Goal: Task Accomplishment & Management: Complete application form

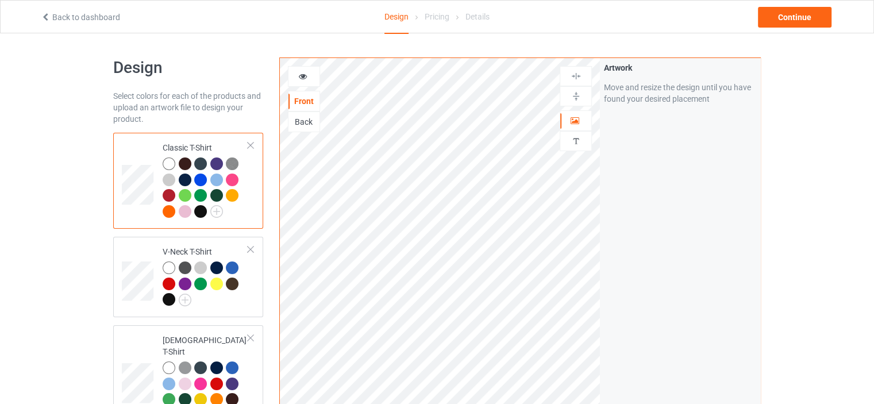
scroll to position [2094, 0]
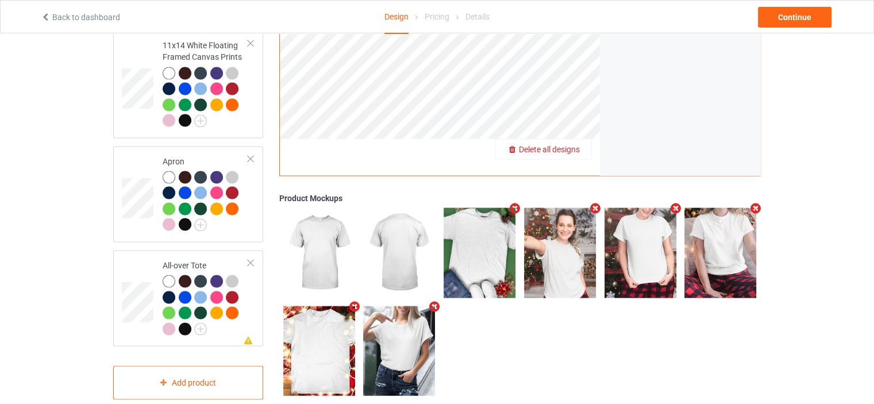
click at [568, 144] on span "Delete all designs" at bounding box center [549, 148] width 61 height 9
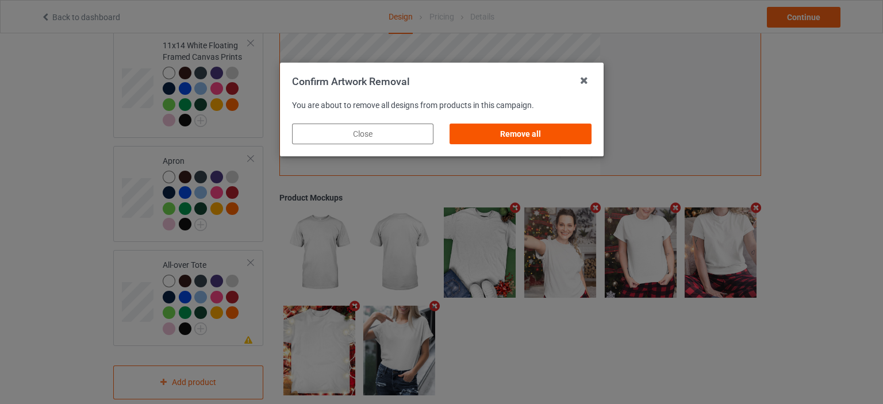
click at [540, 136] on div "Remove all" at bounding box center [519, 134] width 141 height 21
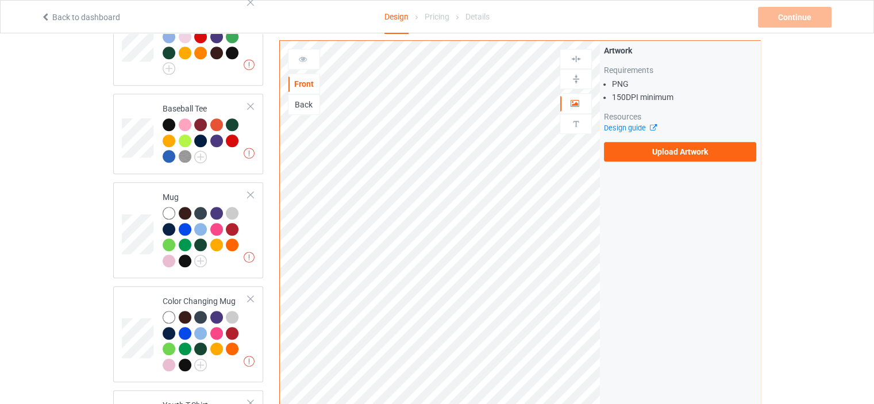
scroll to position [0, 0]
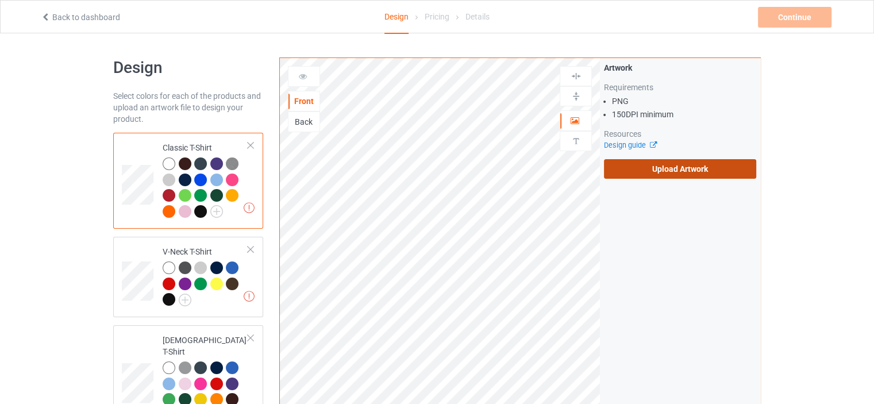
click at [685, 175] on label "Upload Artwork" at bounding box center [680, 169] width 152 height 20
click at [0, 0] on input "Upload Artwork" at bounding box center [0, 0] width 0 height 0
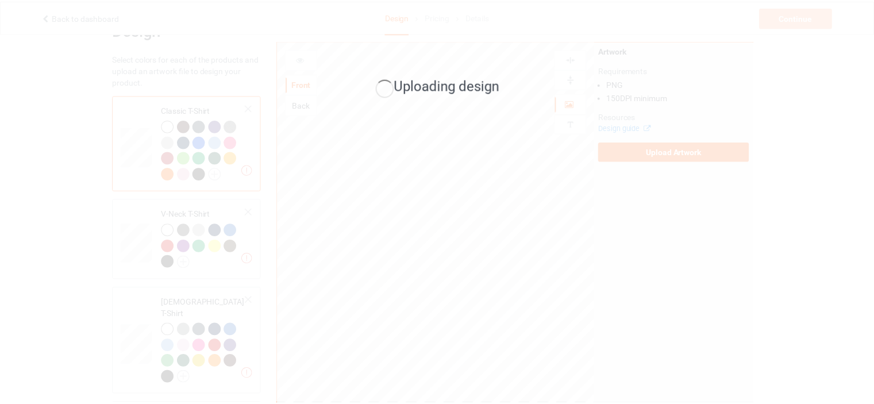
scroll to position [57, 0]
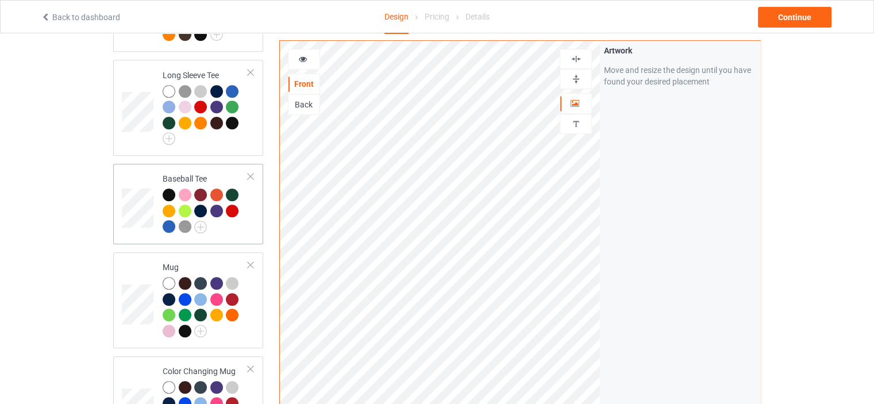
scroll to position [804, 0]
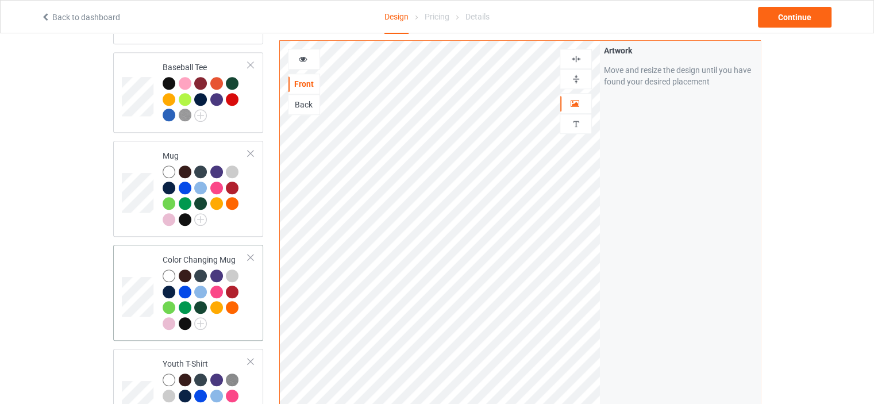
click at [194, 249] on td "Color Changing Mug" at bounding box center [205, 292] width 98 height 87
click at [576, 80] on img at bounding box center [576, 79] width 11 height 11
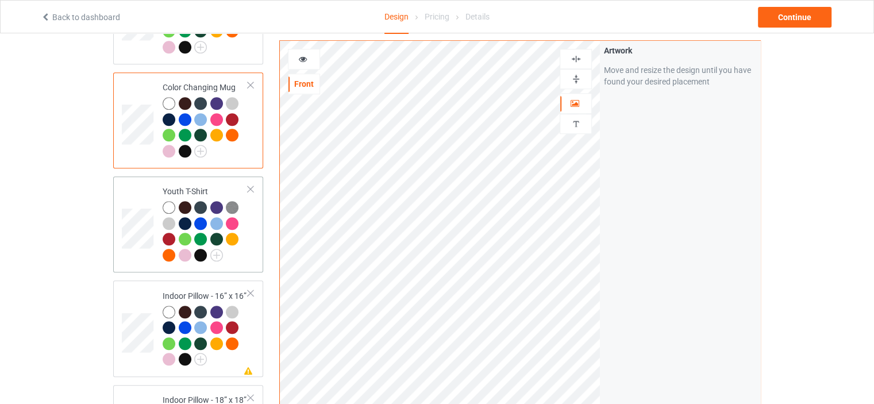
scroll to position [1092, 0]
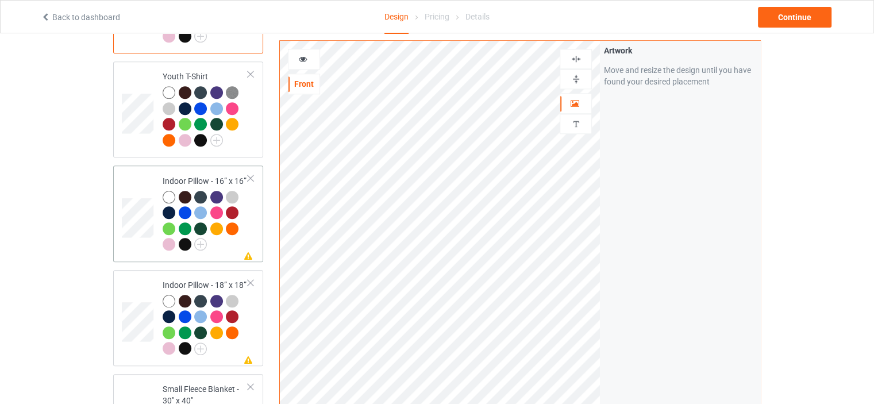
click at [197, 170] on td "Missing artwork on 1 side(s) Indoor Pillow - 16” x 16”" at bounding box center [205, 213] width 98 height 87
drag, startPoint x: 579, startPoint y: 80, endPoint x: 579, endPoint y: 68, distance: 11.5
click at [579, 80] on img at bounding box center [576, 79] width 11 height 11
click at [579, 56] on img at bounding box center [576, 58] width 11 height 11
click at [201, 275] on td "Missing artwork on 1 side(s) Indoor Pillow - 18” x 18”" at bounding box center [205, 318] width 98 height 87
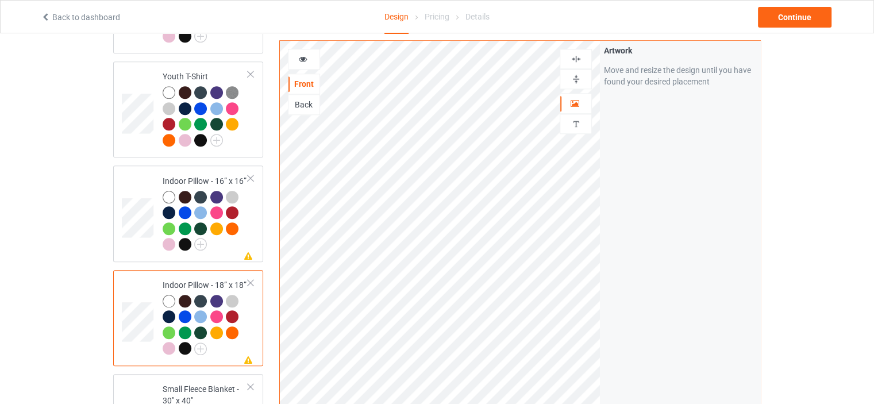
click at [575, 77] on img at bounding box center [576, 79] width 11 height 11
click at [575, 57] on img at bounding box center [576, 58] width 11 height 11
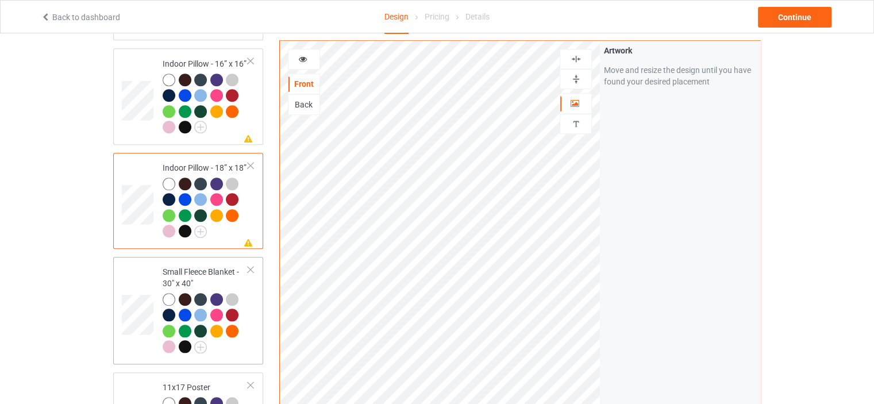
scroll to position [1264, 0]
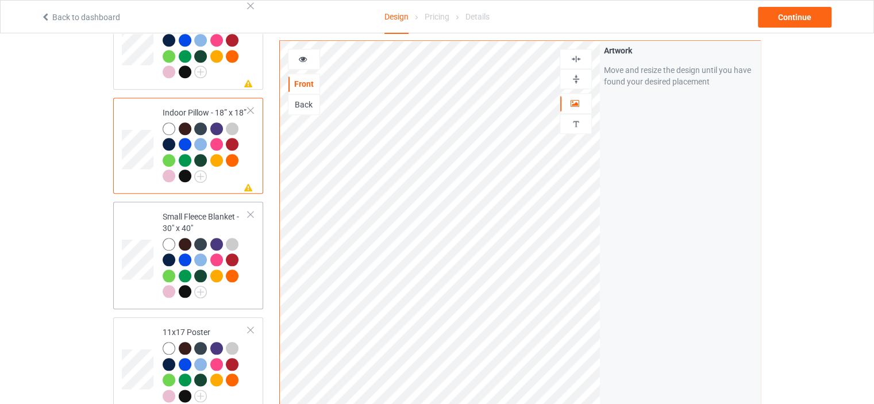
click at [207, 211] on div "Small Fleece Blanket - 30" x 40"" at bounding box center [206, 254] width 86 height 86
click at [201, 326] on div "11x17 Poster" at bounding box center [206, 363] width 86 height 75
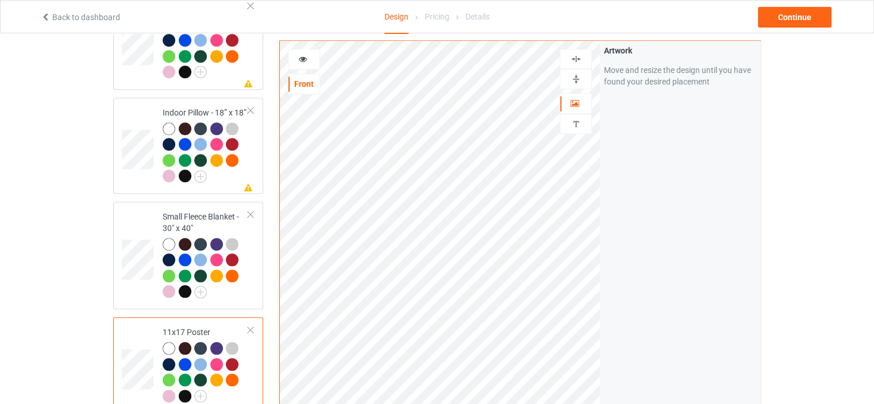
click at [581, 75] on div at bounding box center [575, 79] width 31 height 11
click at [581, 54] on div at bounding box center [575, 58] width 31 height 11
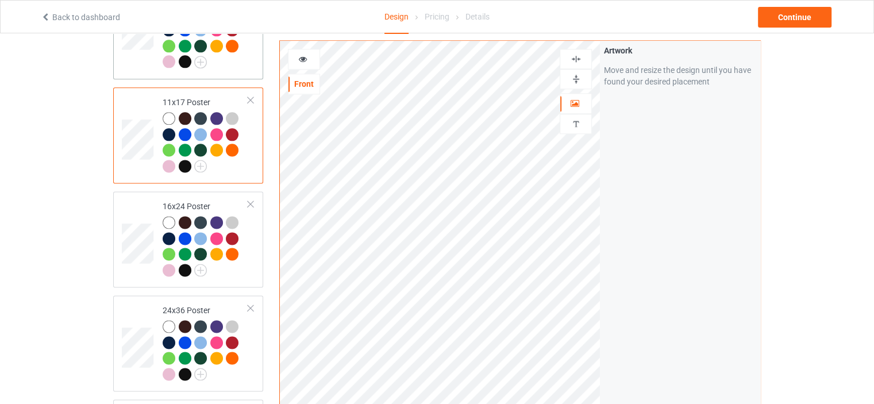
scroll to position [1666, 0]
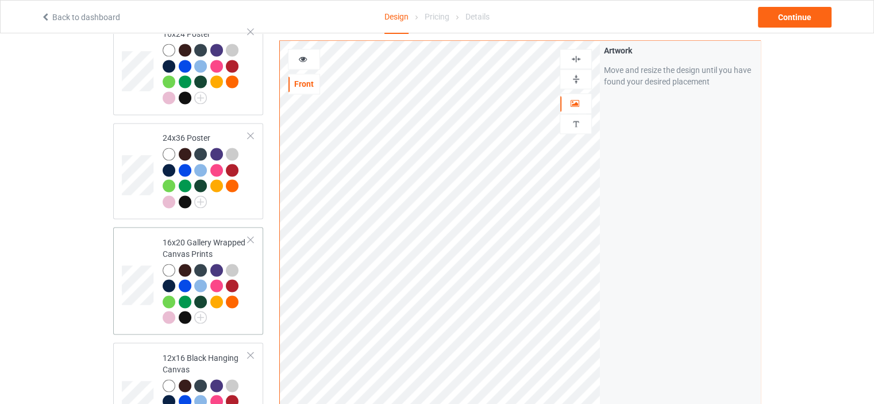
click at [195, 237] on div "16x20 Gallery Wrapped Canvas Prints" at bounding box center [206, 280] width 86 height 86
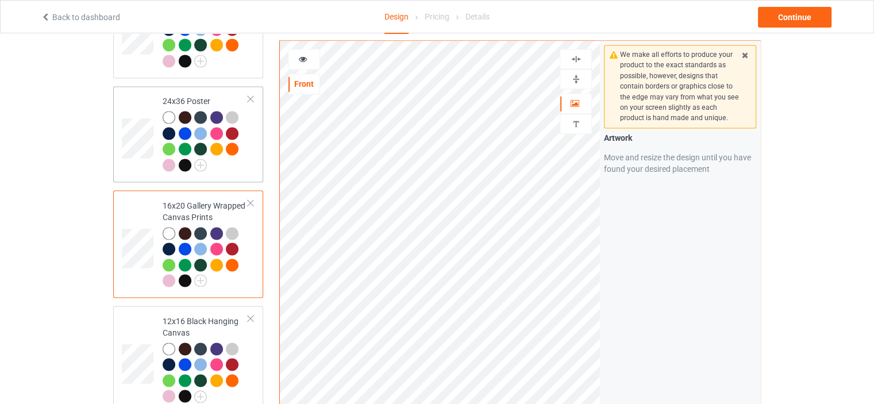
scroll to position [1724, 0]
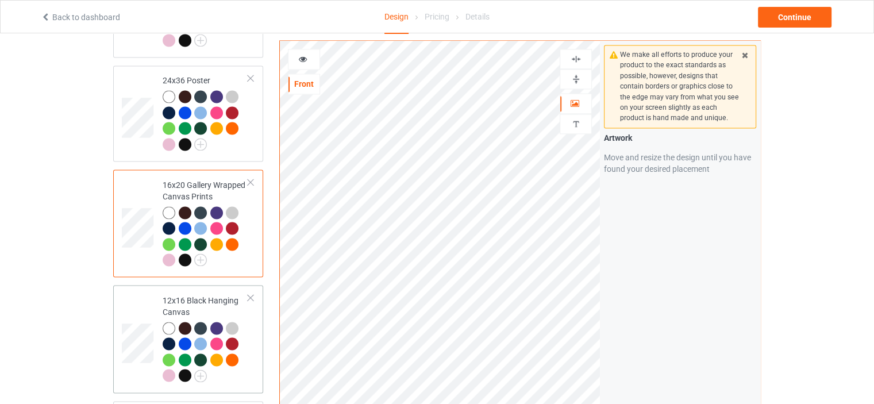
click at [184, 290] on td "12x16 Black Hanging Canvas" at bounding box center [205, 339] width 98 height 98
click at [578, 78] on img at bounding box center [576, 79] width 11 height 11
click at [577, 55] on img at bounding box center [576, 58] width 11 height 11
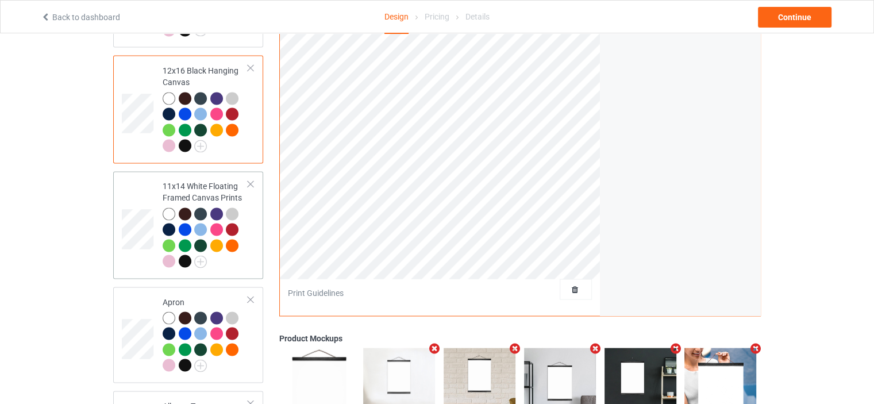
click at [188, 180] on div "11x14 White Floating Framed Canvas Prints" at bounding box center [206, 223] width 86 height 86
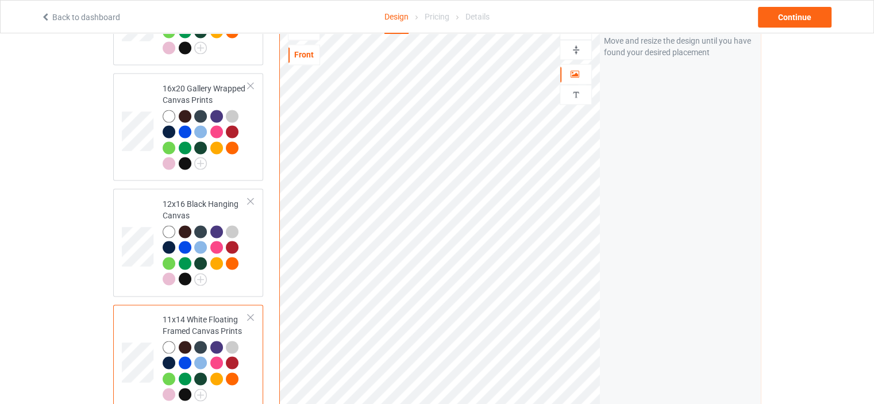
scroll to position [1724, 0]
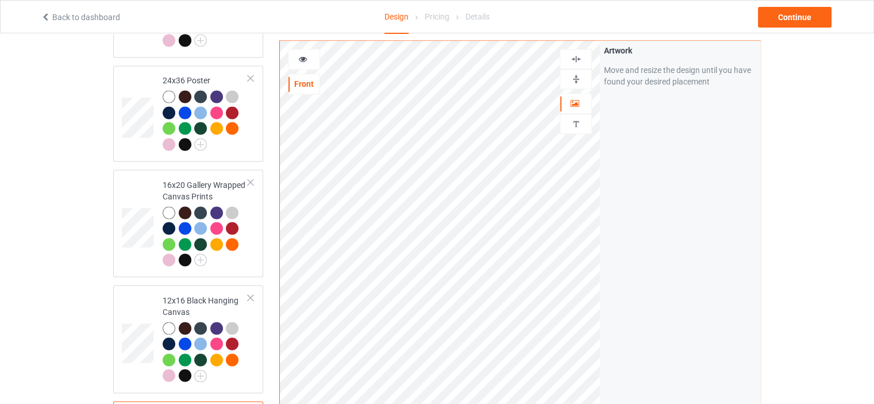
click at [579, 75] on img at bounding box center [576, 79] width 11 height 11
click at [579, 59] on img at bounding box center [576, 58] width 11 height 11
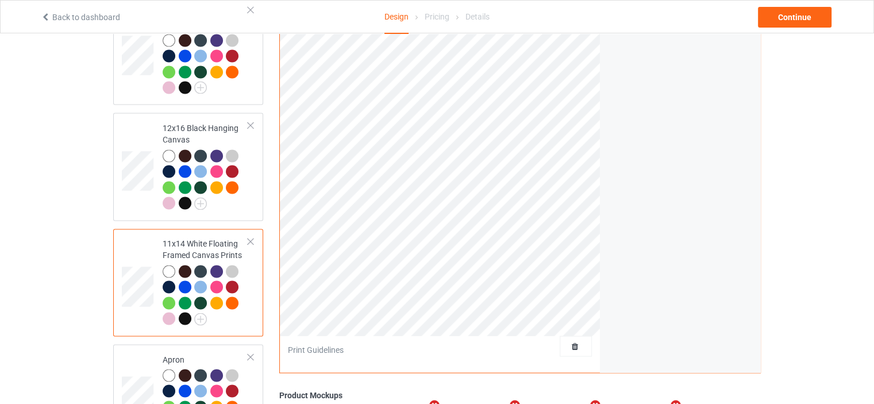
scroll to position [2011, 0]
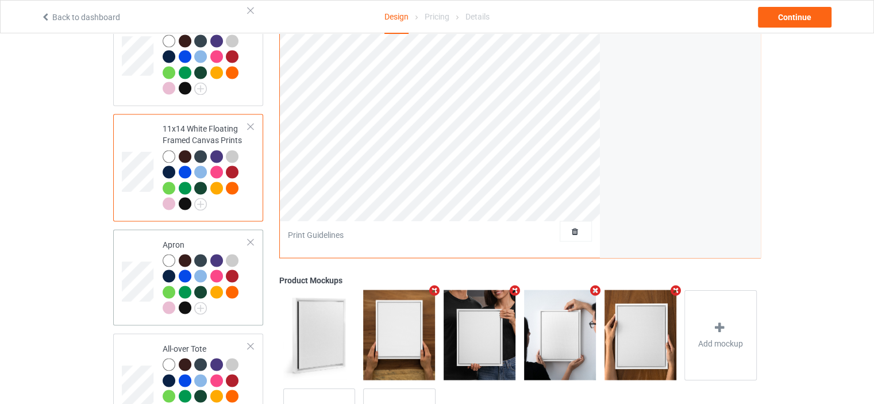
click at [201, 234] on td "Apron" at bounding box center [205, 277] width 98 height 87
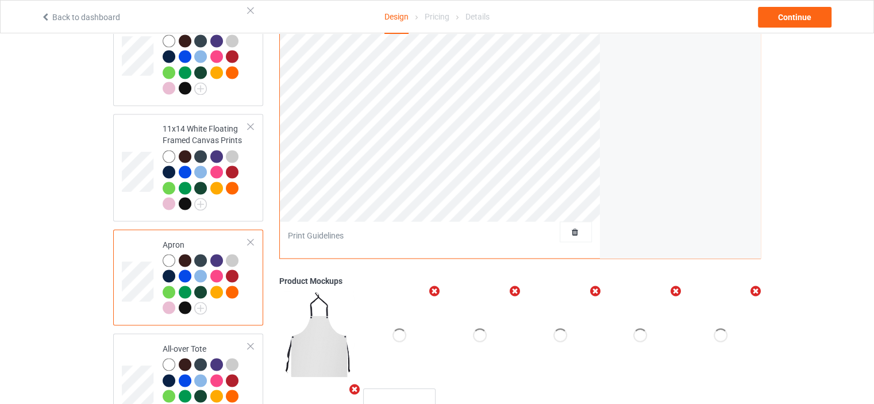
scroll to position [1781, 0]
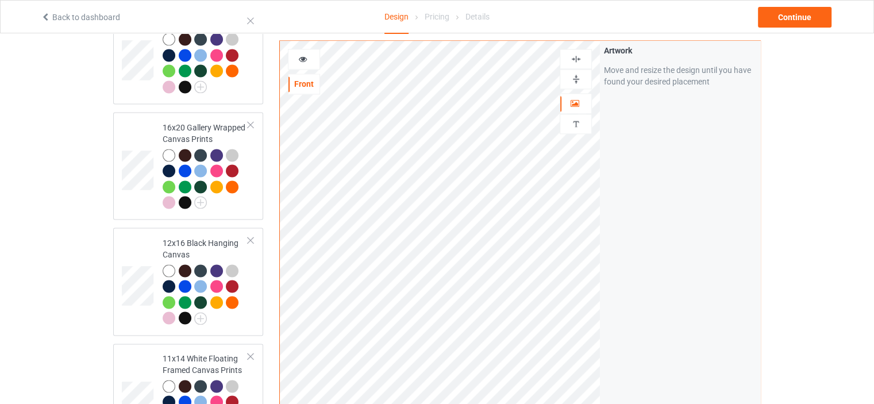
click at [575, 53] on img at bounding box center [576, 58] width 11 height 11
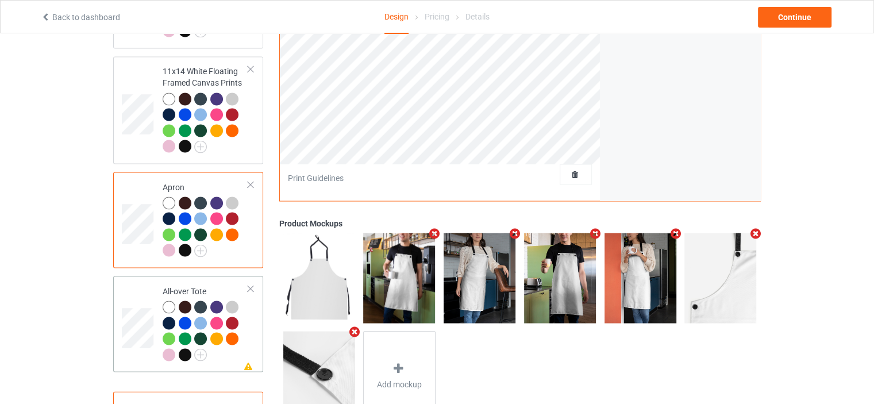
click at [202, 280] on td "Missing artwork on 1 side(s) All-over Tote" at bounding box center [205, 323] width 98 height 87
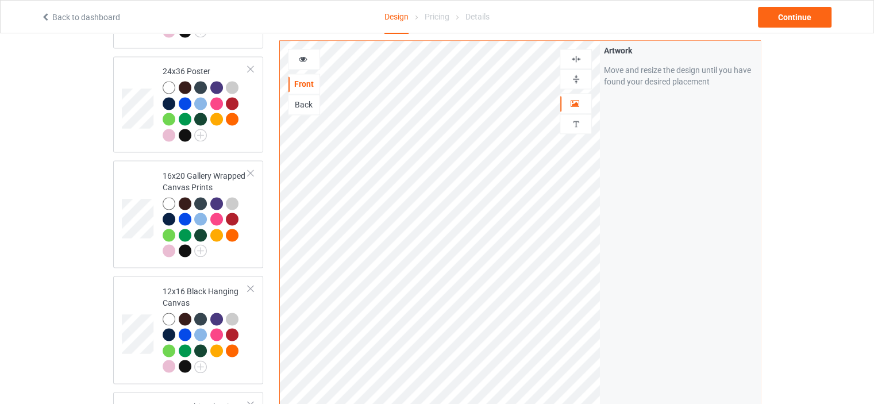
scroll to position [1724, 0]
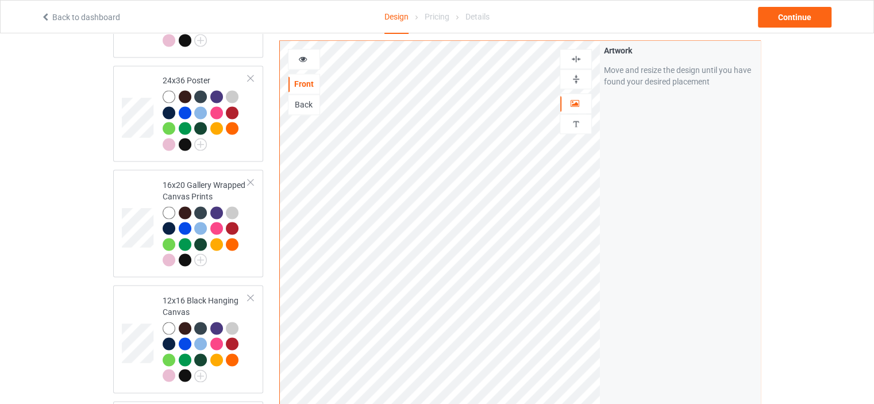
click at [578, 59] on img at bounding box center [576, 58] width 11 height 11
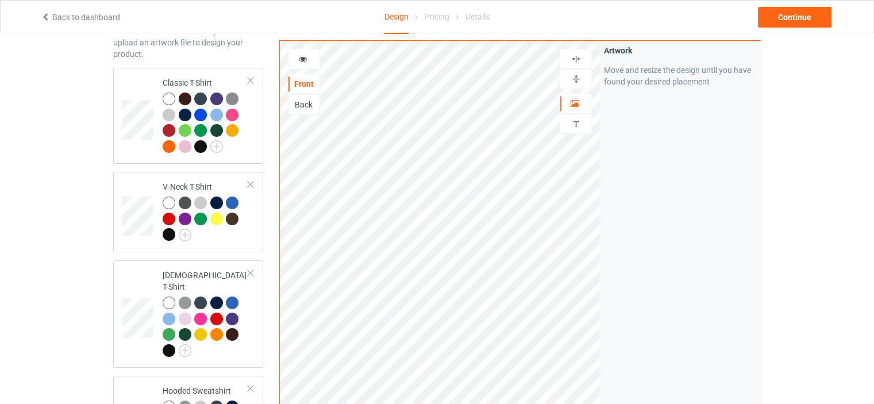
scroll to position [0, 0]
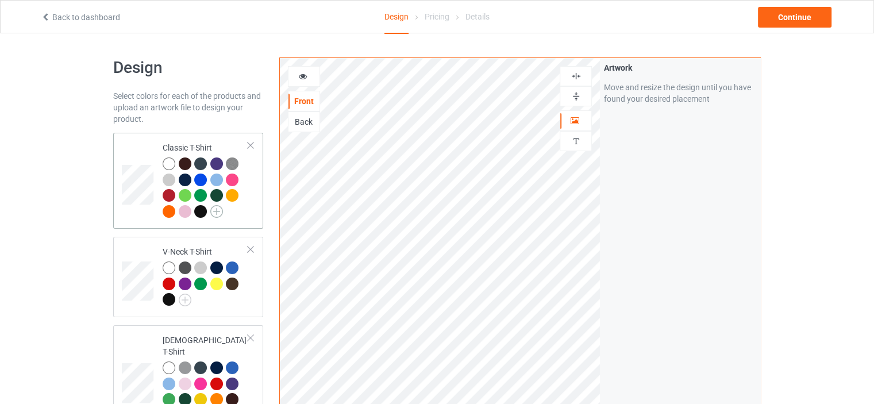
click at [218, 211] on img at bounding box center [216, 211] width 13 height 13
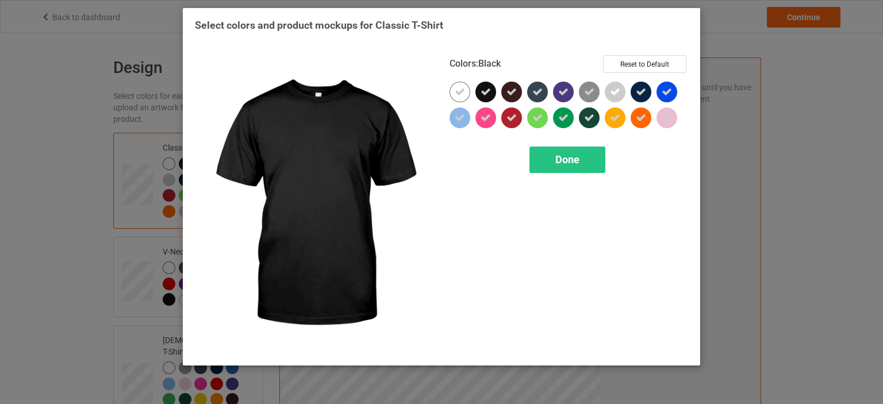
click at [483, 89] on icon at bounding box center [485, 92] width 10 height 10
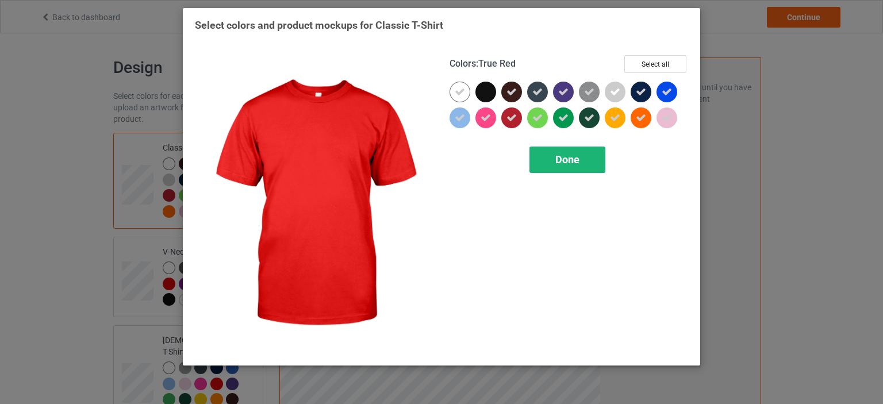
click at [556, 159] on span "Done" at bounding box center [567, 159] width 24 height 12
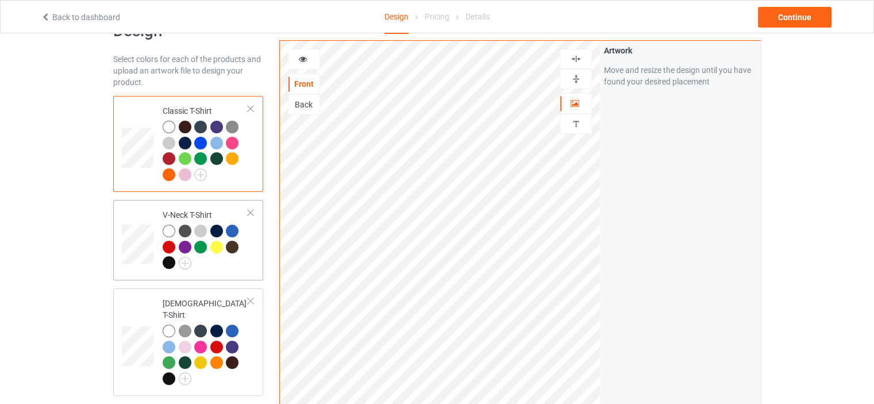
scroll to position [57, 0]
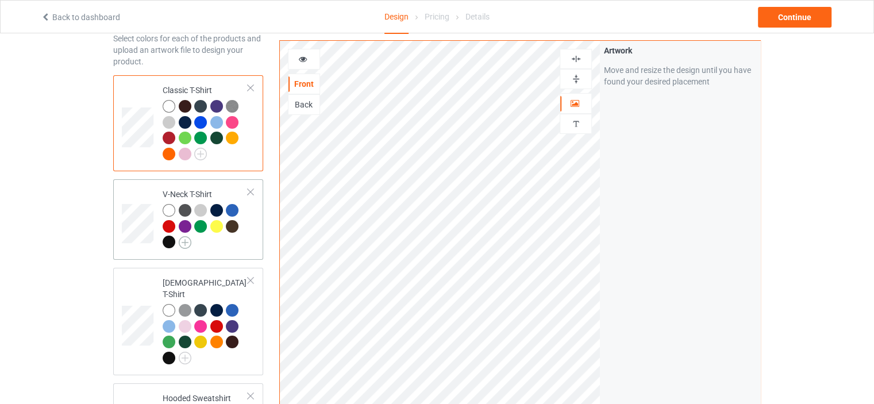
click at [183, 243] on img at bounding box center [185, 242] width 13 height 13
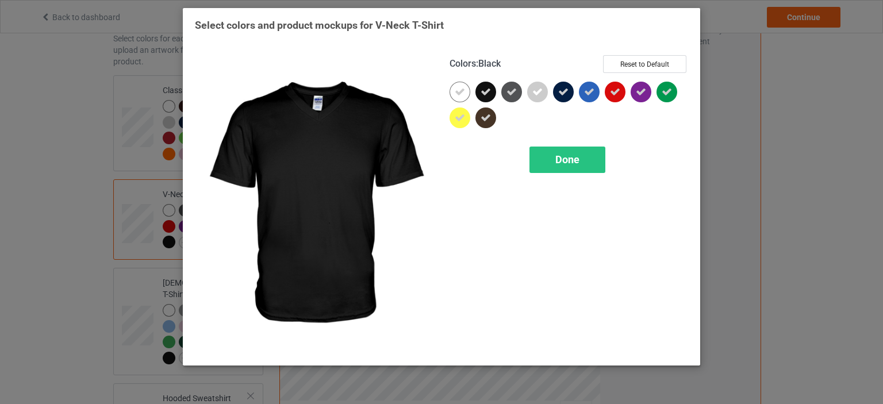
click at [482, 89] on icon at bounding box center [485, 92] width 10 height 10
click at [568, 160] on span "Done" at bounding box center [567, 159] width 24 height 12
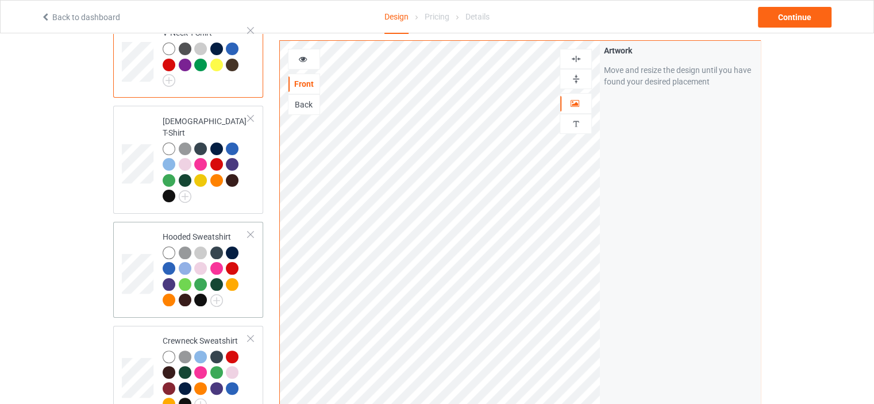
scroll to position [230, 0]
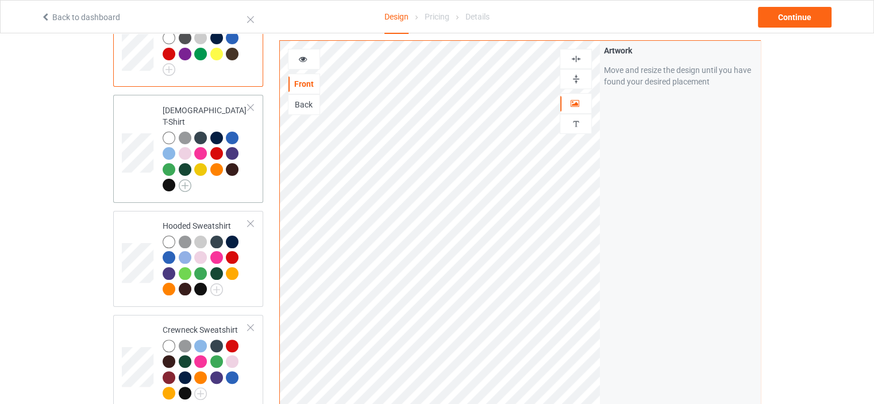
click at [182, 179] on img at bounding box center [185, 185] width 13 height 13
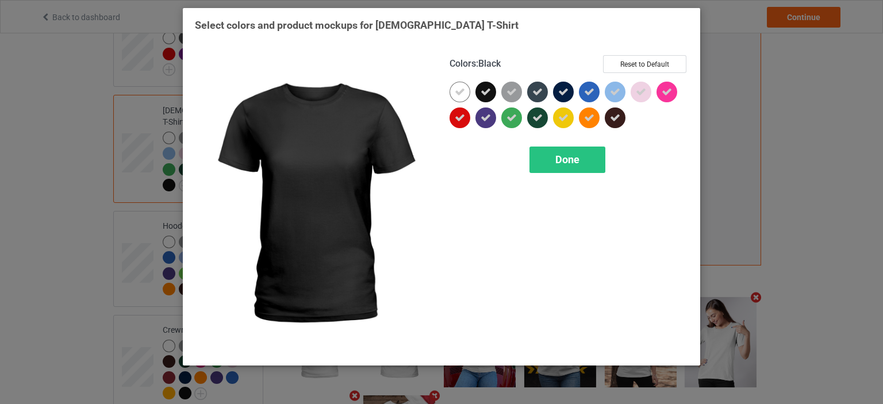
click at [490, 84] on div at bounding box center [485, 92] width 21 height 21
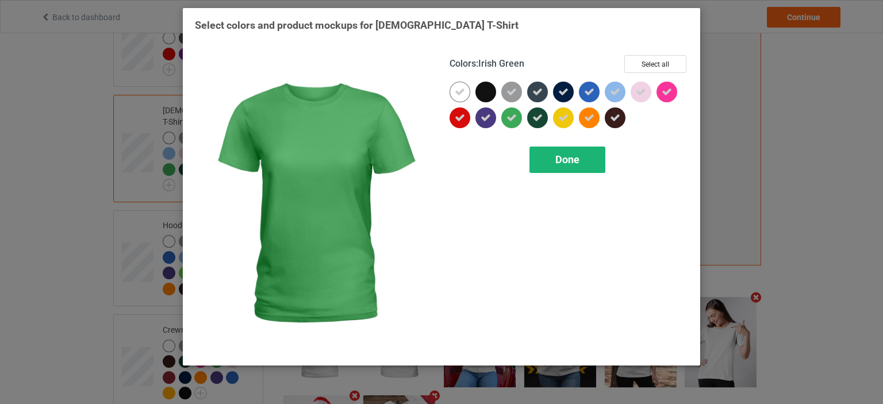
click at [578, 159] on span "Done" at bounding box center [567, 159] width 24 height 12
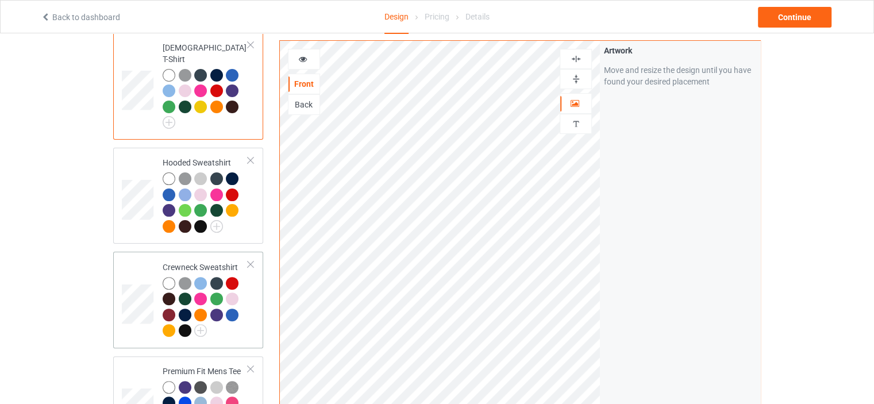
scroll to position [345, 0]
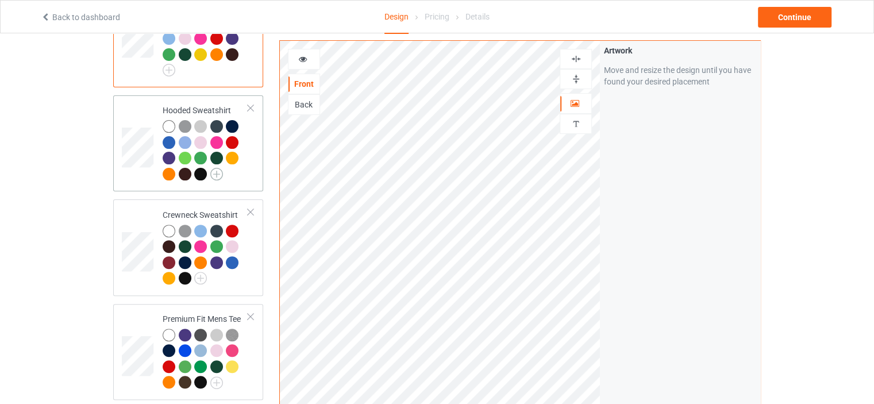
click at [217, 168] on img at bounding box center [216, 174] width 13 height 13
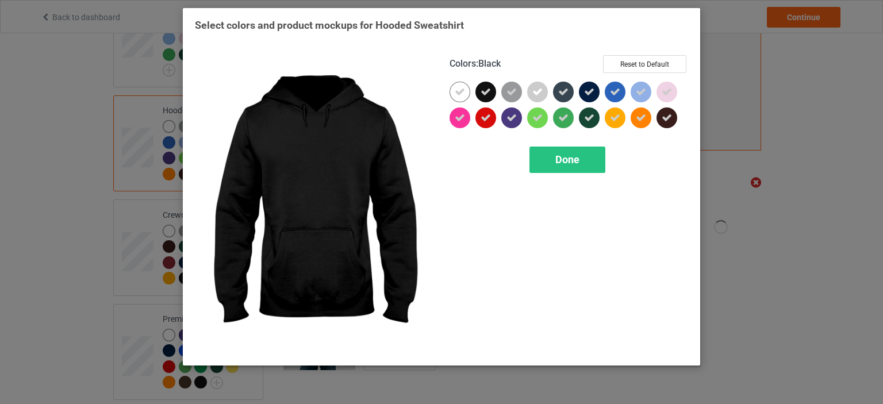
click at [485, 92] on icon at bounding box center [485, 92] width 10 height 10
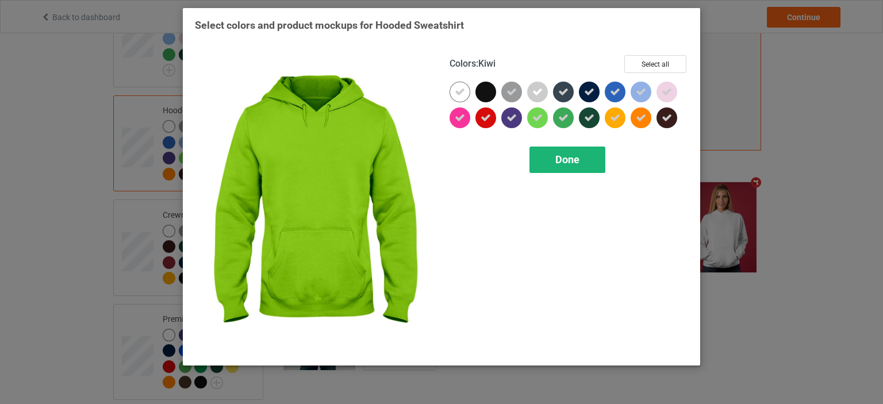
click at [568, 156] on span "Done" at bounding box center [567, 159] width 24 height 12
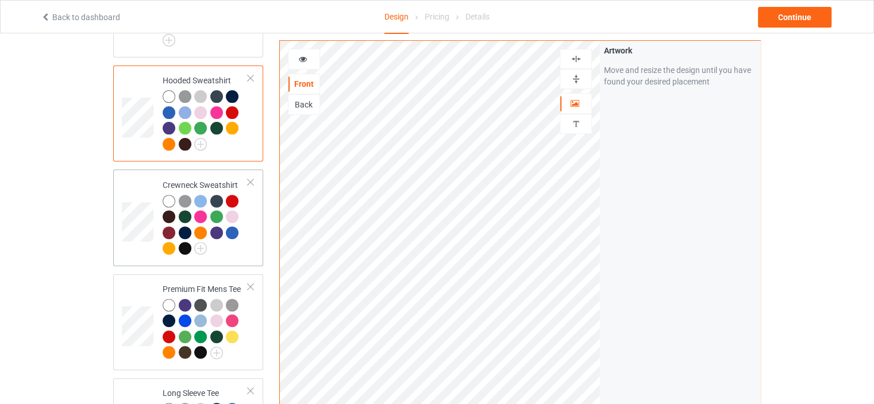
scroll to position [402, 0]
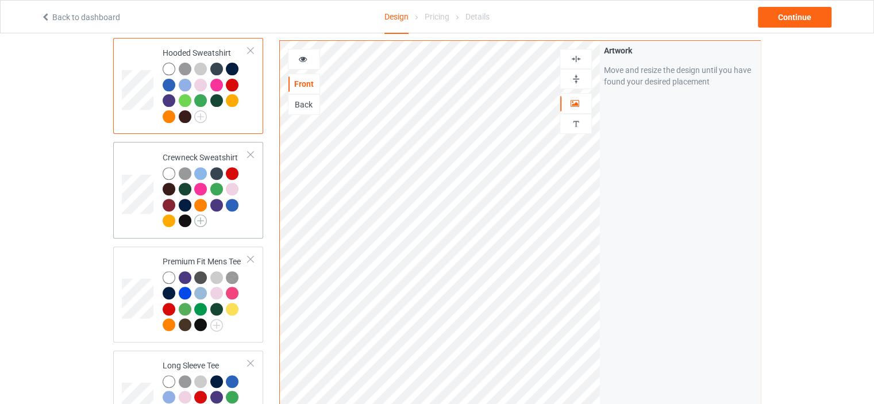
click at [199, 214] on img at bounding box center [200, 220] width 13 height 13
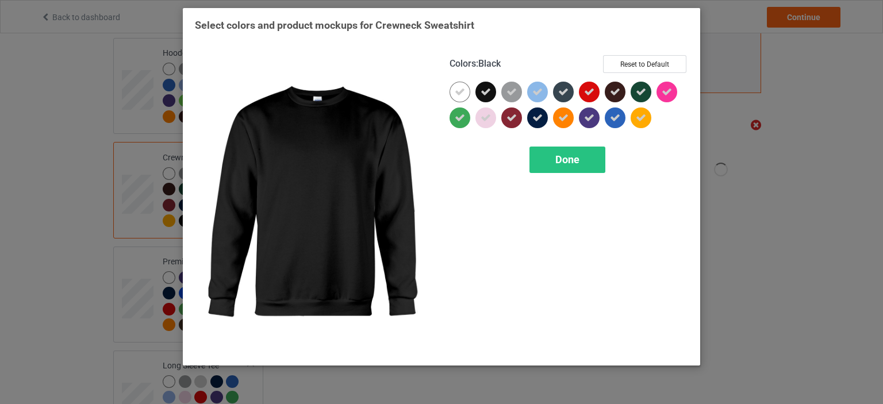
click at [483, 87] on icon at bounding box center [485, 92] width 10 height 10
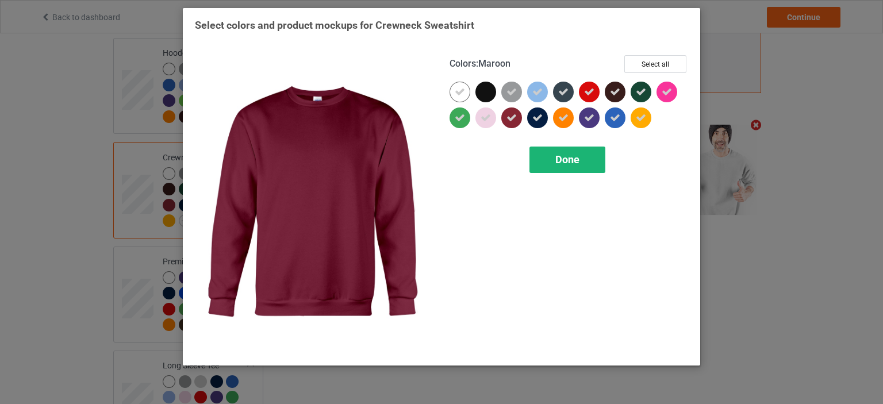
click at [565, 165] on div "Done" at bounding box center [567, 160] width 76 height 26
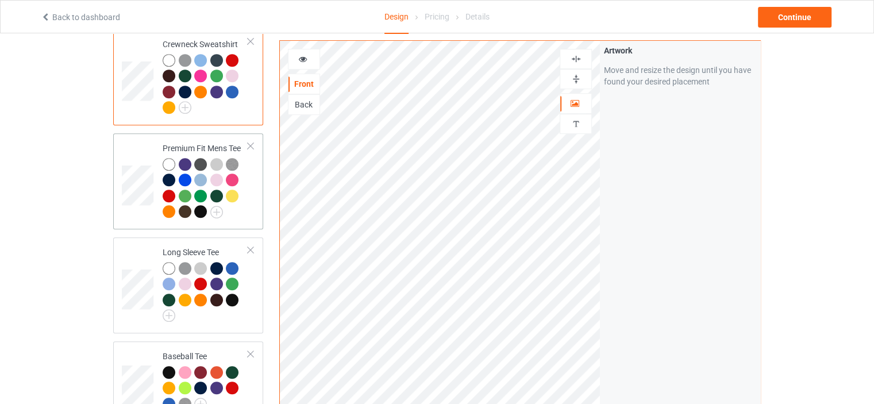
scroll to position [517, 0]
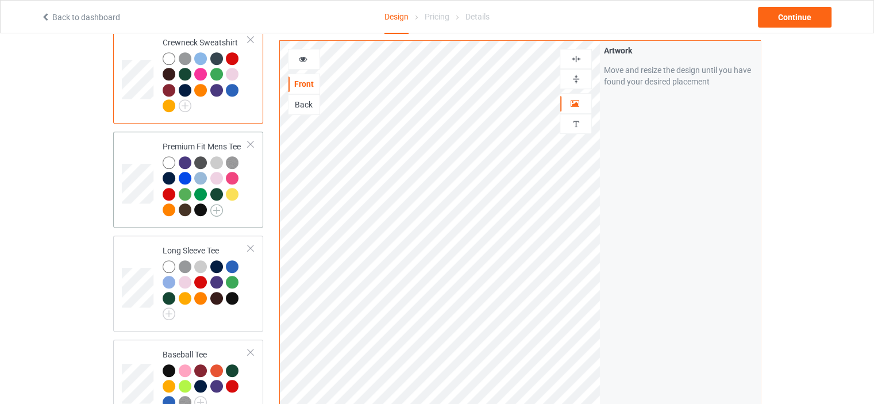
click at [216, 204] on img at bounding box center [216, 210] width 13 height 13
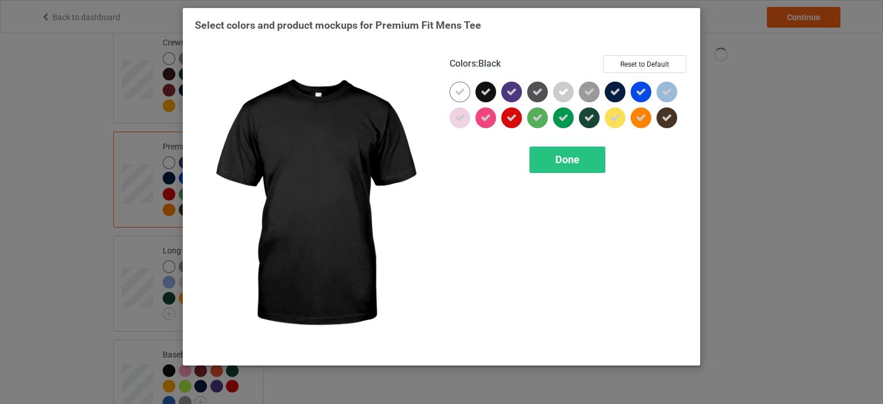
click at [488, 89] on icon at bounding box center [485, 92] width 10 height 10
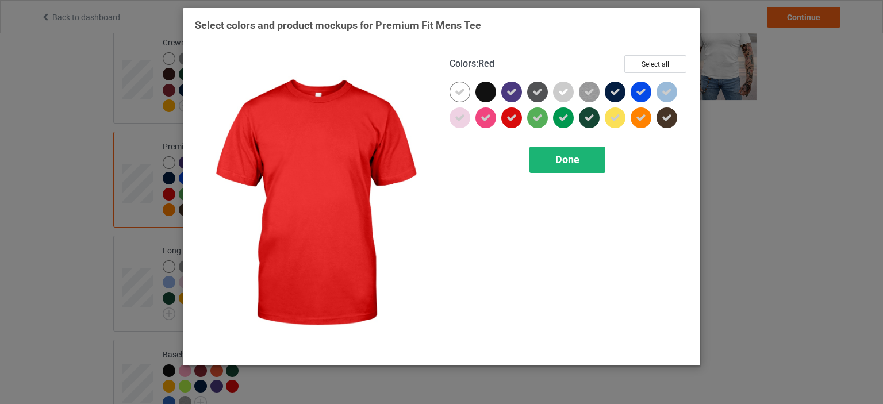
click at [573, 155] on span "Done" at bounding box center [567, 159] width 24 height 12
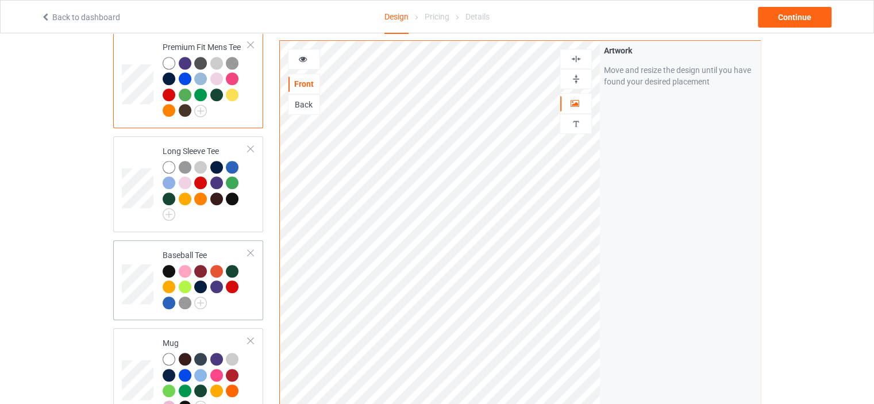
scroll to position [632, 0]
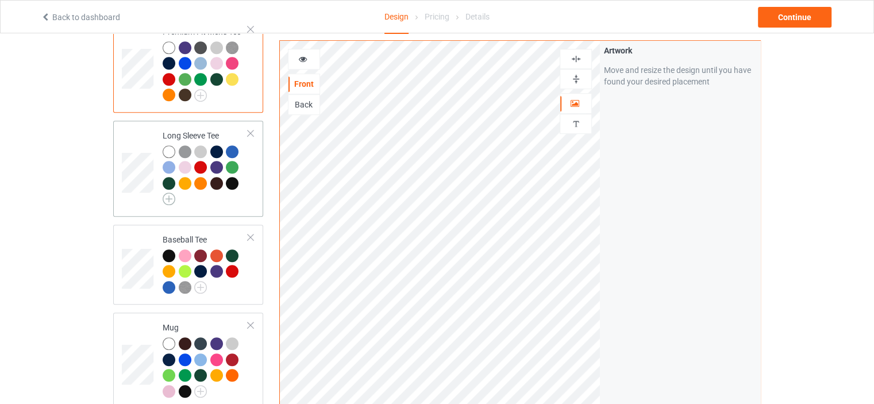
click at [169, 192] on img at bounding box center [169, 198] width 13 height 13
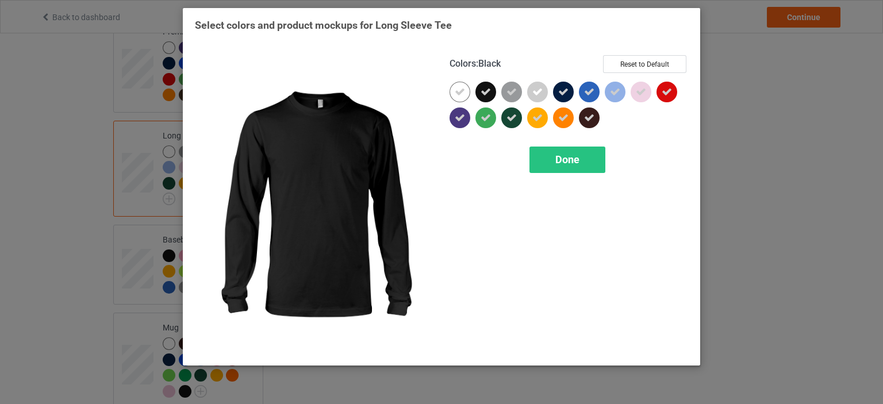
click at [480, 89] on icon at bounding box center [485, 92] width 10 height 10
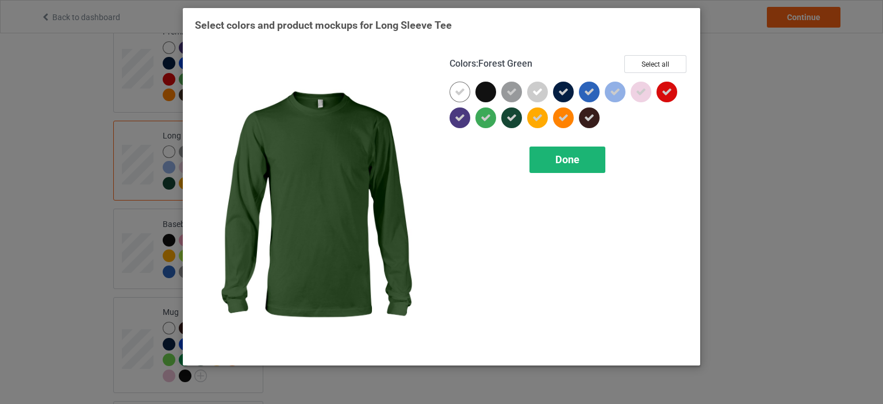
click at [551, 155] on div "Done" at bounding box center [567, 160] width 76 height 26
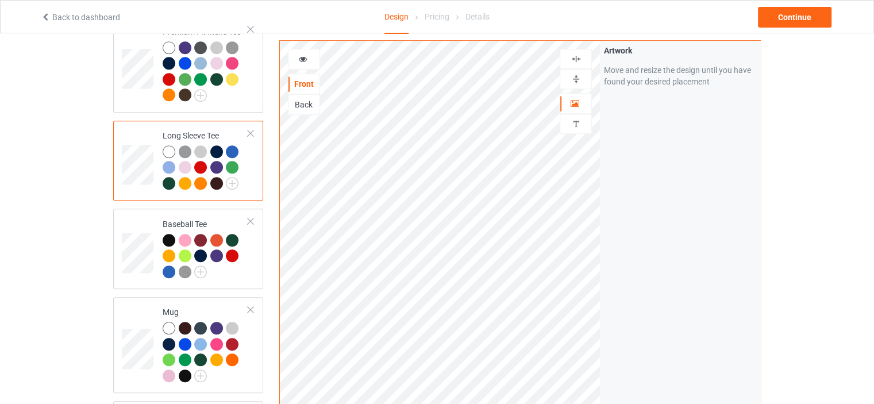
scroll to position [747, 0]
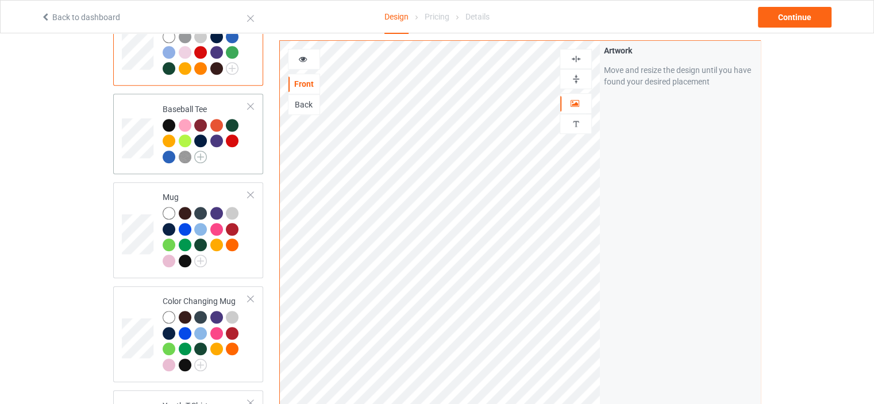
click at [200, 151] on img at bounding box center [200, 157] width 13 height 13
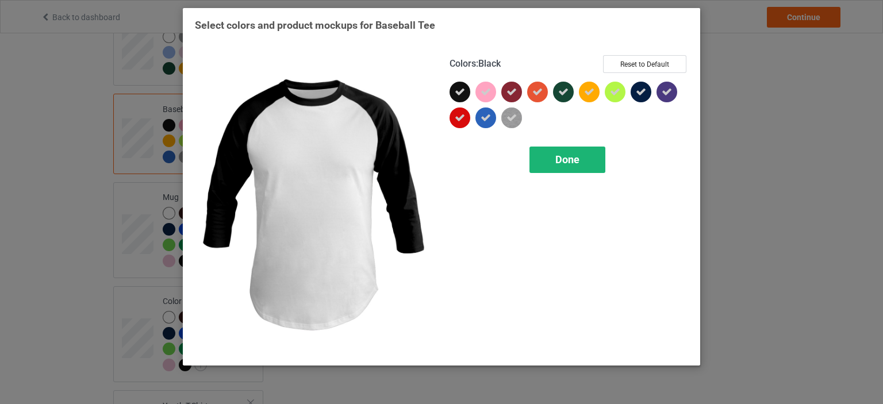
click at [552, 154] on div "Done" at bounding box center [567, 160] width 76 height 26
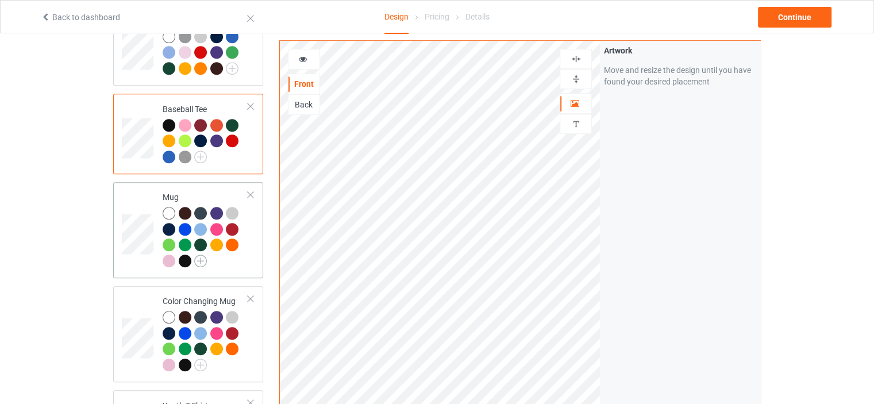
click at [198, 255] on img at bounding box center [200, 261] width 13 height 13
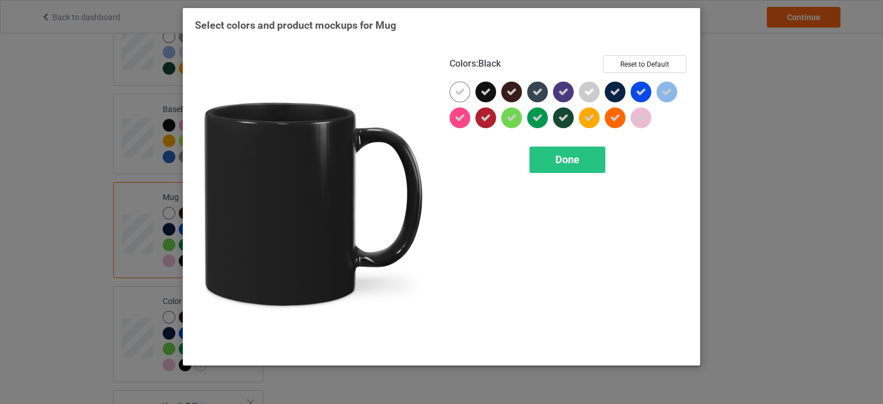
click at [485, 85] on div at bounding box center [485, 92] width 21 height 21
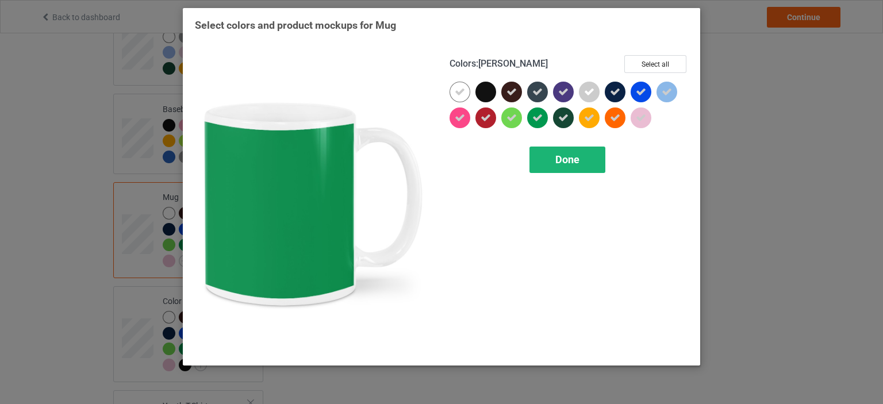
click at [571, 168] on div "Done" at bounding box center [567, 160] width 76 height 26
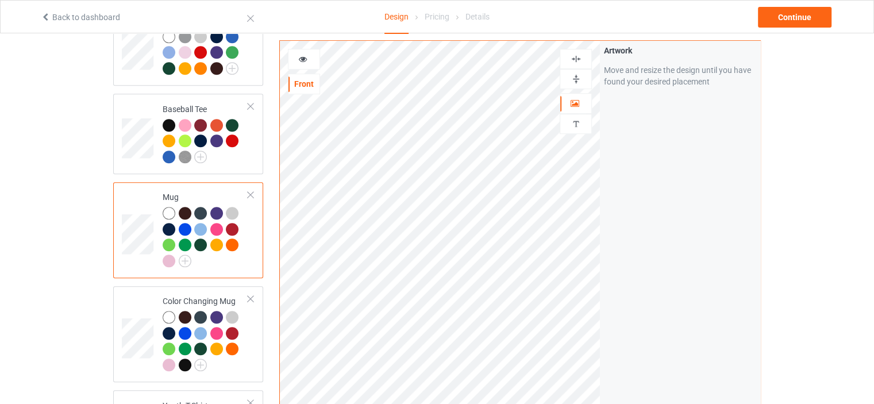
scroll to position [862, 0]
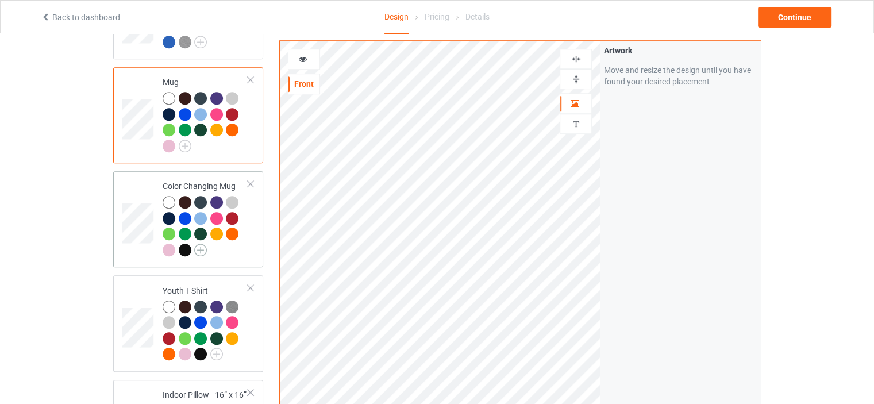
click at [198, 244] on img at bounding box center [200, 250] width 13 height 13
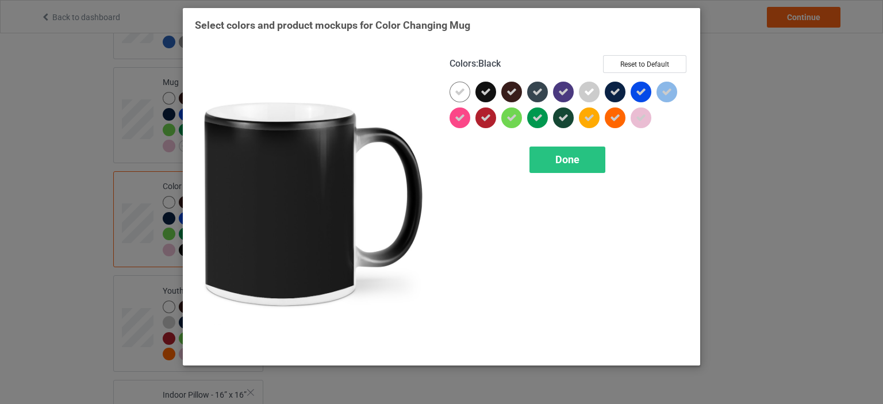
click at [485, 91] on icon at bounding box center [485, 92] width 10 height 10
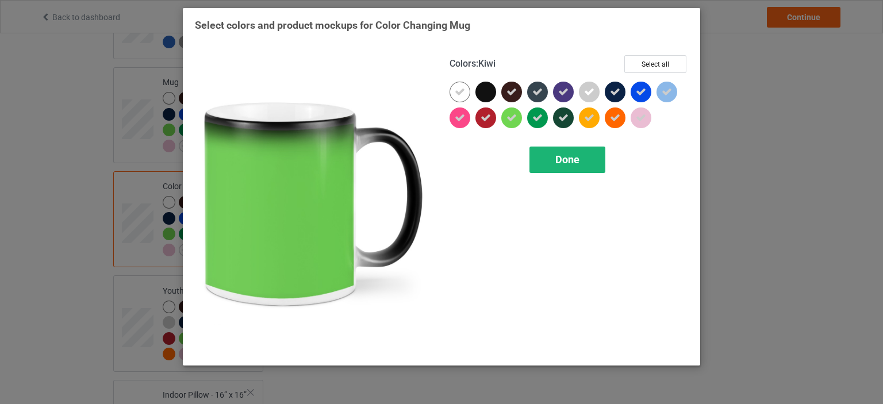
click at [548, 147] on div "Done" at bounding box center [567, 160] width 76 height 26
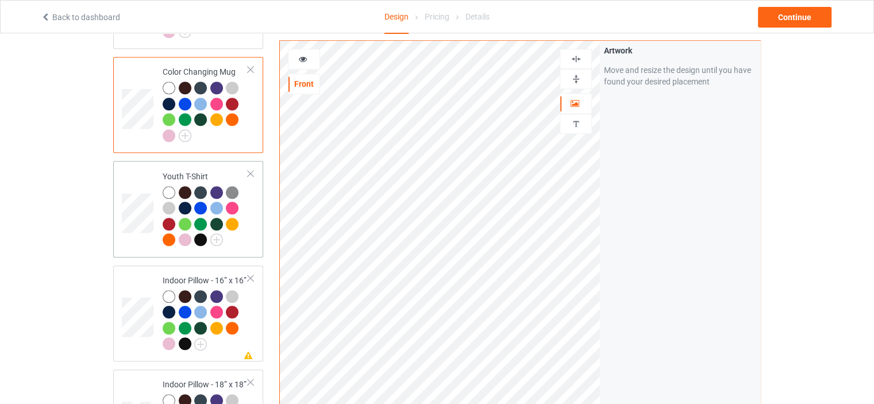
scroll to position [977, 0]
click at [217, 233] on img at bounding box center [216, 239] width 13 height 13
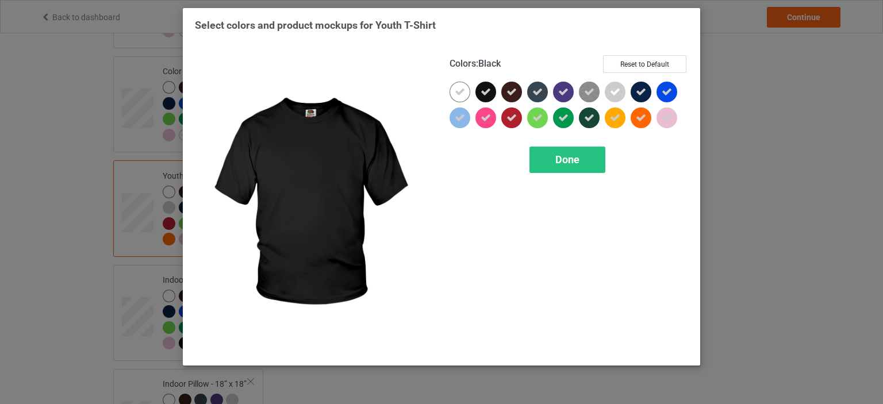
click at [490, 89] on icon at bounding box center [485, 92] width 10 height 10
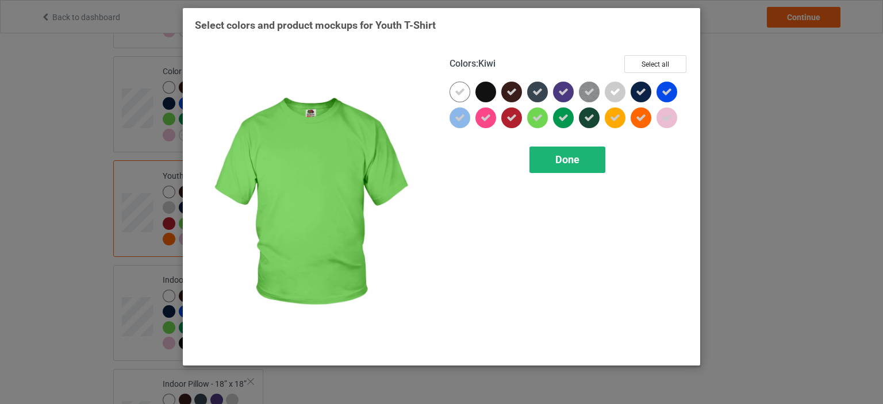
click at [581, 160] on div "Done" at bounding box center [567, 160] width 76 height 26
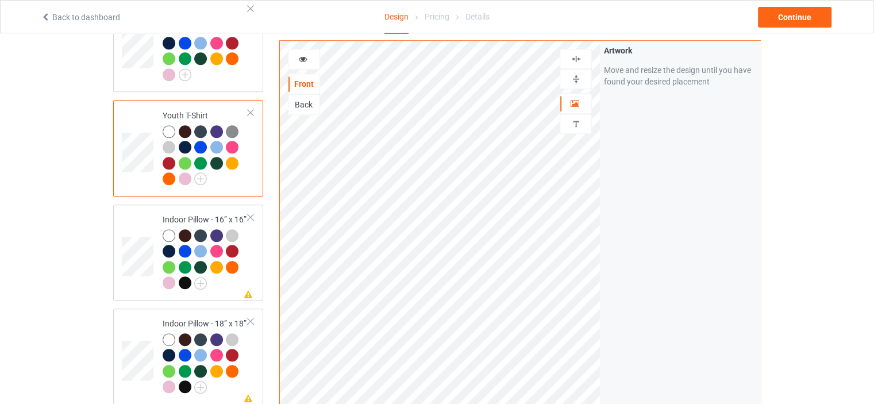
scroll to position [1092, 0]
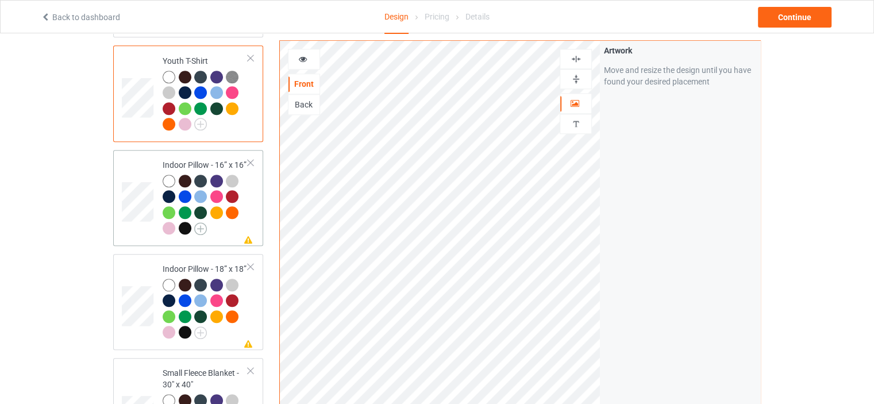
click at [198, 222] on img at bounding box center [200, 228] width 13 height 13
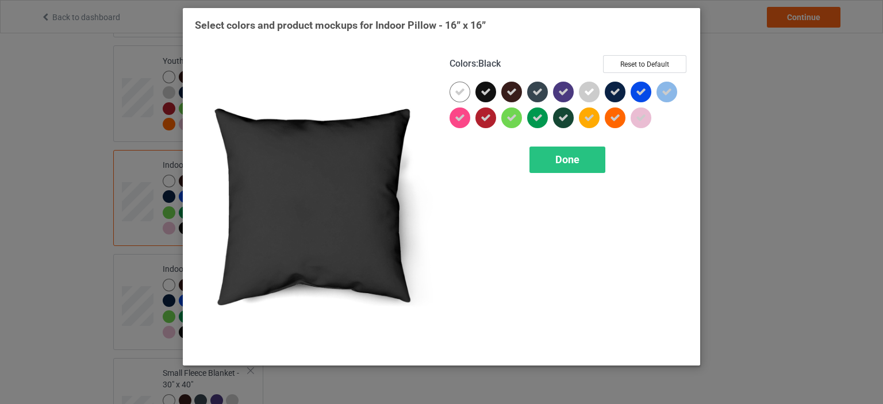
click at [488, 89] on icon at bounding box center [485, 92] width 10 height 10
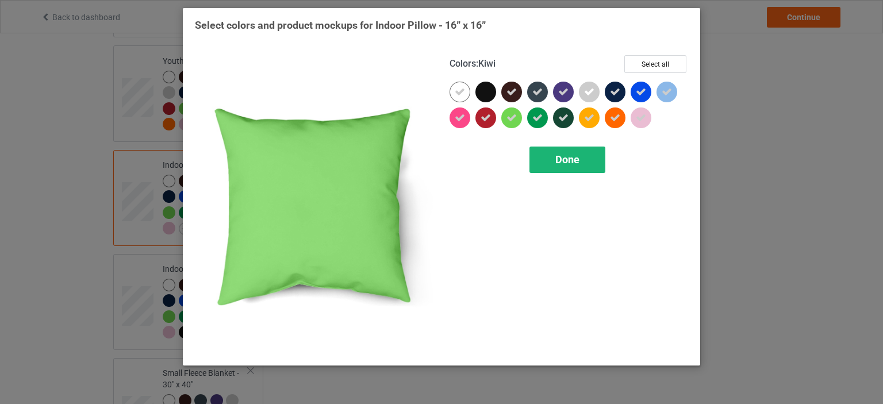
click at [563, 153] on span "Done" at bounding box center [567, 159] width 24 height 12
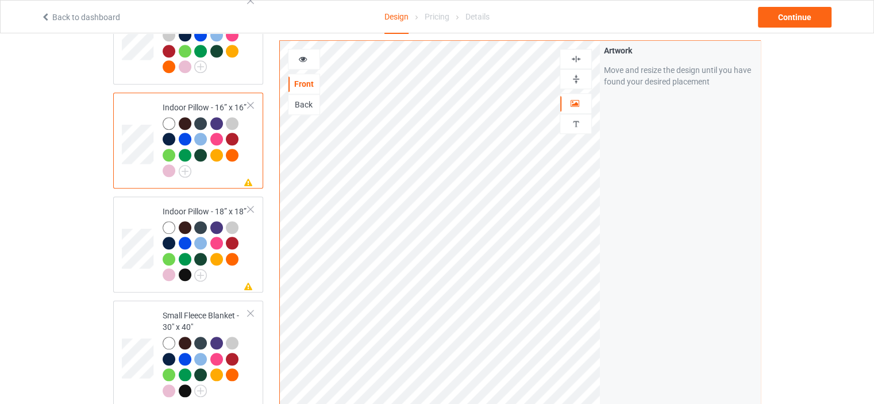
scroll to position [1207, 0]
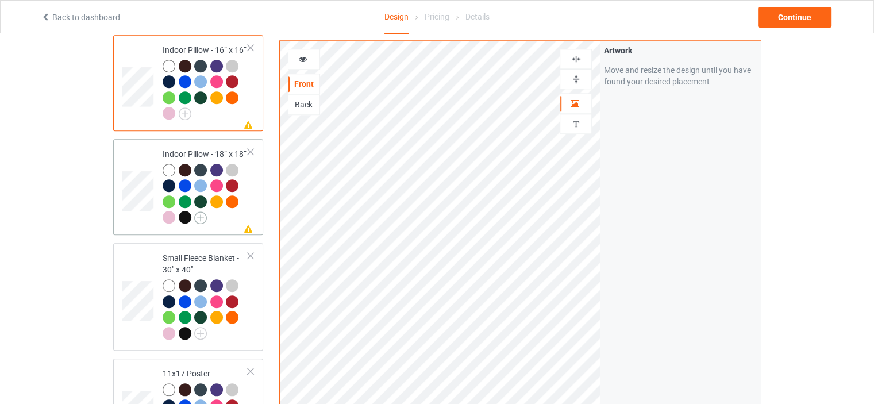
click at [198, 211] on img at bounding box center [200, 217] width 13 height 13
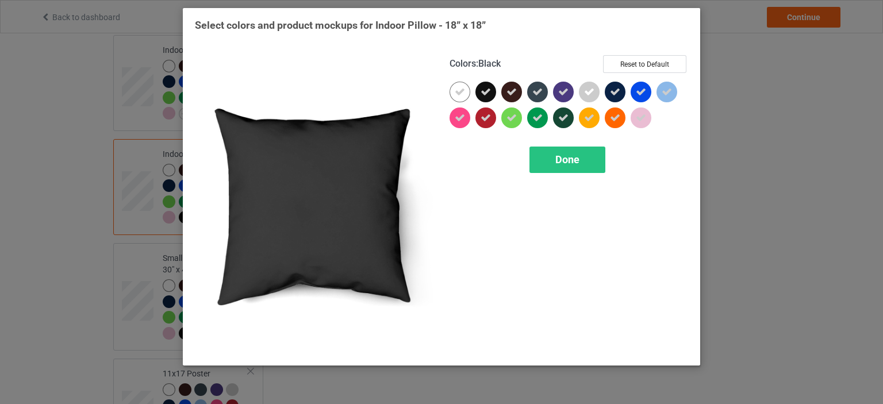
click at [483, 83] on div at bounding box center [485, 92] width 21 height 21
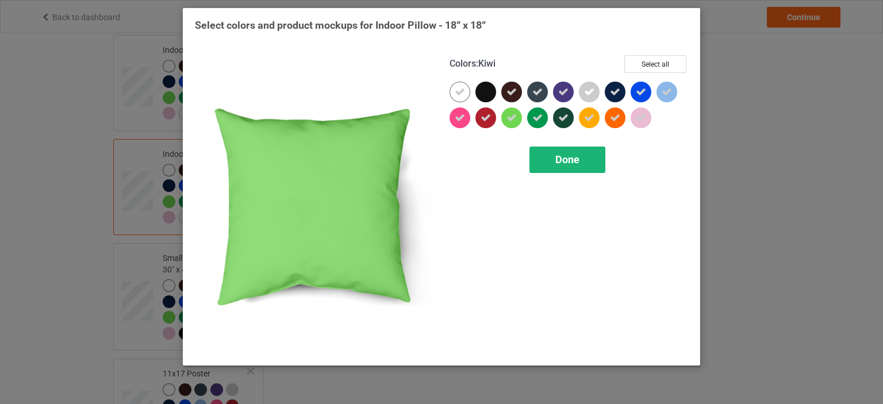
click at [560, 164] on span "Done" at bounding box center [567, 159] width 24 height 12
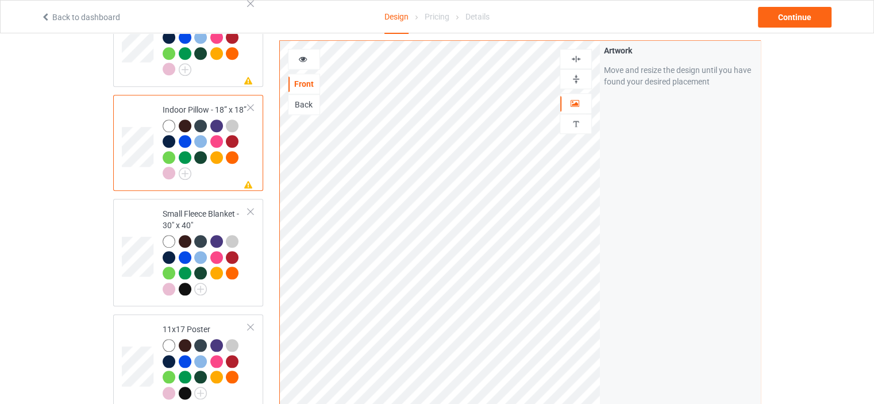
scroll to position [1264, 0]
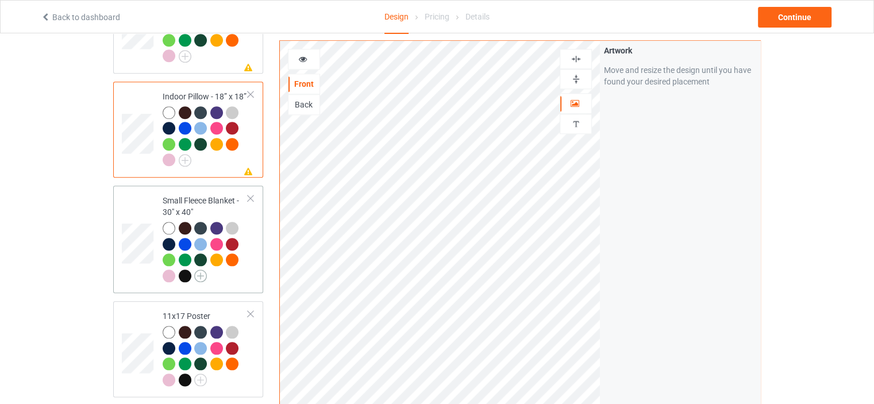
click at [202, 269] on img at bounding box center [200, 275] width 13 height 13
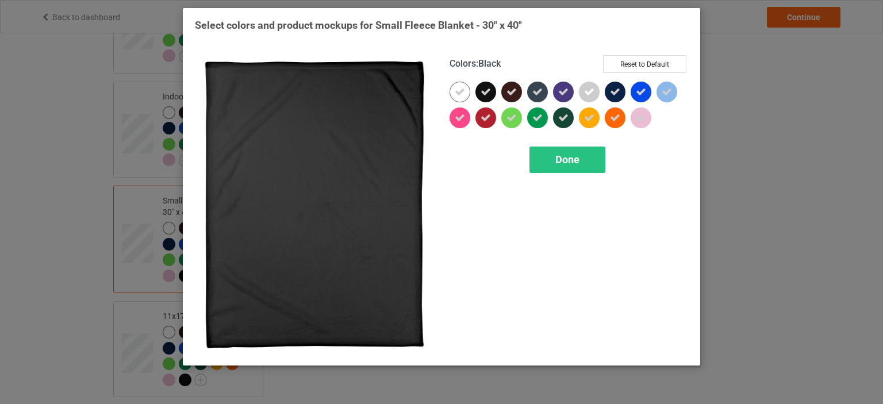
click at [486, 83] on div at bounding box center [485, 92] width 21 height 21
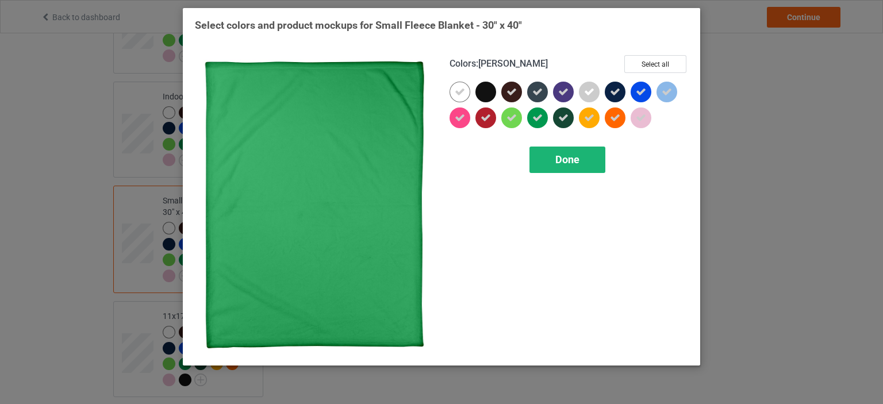
click at [577, 160] on span "Done" at bounding box center [567, 159] width 24 height 12
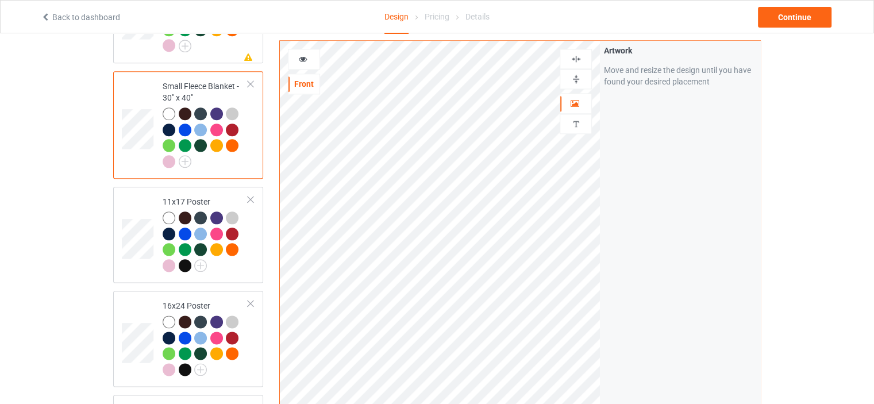
scroll to position [1379, 0]
click at [201, 259] on img at bounding box center [200, 265] width 13 height 13
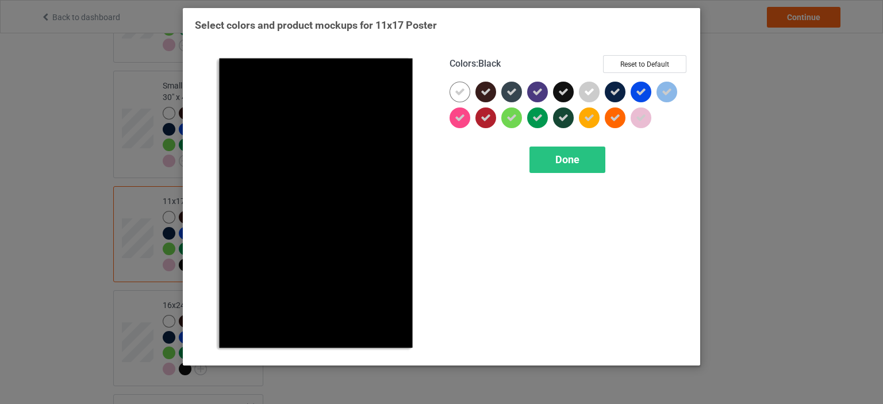
click at [563, 90] on icon at bounding box center [563, 92] width 10 height 10
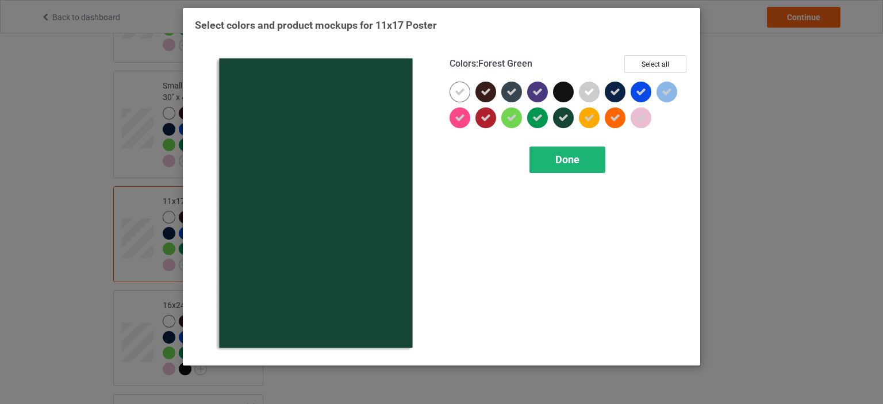
click at [567, 157] on span "Done" at bounding box center [567, 159] width 24 height 12
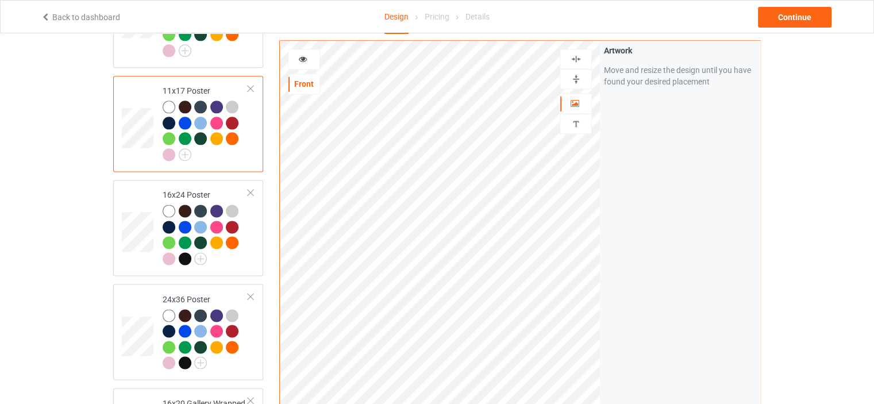
scroll to position [1494, 0]
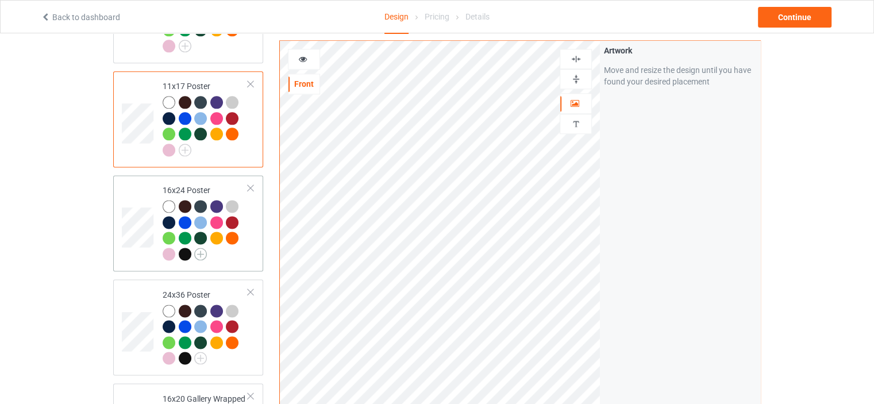
click at [202, 248] on img at bounding box center [200, 254] width 13 height 13
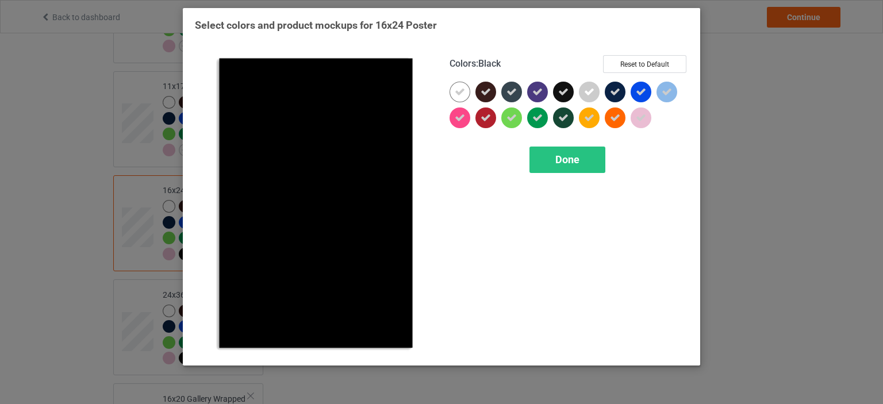
click at [563, 82] on div at bounding box center [563, 92] width 21 height 21
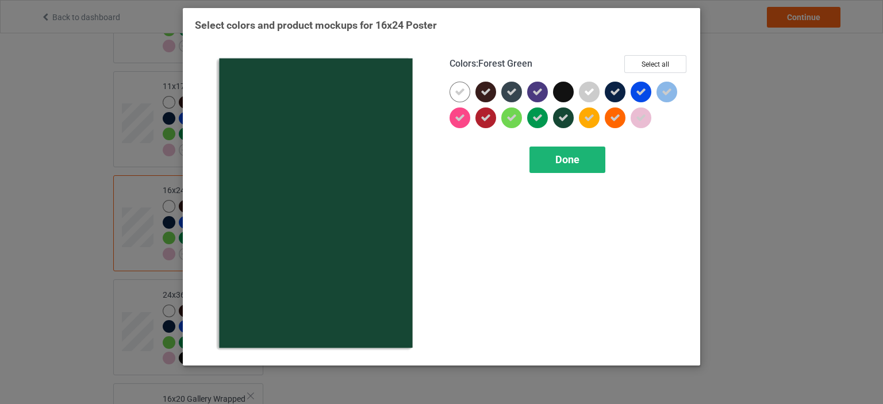
click at [570, 163] on span "Done" at bounding box center [567, 159] width 24 height 12
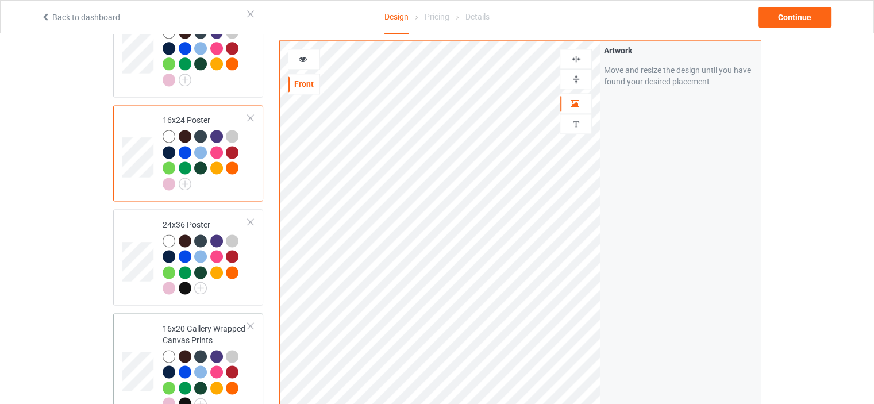
scroll to position [1666, 0]
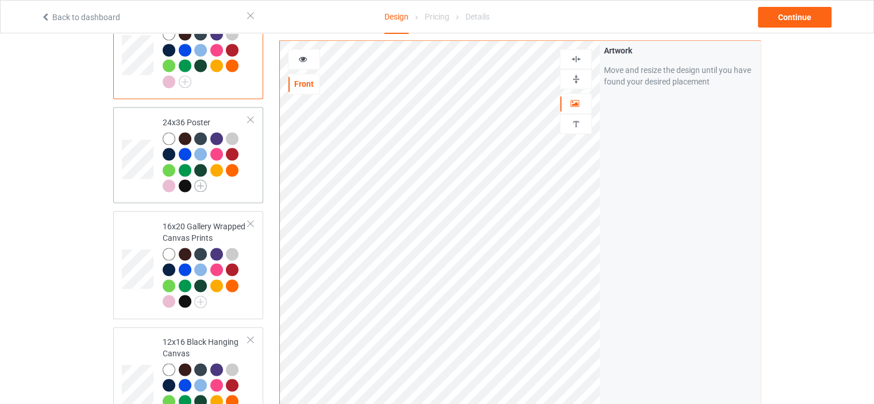
click at [199, 179] on img at bounding box center [200, 185] width 13 height 13
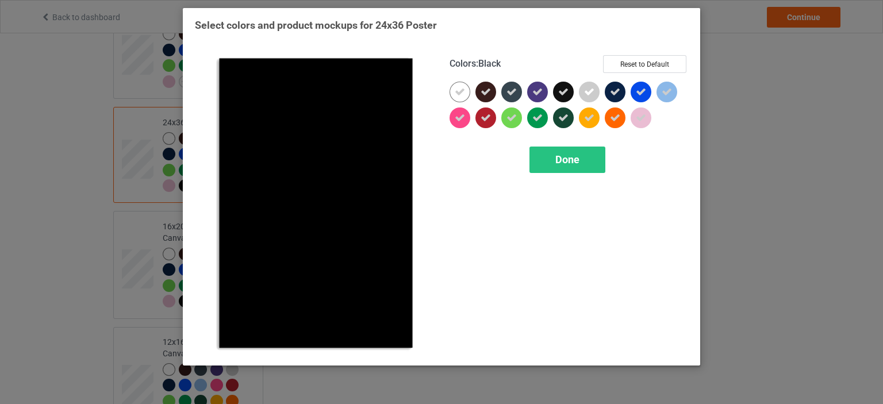
click at [563, 84] on div at bounding box center [563, 92] width 21 height 21
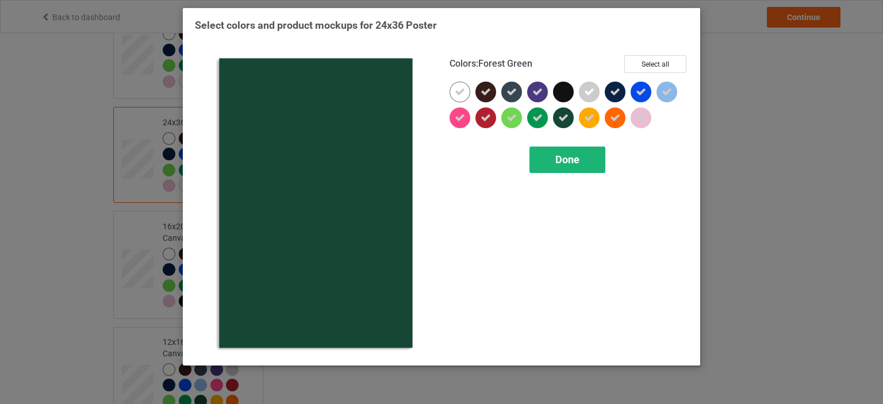
click at [579, 156] on span "Done" at bounding box center [567, 159] width 24 height 12
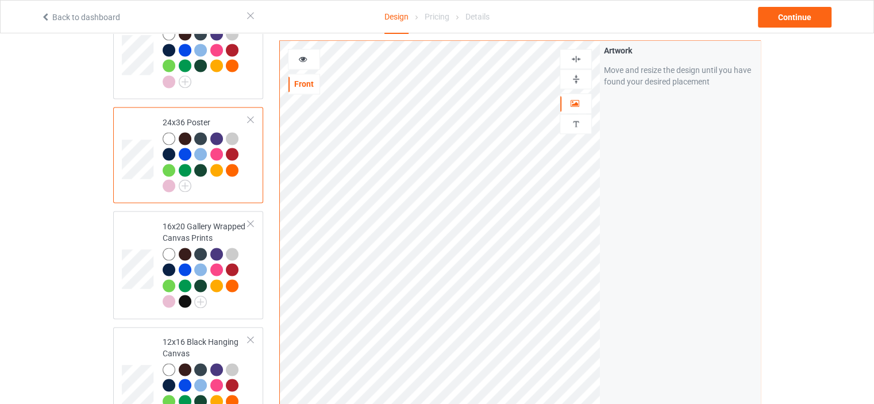
scroll to position [1724, 0]
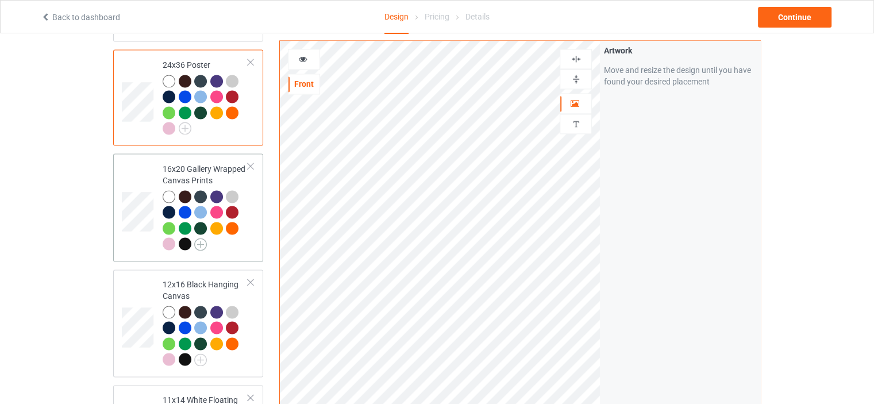
click at [201, 238] on img at bounding box center [200, 244] width 13 height 13
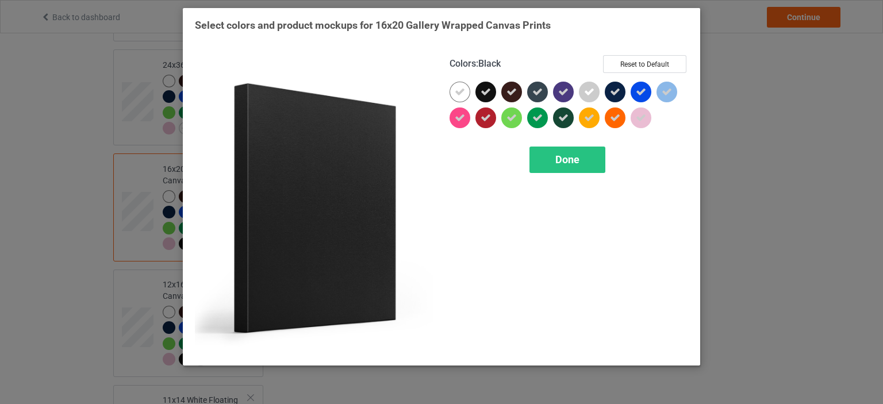
click at [487, 91] on icon at bounding box center [485, 92] width 10 height 10
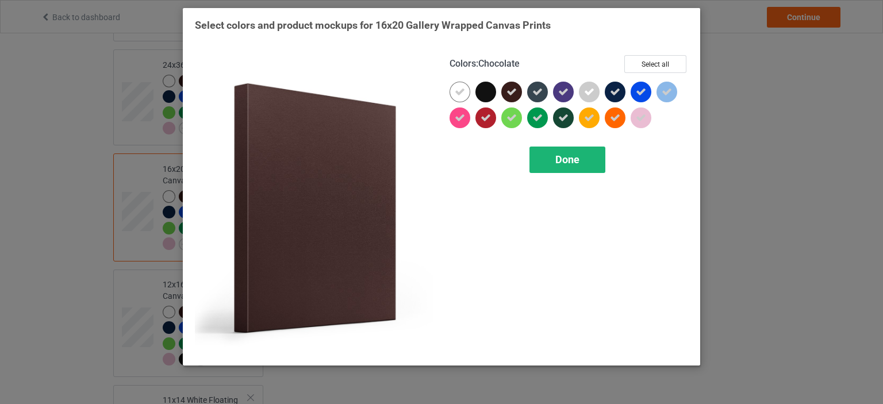
click at [560, 167] on div "Done" at bounding box center [567, 160] width 76 height 26
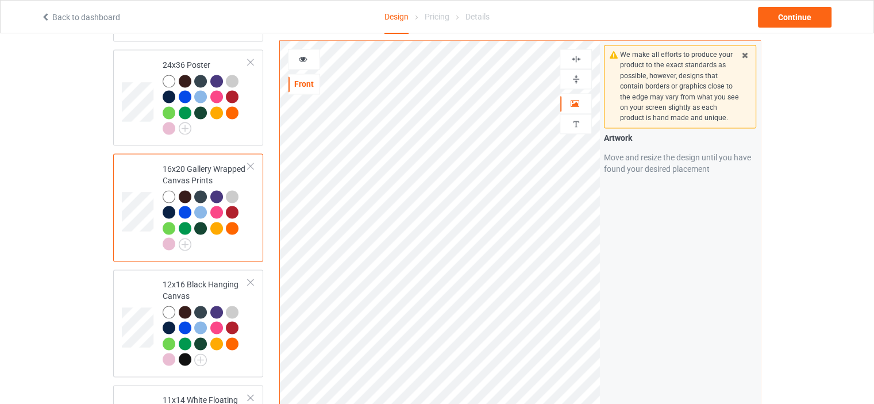
scroll to position [1839, 0]
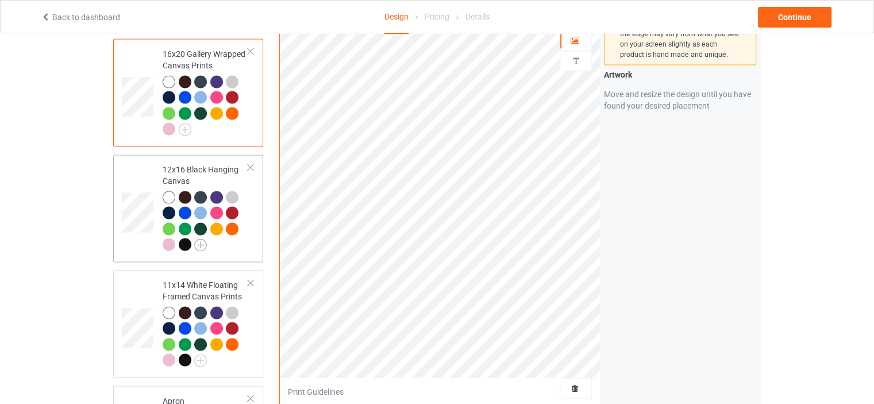
click at [203, 238] on img at bounding box center [200, 244] width 13 height 13
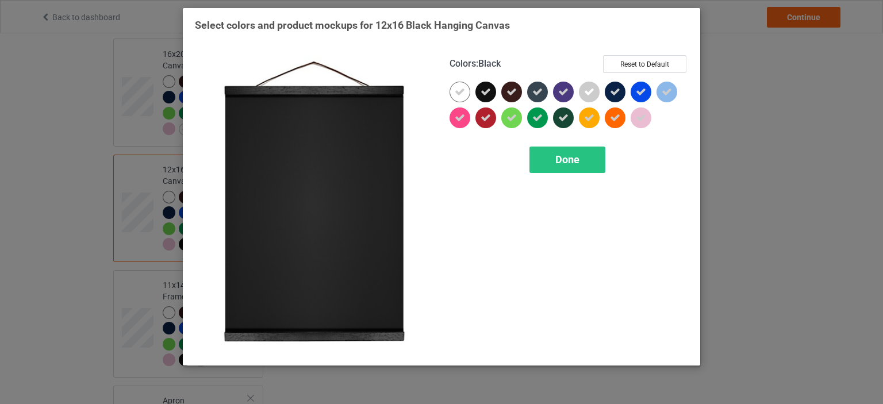
click at [483, 90] on icon at bounding box center [485, 92] width 10 height 10
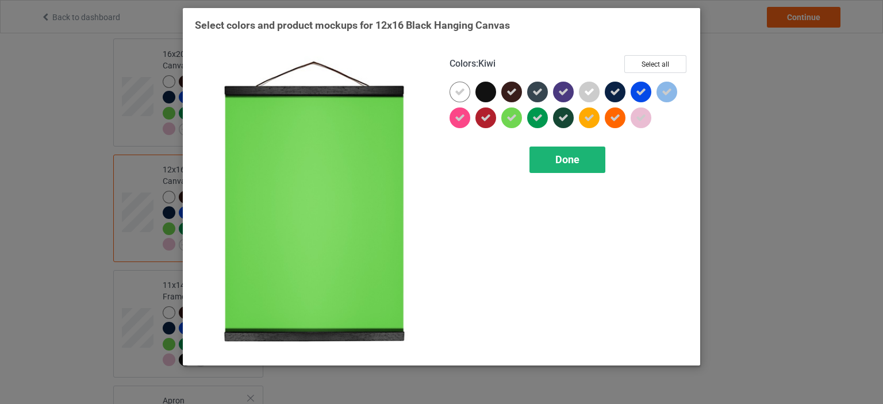
click at [563, 147] on div "Done" at bounding box center [567, 160] width 76 height 26
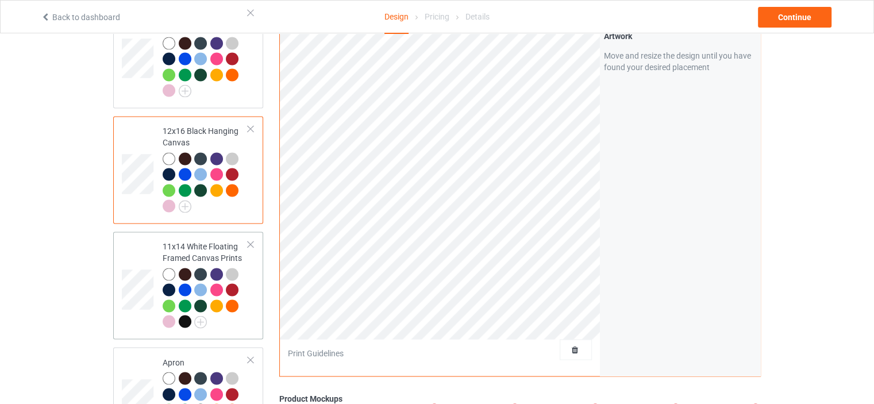
scroll to position [1954, 0]
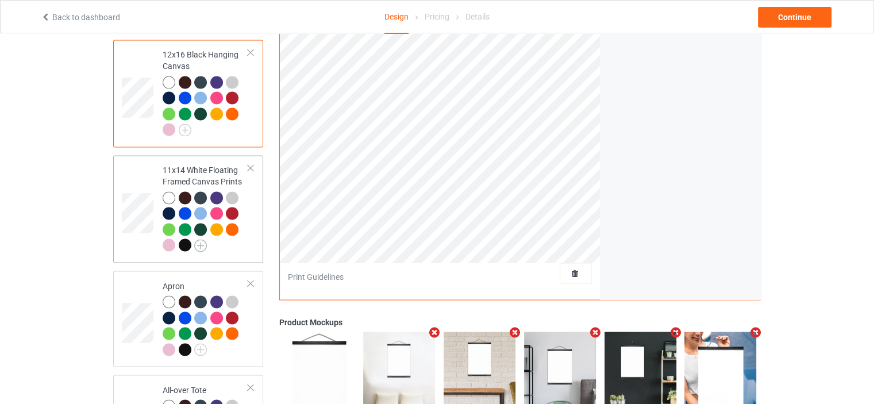
click at [205, 239] on img at bounding box center [200, 245] width 13 height 13
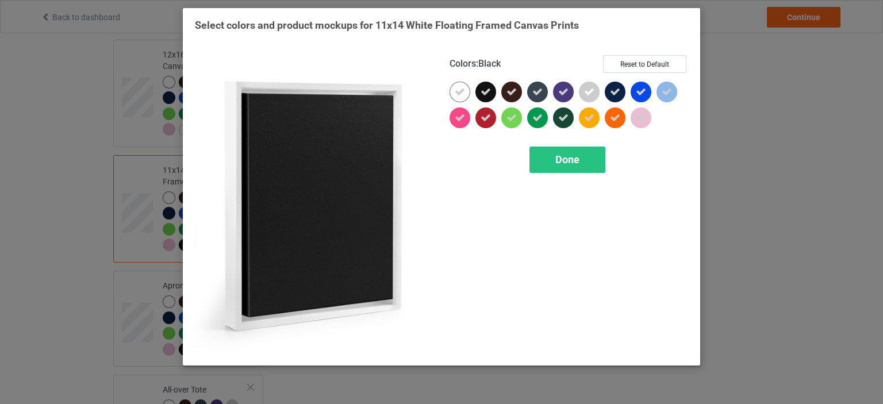
click at [487, 94] on icon at bounding box center [485, 92] width 10 height 10
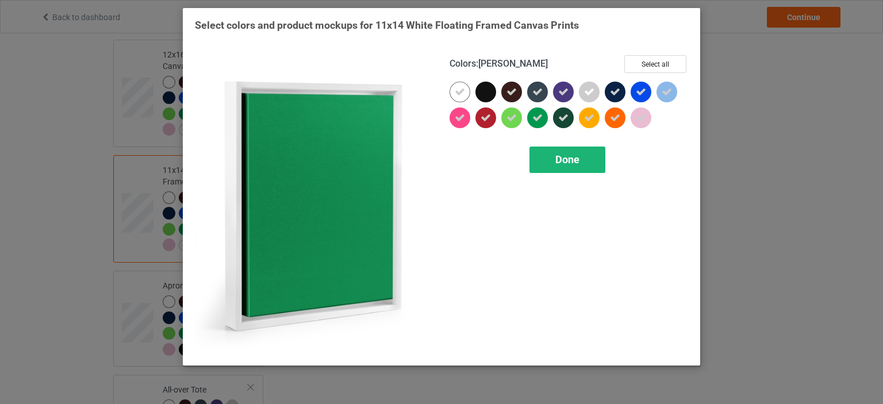
click at [562, 156] on span "Done" at bounding box center [567, 159] width 24 height 12
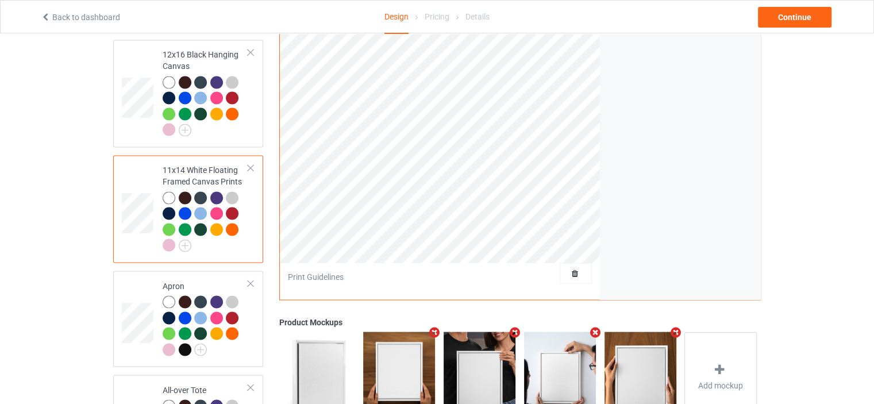
scroll to position [2011, 0]
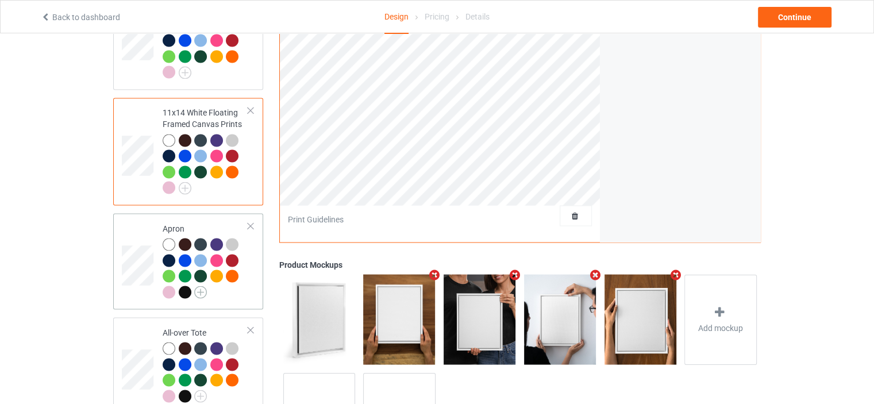
click at [200, 286] on img at bounding box center [200, 292] width 13 height 13
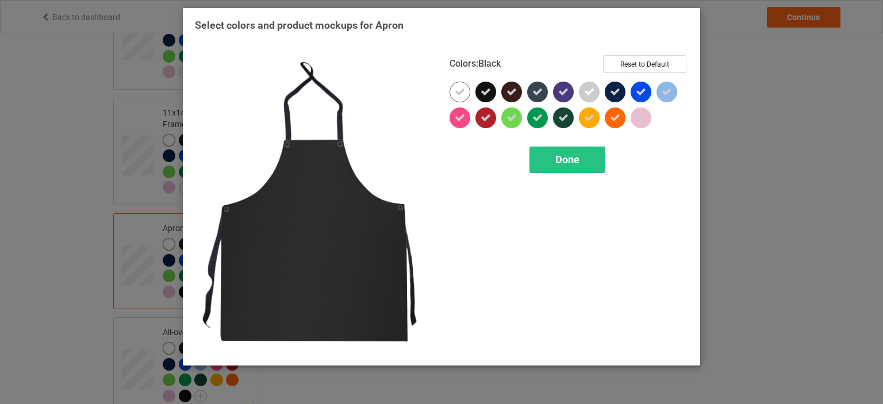
click at [483, 93] on icon at bounding box center [485, 92] width 10 height 10
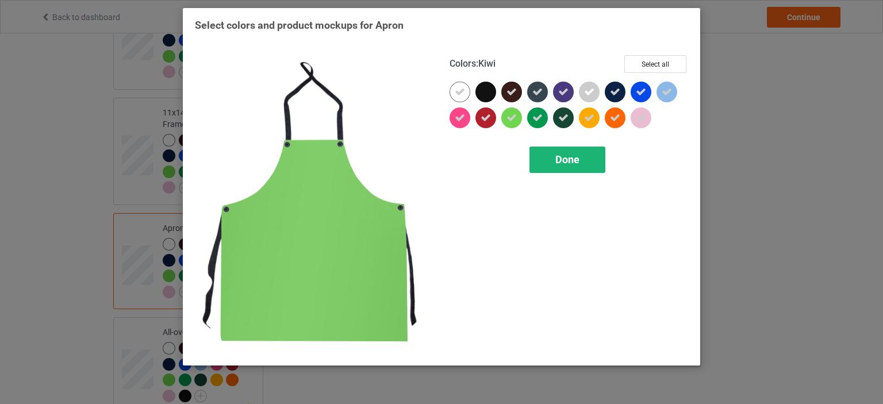
click at [572, 164] on span "Done" at bounding box center [567, 159] width 24 height 12
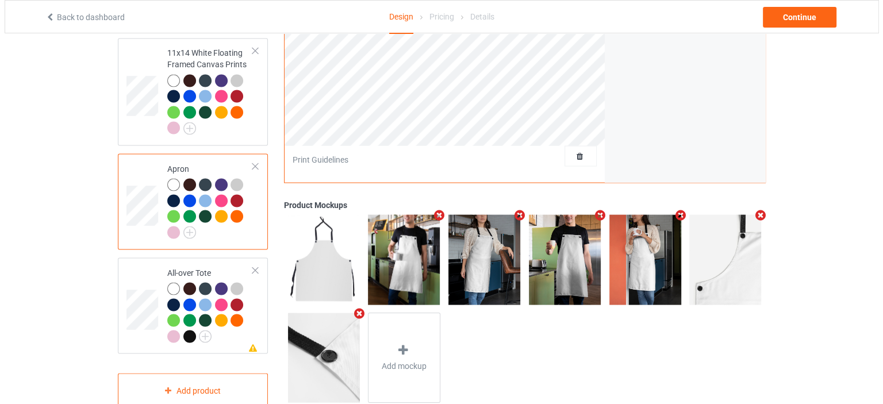
scroll to position [2078, 0]
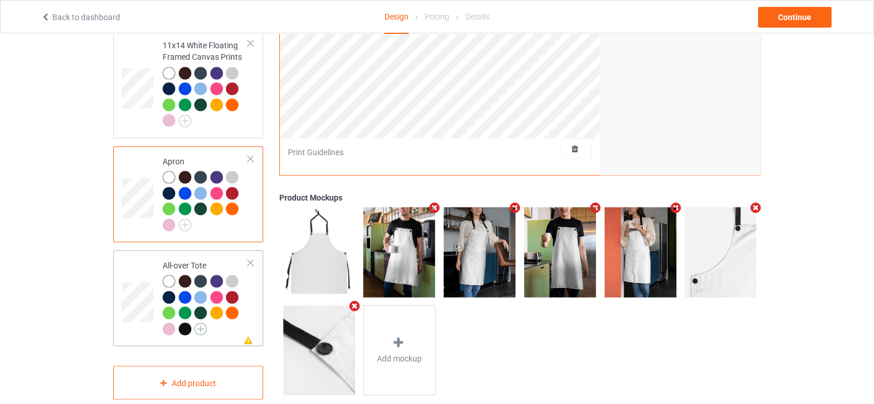
click at [202, 322] on img at bounding box center [200, 328] width 13 height 13
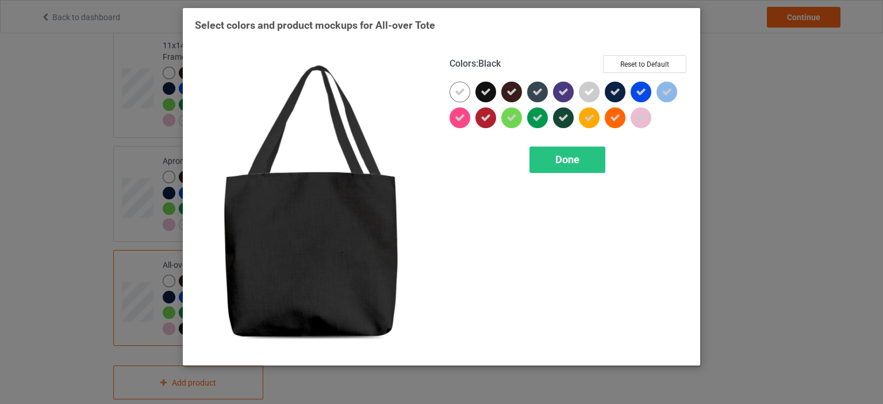
click at [484, 89] on icon at bounding box center [485, 92] width 10 height 10
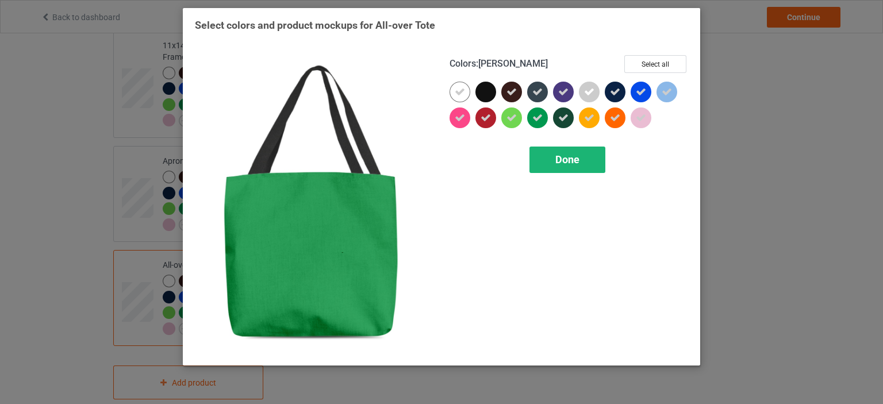
click at [565, 151] on div "Done" at bounding box center [567, 160] width 76 height 26
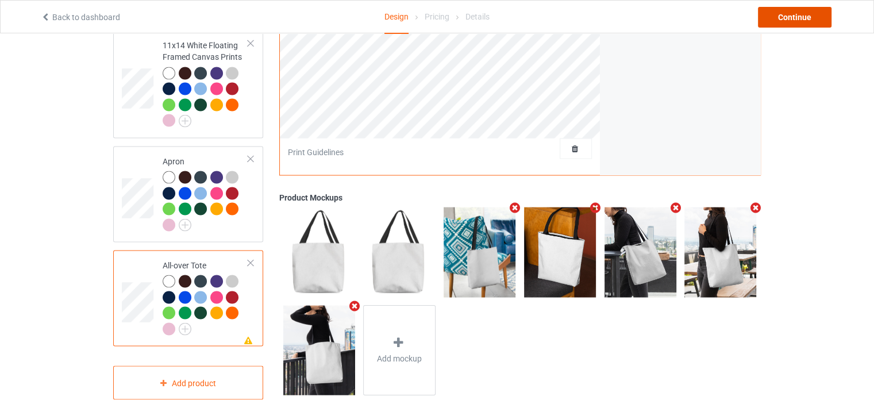
click at [802, 20] on div "Continue" at bounding box center [795, 17] width 74 height 21
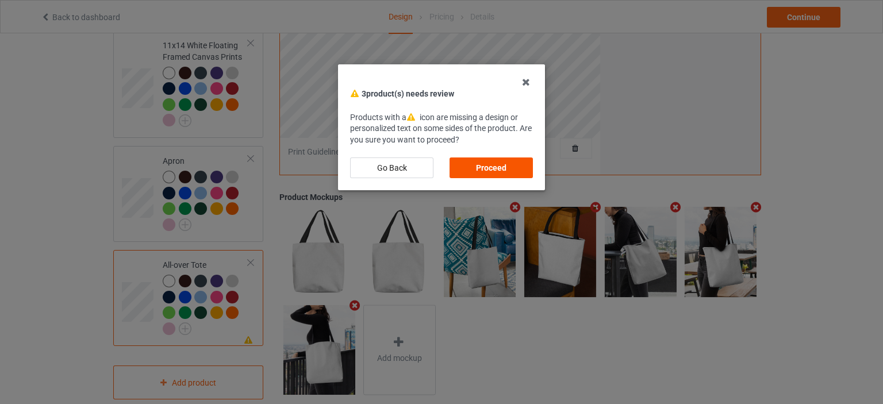
click at [508, 168] on div "Proceed" at bounding box center [490, 167] width 83 height 21
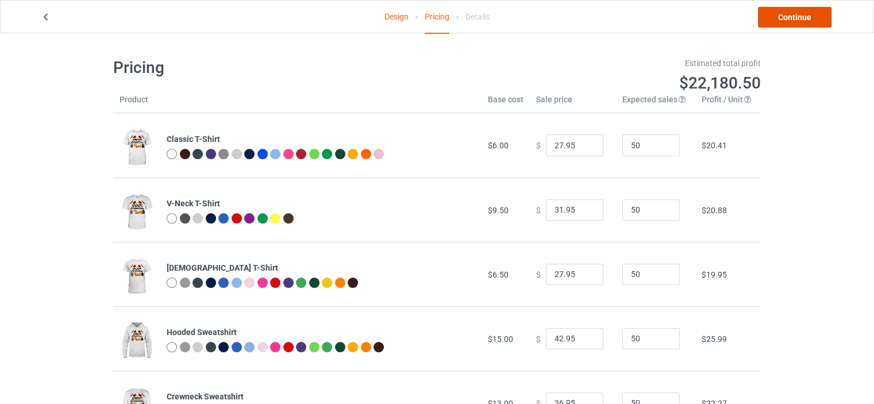
click at [798, 20] on link "Continue" at bounding box center [795, 17] width 74 height 21
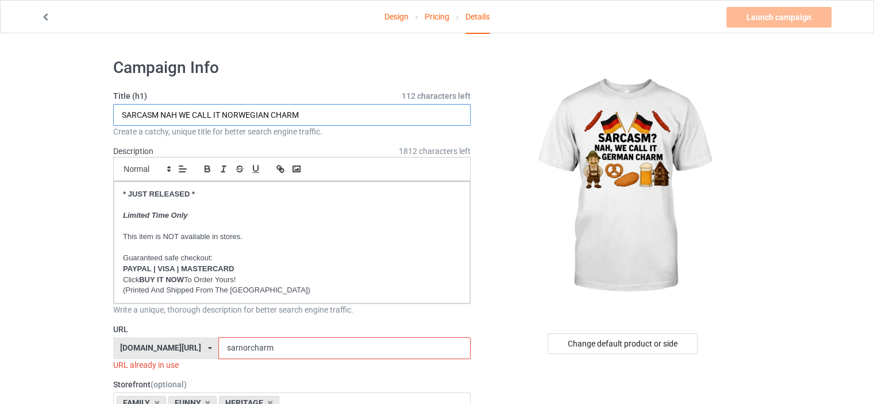
drag, startPoint x: 269, startPoint y: 116, endPoint x: 234, endPoint y: 111, distance: 36.0
click at [224, 115] on input "SARCASM NAH WE CALL IT NORWEGIAN CHARM" at bounding box center [291, 115] width 357 height 22
type input "SARCASM NAH WE CALL IT GERMAN CHARM"
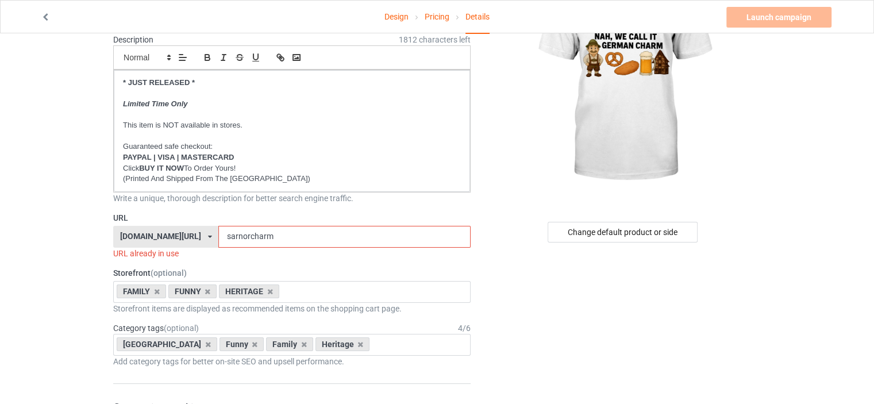
scroll to position [115, 0]
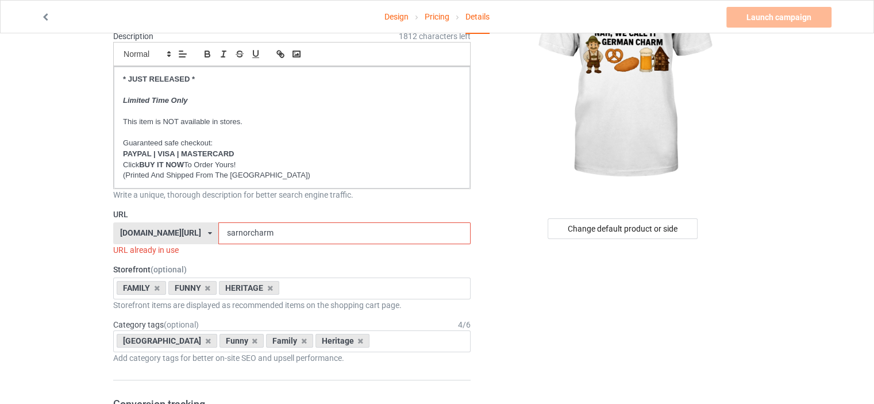
drag, startPoint x: 244, startPoint y: 232, endPoint x: 233, endPoint y: 232, distance: 10.9
click at [233, 232] on input "sarnorcharm" at bounding box center [344, 233] width 252 height 22
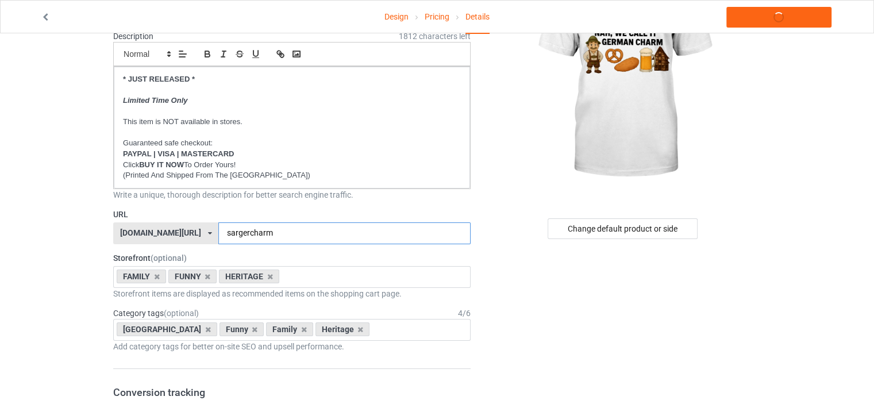
type input "sargercharm"
click at [155, 234] on div "[DOMAIN_NAME][URL]" at bounding box center [160, 233] width 81 height 8
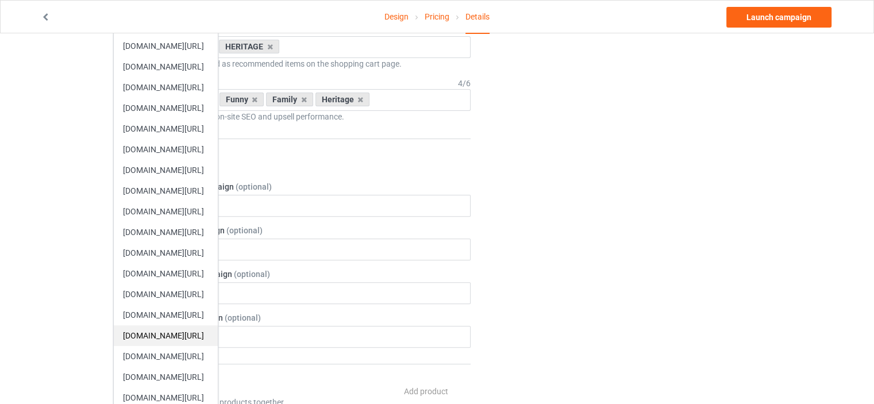
scroll to position [402, 0]
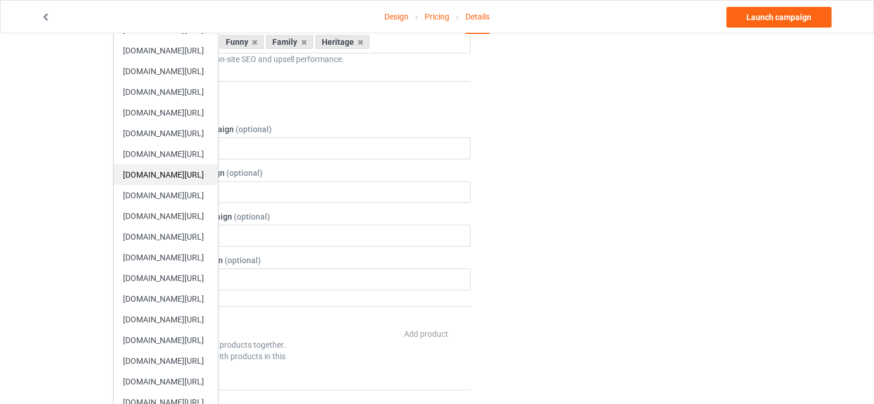
click at [176, 169] on div "[DOMAIN_NAME][URL]" at bounding box center [166, 174] width 104 height 21
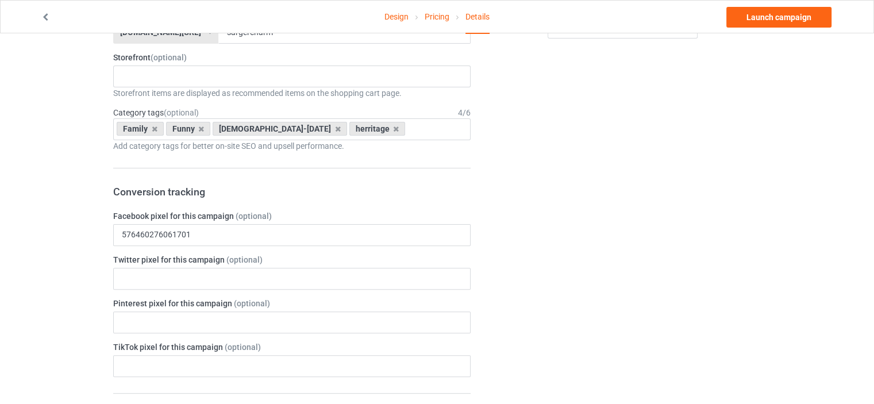
scroll to position [172, 0]
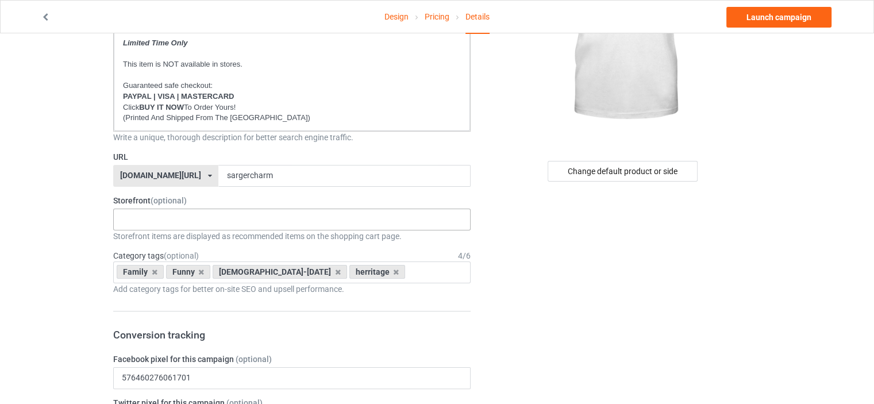
click at [151, 220] on div "HERITAGE FUNNY FAMILY CHRISTMAS 5d793c099ddb371f9f0c3c2e 5d7820cd2b9df008358ece…" at bounding box center [291, 220] width 357 height 22
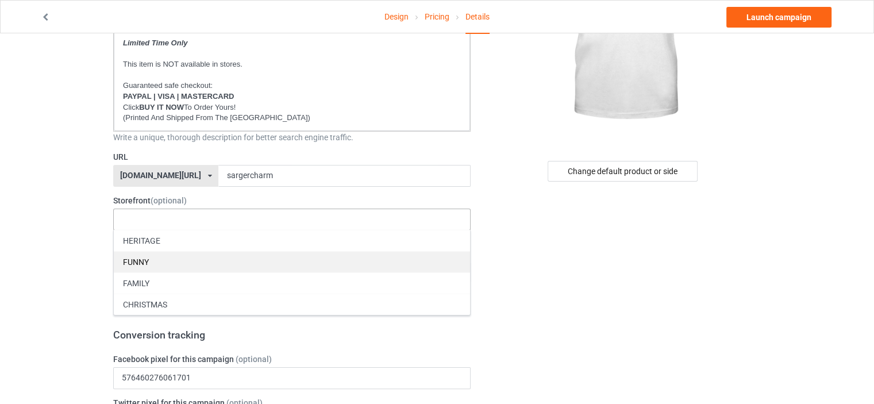
click at [159, 257] on div "FUNNY" at bounding box center [292, 261] width 356 height 21
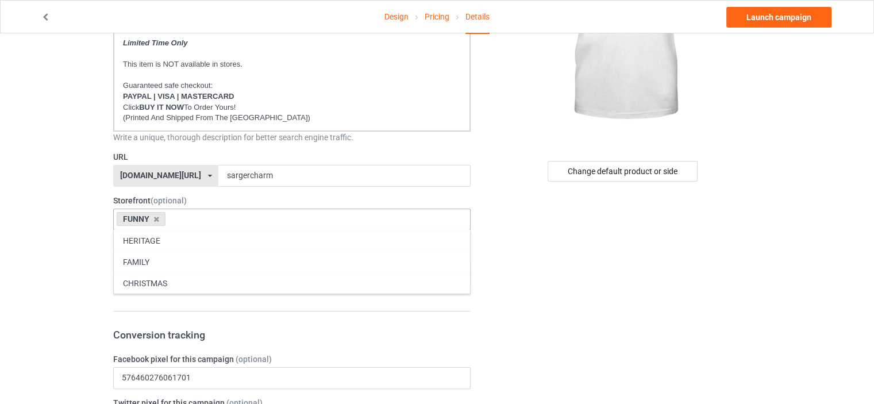
click at [159, 257] on div "FAMILY" at bounding box center [292, 261] width 356 height 21
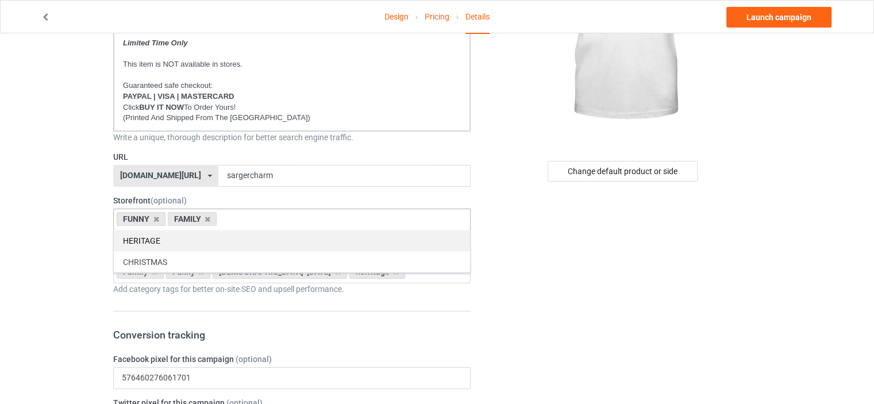
click at [150, 239] on div "HERITAGE" at bounding box center [292, 240] width 356 height 21
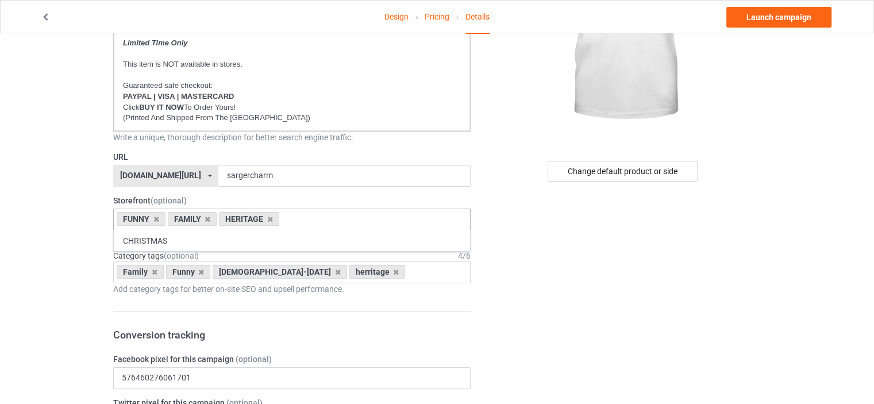
click at [156, 273] on div "Family" at bounding box center [140, 272] width 47 height 14
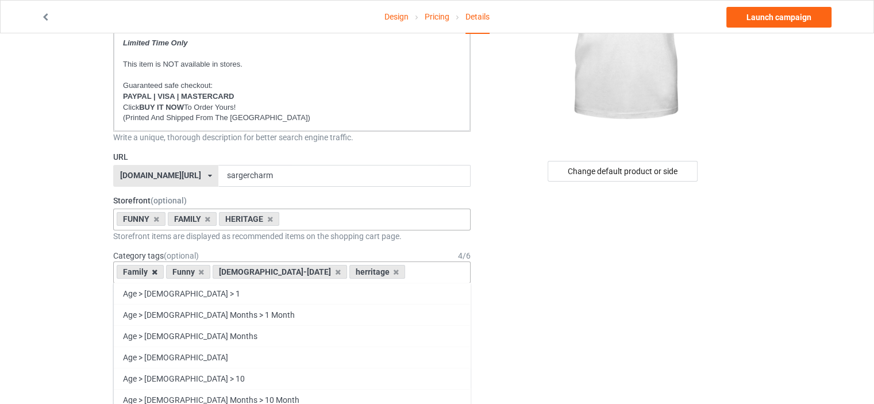
click at [153, 272] on icon at bounding box center [155, 271] width 6 height 7
click at [154, 272] on div "Funny" at bounding box center [139, 272] width 45 height 14
click at [152, 272] on icon at bounding box center [152, 271] width 6 height 7
click at [239, 272] on icon at bounding box center [242, 271] width 6 height 7
click at [163, 271] on icon at bounding box center [164, 271] width 6 height 7
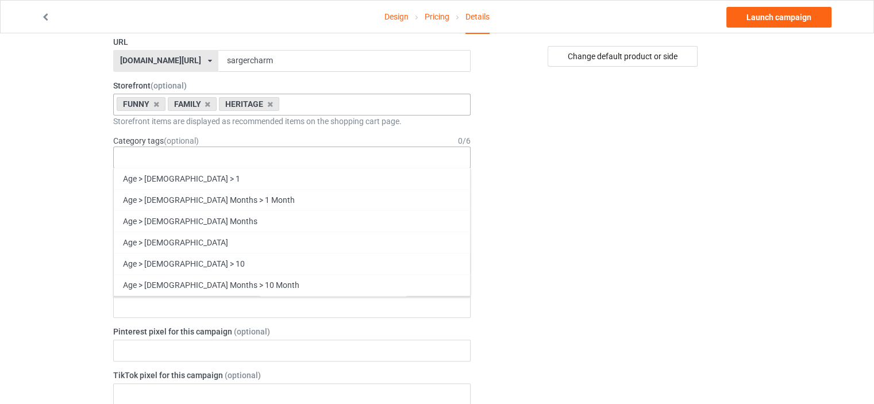
scroll to position [49243, 0]
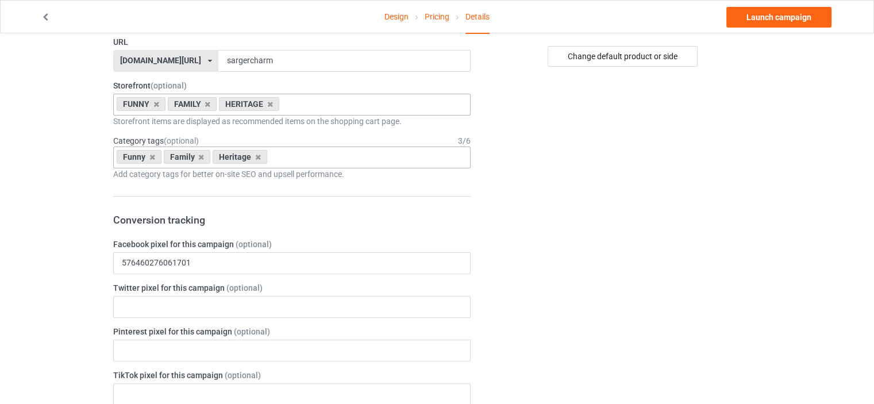
click at [750, 220] on div "Change default product or side" at bounding box center [624, 378] width 290 height 1232
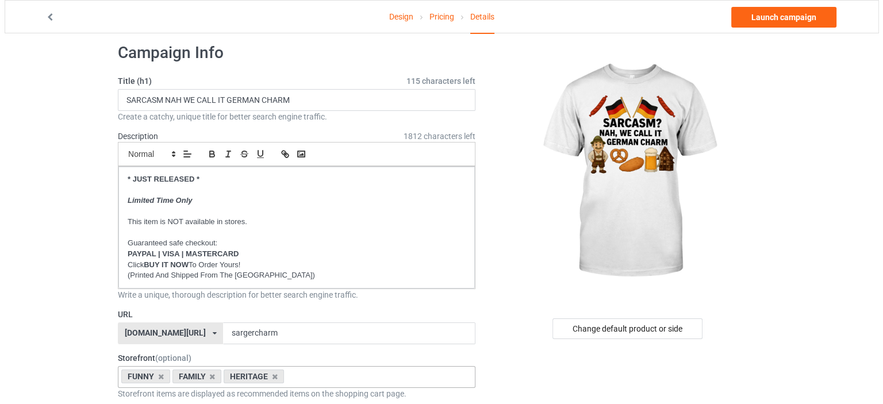
scroll to position [0, 0]
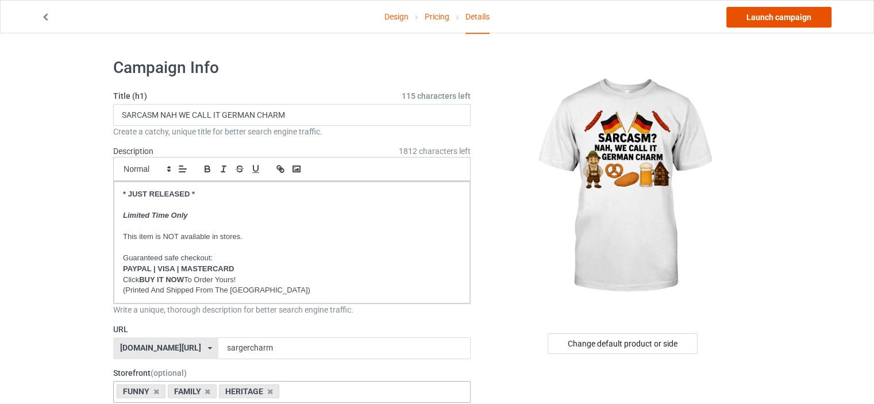
click at [807, 17] on link "Launch campaign" at bounding box center [778, 17] width 105 height 21
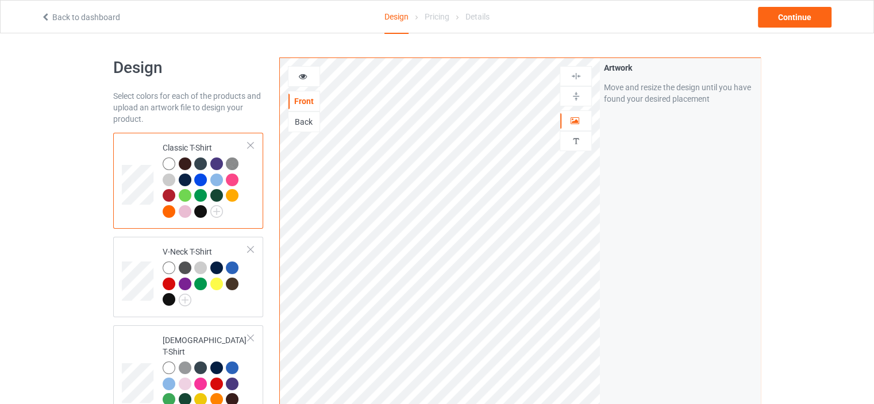
scroll to position [2094, 0]
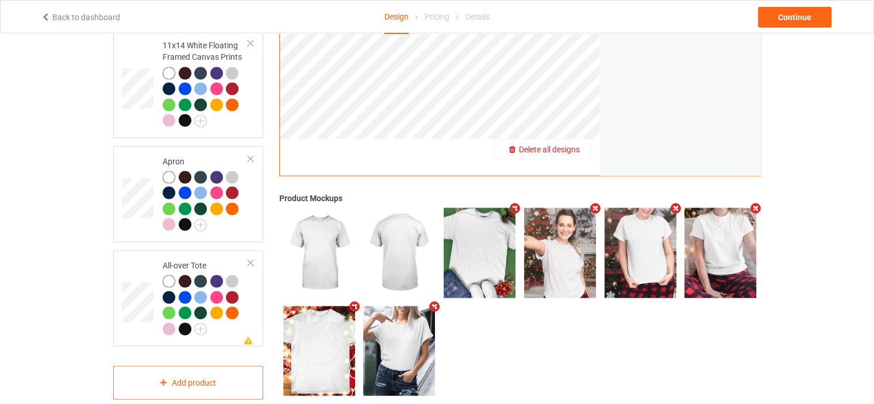
click at [569, 144] on span "Delete all designs" at bounding box center [549, 148] width 61 height 9
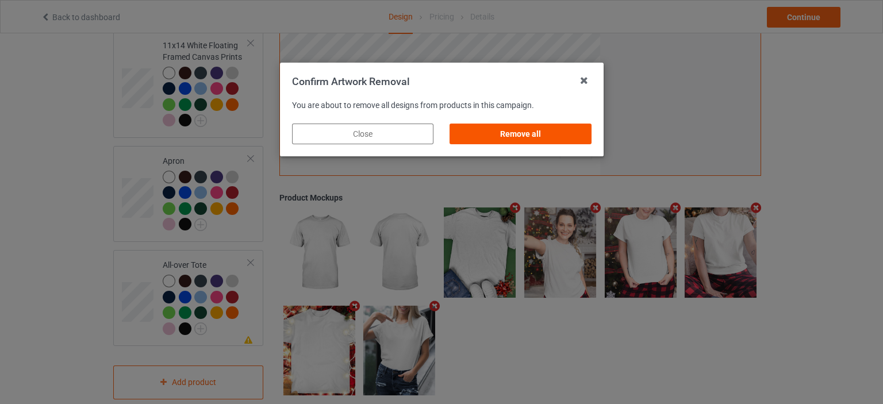
click at [552, 130] on div "Remove all" at bounding box center [519, 134] width 141 height 21
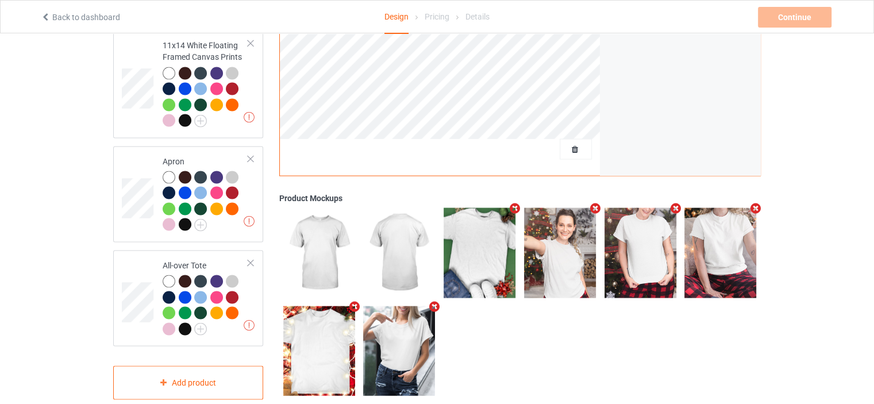
scroll to position [0, 0]
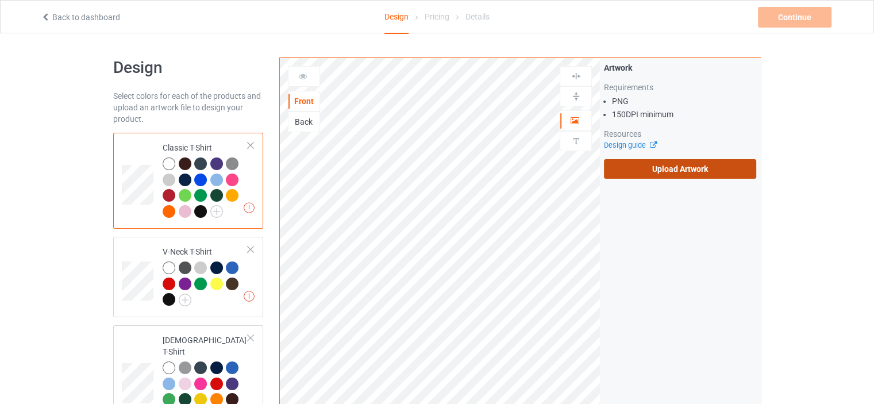
click at [685, 165] on label "Upload Artwork" at bounding box center [680, 169] width 152 height 20
click at [0, 0] on input "Upload Artwork" at bounding box center [0, 0] width 0 height 0
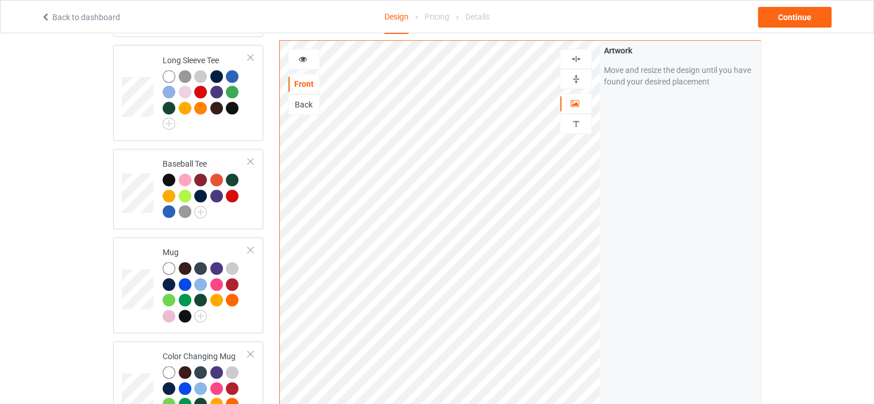
scroll to position [804, 0]
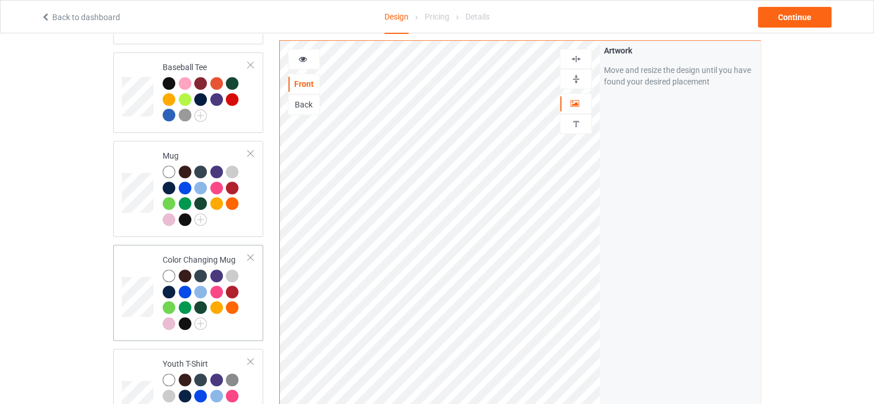
click at [200, 254] on div "Color Changing Mug" at bounding box center [206, 291] width 86 height 75
click at [580, 75] on img at bounding box center [576, 79] width 11 height 11
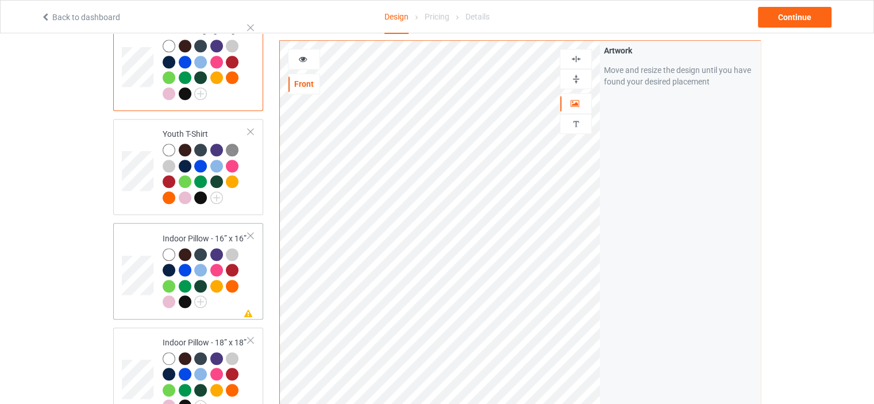
click at [189, 228] on td "Missing artwork on 1 side(s) Indoor Pillow - 16” x 16”" at bounding box center [205, 271] width 98 height 87
click at [581, 75] on div at bounding box center [575, 79] width 31 height 11
click at [577, 53] on img at bounding box center [576, 58] width 11 height 11
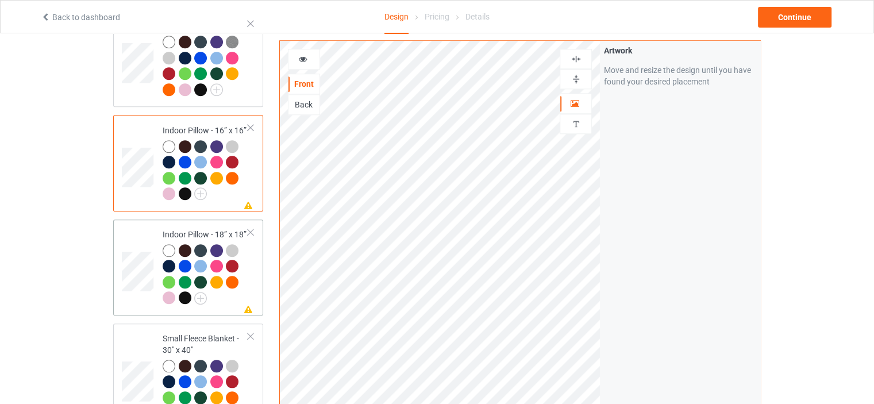
scroll to position [1149, 0]
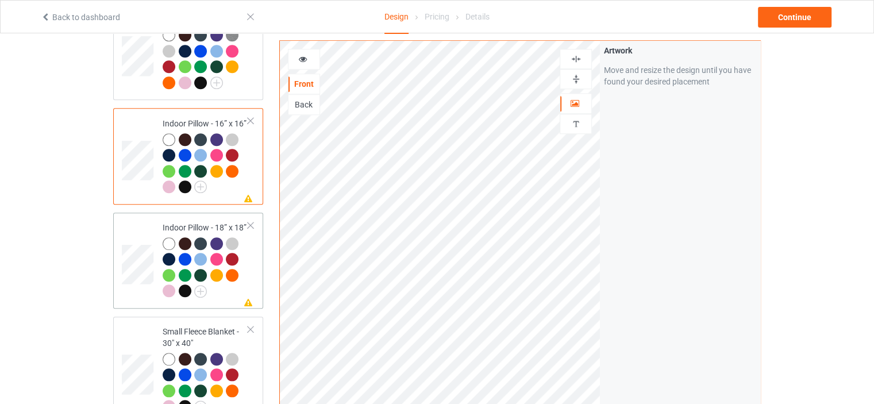
click at [204, 213] on div "Missing artwork on 1 side(s) Indoor Pillow - 18” x 18”" at bounding box center [188, 261] width 150 height 96
click at [580, 79] on img at bounding box center [576, 79] width 11 height 11
click at [576, 50] on div at bounding box center [576, 59] width 32 height 20
click at [577, 54] on img at bounding box center [576, 58] width 11 height 11
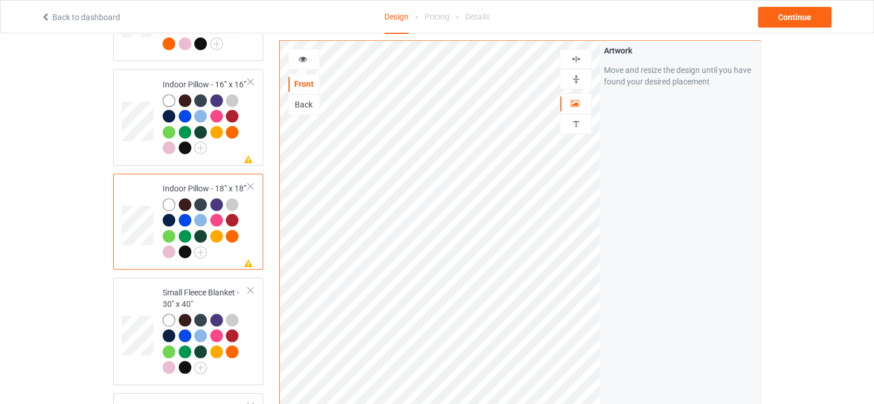
scroll to position [1264, 0]
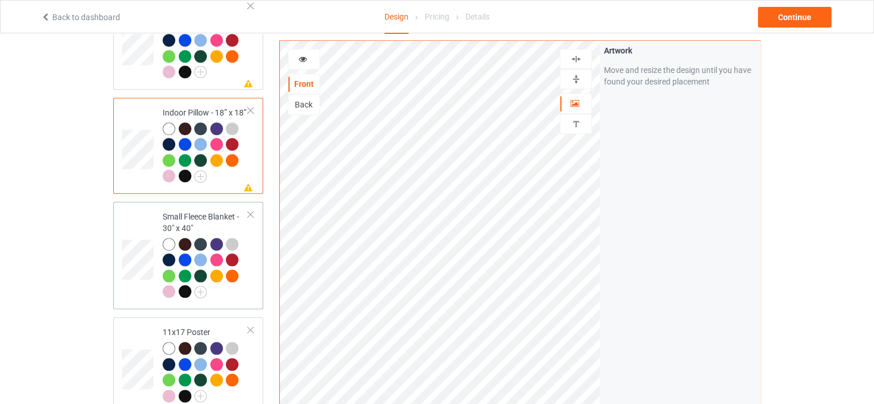
click at [210, 206] on td "Small Fleece Blanket - 30" x 40"" at bounding box center [205, 255] width 98 height 98
click at [186, 326] on div "11x17 Poster" at bounding box center [206, 363] width 86 height 75
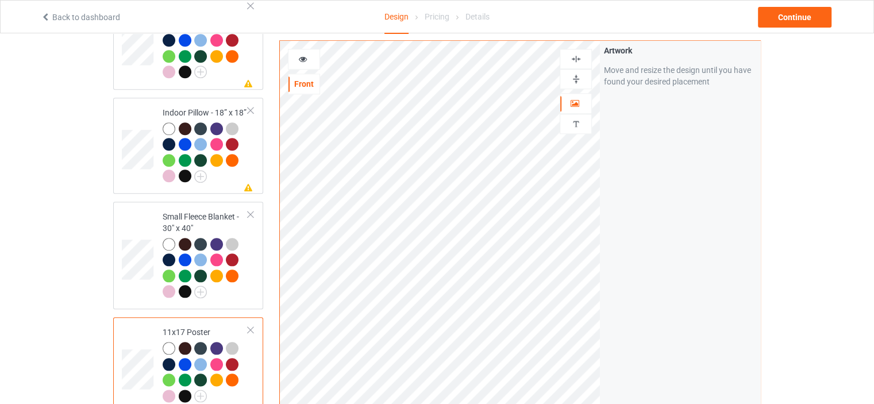
drag, startPoint x: 576, startPoint y: 77, endPoint x: 581, endPoint y: 53, distance: 24.0
click at [576, 77] on img at bounding box center [576, 79] width 11 height 11
click at [581, 53] on img at bounding box center [576, 58] width 11 height 11
click at [579, 82] on img at bounding box center [576, 79] width 11 height 11
click at [577, 57] on img at bounding box center [576, 58] width 11 height 11
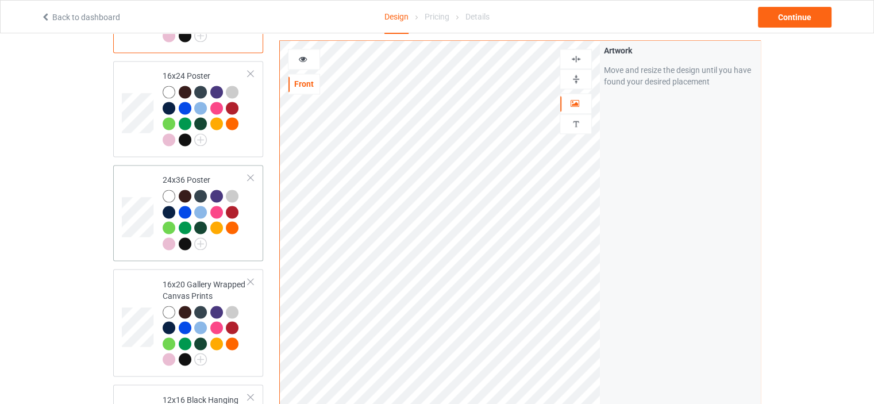
scroll to position [1666, 0]
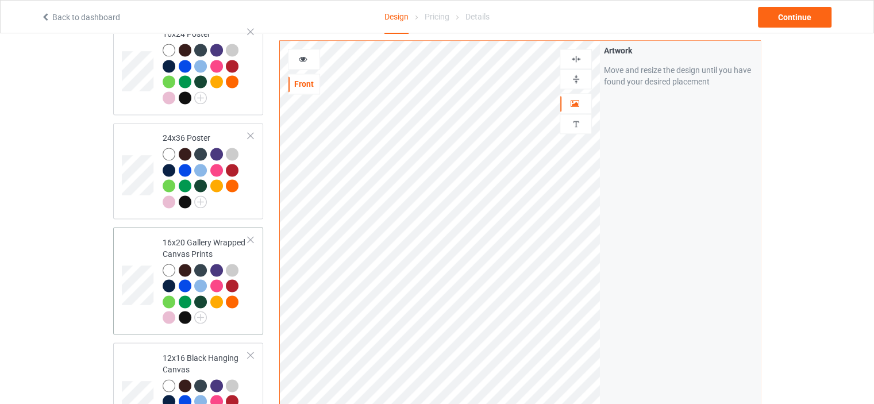
click at [205, 237] on div "16x20 Gallery Wrapped Canvas Prints" at bounding box center [206, 280] width 86 height 86
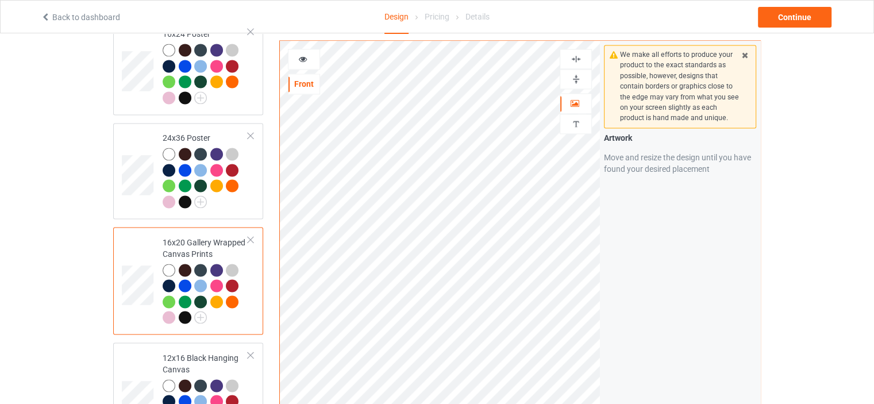
click at [581, 74] on img at bounding box center [576, 79] width 11 height 11
click at [581, 60] on div at bounding box center [575, 58] width 31 height 11
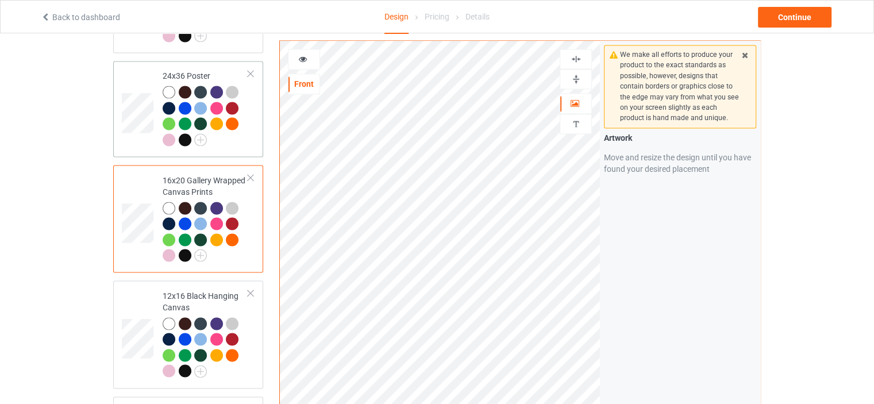
scroll to position [1781, 0]
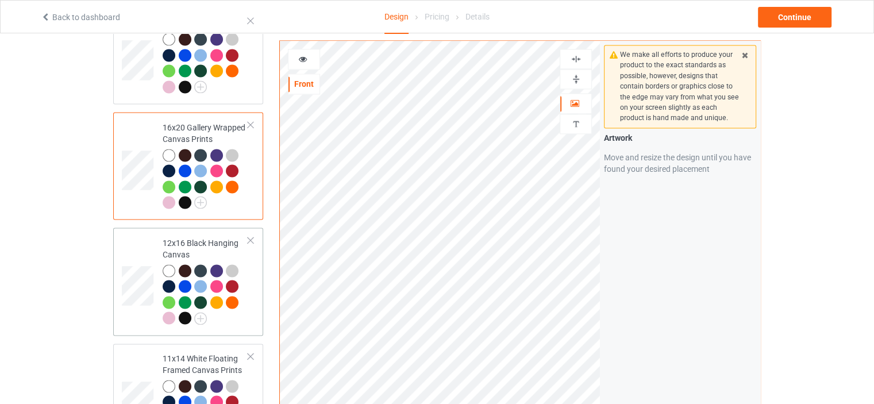
click at [188, 237] on div "12x16 Black Hanging Canvas" at bounding box center [206, 280] width 86 height 86
drag, startPoint x: 571, startPoint y: 71, endPoint x: 577, endPoint y: 60, distance: 11.8
click at [571, 74] on img at bounding box center [576, 79] width 11 height 11
click at [577, 53] on img at bounding box center [576, 58] width 11 height 11
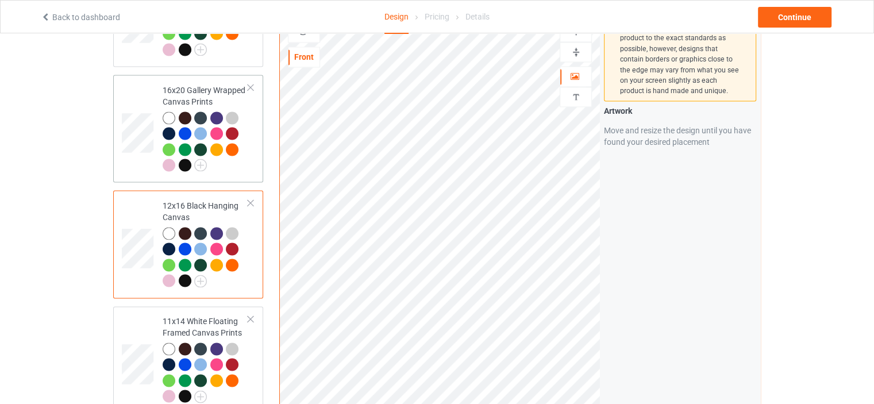
scroll to position [1839, 0]
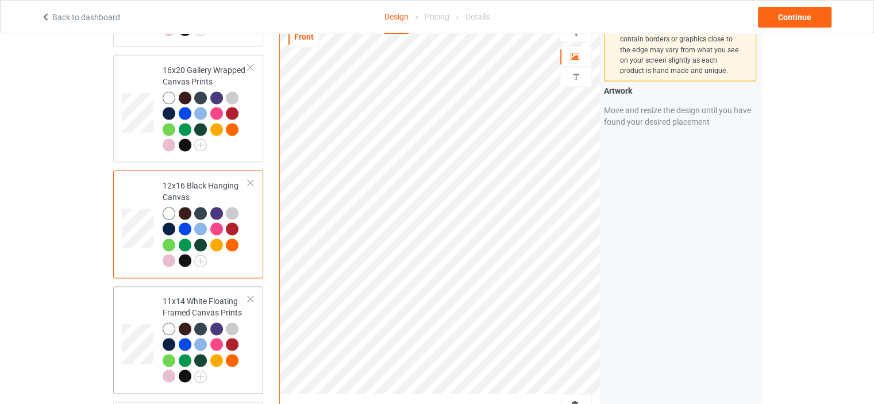
click at [195, 295] on div "11x14 White Floating Framed Canvas Prints" at bounding box center [206, 338] width 86 height 86
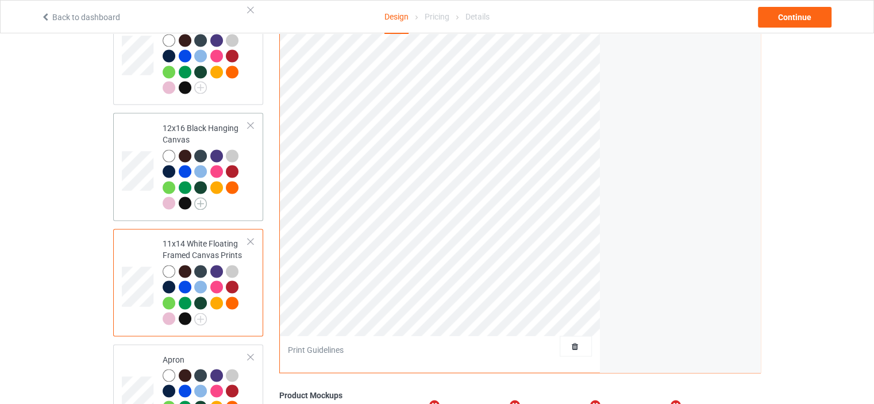
scroll to position [2011, 0]
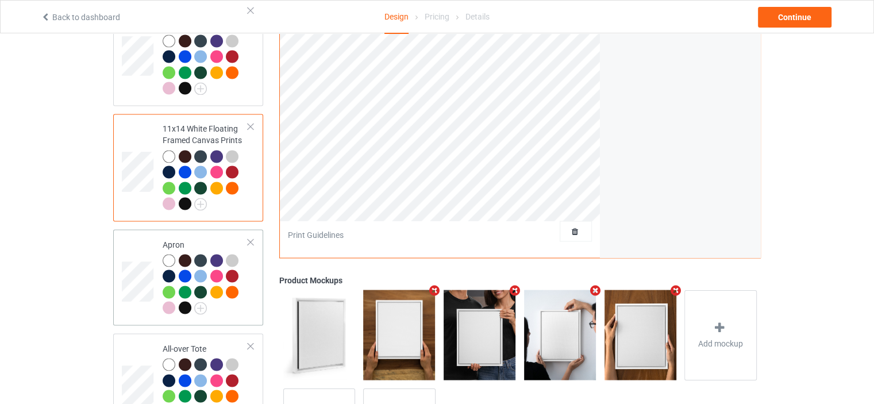
click at [191, 234] on td "Apron" at bounding box center [205, 277] width 98 height 87
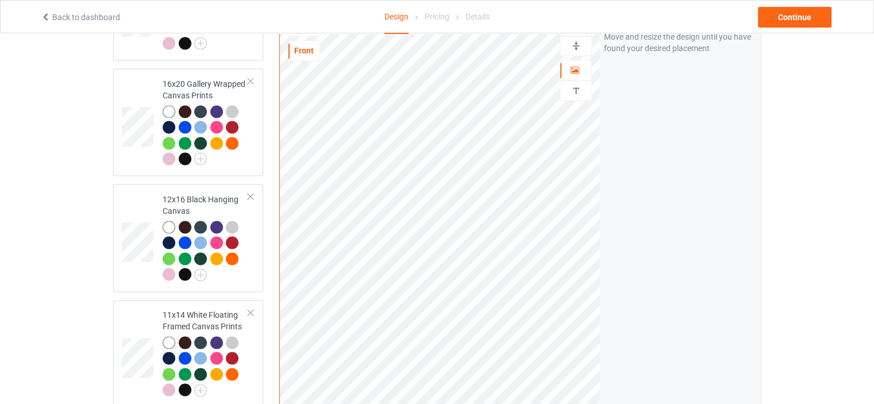
scroll to position [1724, 0]
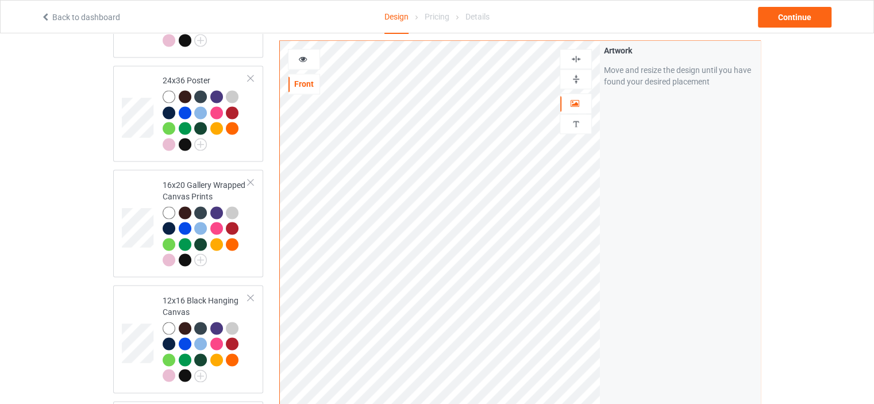
click at [573, 55] on img at bounding box center [576, 58] width 11 height 11
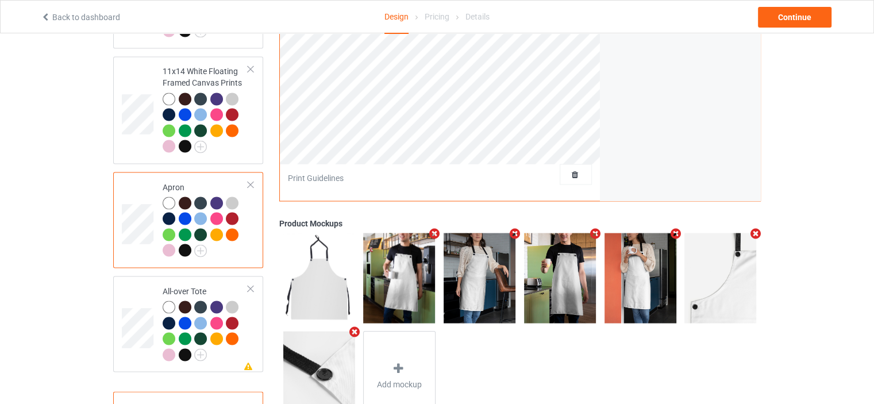
scroll to position [2094, 0]
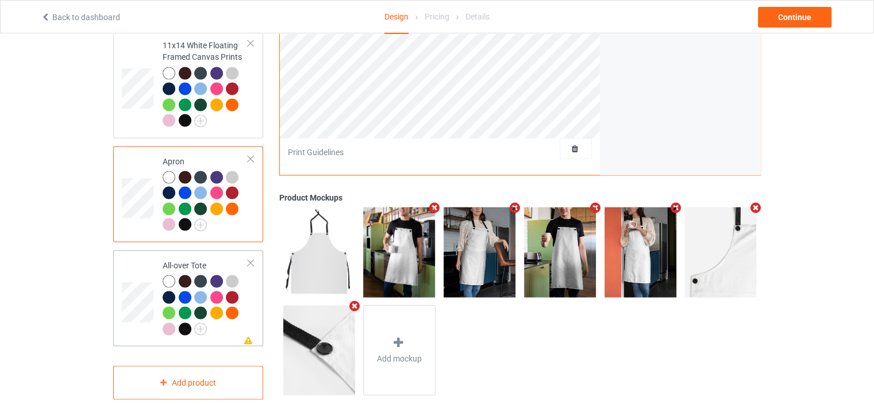
click at [195, 259] on div "All-over Tote" at bounding box center [206, 296] width 86 height 75
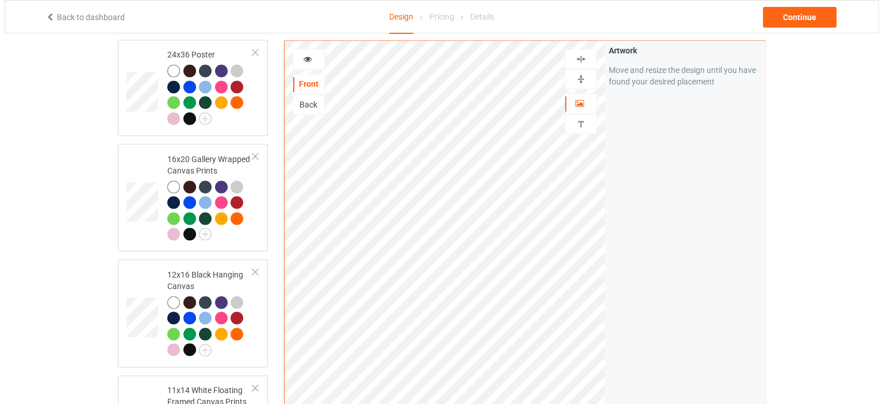
scroll to position [2094, 0]
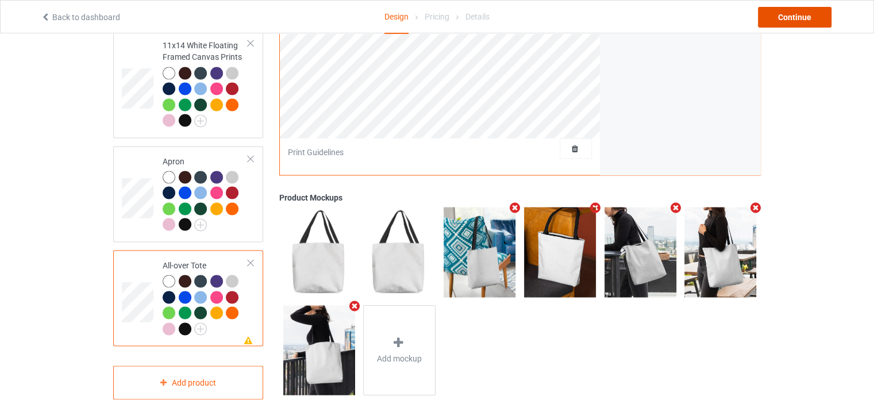
click at [798, 18] on div "Continue" at bounding box center [795, 17] width 74 height 21
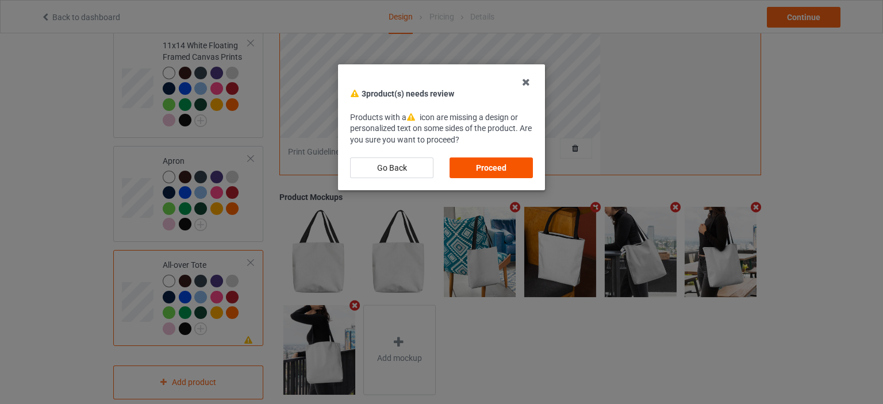
click at [498, 165] on div "Proceed" at bounding box center [490, 167] width 83 height 21
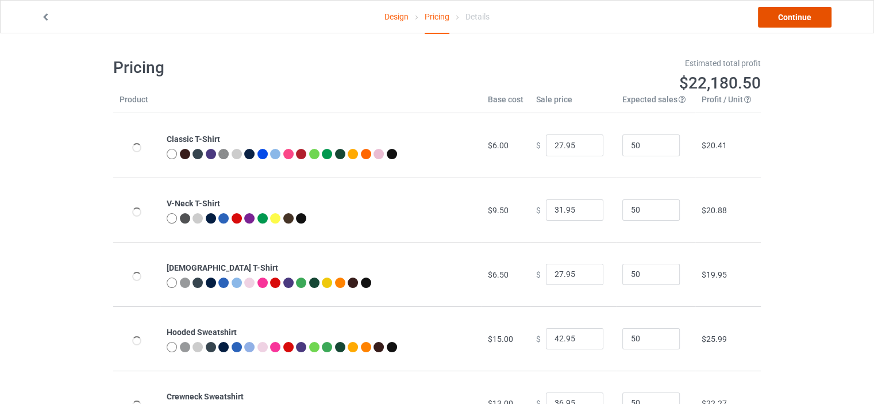
click at [801, 14] on link "Continue" at bounding box center [795, 17] width 74 height 21
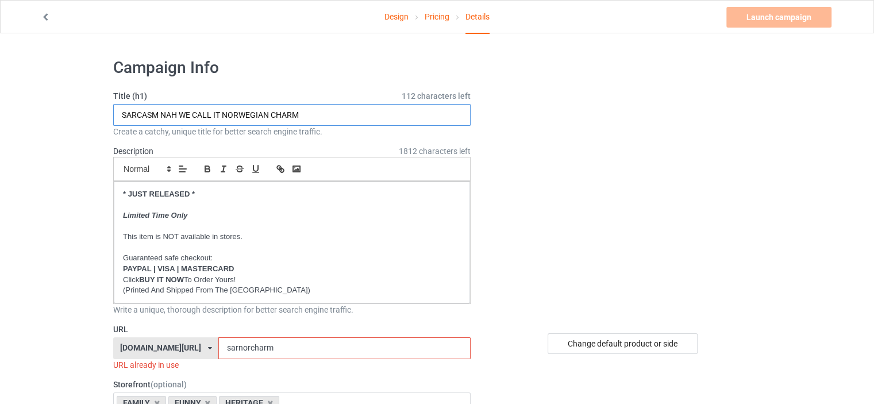
drag, startPoint x: 269, startPoint y: 115, endPoint x: 230, endPoint y: 114, distance: 39.7
click at [225, 115] on input "SARCASM NAH WE CALL IT NORWEGIAN CHARM" at bounding box center [291, 115] width 357 height 22
type input "SARCASM NAH WE CALL IT SCOTTISH CHARM"
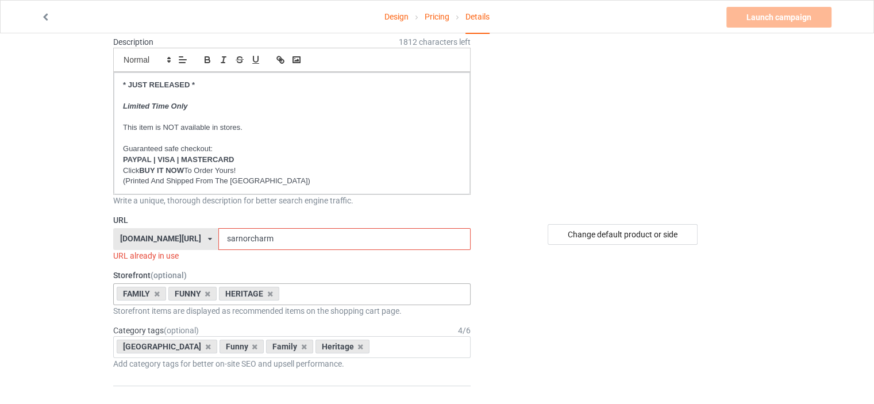
scroll to position [115, 0]
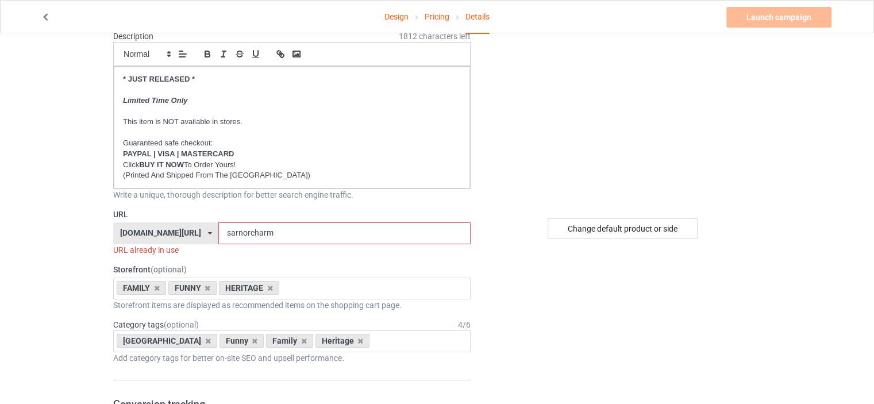
drag, startPoint x: 243, startPoint y: 231, endPoint x: 233, endPoint y: 232, distance: 9.8
click at [233, 232] on input "sarnorcharm" at bounding box center [344, 233] width 252 height 22
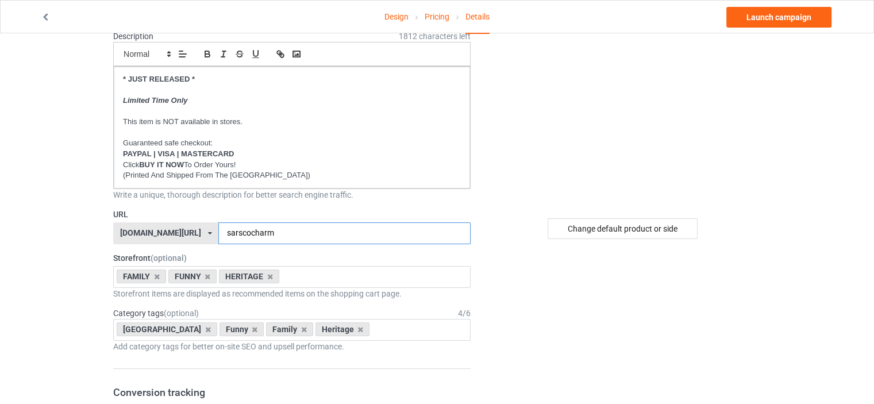
type input "sarscocharm"
click at [160, 230] on div "ilovemynorway.com/" at bounding box center [160, 233] width 81 height 8
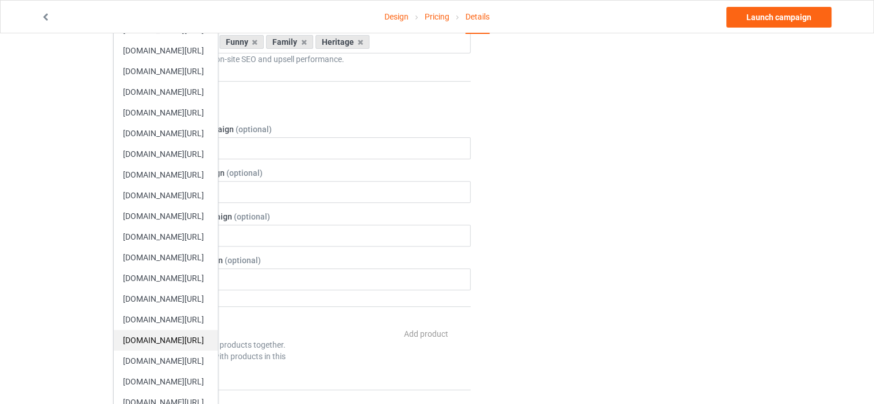
click at [183, 344] on div "ilovemyscotland.com/" at bounding box center [166, 340] width 104 height 21
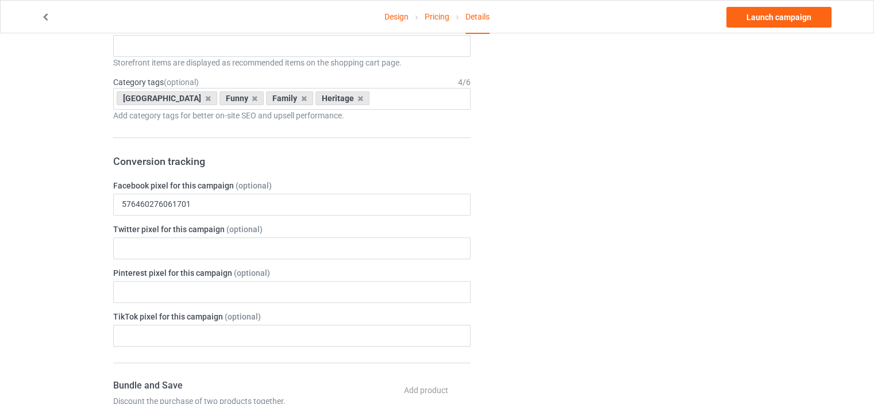
scroll to position [287, 0]
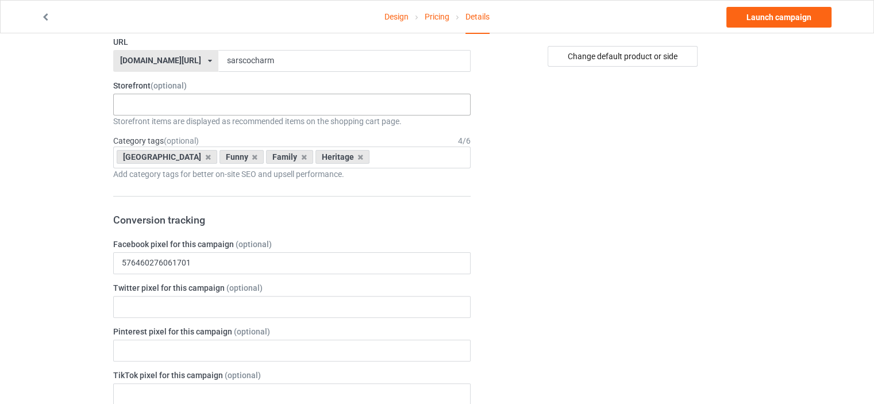
click at [145, 105] on div "HERITAGE FUNNY FAMILY CHRISTMAS 5d879a1bf3ac280bb4d65b21 5d877f155f766b44f031ed…" at bounding box center [291, 105] width 357 height 22
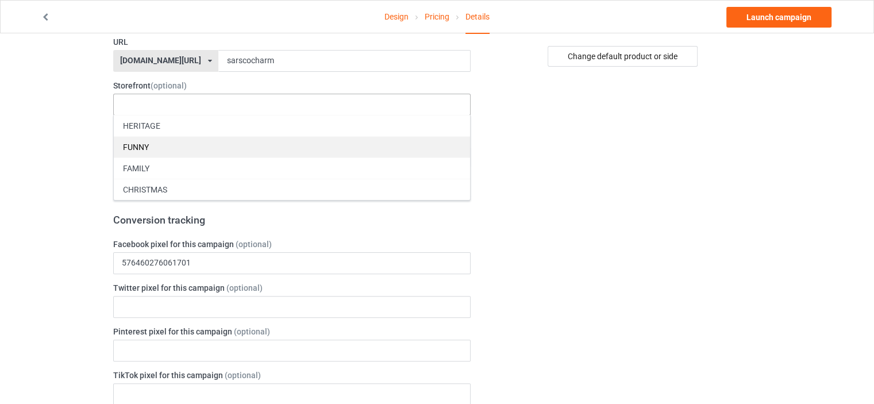
click at [152, 145] on div "FUNNY" at bounding box center [292, 146] width 356 height 21
click at [148, 142] on div "FAMILY" at bounding box center [292, 146] width 356 height 21
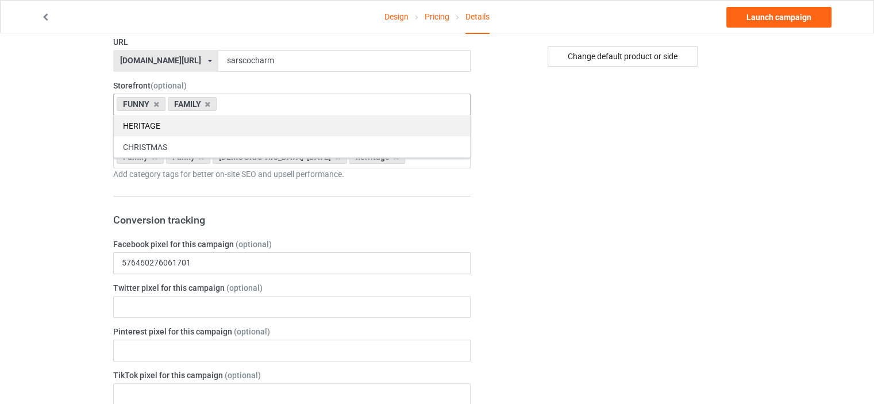
click at [146, 124] on div "HERITAGE" at bounding box center [292, 125] width 356 height 21
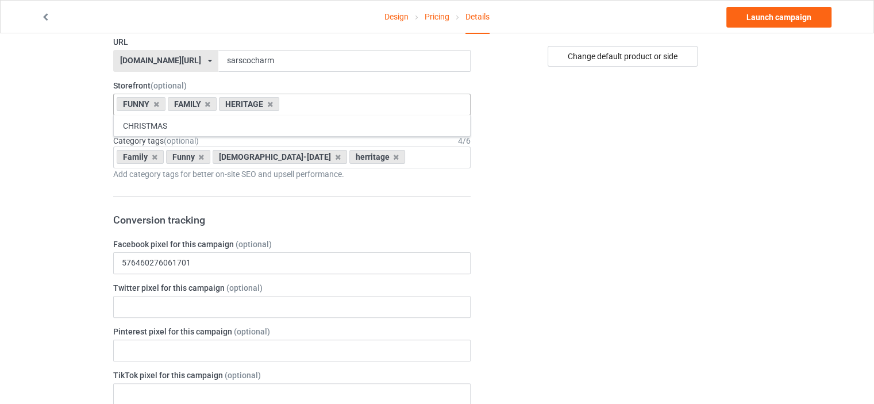
click at [54, 124] on div "Design Pricing Details Launch campaign Campaign Info Title (h1) 113 characters …" at bounding box center [437, 378] width 874 height 1265
click at [154, 159] on icon at bounding box center [155, 156] width 6 height 7
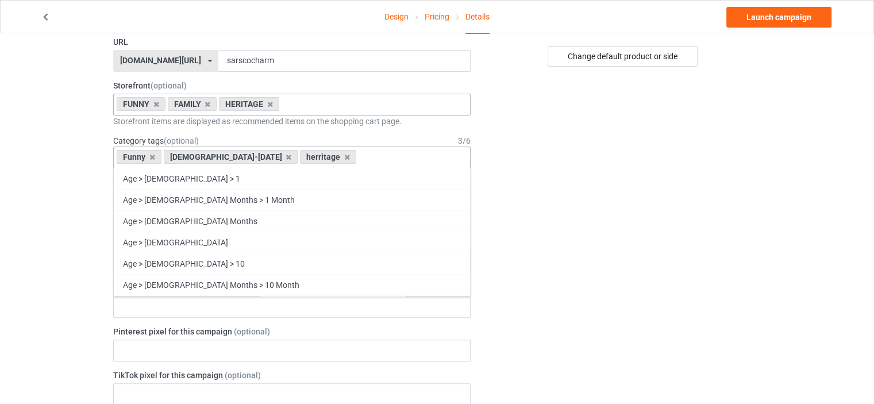
click at [154, 159] on icon at bounding box center [152, 156] width 6 height 7
click at [239, 159] on icon at bounding box center [242, 156] width 6 height 7
click at [163, 157] on icon at bounding box center [164, 156] width 6 height 7
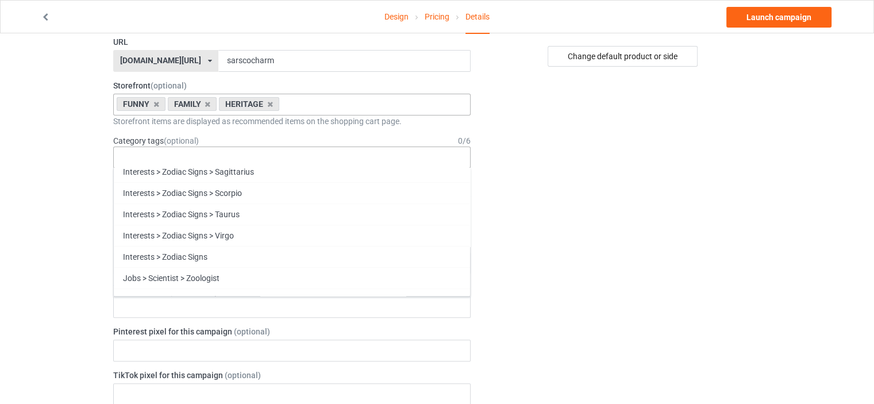
click at [694, 204] on div "Change default product or side" at bounding box center [624, 378] width 290 height 1232
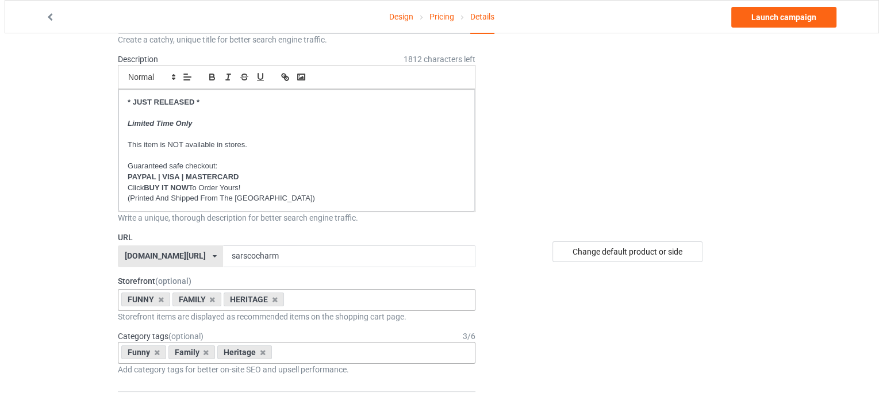
scroll to position [0, 0]
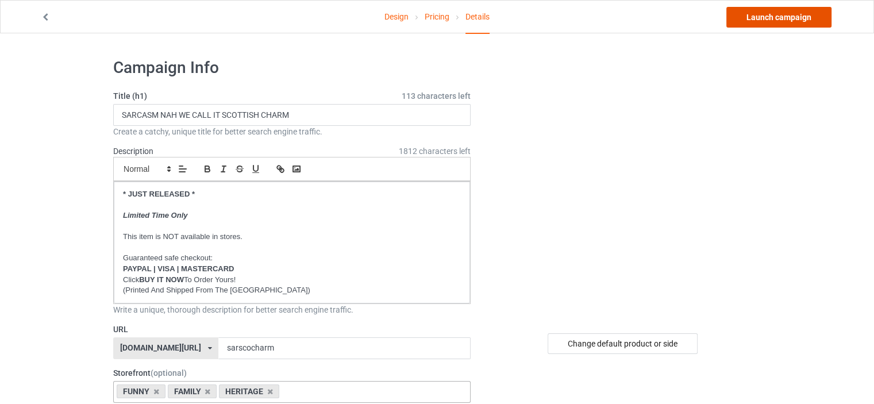
click at [799, 10] on link "Launch campaign" at bounding box center [778, 17] width 105 height 21
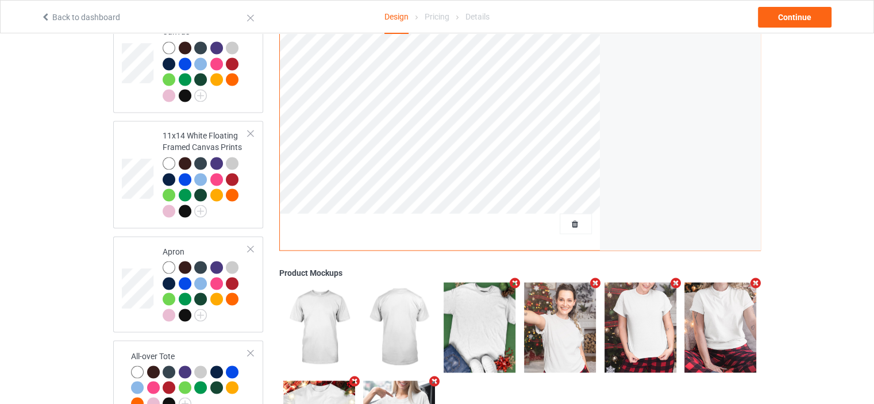
scroll to position [2020, 0]
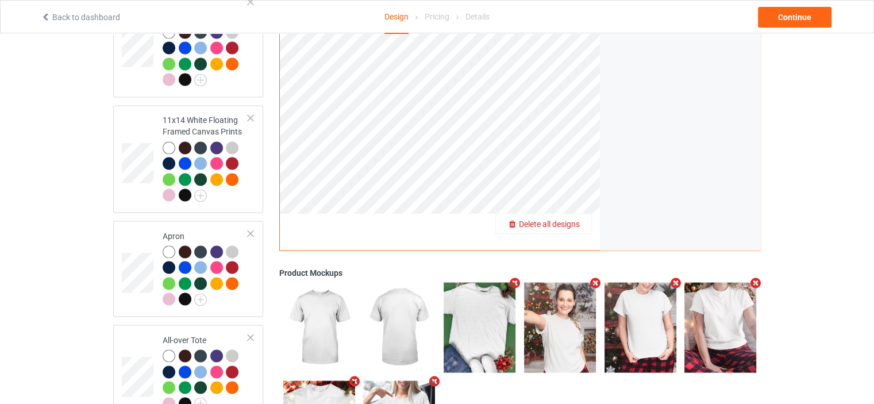
click at [572, 219] on span "Delete all designs" at bounding box center [549, 223] width 61 height 9
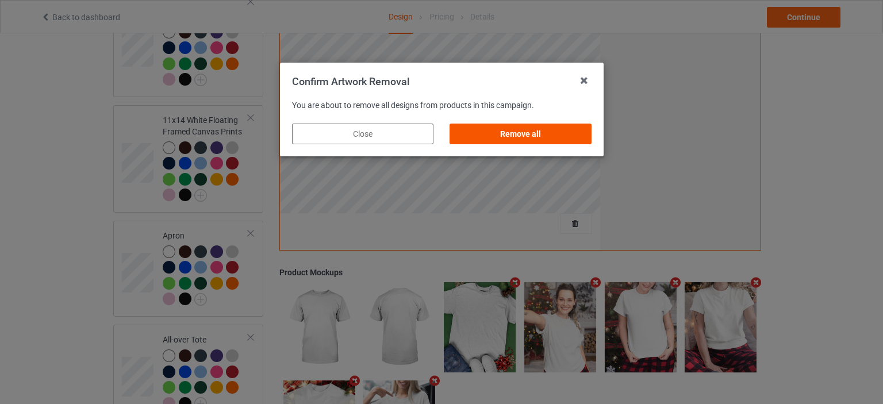
click at [529, 136] on div "Remove all" at bounding box center [519, 134] width 141 height 21
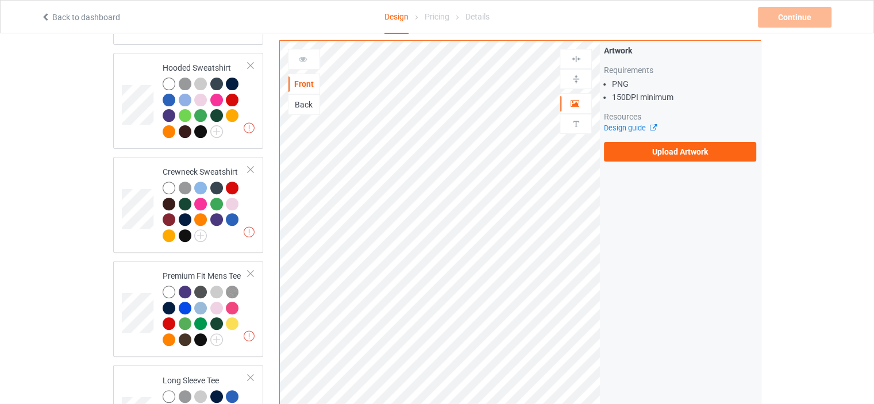
scroll to position [0, 0]
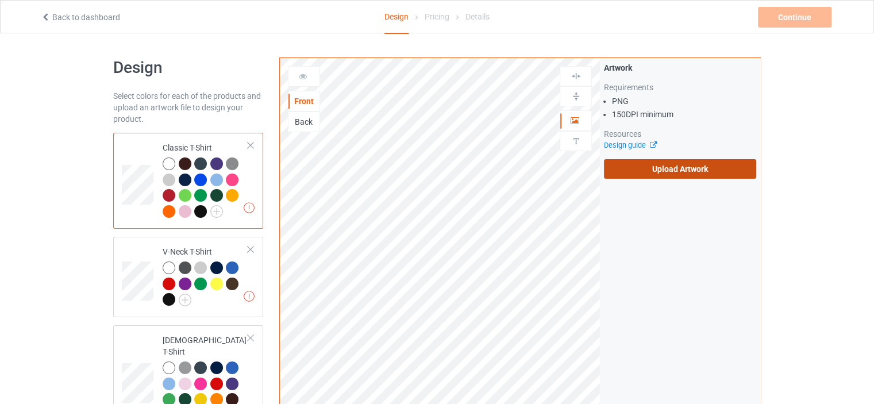
click at [695, 165] on label "Upload Artwork" at bounding box center [680, 169] width 152 height 20
click at [0, 0] on input "Upload Artwork" at bounding box center [0, 0] width 0 height 0
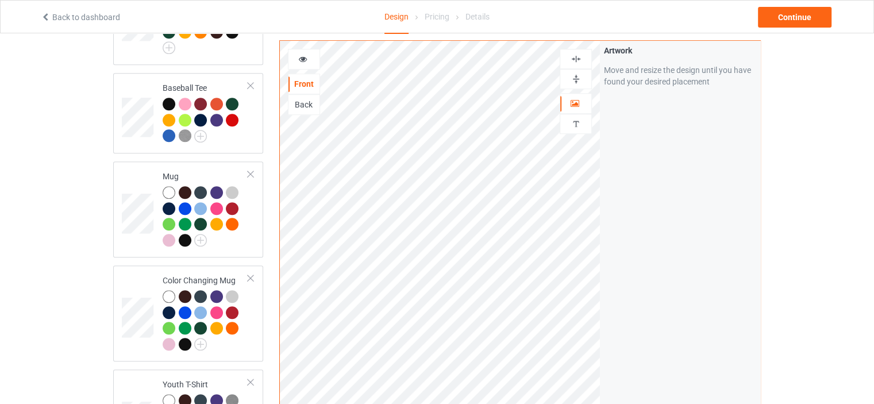
scroll to position [862, 0]
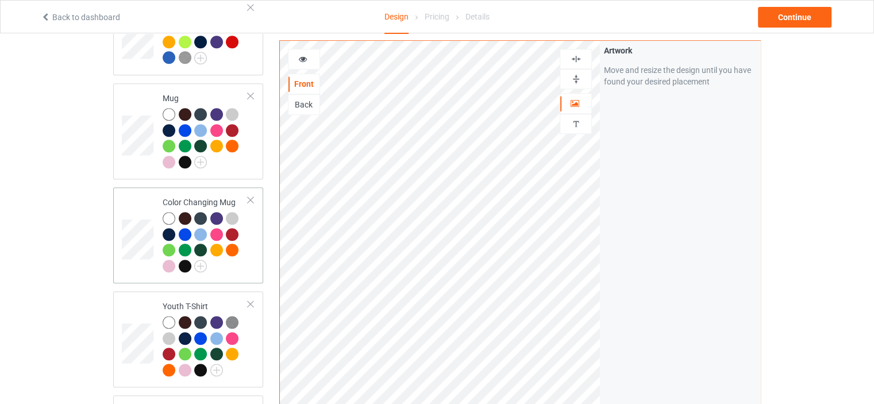
click at [199, 192] on td "Color Changing Mug" at bounding box center [205, 235] width 98 height 87
click at [579, 75] on img at bounding box center [576, 79] width 11 height 11
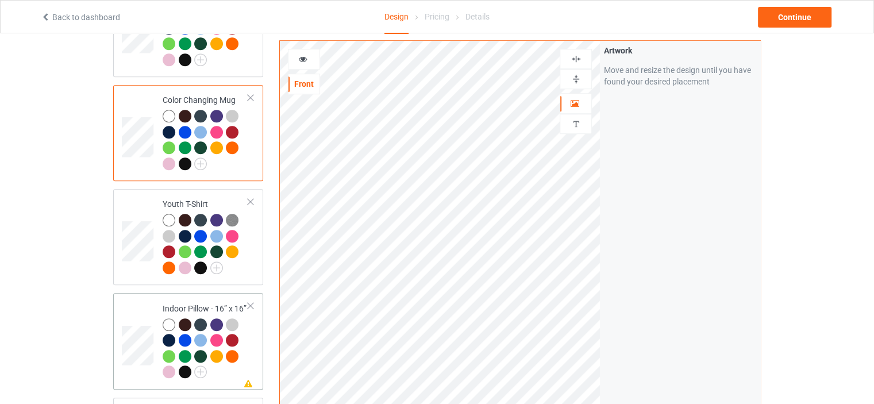
scroll to position [1092, 0]
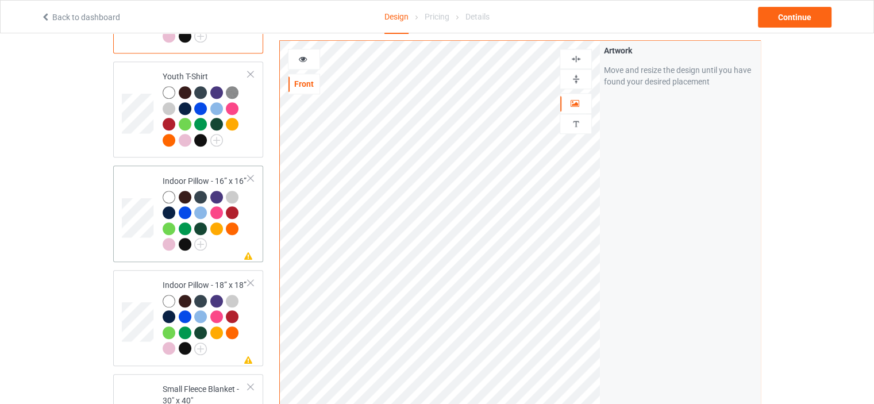
click at [203, 175] on div "Indoor Pillow - 16” x 16”" at bounding box center [206, 212] width 86 height 75
click at [584, 76] on div at bounding box center [575, 79] width 31 height 11
click at [577, 59] on img at bounding box center [576, 58] width 11 height 11
click at [204, 279] on div "Indoor Pillow - 18” x 18”" at bounding box center [206, 316] width 86 height 75
click at [580, 80] on img at bounding box center [576, 79] width 11 height 11
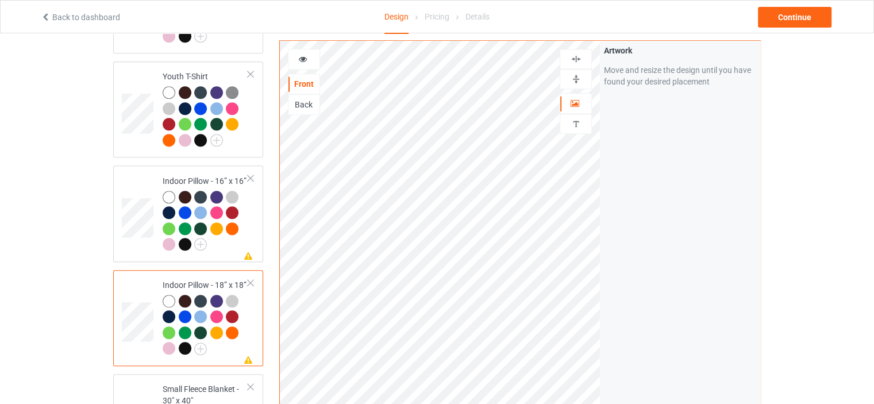
click at [575, 61] on img at bounding box center [576, 58] width 11 height 11
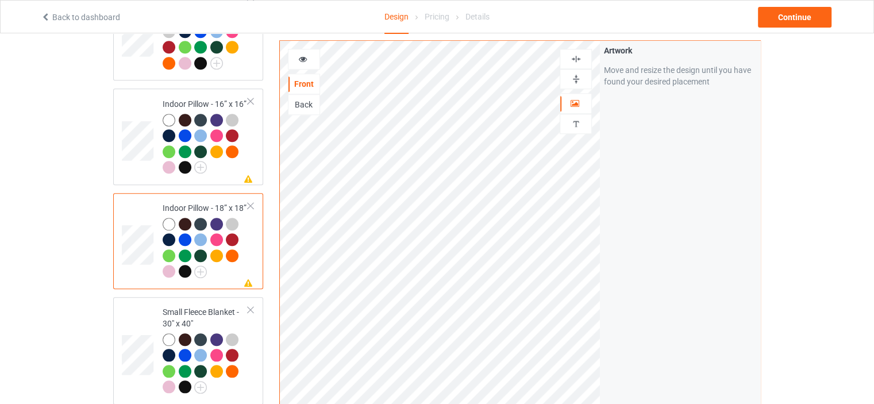
scroll to position [1207, 0]
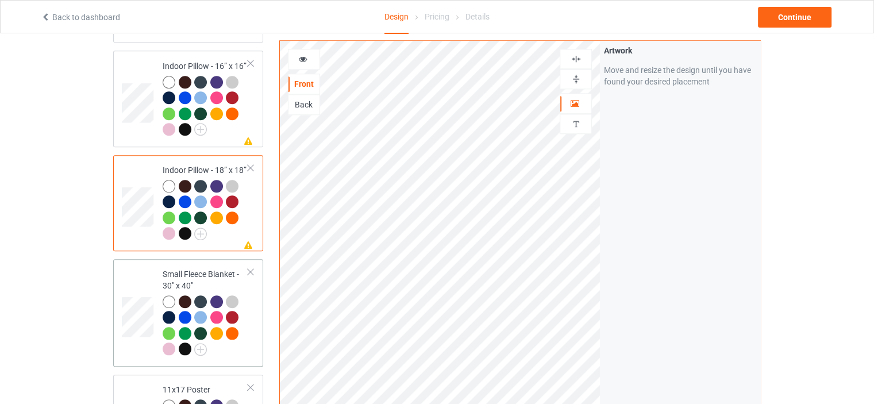
click at [198, 268] on div "Small Fleece Blanket - 30" x 40"" at bounding box center [206, 311] width 86 height 86
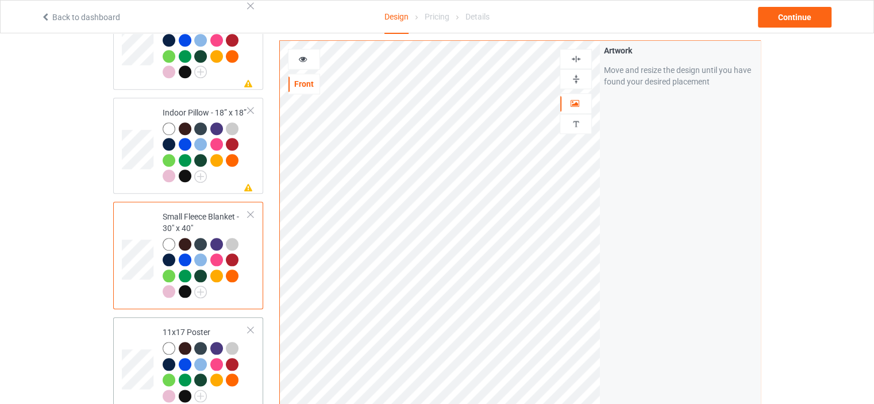
click at [202, 322] on td "11x17 Poster" at bounding box center [205, 365] width 98 height 87
click at [576, 78] on img at bounding box center [576, 79] width 11 height 11
click at [580, 59] on img at bounding box center [576, 58] width 11 height 11
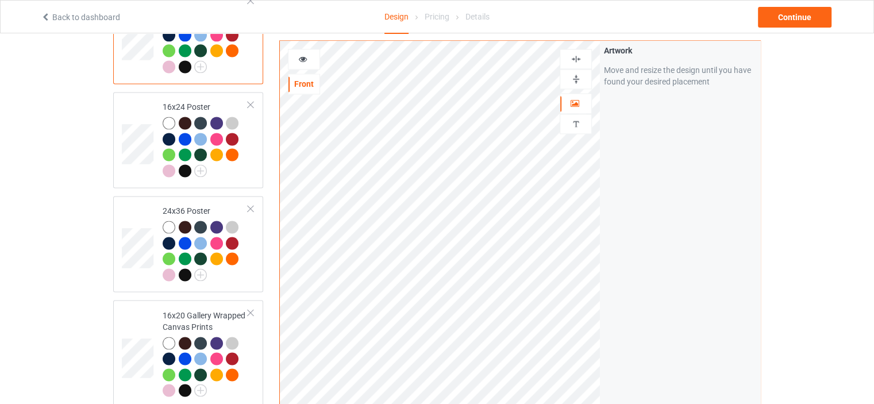
scroll to position [1666, 0]
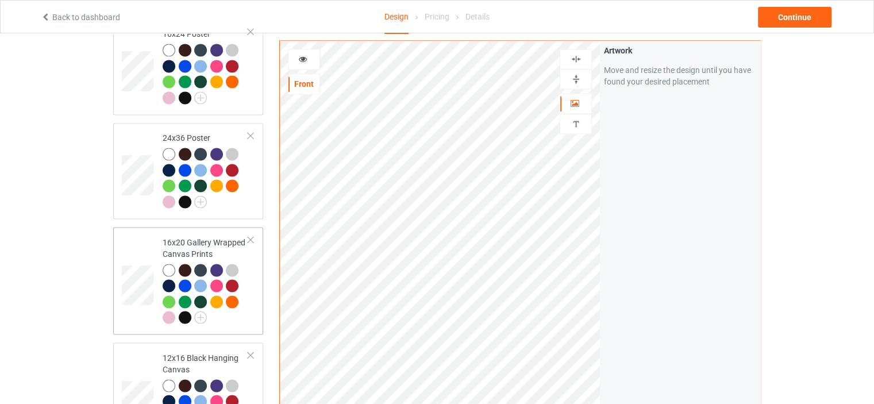
click at [192, 237] on div "16x20 Gallery Wrapped Canvas Prints" at bounding box center [206, 280] width 86 height 86
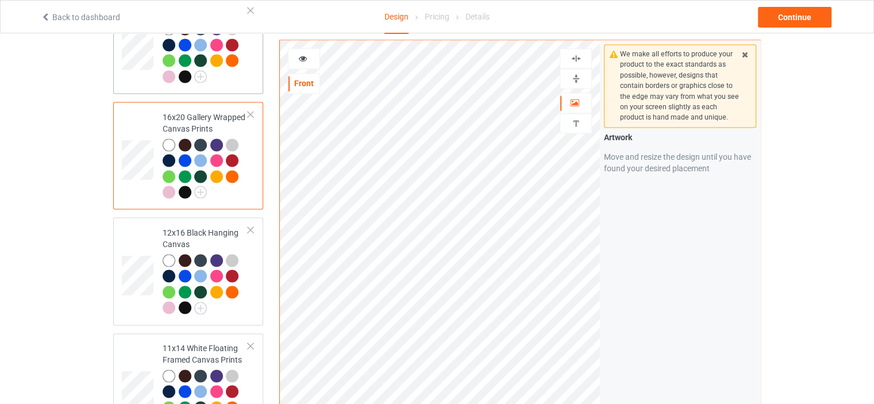
scroll to position [1839, 0]
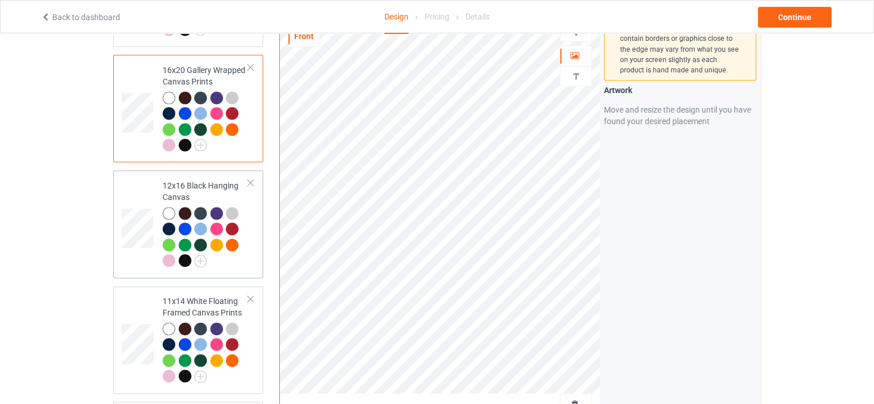
click at [211, 180] on div "12x16 Black Hanging Canvas" at bounding box center [206, 223] width 86 height 86
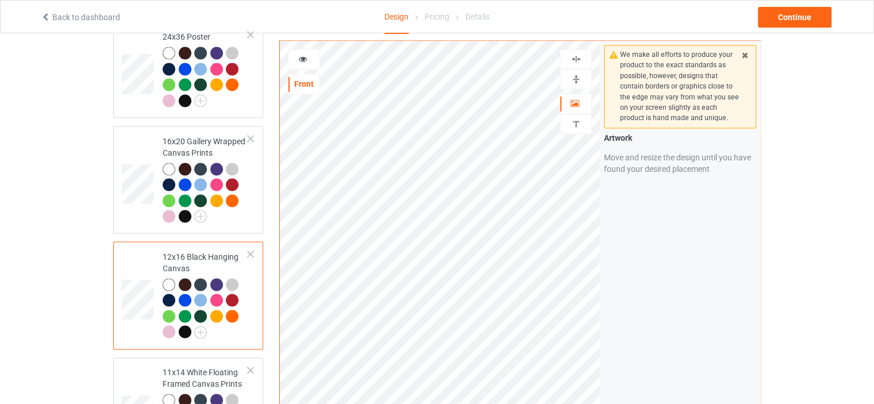
scroll to position [1724, 0]
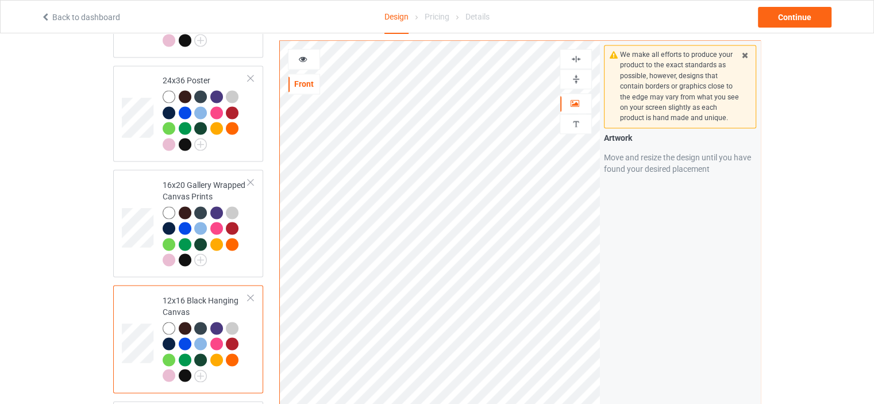
click at [579, 76] on img at bounding box center [576, 79] width 11 height 11
click at [581, 56] on img at bounding box center [576, 58] width 11 height 11
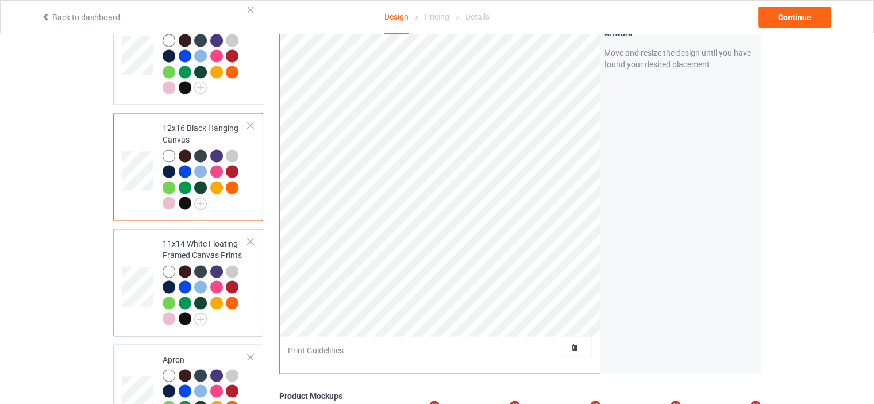
click at [191, 238] on div "11x14 White Floating Framed Canvas Prints" at bounding box center [206, 281] width 86 height 86
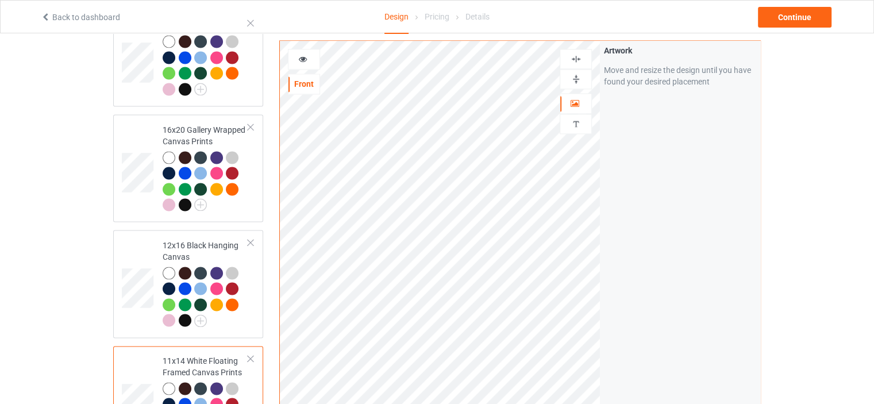
scroll to position [1724, 0]
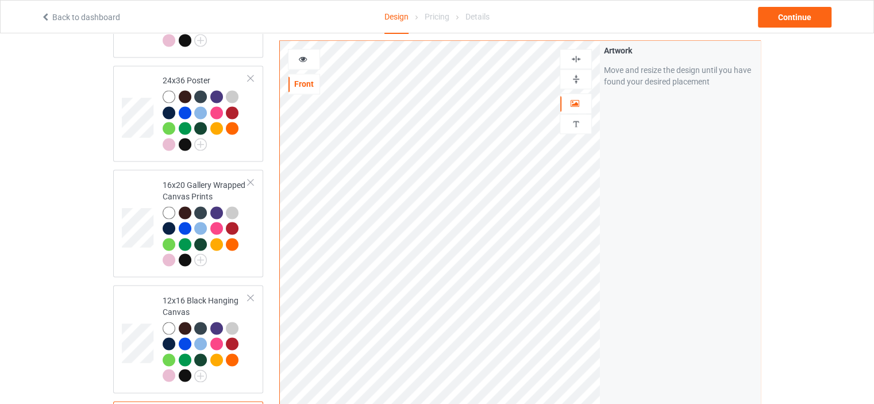
drag, startPoint x: 579, startPoint y: 78, endPoint x: 581, endPoint y: 61, distance: 16.2
click at [579, 77] on img at bounding box center [576, 79] width 11 height 11
click at [581, 58] on div at bounding box center [575, 58] width 31 height 11
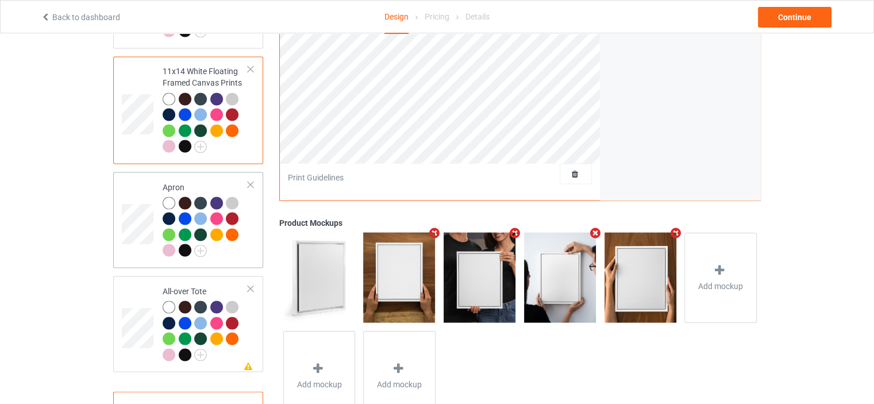
click at [179, 176] on td "Apron" at bounding box center [205, 219] width 98 height 87
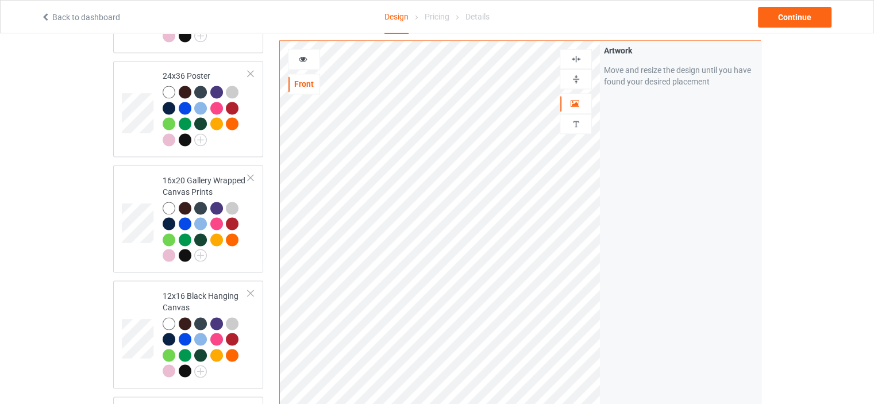
scroll to position [1724, 0]
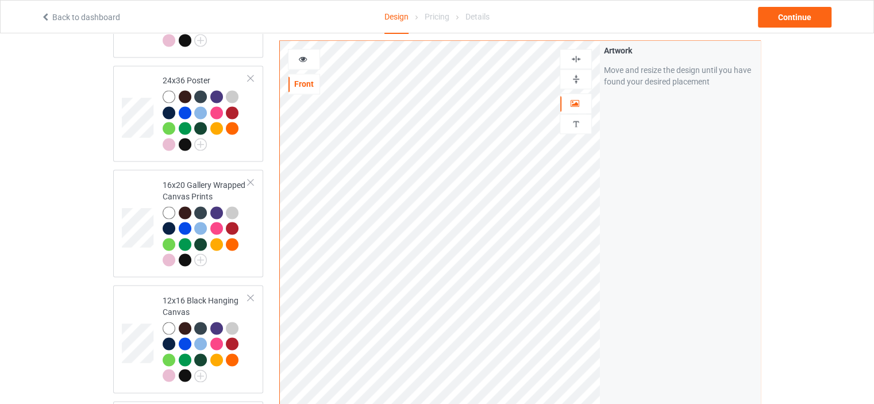
click at [579, 59] on img at bounding box center [576, 58] width 11 height 11
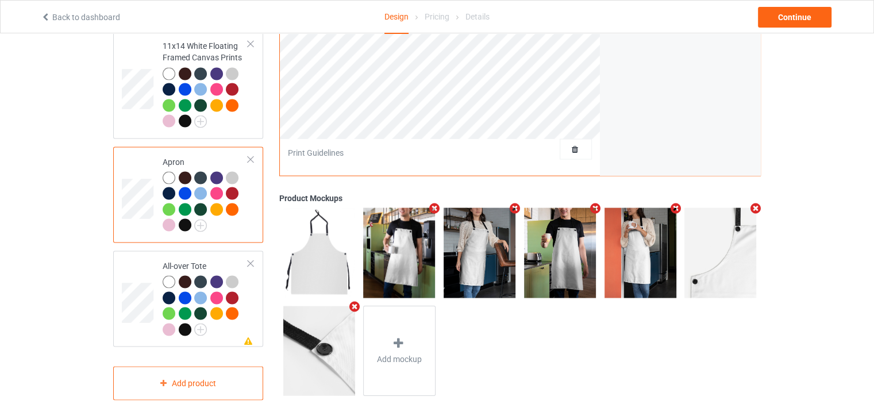
scroll to position [2094, 0]
click at [205, 259] on div "All-over Tote" at bounding box center [206, 296] width 86 height 75
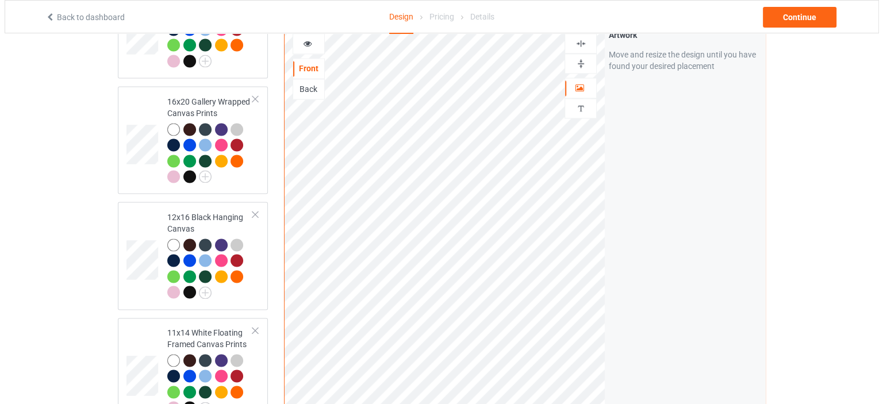
scroll to position [2094, 0]
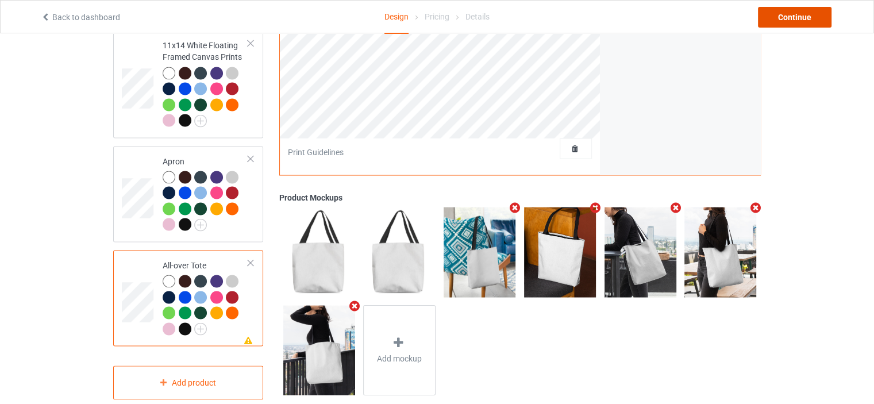
click at [806, 17] on div "Continue" at bounding box center [795, 17] width 74 height 21
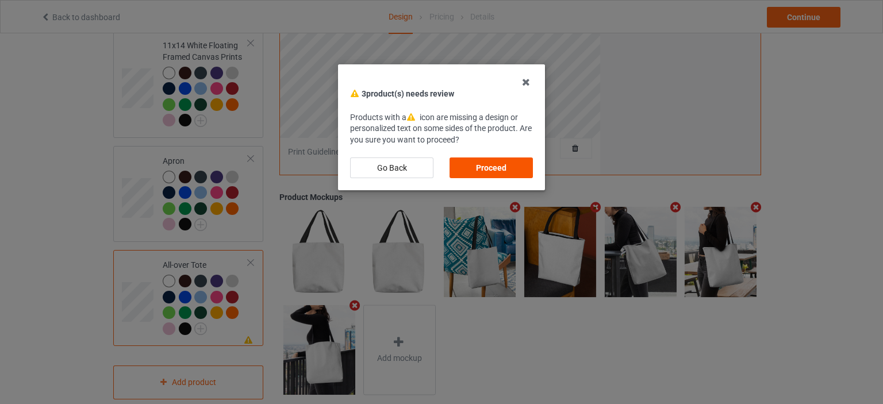
click at [505, 167] on div "Proceed" at bounding box center [490, 167] width 83 height 21
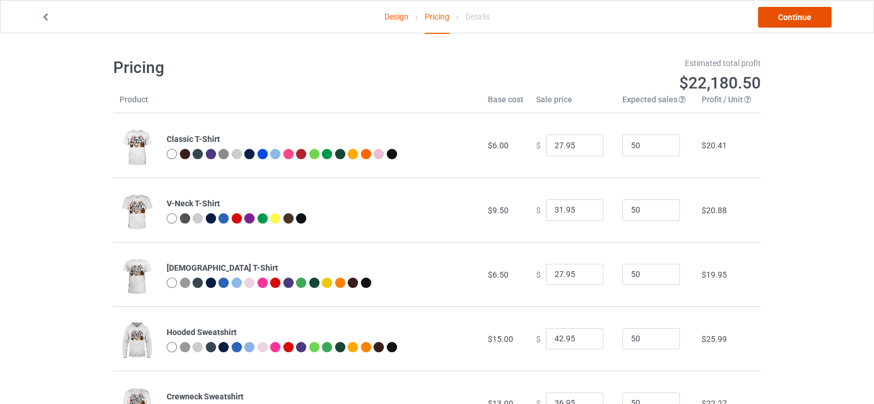
click at [800, 13] on link "Continue" at bounding box center [795, 17] width 74 height 21
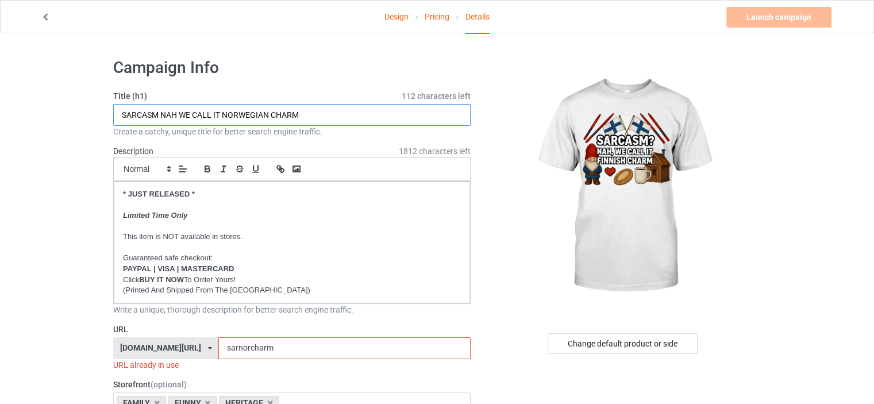
drag, startPoint x: 269, startPoint y: 113, endPoint x: 224, endPoint y: 114, distance: 44.8
click at [224, 114] on input "SARCASM NAH WE CALL IT NORWEGIAN CHARM" at bounding box center [291, 115] width 357 height 22
type input "SARCASM NAH WE CALL IT FINNISH CHARM"
drag, startPoint x: 242, startPoint y: 346, endPoint x: 232, endPoint y: 346, distance: 10.4
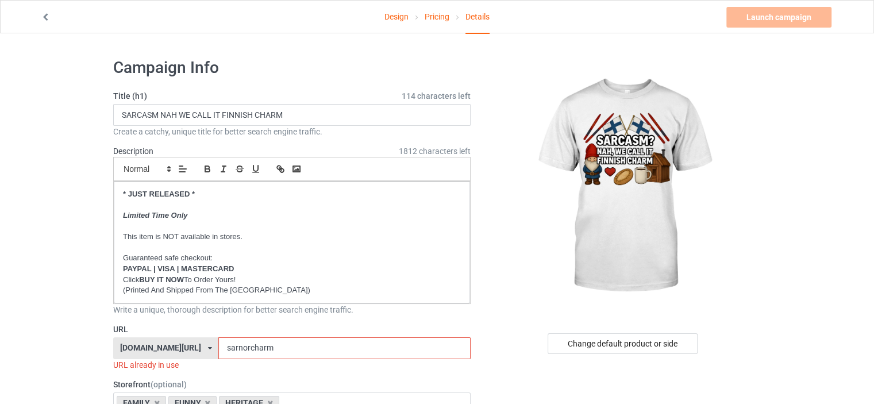
click at [232, 346] on input "sarnorcharm" at bounding box center [344, 348] width 252 height 22
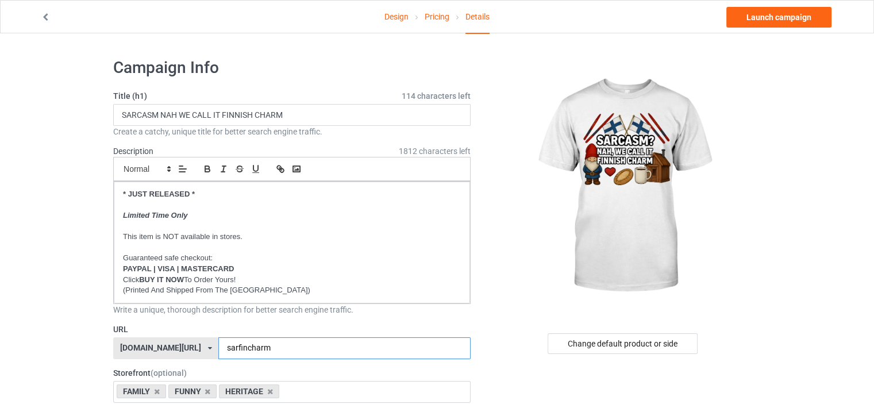
type input "sarfincharm"
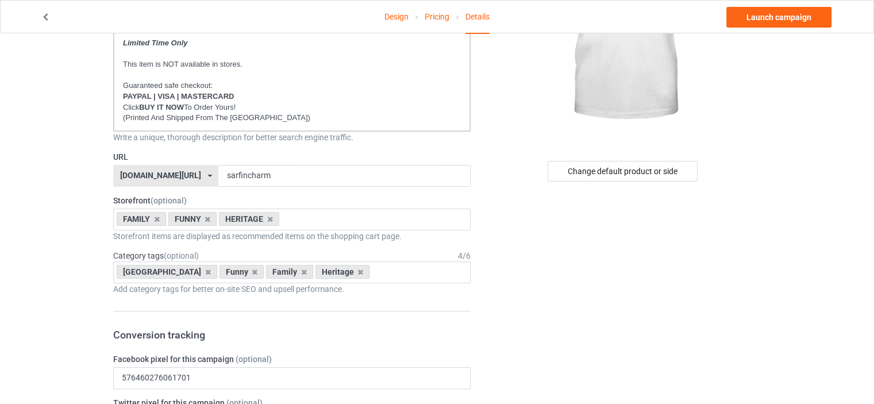
click at [177, 181] on div "ilovemynorway.com/ britishlook.net/ danishlegends.com/ familyworldgifts.com/ fi…" at bounding box center [165, 176] width 105 height 22
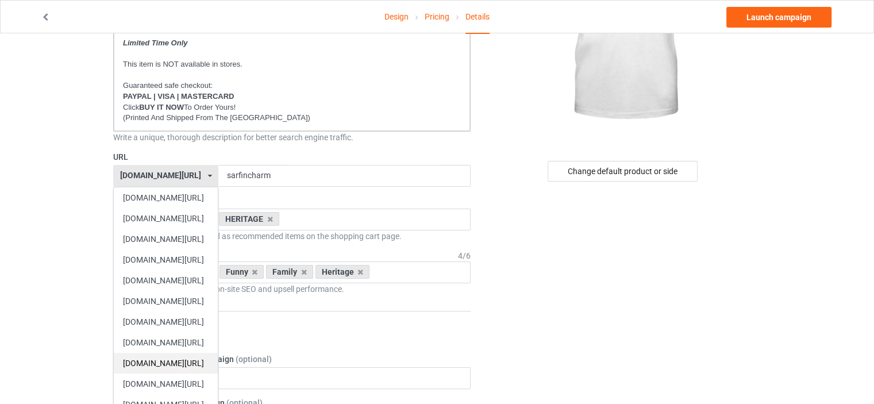
click at [188, 369] on div "[DOMAIN_NAME][URL]" at bounding box center [166, 363] width 104 height 21
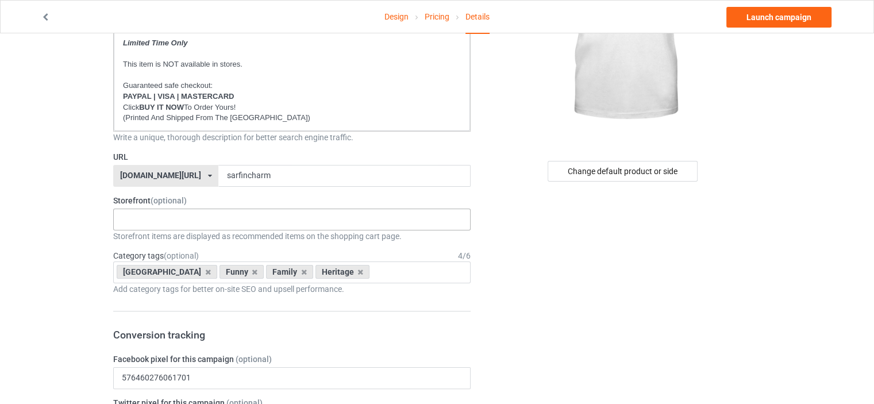
click at [164, 214] on div "HERITAGE FUNNY FAMILY CHRISTMAS 5d92794f22b7df25fe74d9b4 5d926bd622b7df25fe74d9…" at bounding box center [291, 220] width 357 height 22
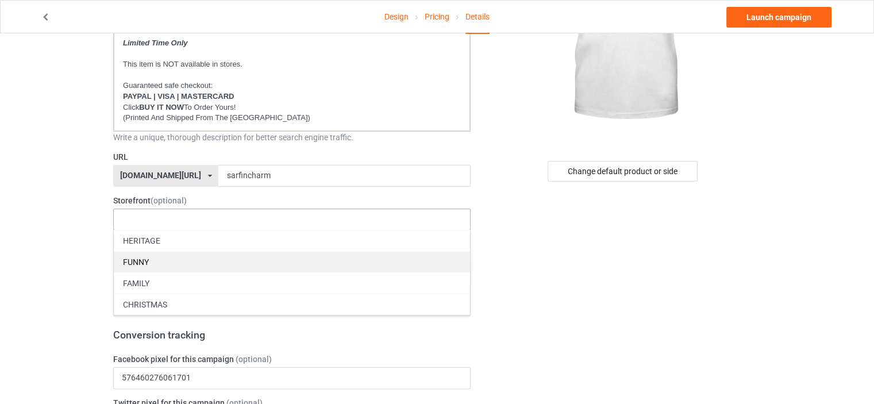
click at [156, 259] on div "FUNNY" at bounding box center [292, 261] width 356 height 21
click at [152, 251] on div "FAMILY" at bounding box center [292, 261] width 356 height 21
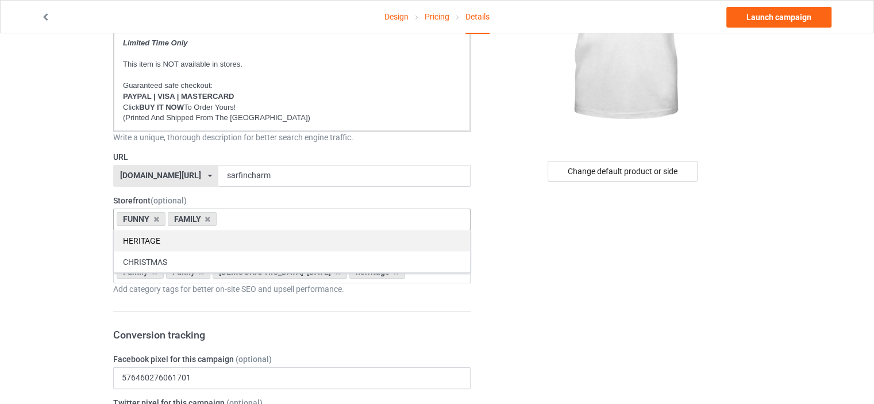
click at [151, 241] on div "HERITAGE" at bounding box center [292, 240] width 356 height 21
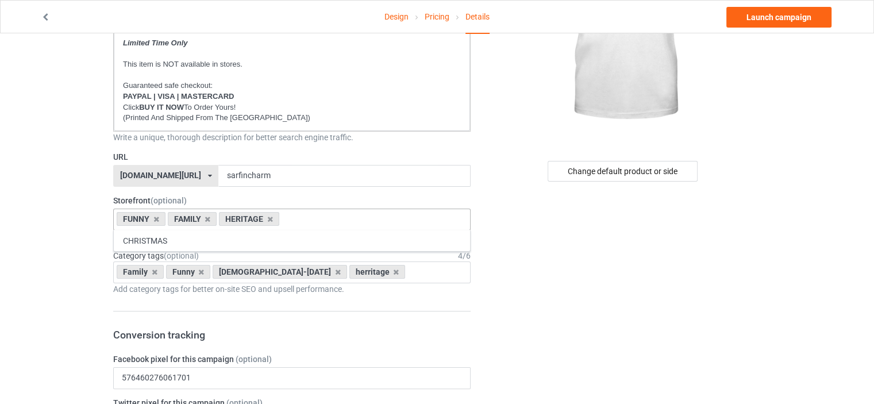
click at [152, 271] on icon at bounding box center [155, 271] width 6 height 7
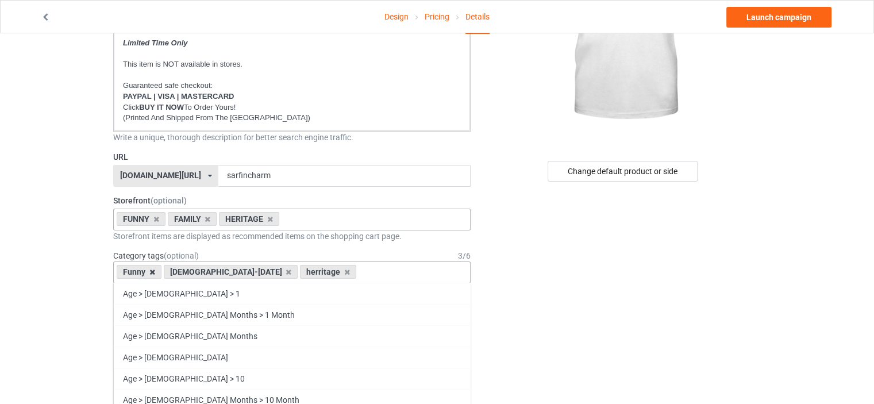
click at [152, 271] on icon at bounding box center [152, 271] width 6 height 7
click at [239, 271] on icon at bounding box center [242, 271] width 6 height 7
click at [163, 271] on icon at bounding box center [164, 271] width 6 height 7
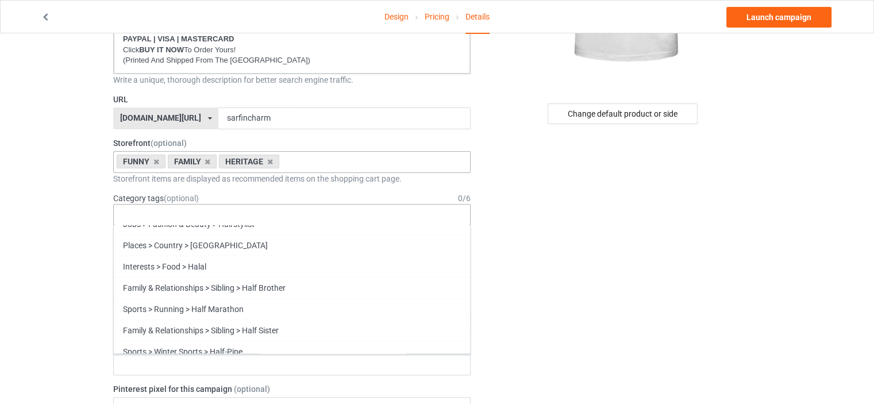
scroll to position [49243, 0]
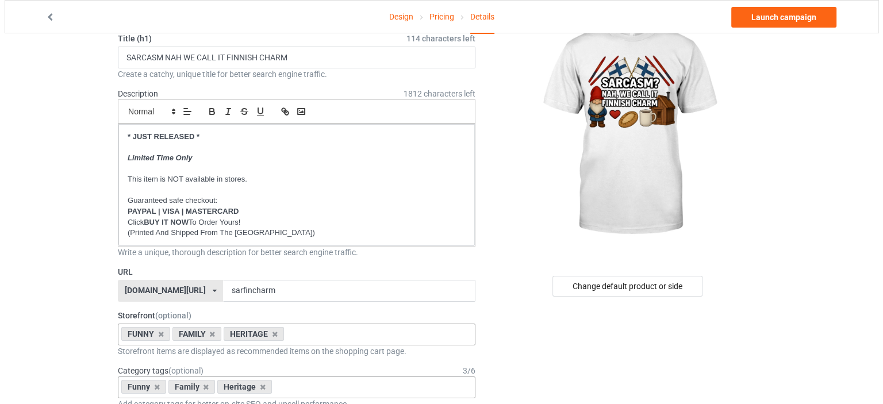
scroll to position [0, 0]
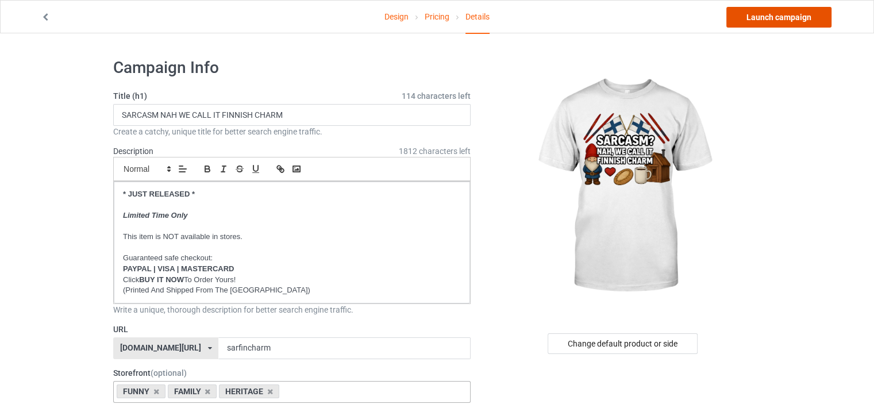
click at [791, 11] on link "Launch campaign" at bounding box center [778, 17] width 105 height 21
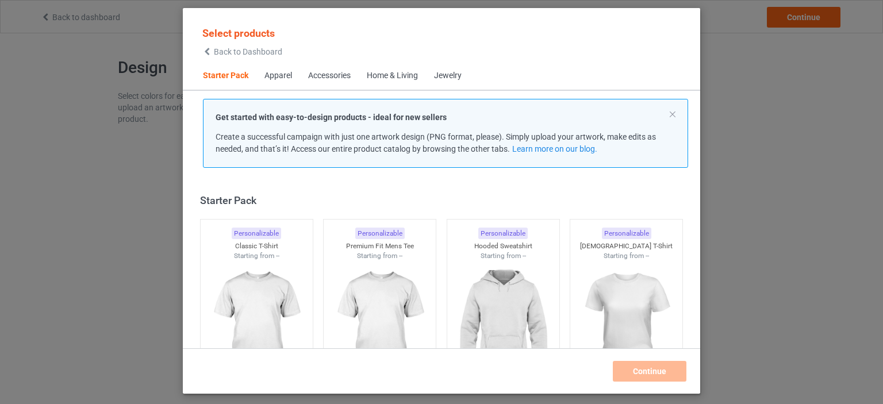
scroll to position [15, 0]
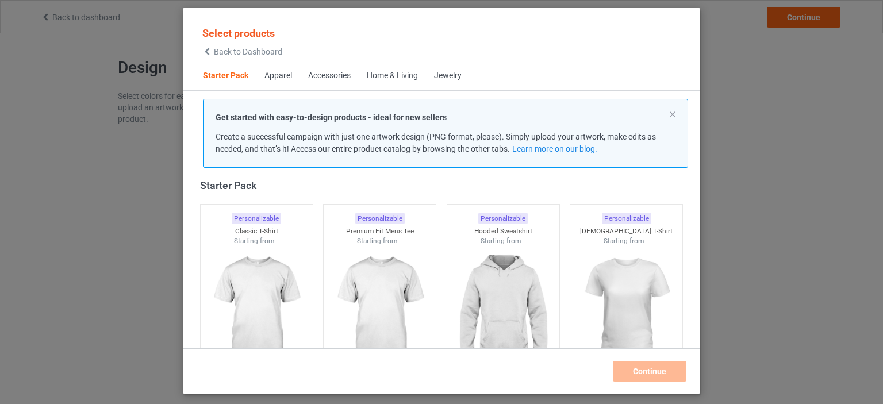
click at [94, 14] on div "Select products Back to Dashboard Starter Pack Apparel Accessories Home & Livin…" at bounding box center [441, 202] width 883 height 404
click at [269, 50] on span "Back to Dashboard" at bounding box center [248, 51] width 68 height 9
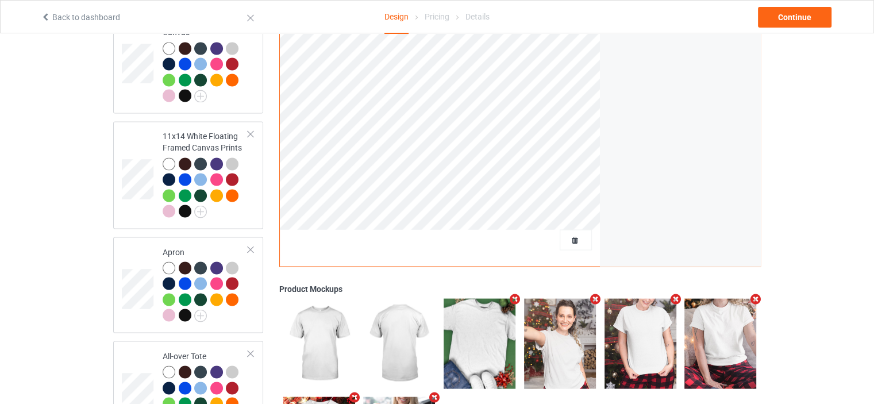
scroll to position [2020, 0]
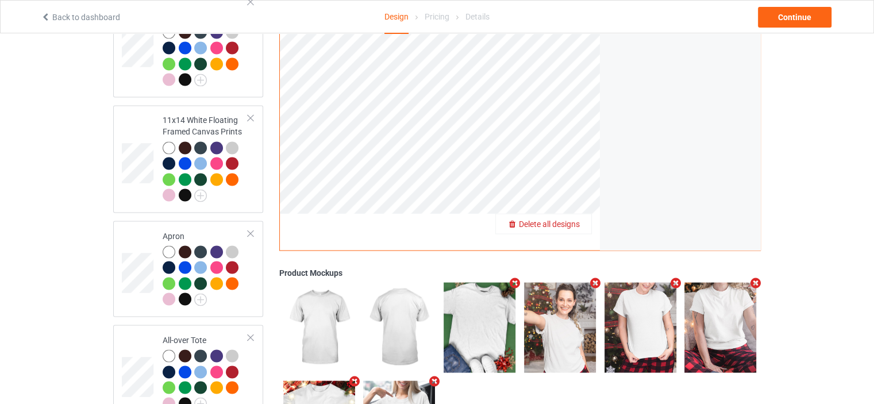
click at [571, 218] on div "Delete all designs" at bounding box center [543, 223] width 95 height 11
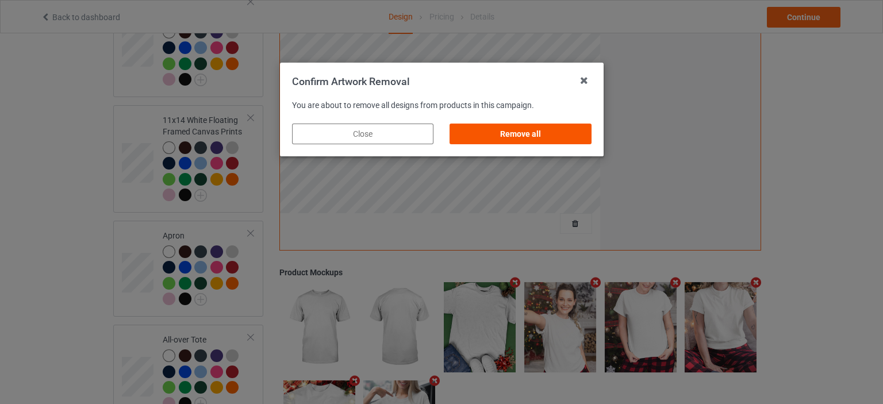
click at [533, 126] on div "Remove all" at bounding box center [519, 134] width 141 height 21
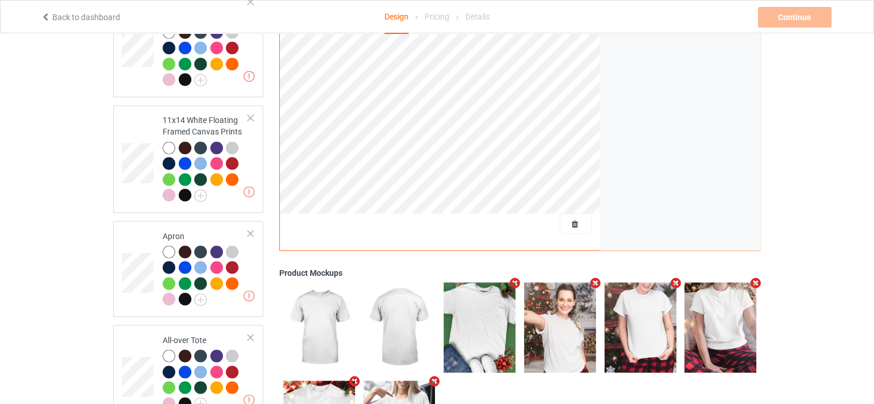
scroll to position [0, 0]
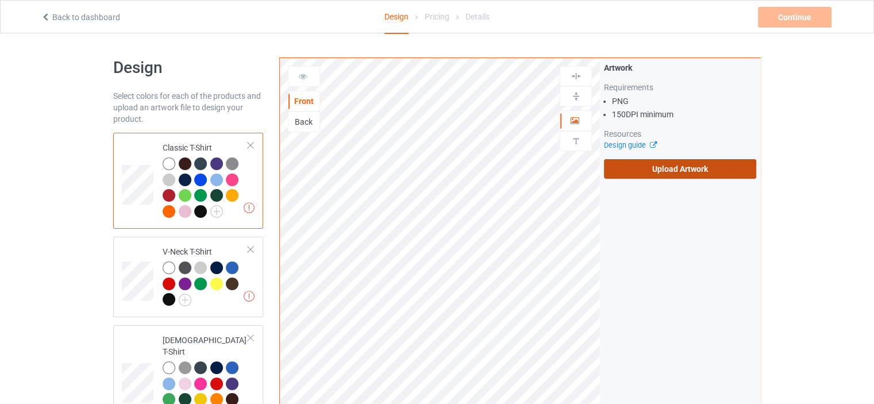
click at [681, 170] on label "Upload Artwork" at bounding box center [680, 169] width 152 height 20
click at [0, 0] on input "Upload Artwork" at bounding box center [0, 0] width 0 height 0
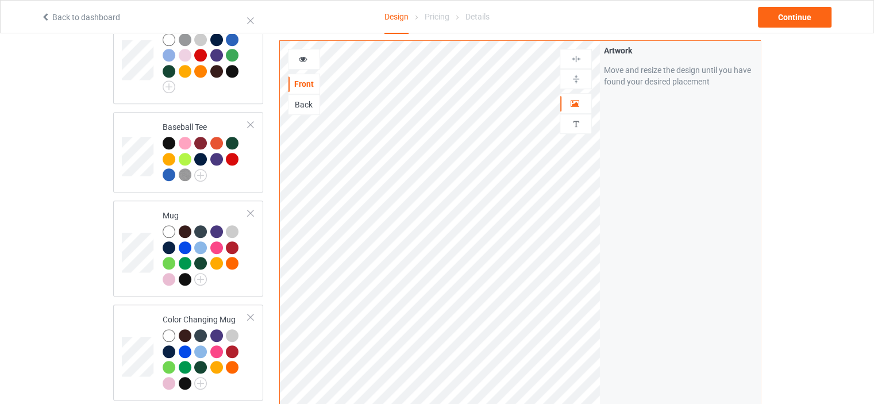
scroll to position [747, 0]
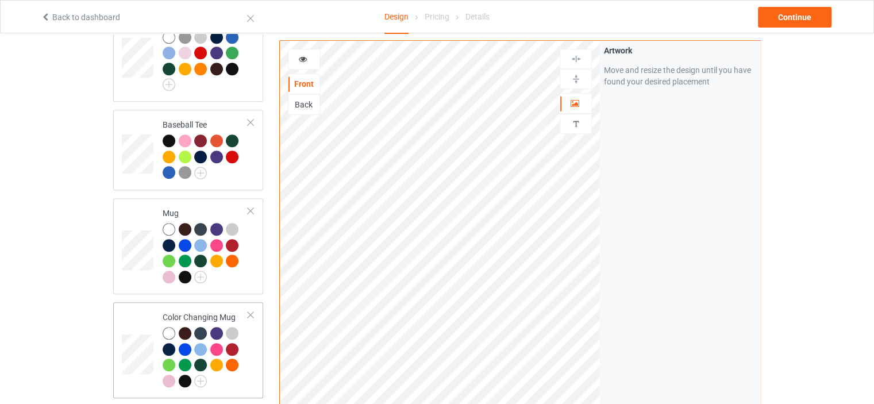
click at [194, 311] on div "Color Changing Mug" at bounding box center [206, 348] width 86 height 75
click at [579, 79] on img at bounding box center [576, 79] width 11 height 11
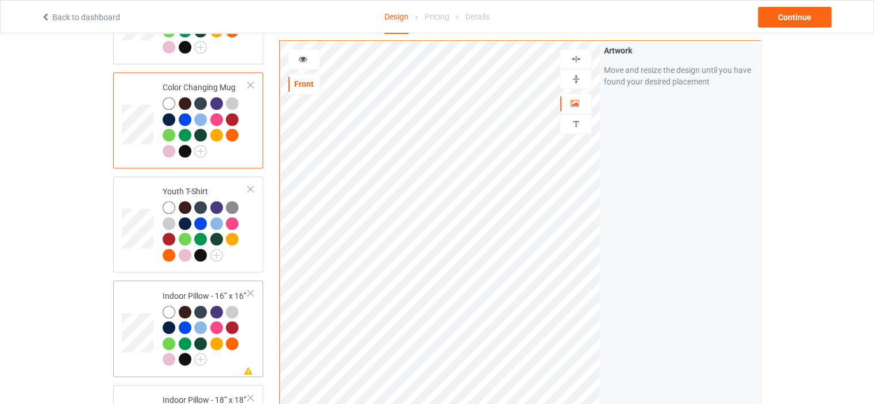
click at [200, 290] on div "Indoor Pillow - 16” x 16”" at bounding box center [206, 327] width 86 height 75
click at [577, 75] on img at bounding box center [576, 79] width 11 height 11
click at [573, 53] on img at bounding box center [576, 58] width 11 height 11
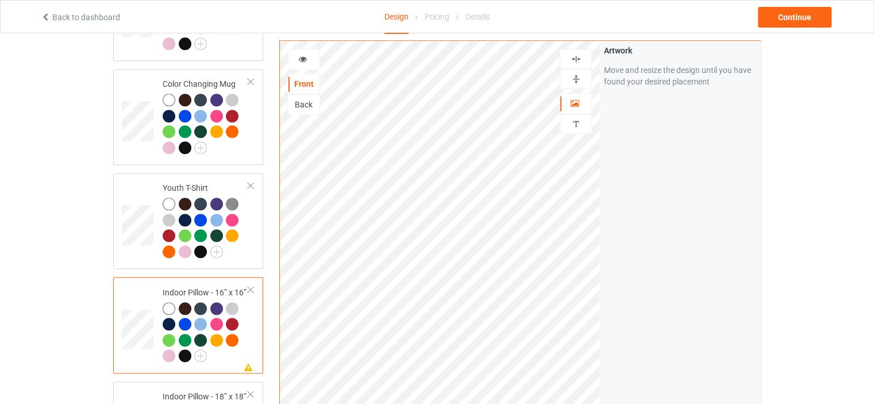
scroll to position [1149, 0]
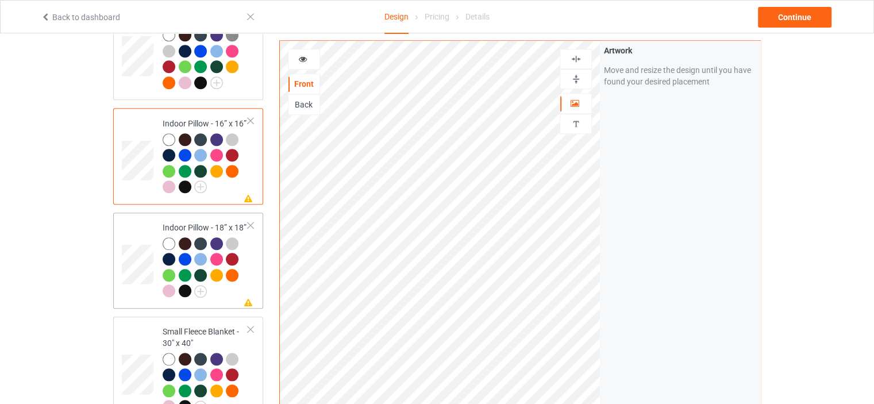
click at [201, 222] on div "Indoor Pillow - 18” x 18”" at bounding box center [206, 259] width 86 height 75
drag, startPoint x: 571, startPoint y: 79, endPoint x: 574, endPoint y: 65, distance: 14.6
click at [572, 79] on img at bounding box center [576, 79] width 11 height 11
click at [574, 61] on img at bounding box center [576, 58] width 11 height 11
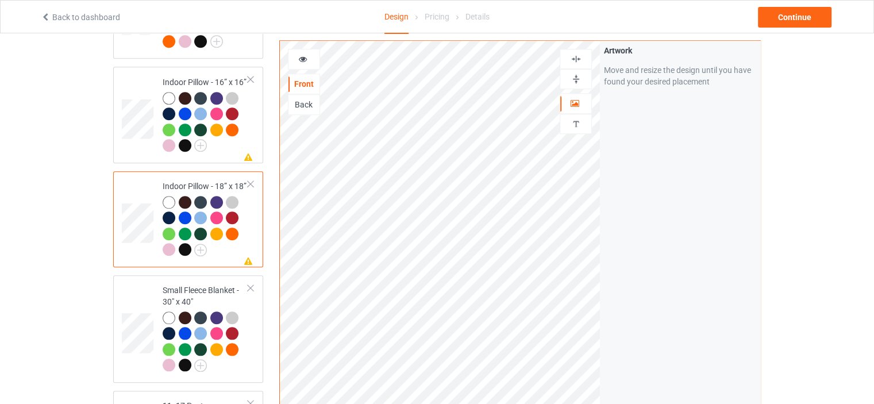
scroll to position [1264, 0]
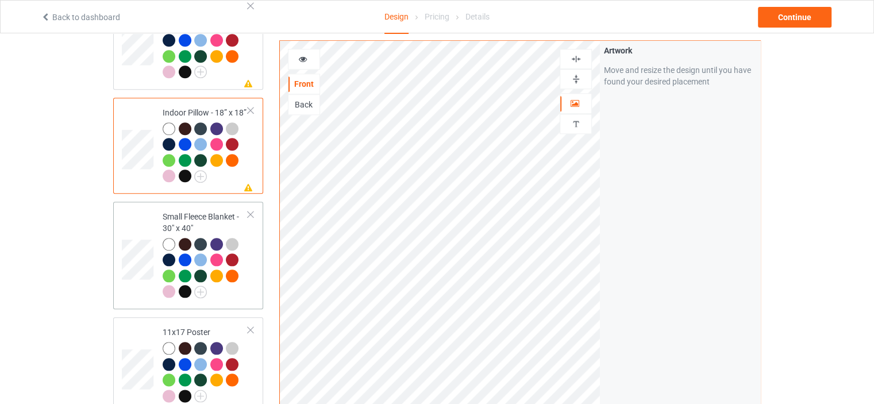
click at [205, 211] on div "Small Fleece Blanket - 30" x 40"" at bounding box center [206, 254] width 86 height 86
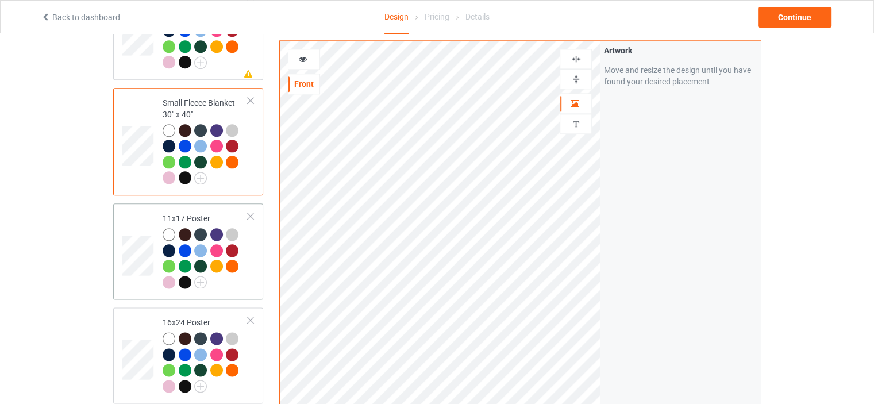
scroll to position [1379, 0]
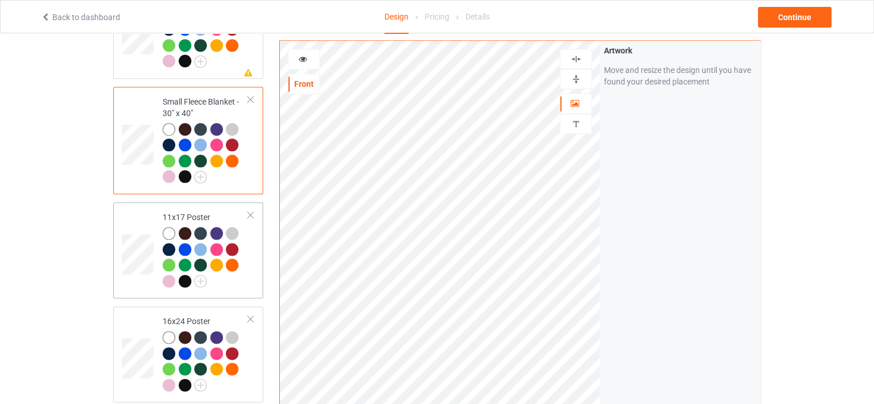
click at [186, 211] on div "11x17 Poster" at bounding box center [206, 248] width 86 height 75
click at [573, 79] on img at bounding box center [576, 79] width 11 height 11
click at [577, 59] on img at bounding box center [576, 58] width 11 height 11
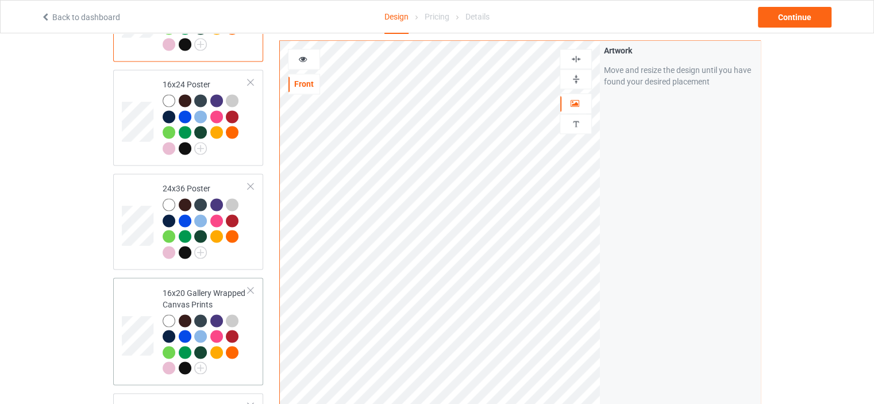
scroll to position [1666, 0]
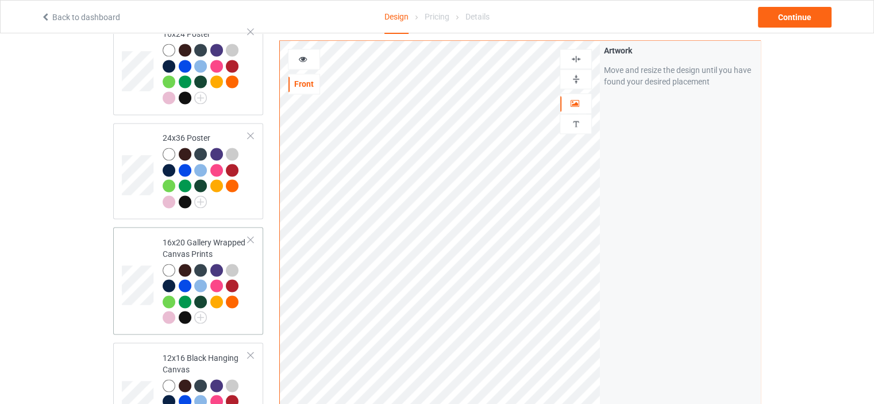
click at [197, 237] on div "16x20 Gallery Wrapped Canvas Prints" at bounding box center [206, 280] width 86 height 86
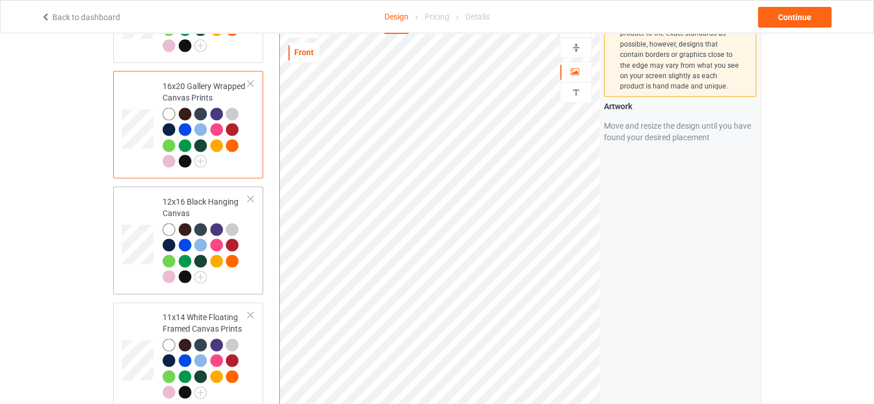
scroll to position [1839, 0]
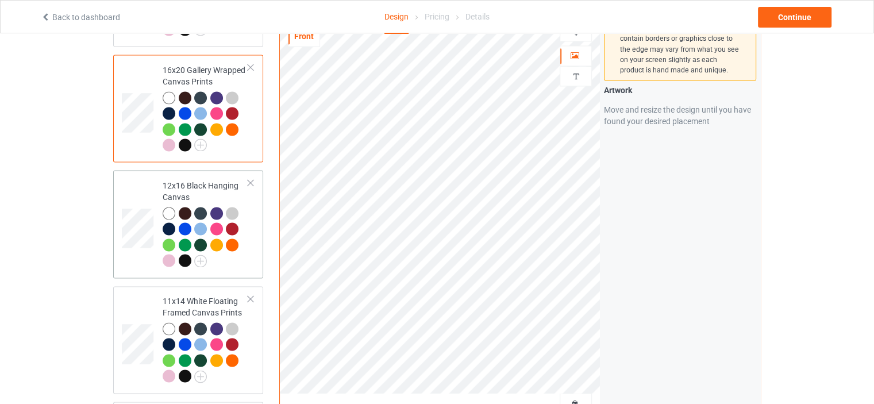
click at [198, 180] on div "12x16 Black Hanging Canvas" at bounding box center [206, 223] width 86 height 86
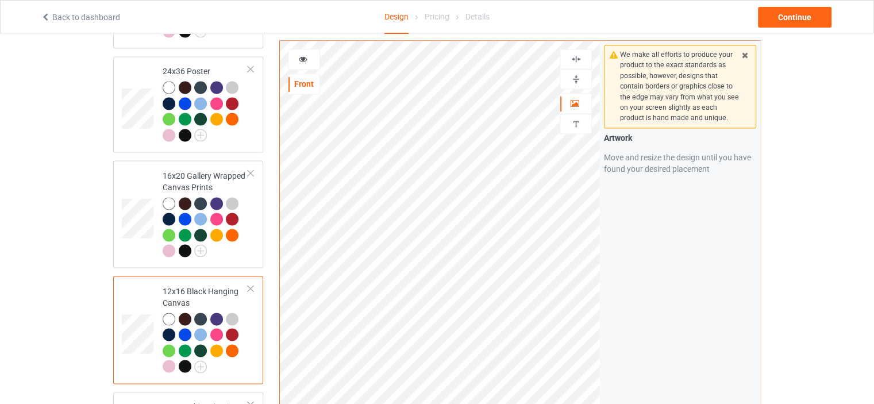
scroll to position [1724, 0]
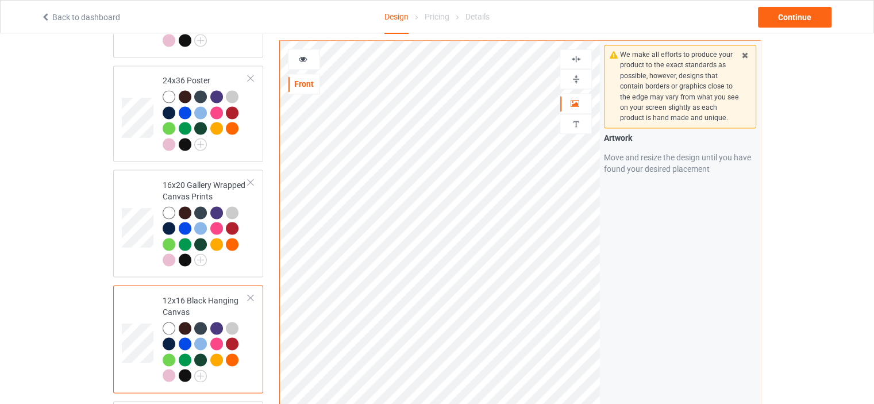
click at [576, 76] on img at bounding box center [576, 79] width 11 height 11
click at [580, 56] on img at bounding box center [576, 58] width 11 height 11
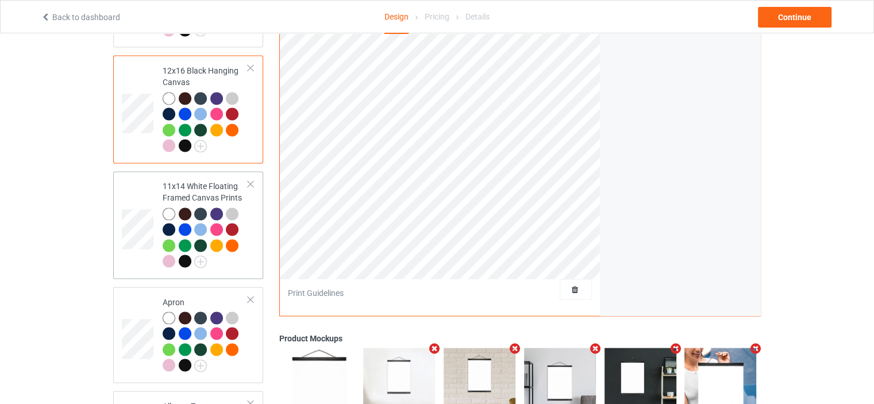
click at [200, 180] on div "11x14 White Floating Framed Canvas Prints" at bounding box center [206, 223] width 86 height 86
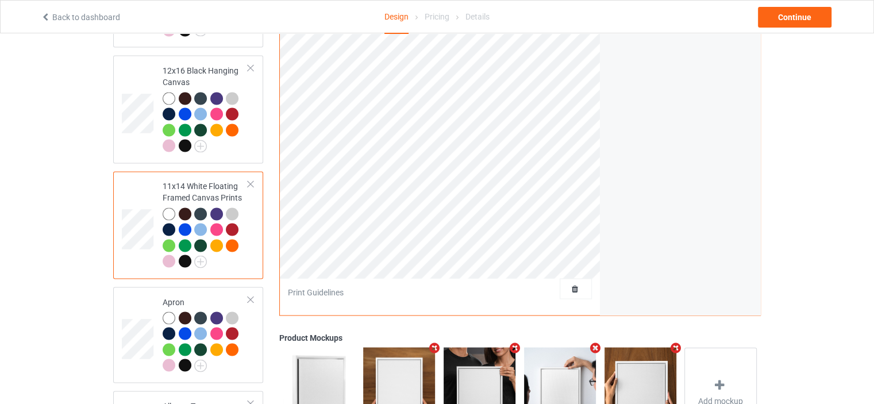
scroll to position [1781, 0]
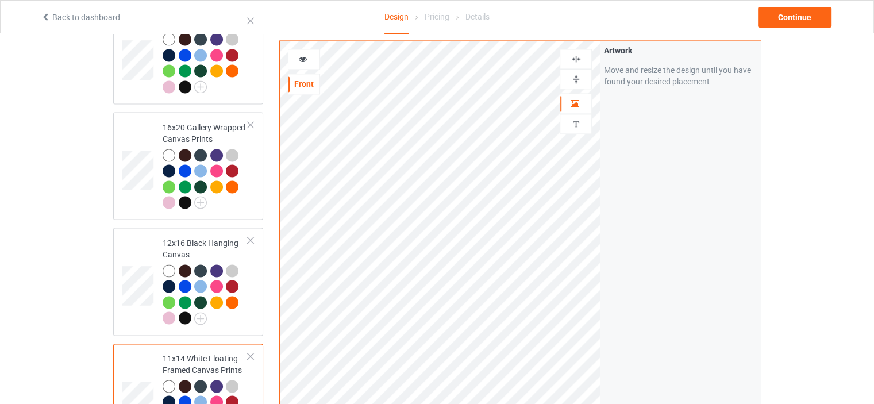
click at [576, 74] on img at bounding box center [576, 79] width 11 height 11
click at [577, 53] on img at bounding box center [576, 58] width 11 height 11
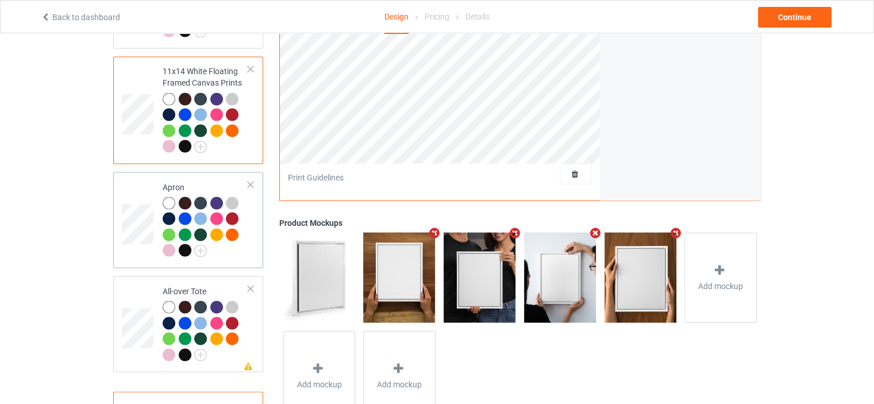
click at [194, 176] on td "Apron" at bounding box center [205, 219] width 98 height 87
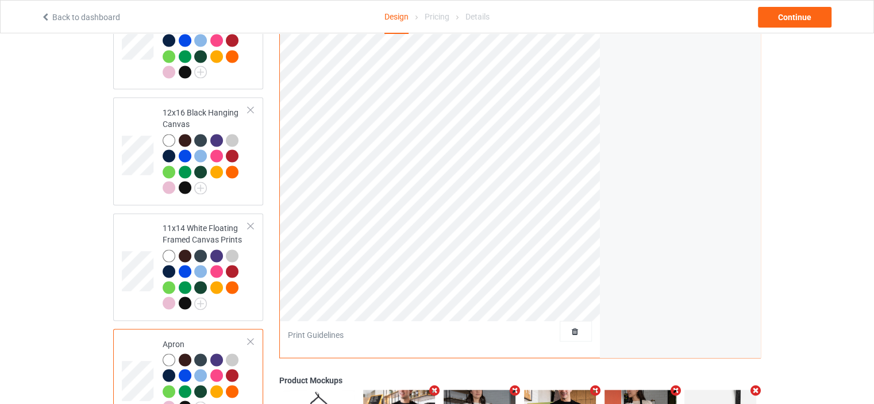
scroll to position [1781, 0]
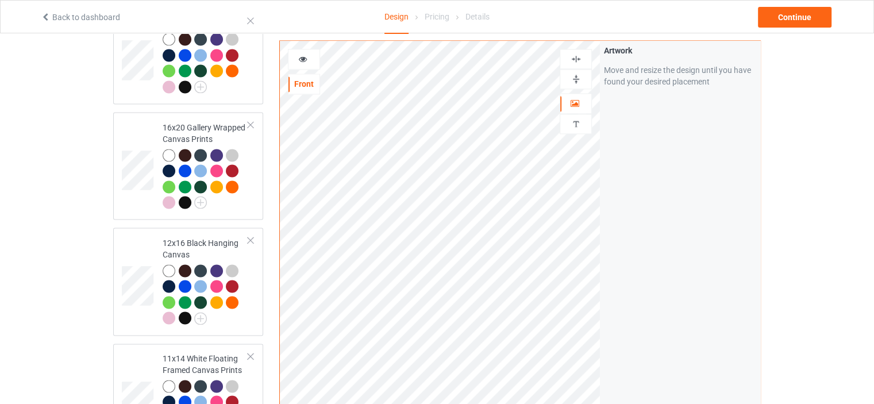
click at [582, 53] on div at bounding box center [575, 58] width 31 height 11
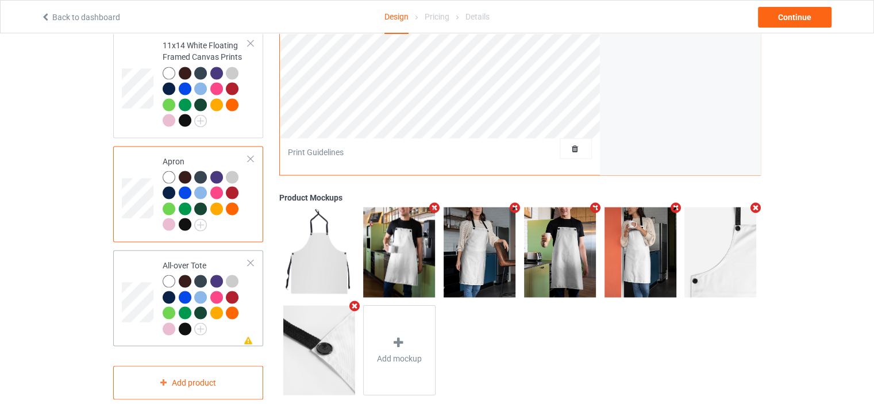
click at [182, 259] on div "All-over Tote" at bounding box center [206, 296] width 86 height 75
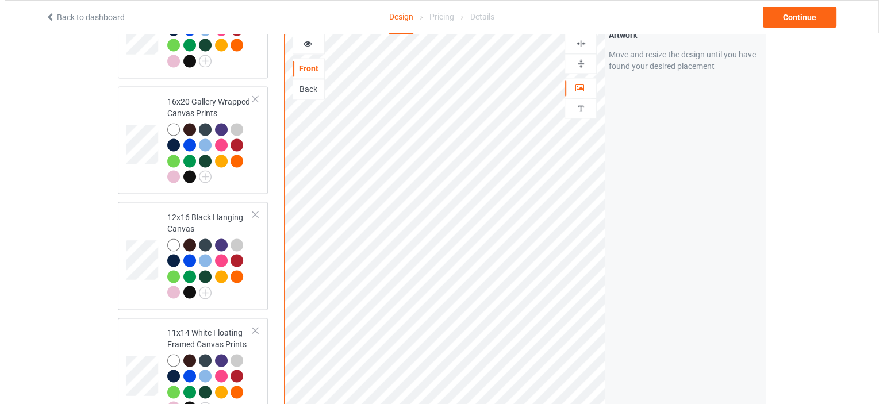
scroll to position [2094, 0]
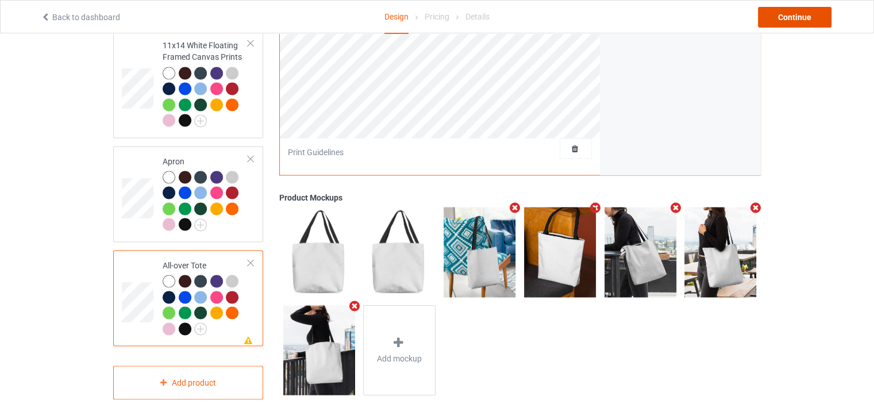
click at [818, 20] on div "Continue" at bounding box center [795, 17] width 74 height 21
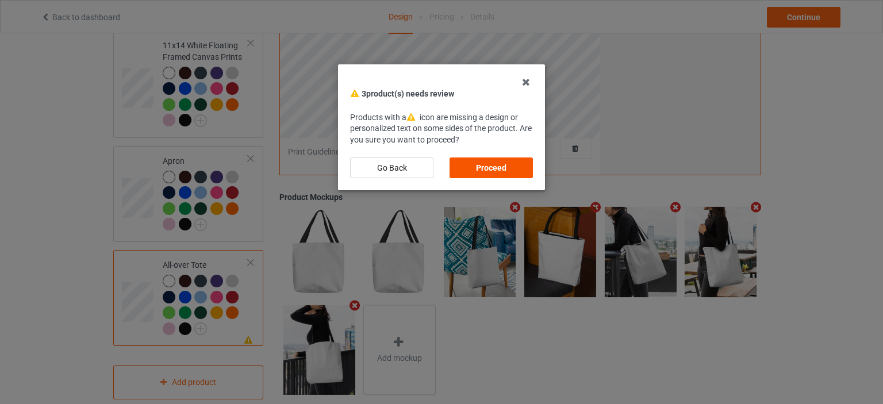
click at [488, 165] on div "Proceed" at bounding box center [490, 167] width 83 height 21
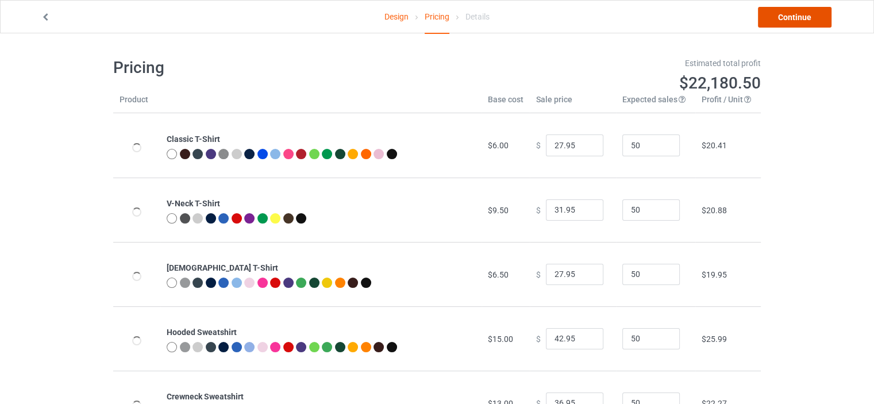
click at [799, 13] on link "Continue" at bounding box center [795, 17] width 74 height 21
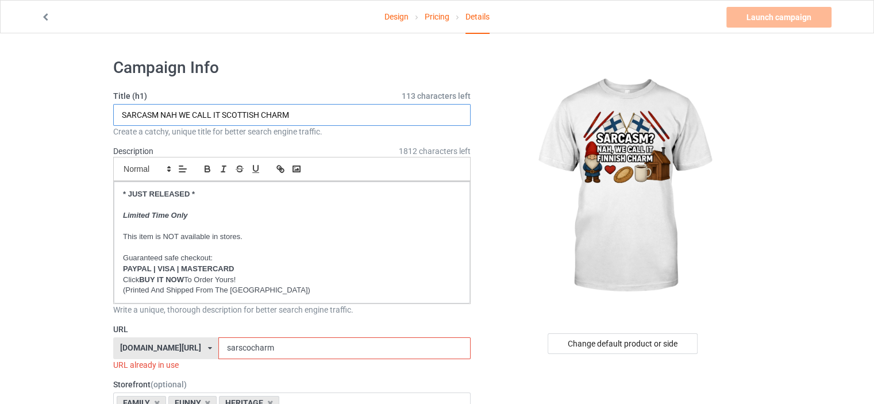
drag, startPoint x: 260, startPoint y: 114, endPoint x: 223, endPoint y: 115, distance: 37.4
click at [223, 115] on input "SARCASM NAH WE CALL IT SCOTTISH CHARM" at bounding box center [291, 115] width 357 height 22
type input "SARCASM NAH WE CALL IT FINNISH CHARM"
click at [183, 353] on div "[DOMAIN_NAME][URL] [DOMAIN_NAME][URL] [DOMAIN_NAME][URL] [DOMAIN_NAME][URL] [DO…" at bounding box center [165, 348] width 105 height 22
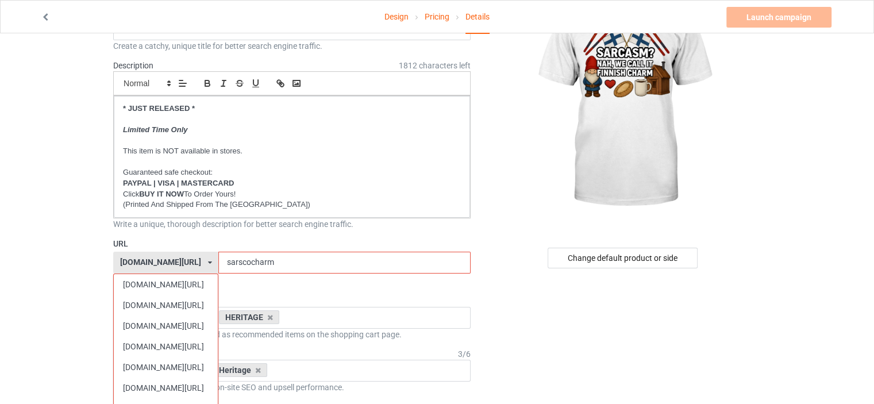
scroll to position [230, 0]
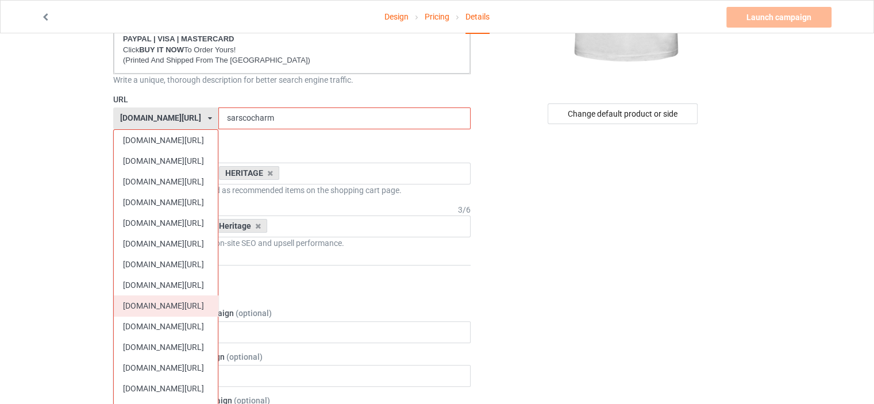
click at [175, 295] on div "[DOMAIN_NAME][URL]" at bounding box center [166, 305] width 104 height 21
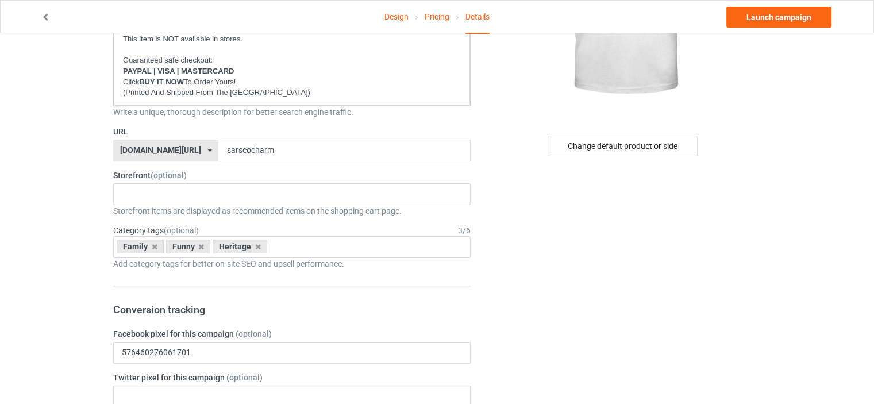
scroll to position [115, 0]
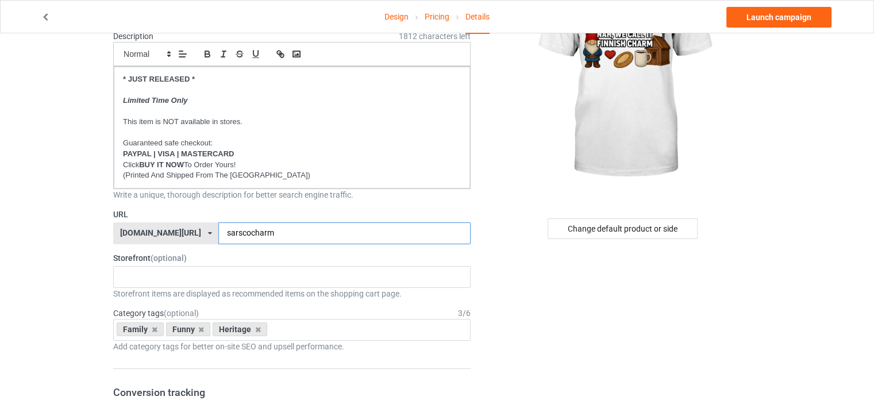
drag, startPoint x: 244, startPoint y: 232, endPoint x: 232, endPoint y: 232, distance: 11.5
click at [232, 232] on input "sarscocharm" at bounding box center [344, 233] width 252 height 22
type input "sarfincharm"
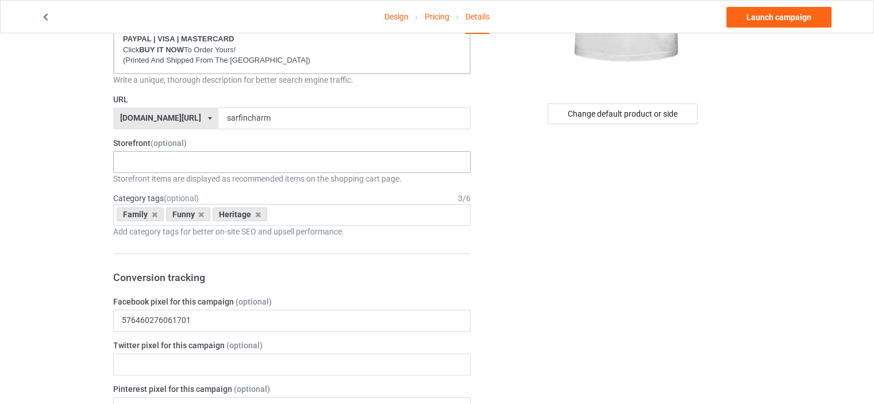
click at [152, 164] on div "HERITAGE FUNNY FAMILY CHRISTMAS 5d92794f22b7df25fe74d9b4 5d926bd622b7df25fe74d9…" at bounding box center [291, 162] width 357 height 22
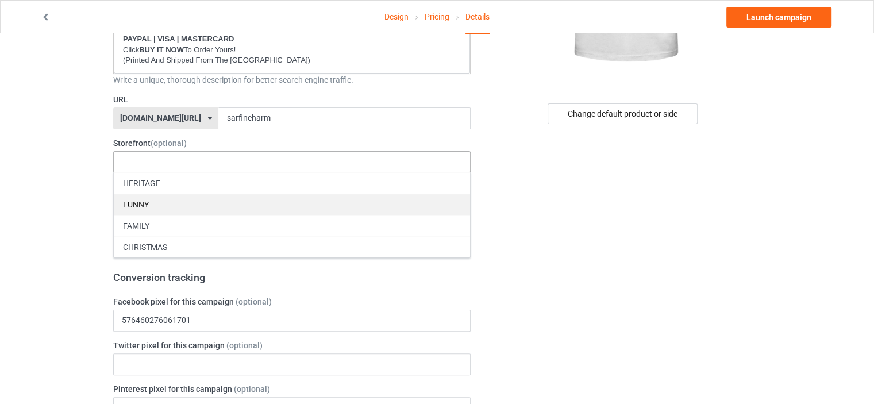
click at [156, 201] on div "FUNNY" at bounding box center [292, 204] width 356 height 21
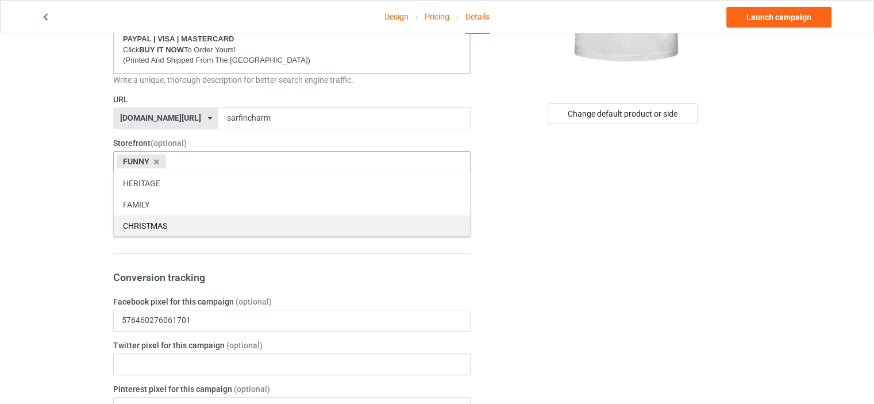
drag, startPoint x: 156, startPoint y: 201, endPoint x: 153, endPoint y: 192, distance: 8.5
click at [156, 200] on div "FAMILY" at bounding box center [292, 204] width 356 height 21
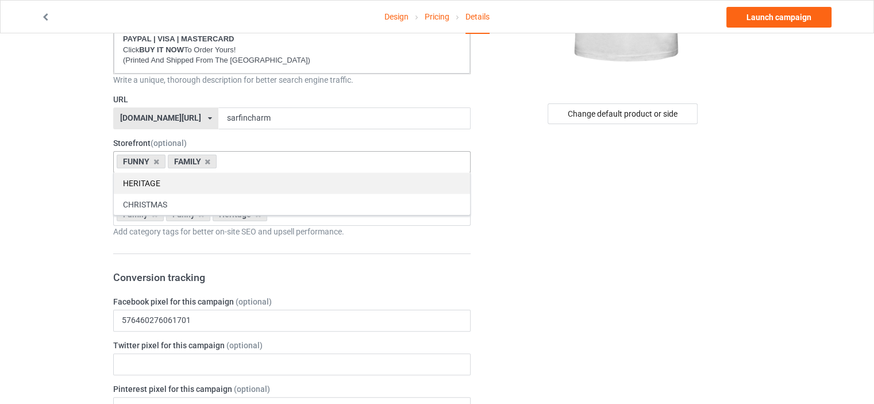
click at [149, 185] on div "HERITAGE" at bounding box center [292, 182] width 356 height 21
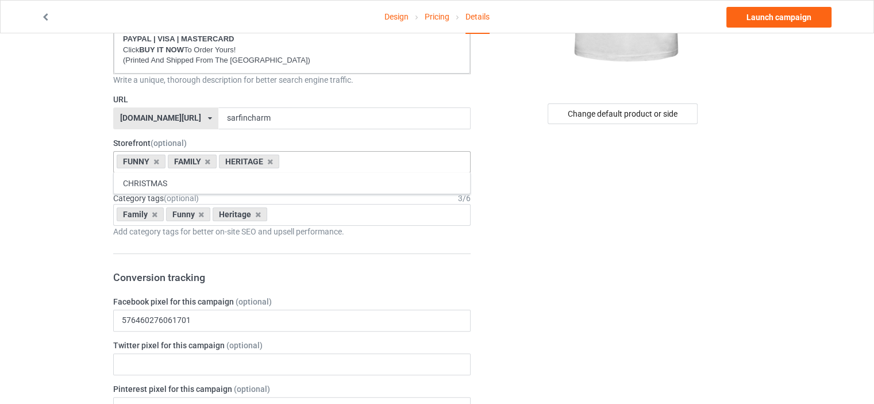
click at [152, 215] on icon at bounding box center [155, 214] width 6 height 7
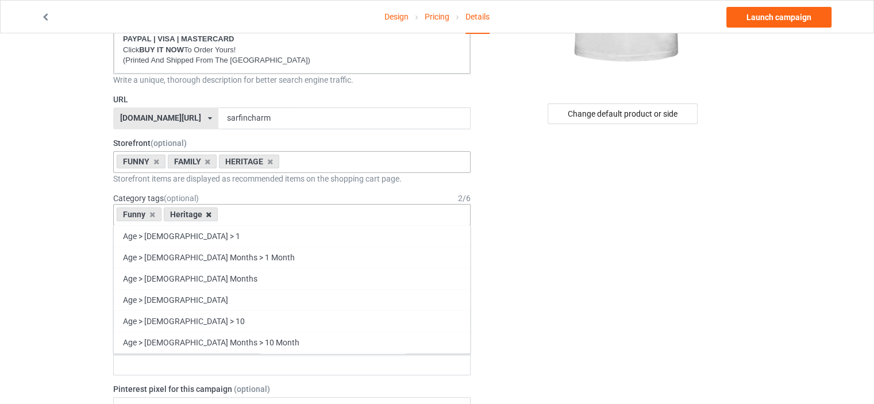
click at [206, 215] on icon at bounding box center [209, 214] width 6 height 7
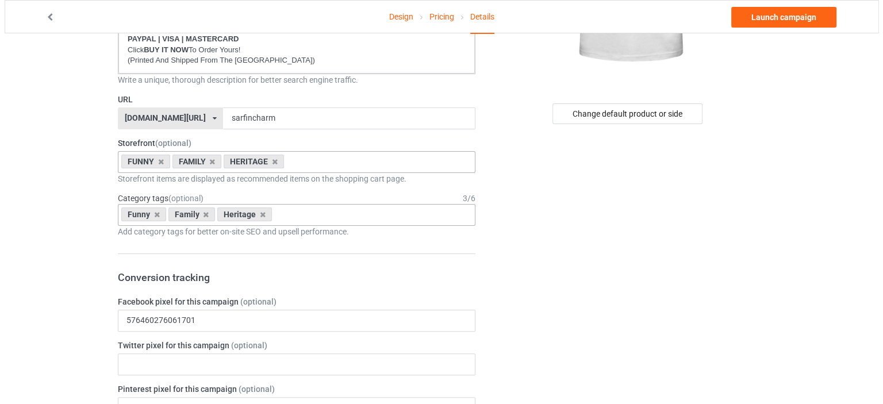
scroll to position [0, 0]
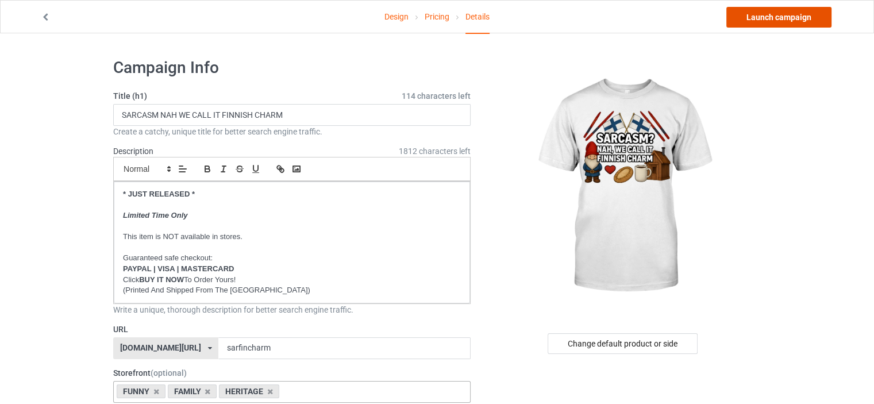
click at [806, 19] on link "Launch campaign" at bounding box center [778, 17] width 105 height 21
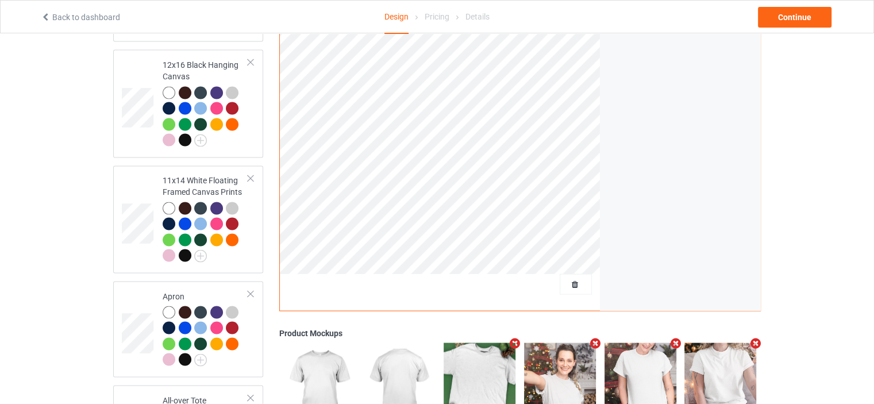
scroll to position [2022, 0]
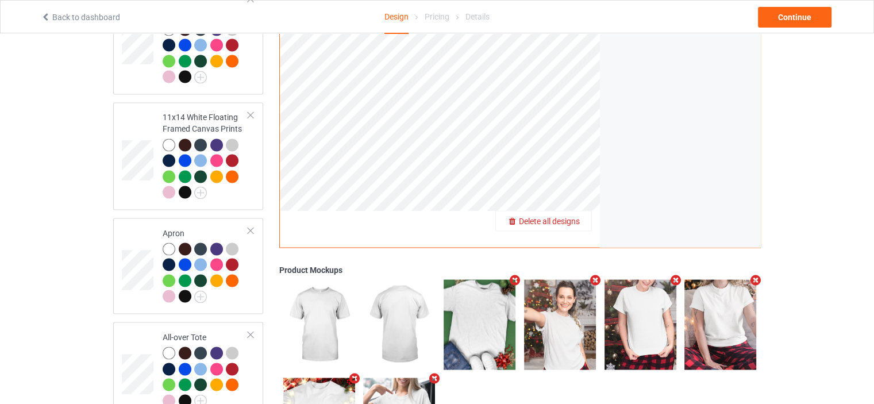
click at [572, 216] on span "Delete all designs" at bounding box center [549, 220] width 61 height 9
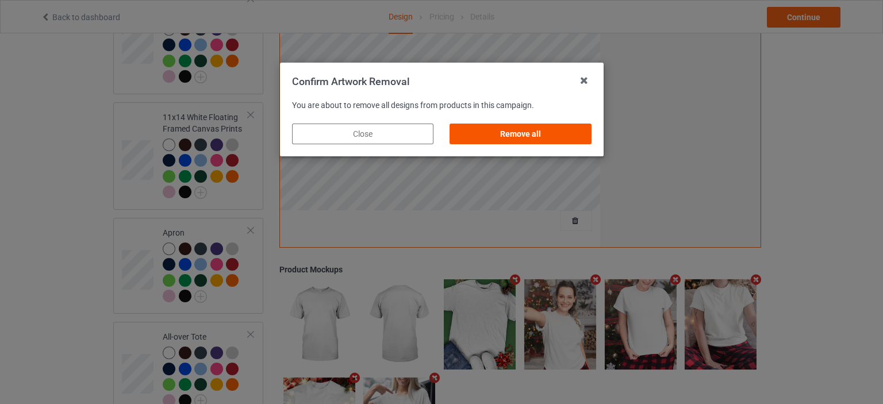
click at [521, 130] on div "Remove all" at bounding box center [519, 134] width 141 height 21
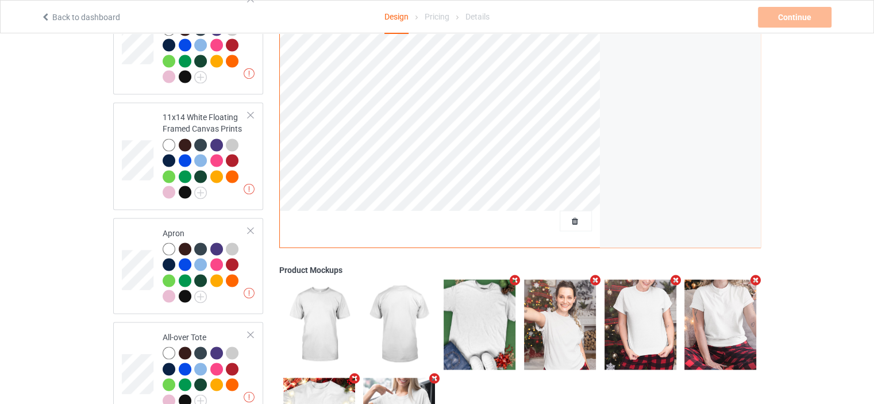
scroll to position [0, 0]
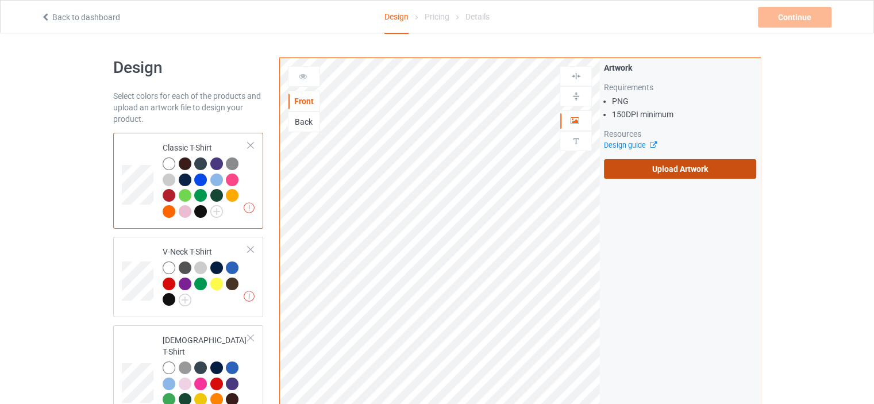
click at [691, 178] on label "Upload Artwork" at bounding box center [680, 169] width 152 height 20
click at [0, 0] on input "Upload Artwork" at bounding box center [0, 0] width 0 height 0
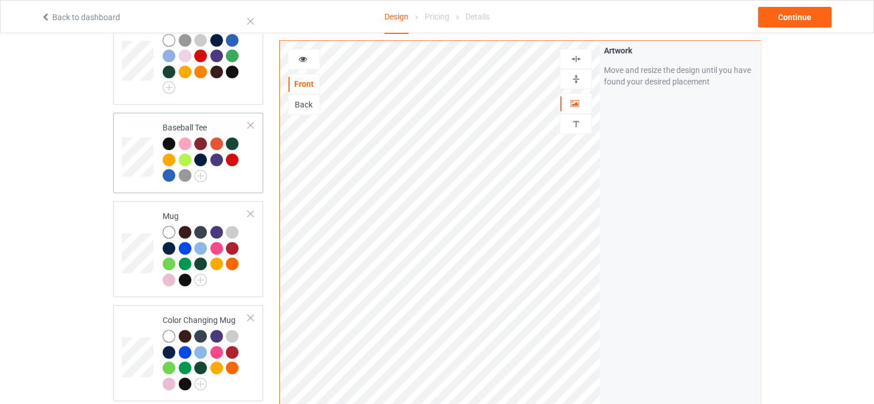
scroll to position [747, 0]
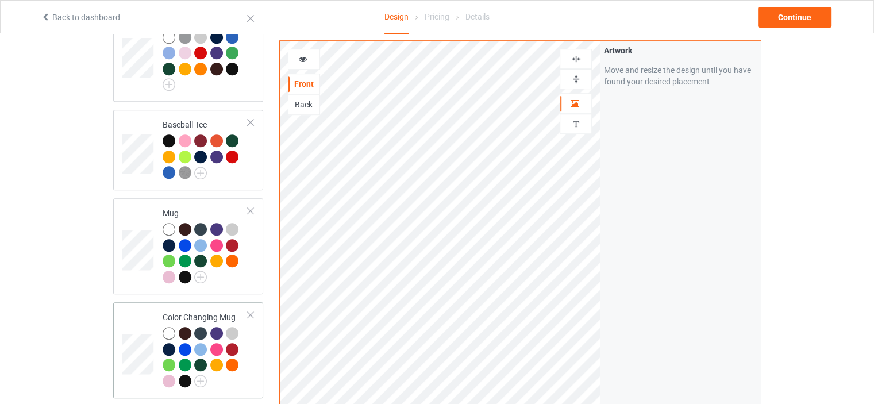
click at [207, 307] on td "Color Changing Mug" at bounding box center [205, 350] width 98 height 87
click at [573, 74] on img at bounding box center [576, 79] width 11 height 11
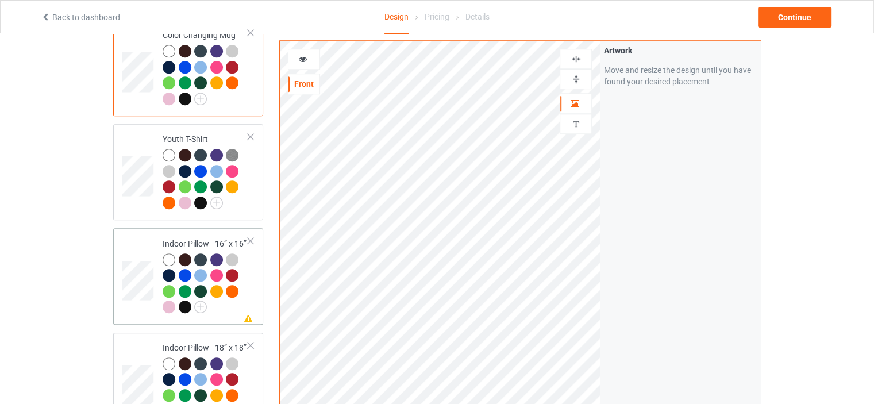
scroll to position [1034, 0]
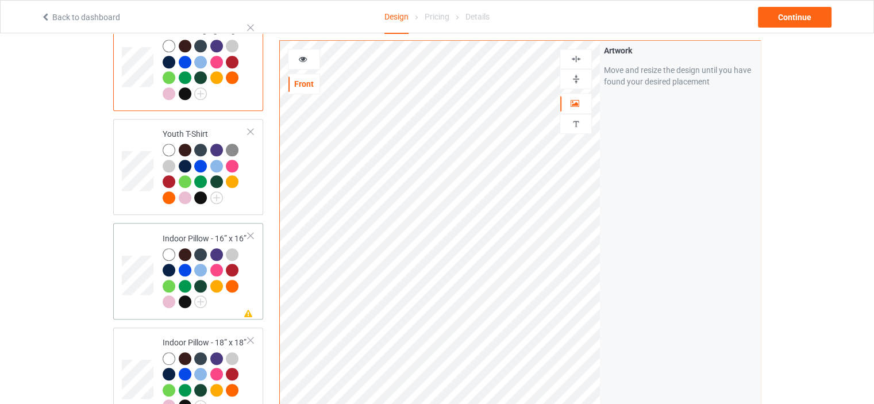
click at [205, 233] on div "Indoor Pillow - 16” x 16”" at bounding box center [206, 270] width 86 height 75
drag, startPoint x: 573, startPoint y: 80, endPoint x: 579, endPoint y: 68, distance: 12.6
click at [574, 79] on img at bounding box center [576, 79] width 11 height 11
click at [577, 59] on img at bounding box center [576, 58] width 11 height 11
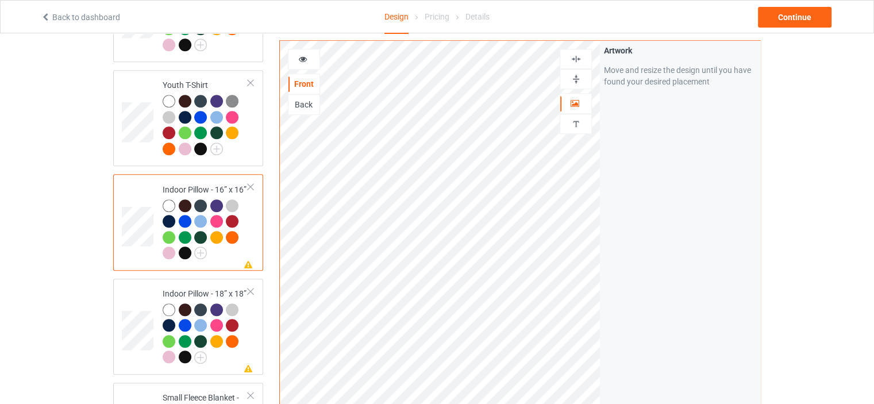
scroll to position [1149, 0]
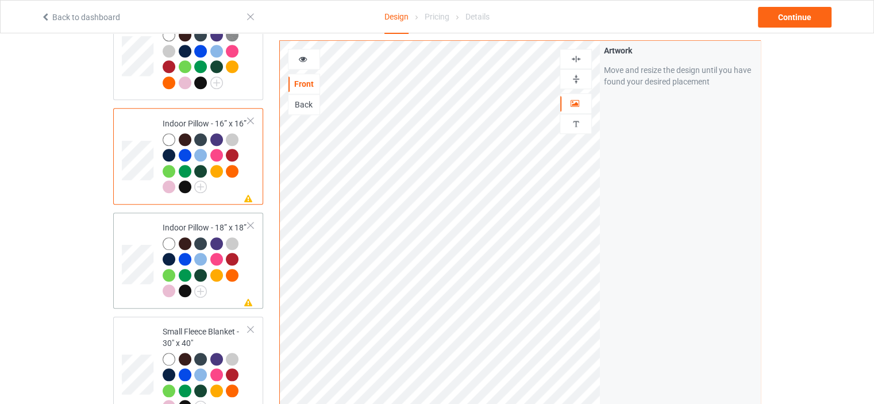
click at [195, 222] on div "Indoor Pillow - 18” x 18”" at bounding box center [206, 259] width 86 height 75
click at [579, 80] on img at bounding box center [576, 79] width 11 height 11
click at [579, 53] on img at bounding box center [576, 58] width 11 height 11
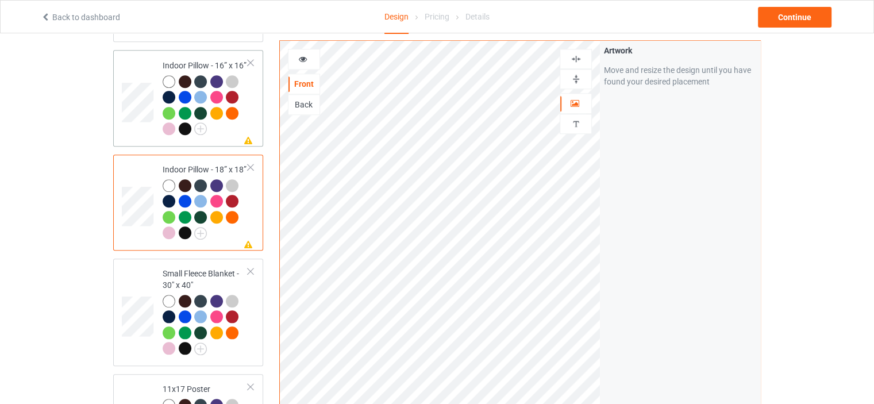
scroll to position [1264, 0]
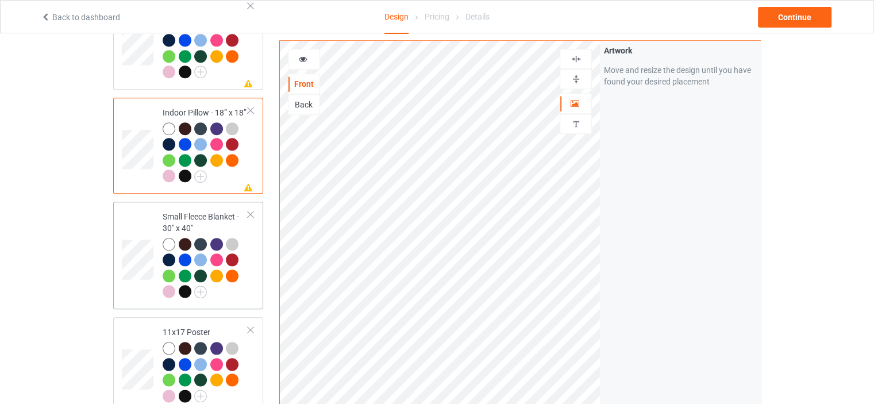
click at [206, 211] on div "Small Fleece Blanket - 30" x 40"" at bounding box center [206, 254] width 86 height 86
click at [204, 326] on div "11x17 Poster" at bounding box center [206, 363] width 86 height 75
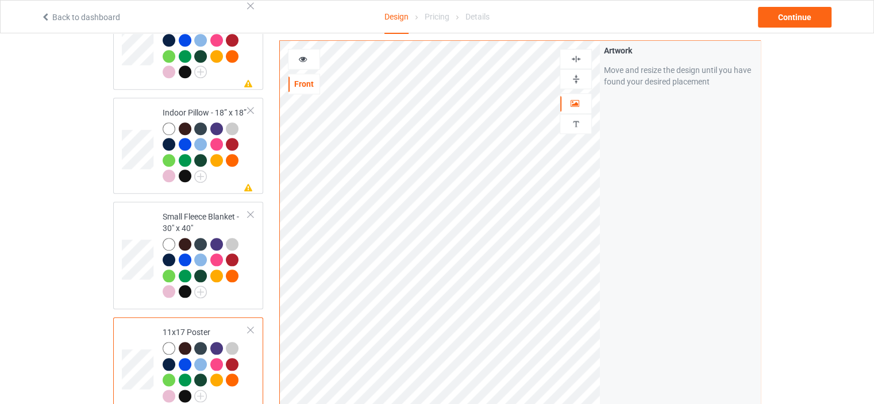
click at [579, 80] on img at bounding box center [576, 79] width 11 height 11
click at [583, 60] on div at bounding box center [575, 58] width 31 height 11
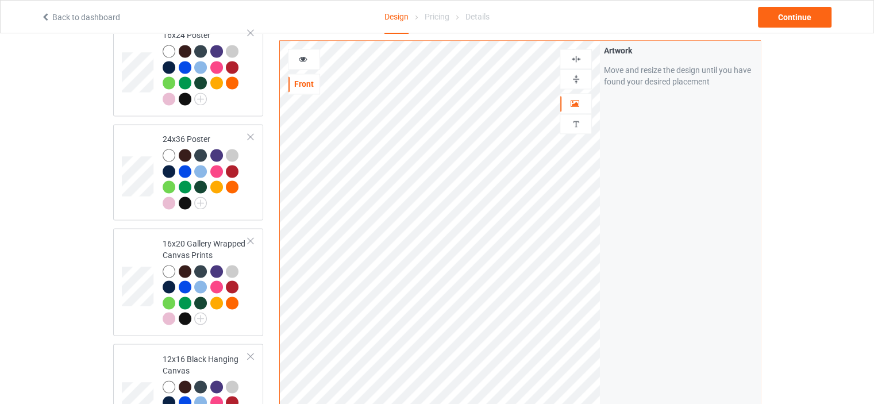
scroll to position [1666, 0]
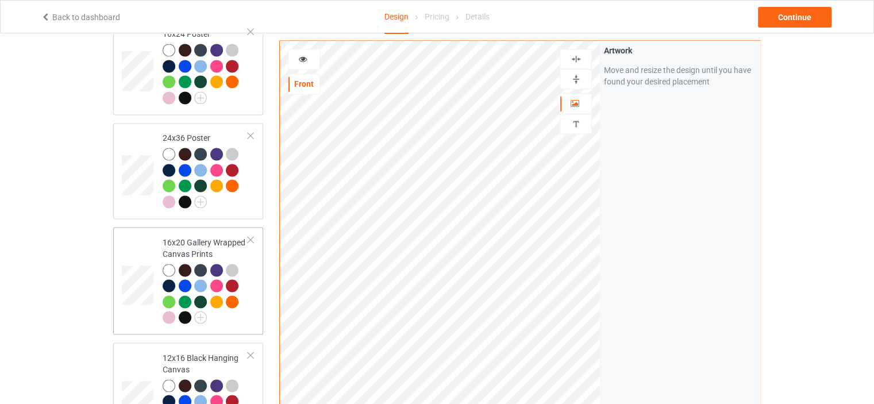
click at [209, 237] on div "16x20 Gallery Wrapped Canvas Prints" at bounding box center [206, 280] width 86 height 86
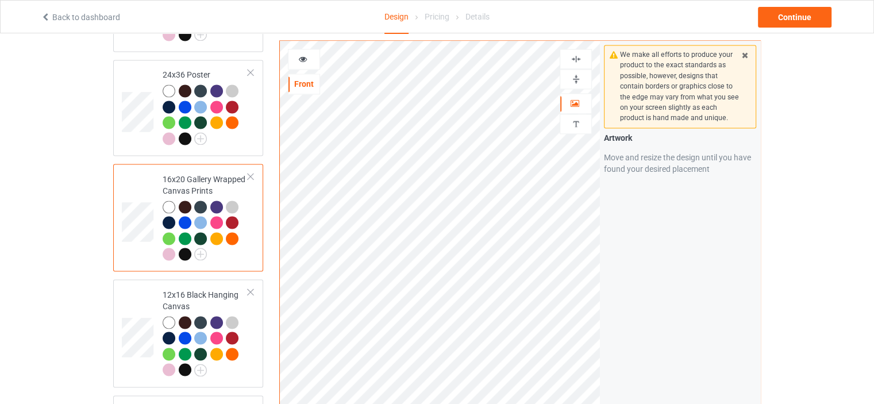
scroll to position [1781, 0]
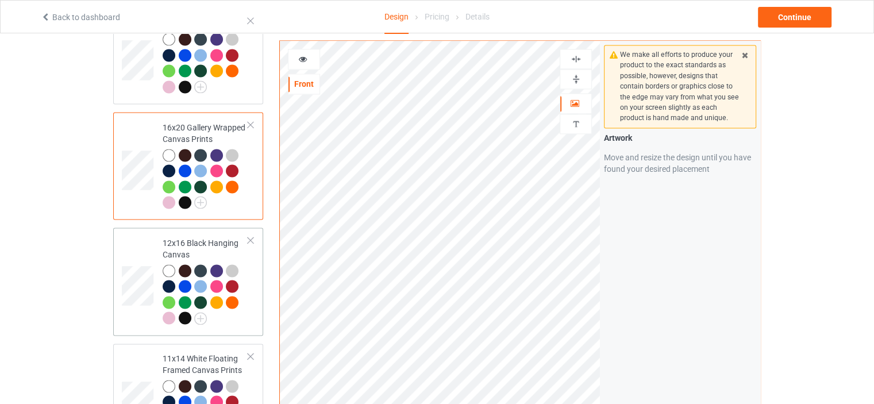
click at [205, 237] on div "12x16 Black Hanging Canvas" at bounding box center [206, 280] width 86 height 86
click at [580, 74] on img at bounding box center [576, 79] width 11 height 11
click at [577, 53] on img at bounding box center [576, 58] width 11 height 11
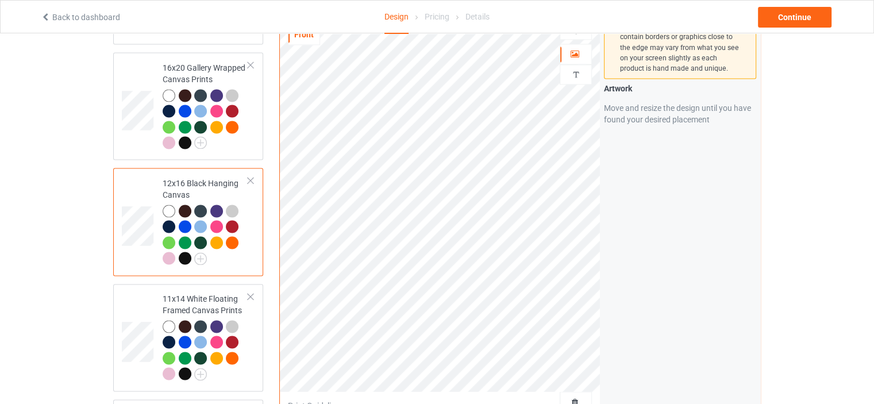
scroll to position [1896, 0]
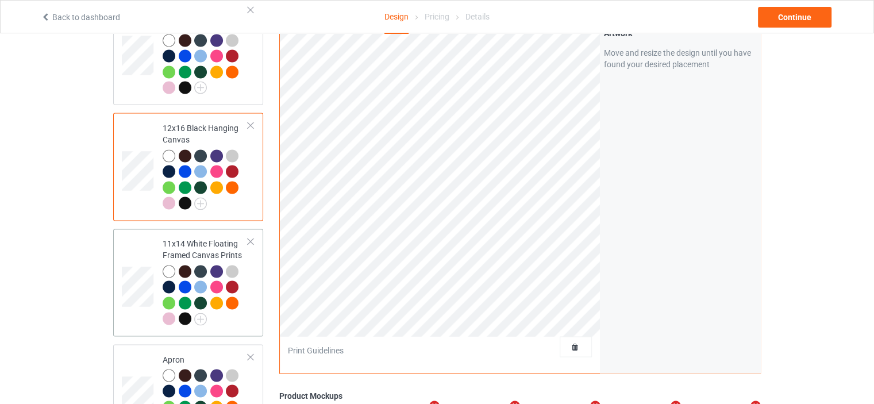
click at [196, 238] on div "11x14 White Floating Framed Canvas Prints" at bounding box center [206, 281] width 86 height 86
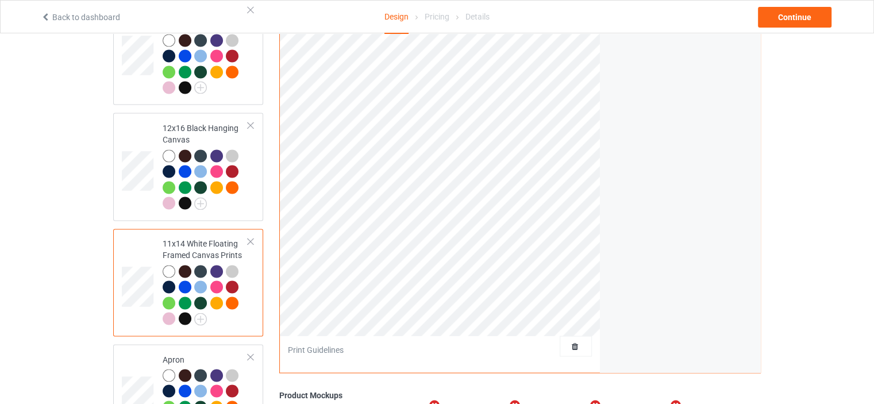
scroll to position [1781, 0]
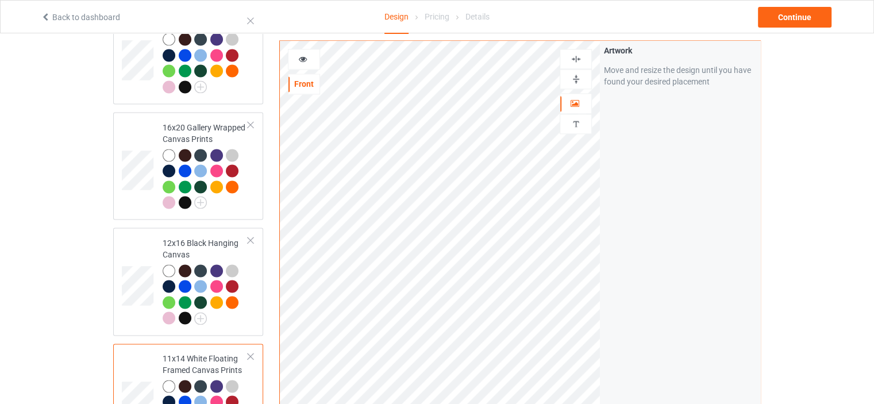
drag, startPoint x: 583, startPoint y: 66, endPoint x: 583, endPoint y: 43, distance: 22.4
click at [583, 74] on div at bounding box center [575, 79] width 31 height 11
click at [579, 53] on img at bounding box center [576, 58] width 11 height 11
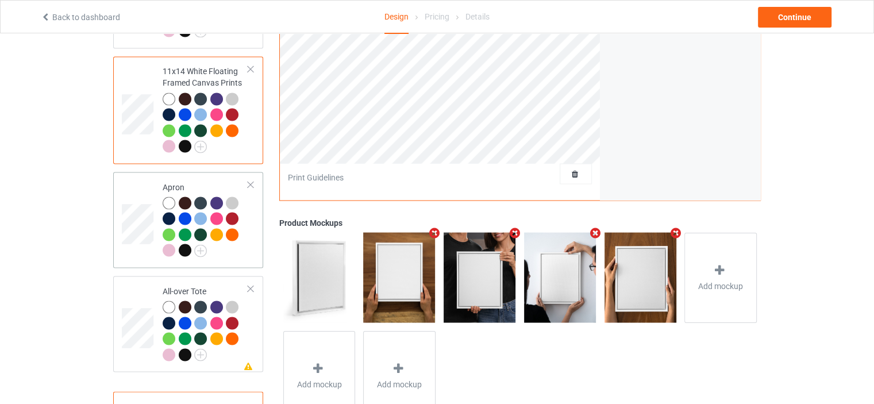
click at [211, 176] on td "Apron" at bounding box center [205, 219] width 98 height 87
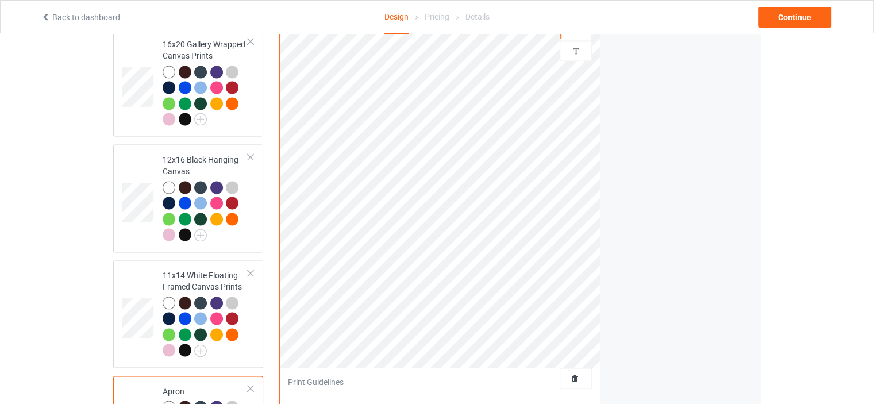
scroll to position [1724, 0]
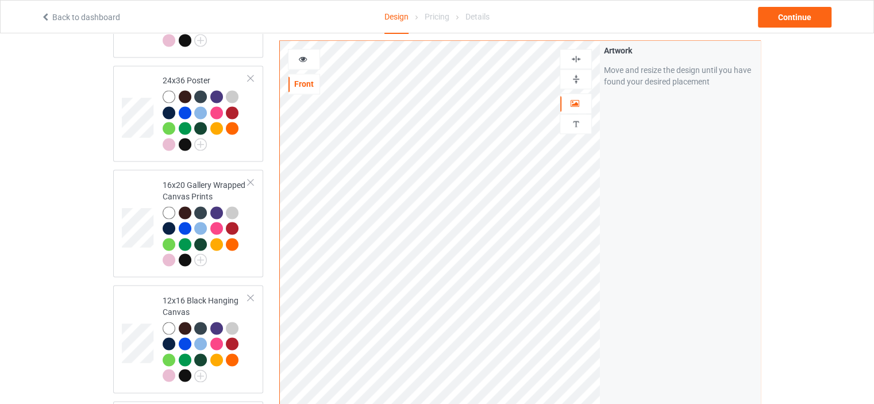
click at [581, 58] on img at bounding box center [576, 58] width 11 height 11
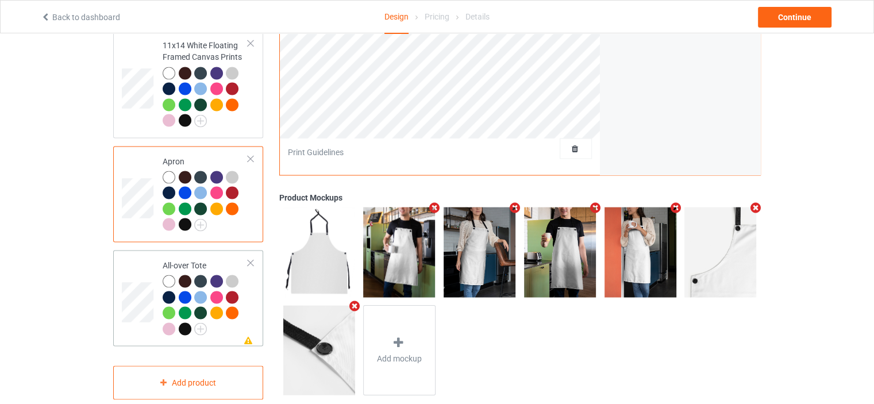
click at [198, 255] on td "Missing artwork on 1 side(s) All-over Tote" at bounding box center [205, 298] width 98 height 87
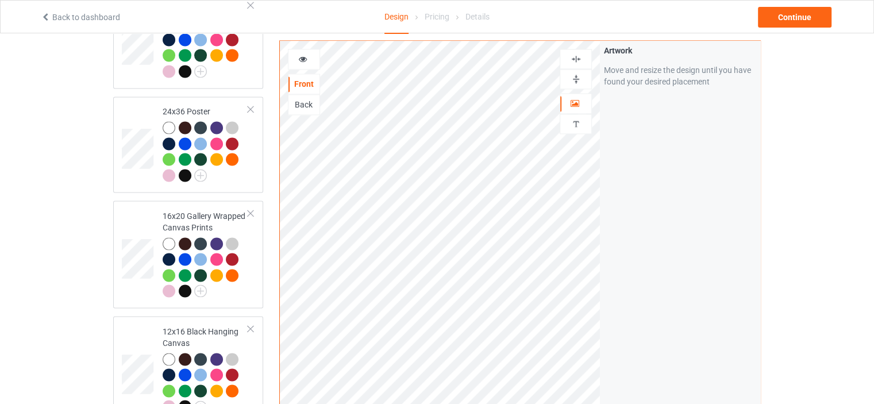
scroll to position [1692, 0]
click at [578, 59] on img at bounding box center [576, 58] width 11 height 11
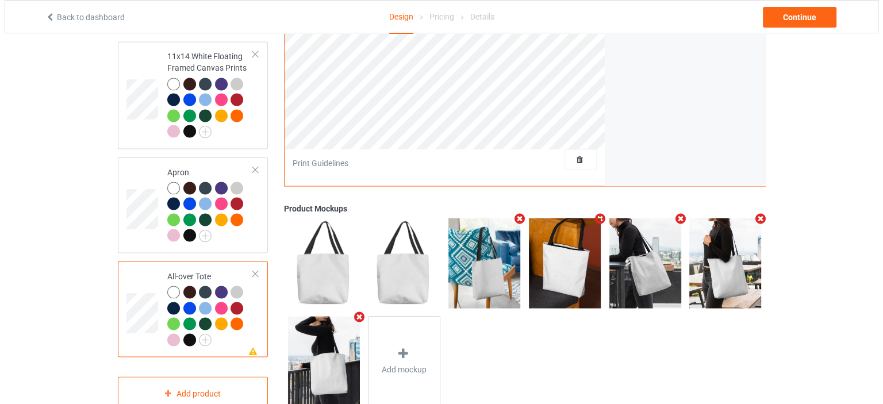
scroll to position [2094, 0]
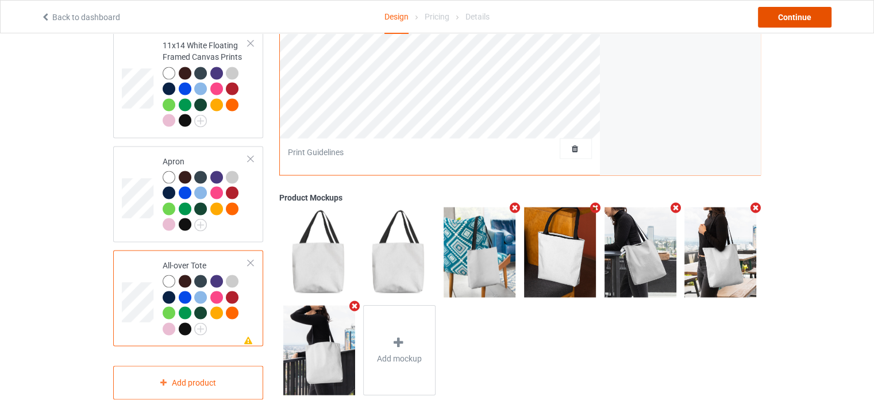
click at [814, 17] on div "Continue" at bounding box center [795, 17] width 74 height 21
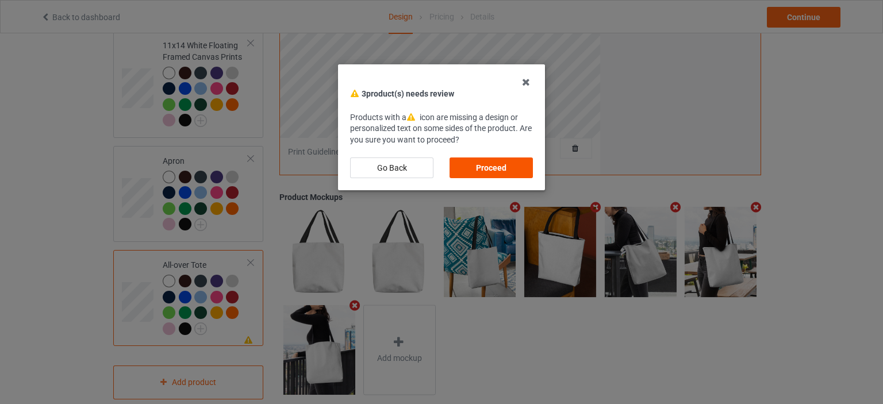
click at [483, 164] on div "Proceed" at bounding box center [490, 167] width 83 height 21
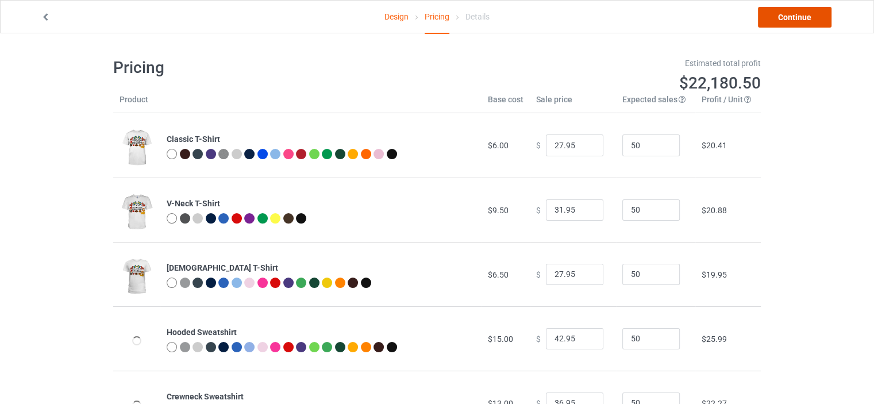
click at [807, 21] on link "Continue" at bounding box center [795, 17] width 74 height 21
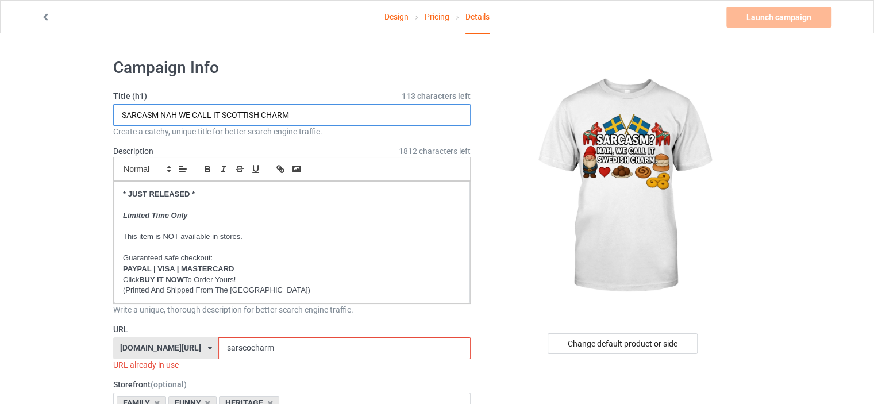
drag, startPoint x: 260, startPoint y: 114, endPoint x: 230, endPoint y: 115, distance: 30.5
click at [228, 114] on input "SARCASM NAH WE CALL IT SCOTTISH CHARM" at bounding box center [291, 115] width 357 height 22
type input "SARCASM NAH WE CALL IT SWEDISH CHARM"
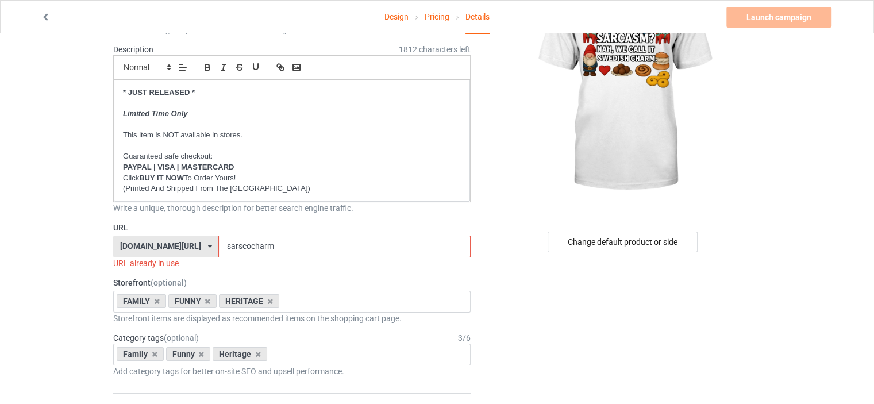
scroll to position [115, 0]
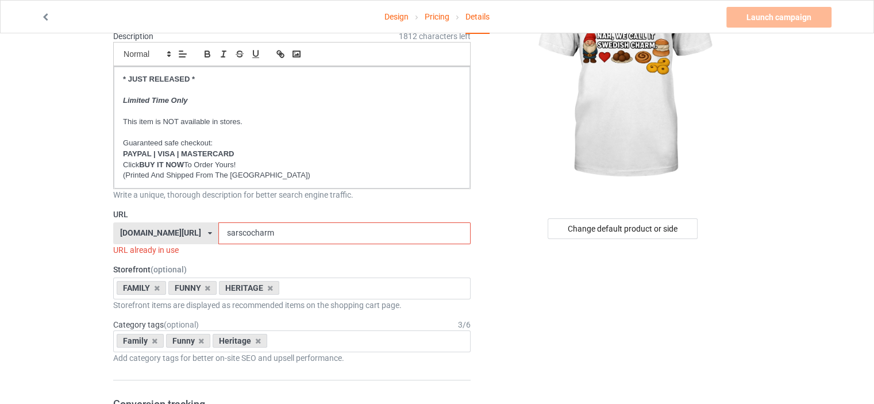
drag, startPoint x: 249, startPoint y: 232, endPoint x: 241, endPoint y: 232, distance: 7.5
click at [241, 232] on input "sarscocharm" at bounding box center [344, 233] width 252 height 22
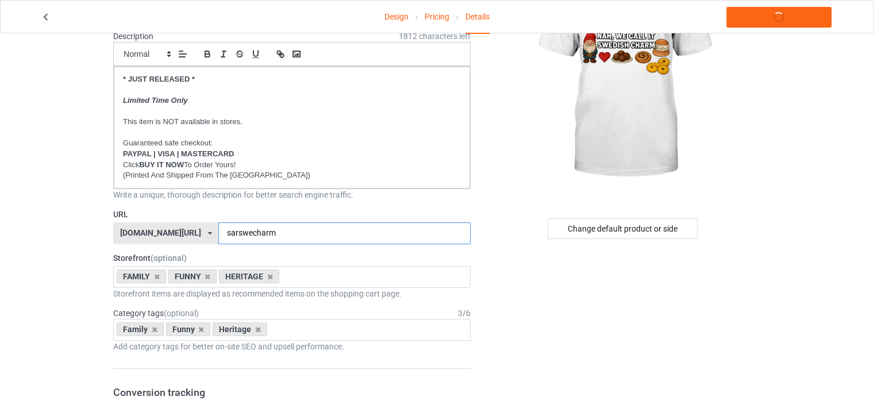
type input "sarswecharm"
click at [160, 235] on div "[DOMAIN_NAME][URL]" at bounding box center [160, 233] width 81 height 8
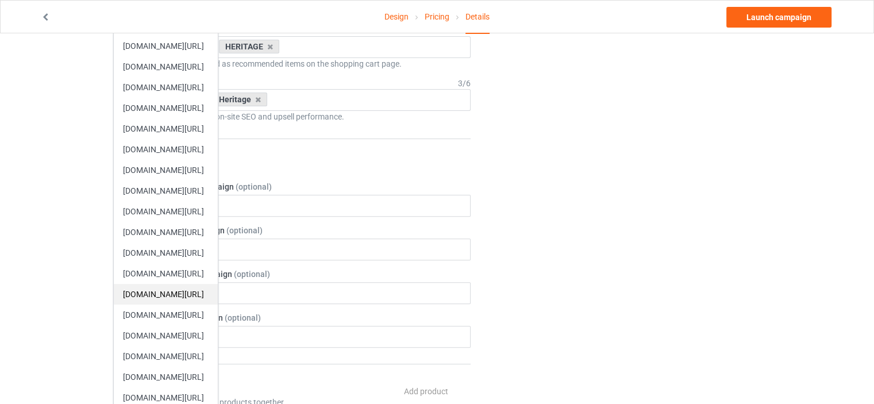
scroll to position [402, 0]
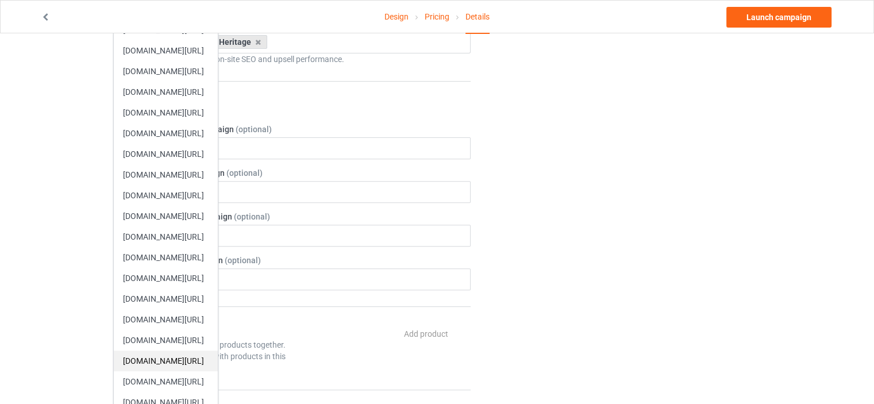
click at [182, 354] on div "[DOMAIN_NAME][URL]" at bounding box center [166, 360] width 104 height 21
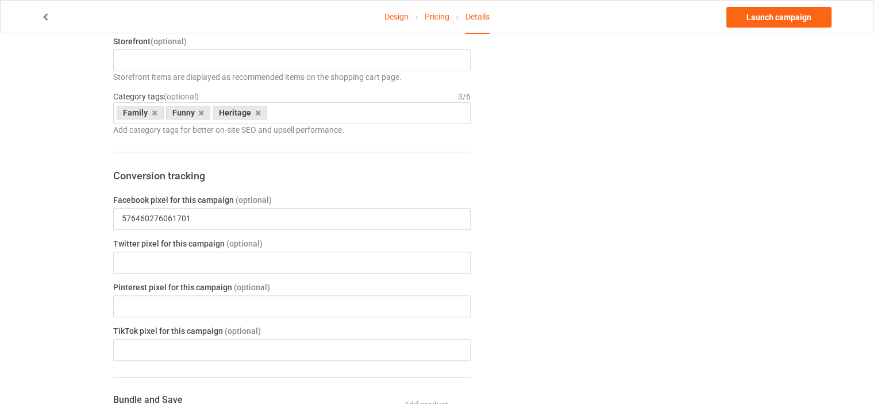
scroll to position [172, 0]
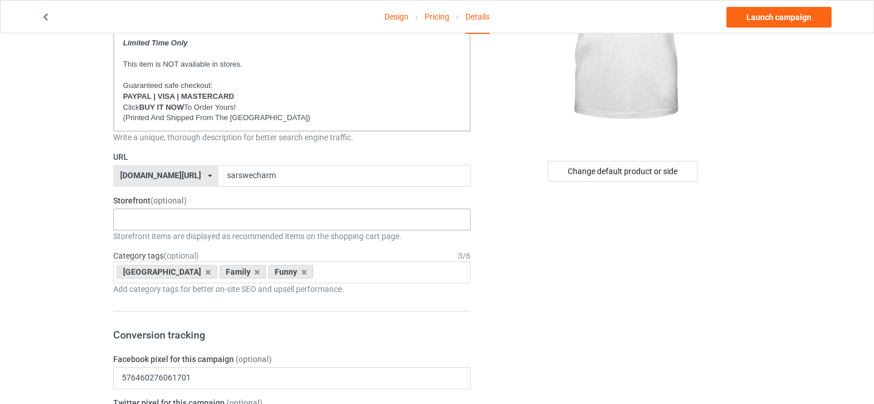
click at [170, 220] on div "HERITAGE FUNNY FAMILY CHRISTMAS 5d8fb5127f03040bb241b2d7 5d8f8c9c83a35907839785…" at bounding box center [291, 220] width 357 height 22
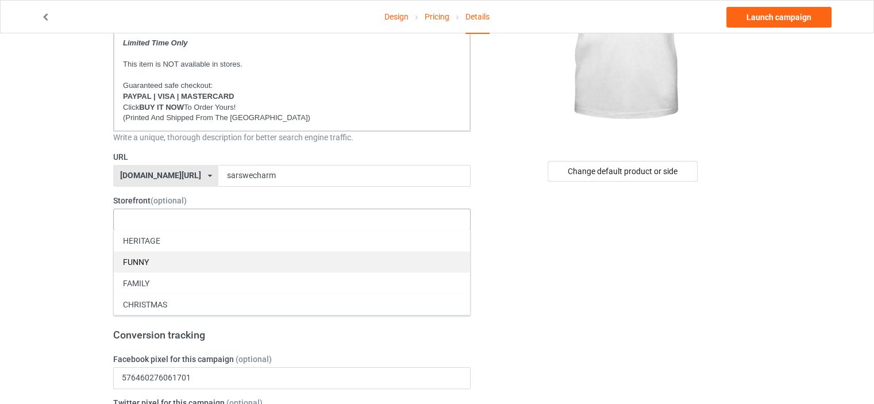
click at [162, 252] on div "FUNNY" at bounding box center [292, 261] width 356 height 21
click at [158, 268] on div "FAMILY" at bounding box center [292, 261] width 356 height 21
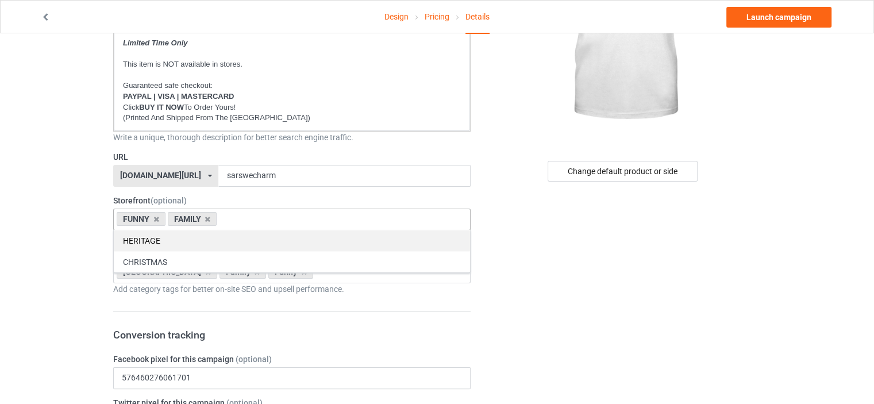
click at [159, 237] on div "HERITAGE" at bounding box center [292, 240] width 356 height 21
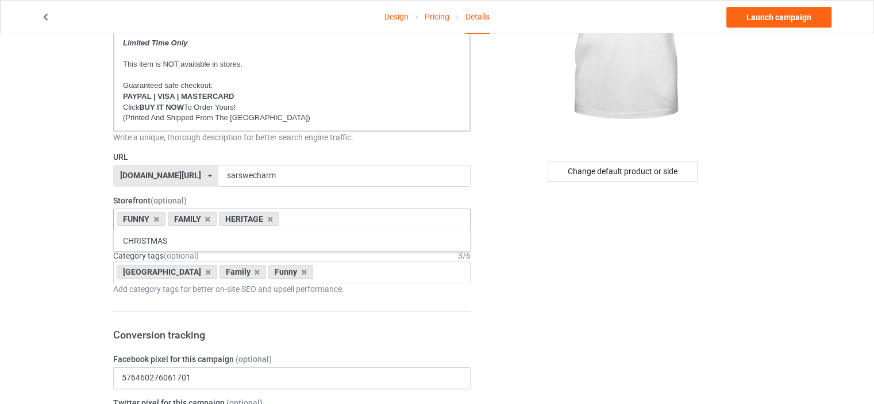
click at [205, 272] on icon at bounding box center [208, 271] width 6 height 7
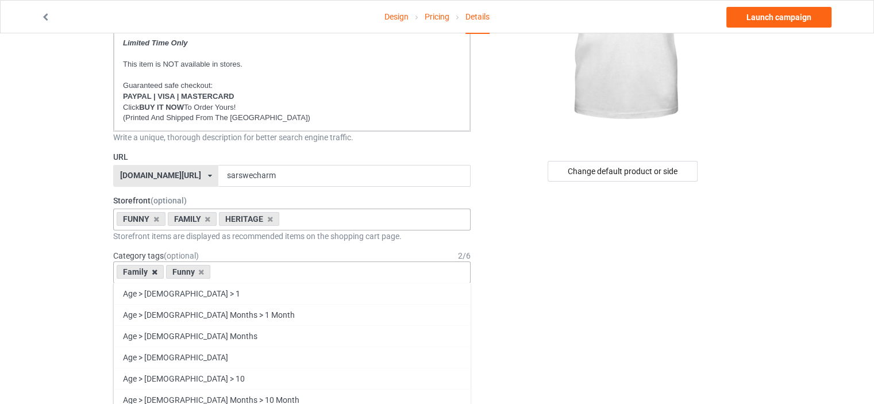
click at [156, 271] on icon at bounding box center [155, 271] width 6 height 7
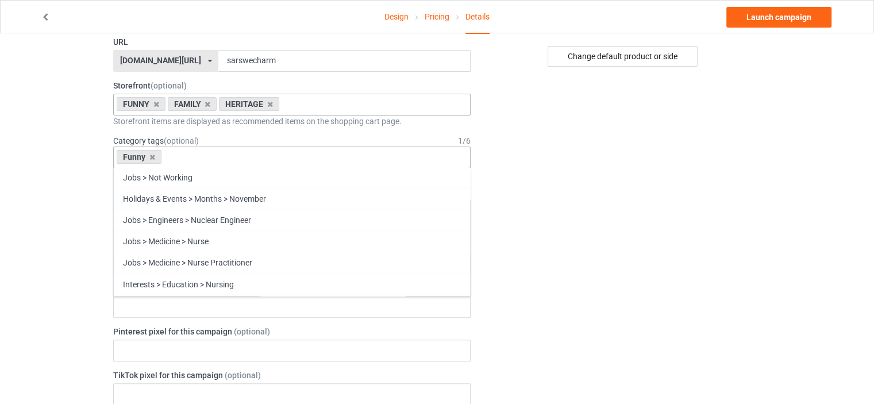
scroll to position [49243, 0]
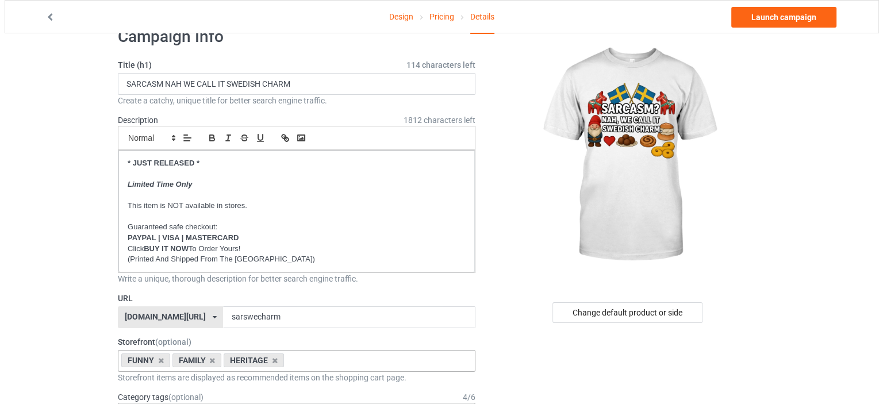
scroll to position [0, 0]
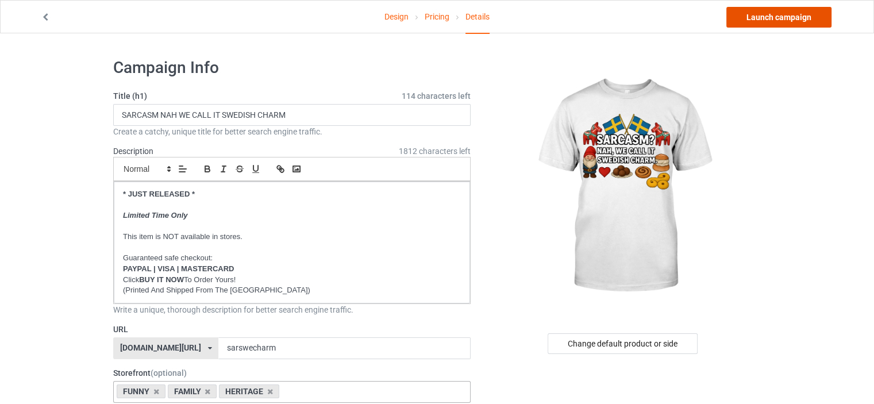
click at [795, 17] on link "Launch campaign" at bounding box center [778, 17] width 105 height 21
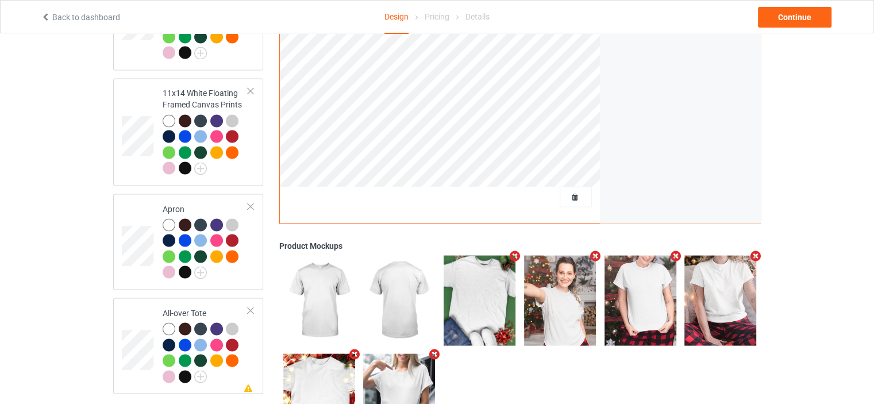
scroll to position [2062, 0]
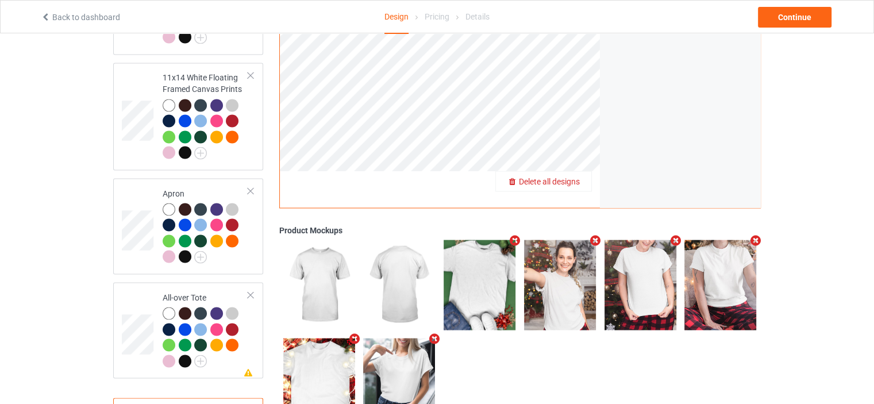
click at [575, 176] on span "Delete all designs" at bounding box center [549, 180] width 61 height 9
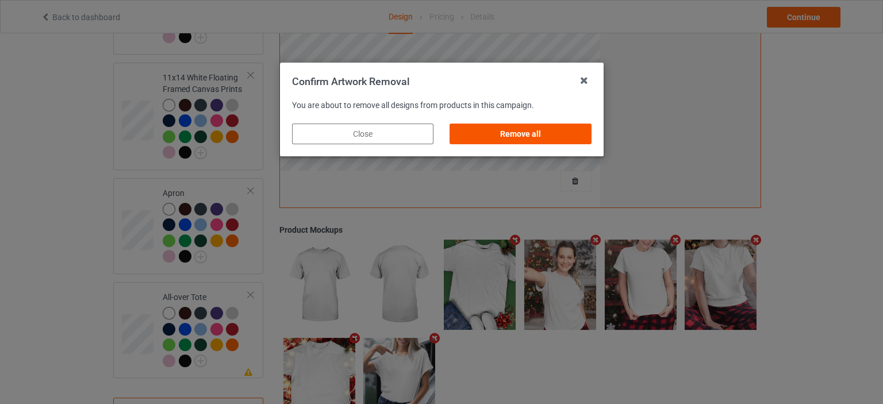
click at [517, 134] on div "Remove all" at bounding box center [519, 134] width 141 height 21
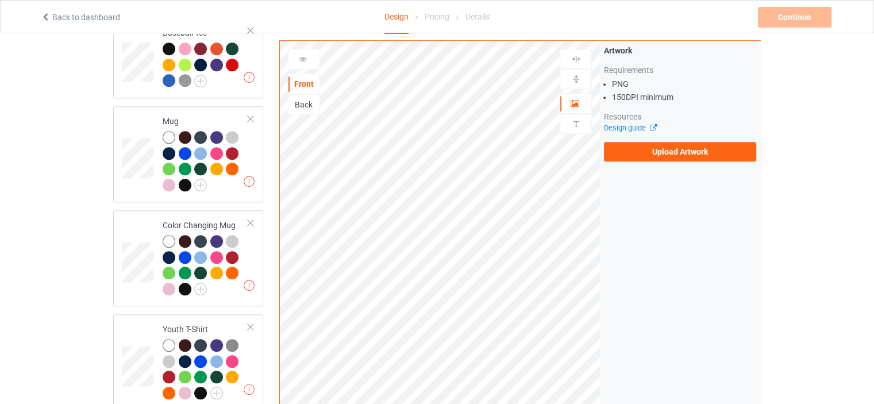
scroll to position [0, 0]
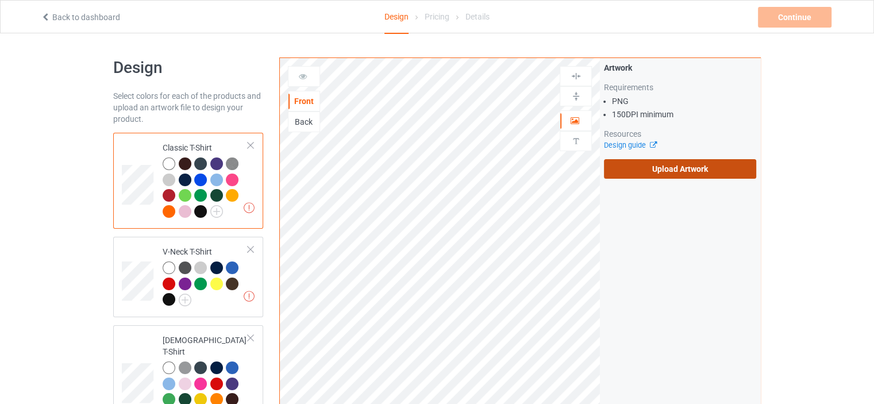
click at [672, 172] on label "Upload Artwork" at bounding box center [680, 169] width 152 height 20
click at [0, 0] on input "Upload Artwork" at bounding box center [0, 0] width 0 height 0
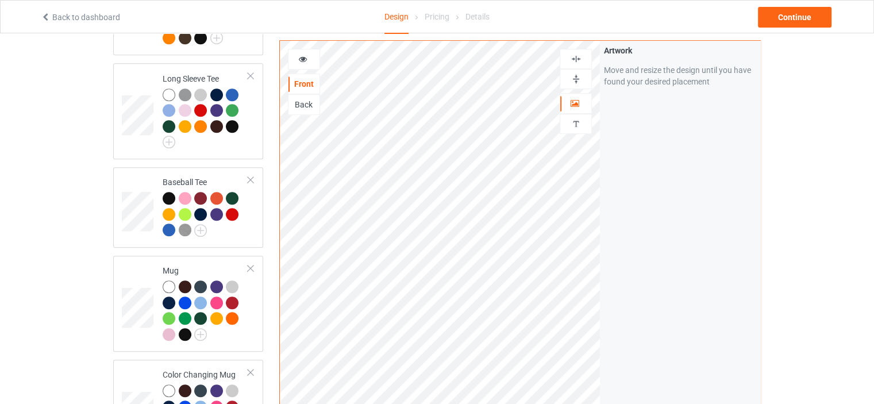
scroll to position [747, 0]
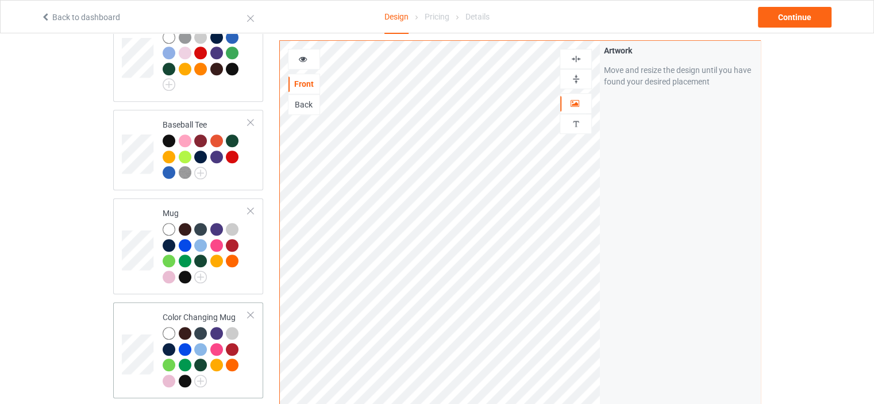
click at [194, 311] on div "Color Changing Mug" at bounding box center [206, 348] width 86 height 75
click at [579, 74] on img at bounding box center [576, 79] width 11 height 11
click at [304, 58] on icon at bounding box center [303, 57] width 10 height 8
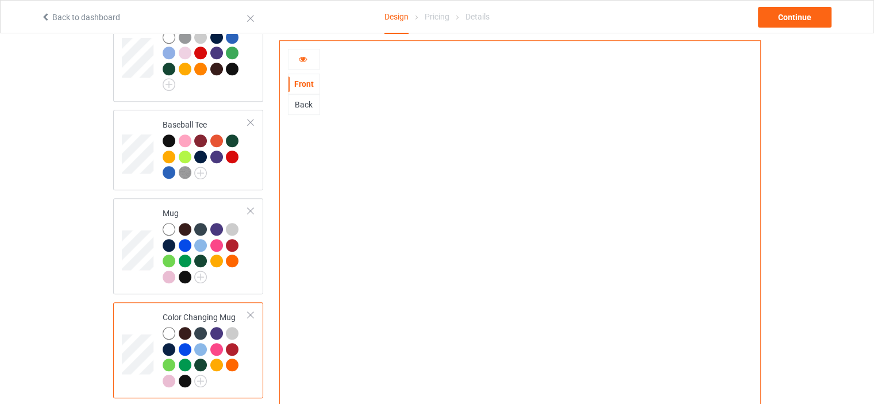
click at [308, 57] on div at bounding box center [303, 58] width 31 height 11
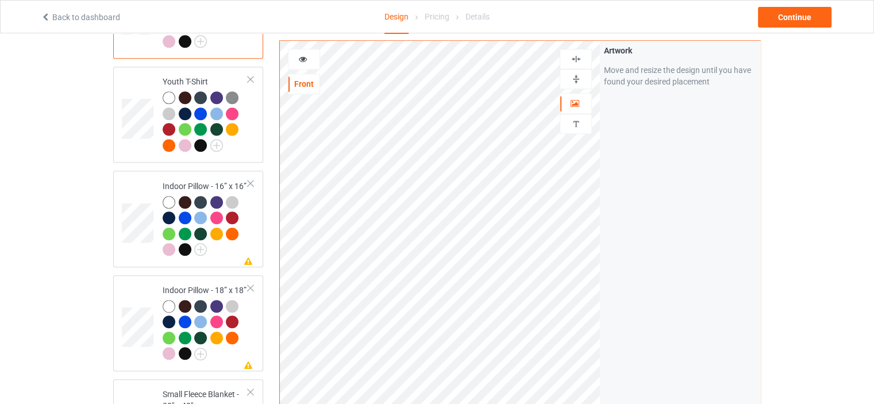
scroll to position [1092, 0]
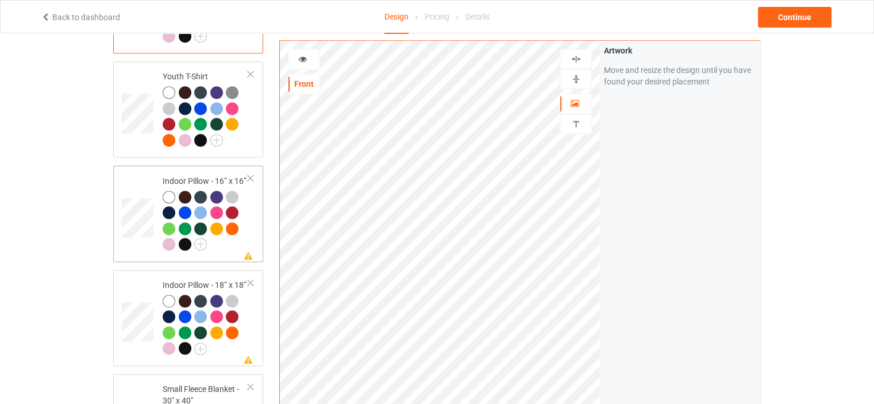
click at [205, 170] on td "Missing artwork on 1 side(s) Indoor Pillow - 16” x 16”" at bounding box center [205, 213] width 98 height 87
click at [571, 83] on img at bounding box center [576, 79] width 11 height 11
click at [577, 57] on img at bounding box center [576, 58] width 11 height 11
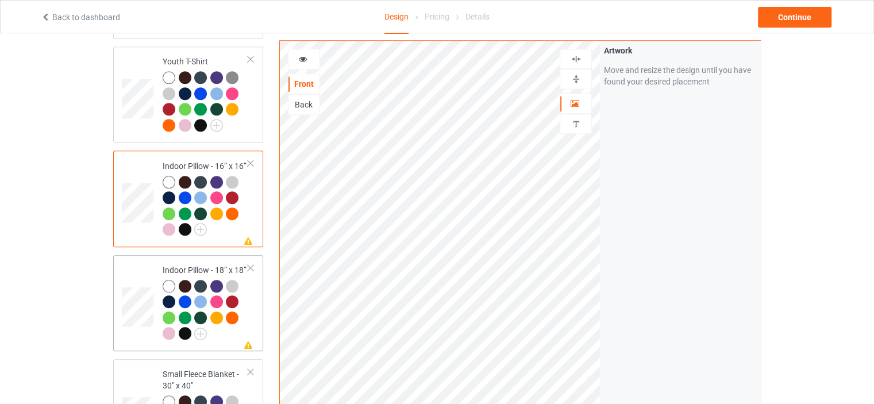
scroll to position [1207, 0]
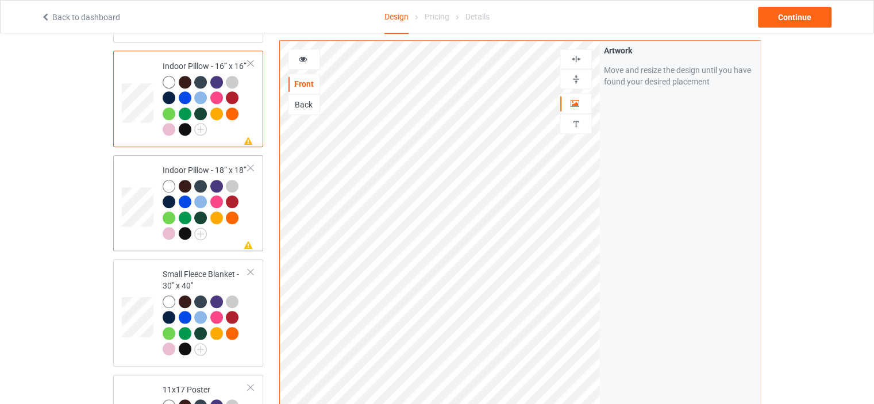
click at [211, 155] on div "Missing artwork on 1 side(s) Indoor Pillow - 18” x 18”" at bounding box center [188, 203] width 150 height 96
click at [579, 81] on img at bounding box center [576, 79] width 11 height 11
click at [582, 55] on div at bounding box center [575, 58] width 31 height 11
click at [212, 264] on td "Small Fleece Blanket - 30" x 40"" at bounding box center [205, 313] width 98 height 98
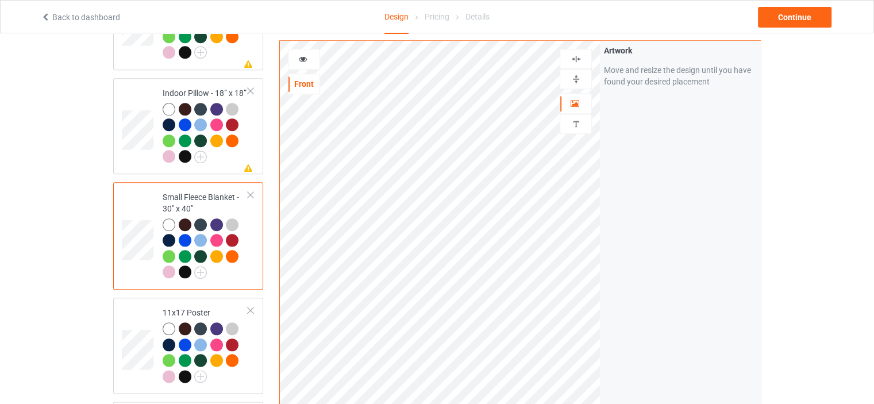
scroll to position [1322, 0]
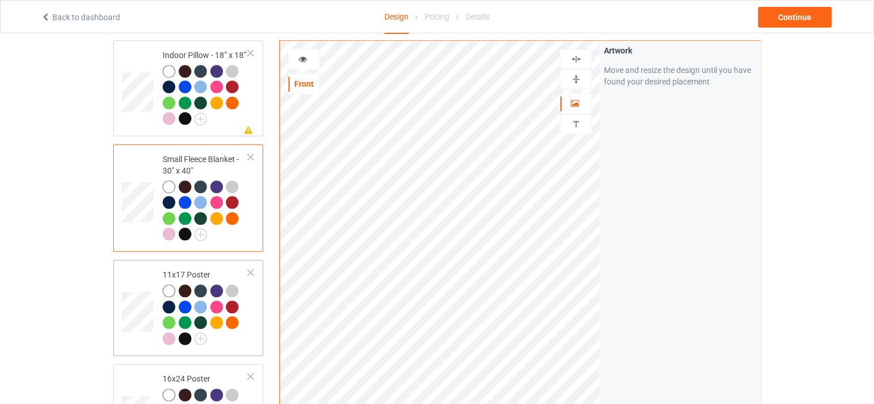
click at [205, 269] on div "11x17 Poster" at bounding box center [206, 306] width 86 height 75
drag, startPoint x: 577, startPoint y: 79, endPoint x: 577, endPoint y: 63, distance: 15.5
click at [577, 79] on img at bounding box center [576, 79] width 11 height 11
click at [577, 59] on img at bounding box center [576, 58] width 11 height 11
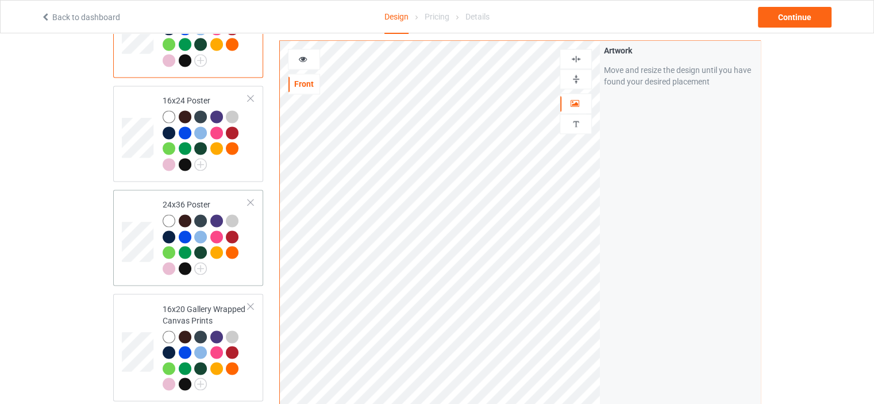
scroll to position [1609, 0]
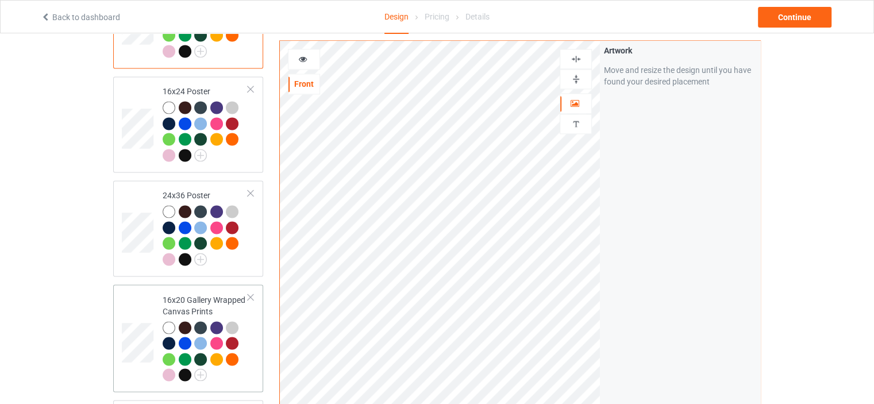
click at [200, 294] on div "16x20 Gallery Wrapped Canvas Prints" at bounding box center [206, 337] width 86 height 86
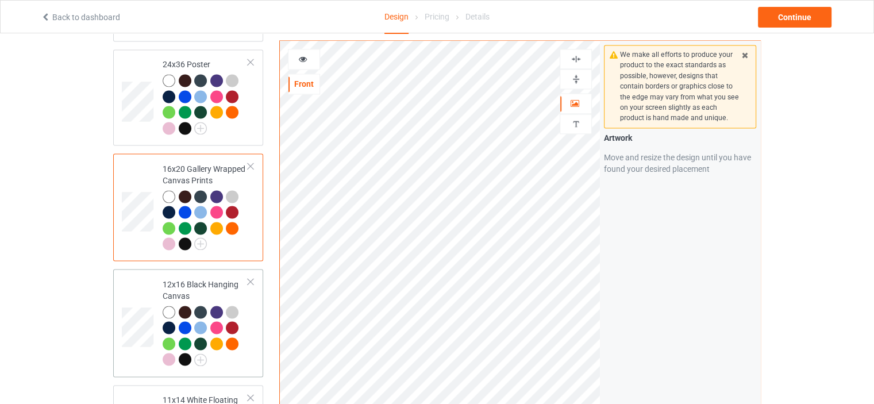
scroll to position [1781, 0]
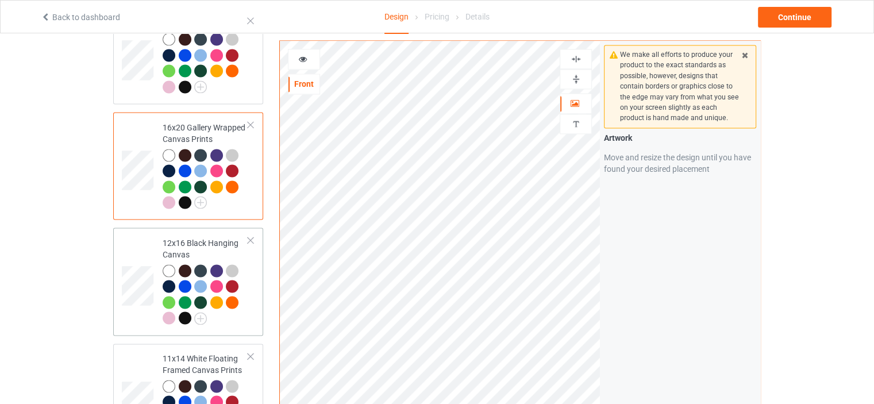
click at [202, 237] on div "12x16 Black Hanging Canvas" at bounding box center [206, 280] width 86 height 86
click at [575, 74] on img at bounding box center [576, 79] width 11 height 11
click at [579, 53] on img at bounding box center [576, 58] width 11 height 11
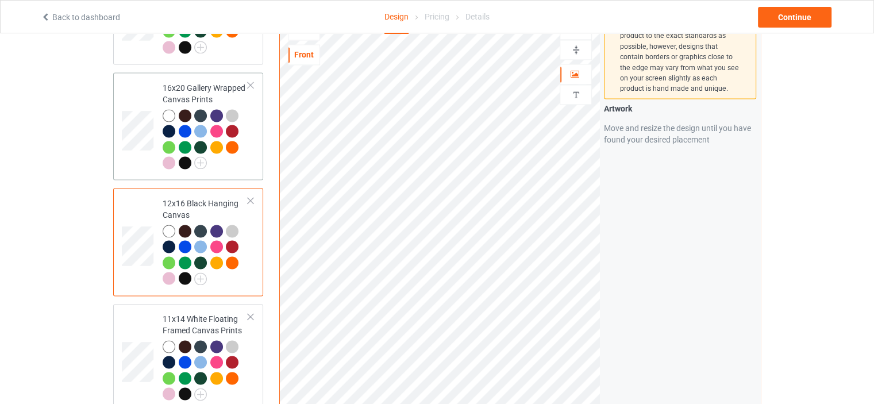
scroll to position [1896, 0]
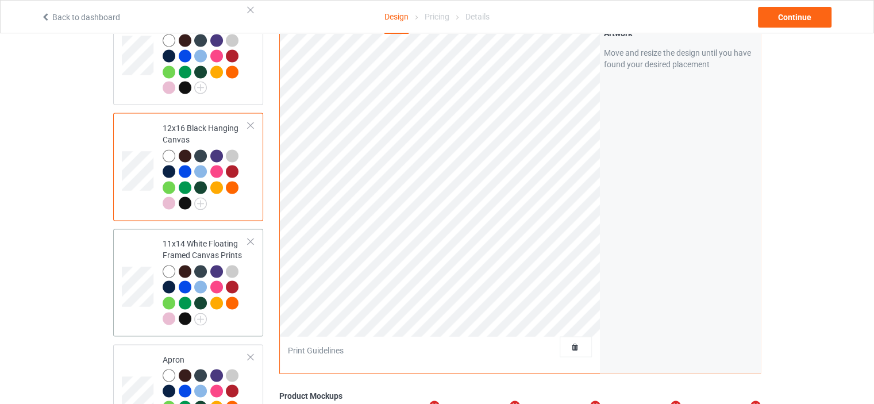
click at [194, 238] on div "11x14 White Floating Framed Canvas Prints" at bounding box center [206, 281] width 86 height 86
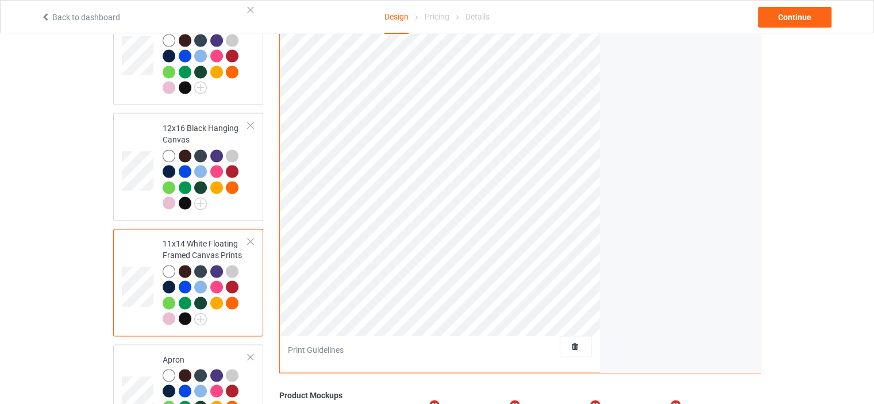
scroll to position [1724, 0]
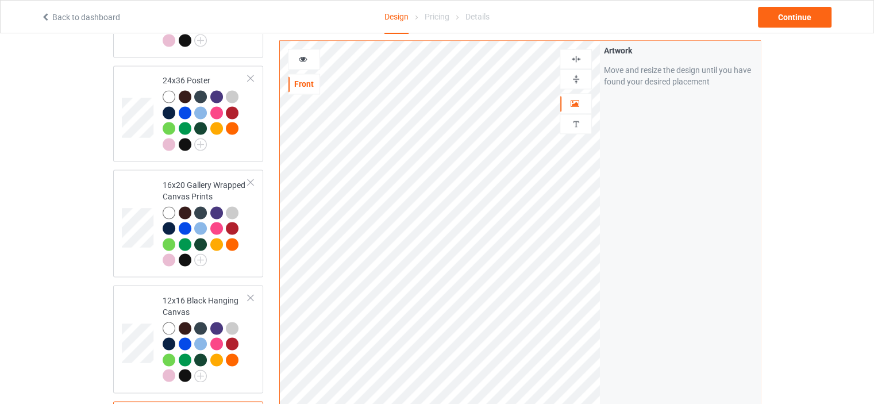
click at [575, 79] on img at bounding box center [576, 79] width 11 height 11
click at [577, 55] on img at bounding box center [576, 58] width 11 height 11
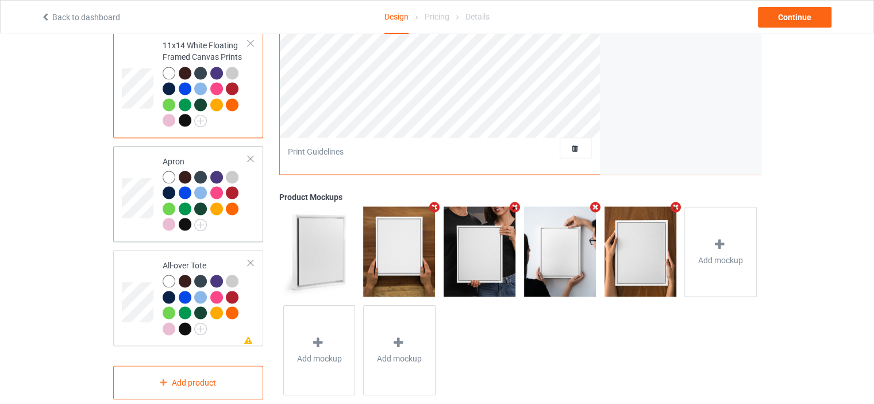
click at [202, 155] on div "Apron" at bounding box center [206, 192] width 86 height 75
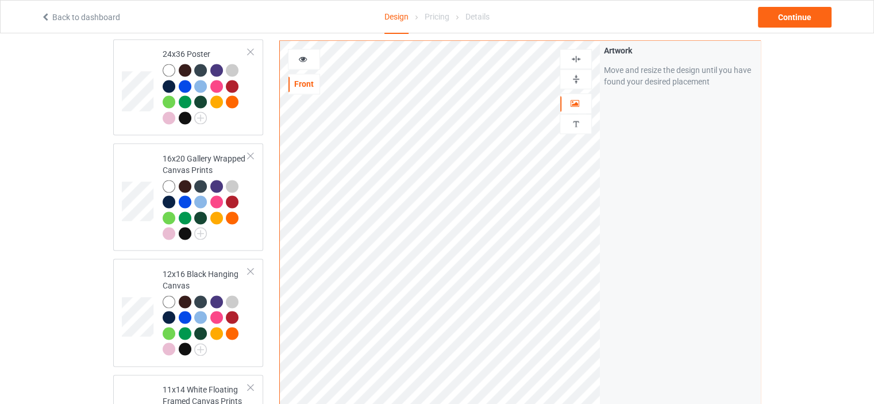
scroll to position [1750, 0]
click at [580, 57] on img at bounding box center [576, 58] width 11 height 11
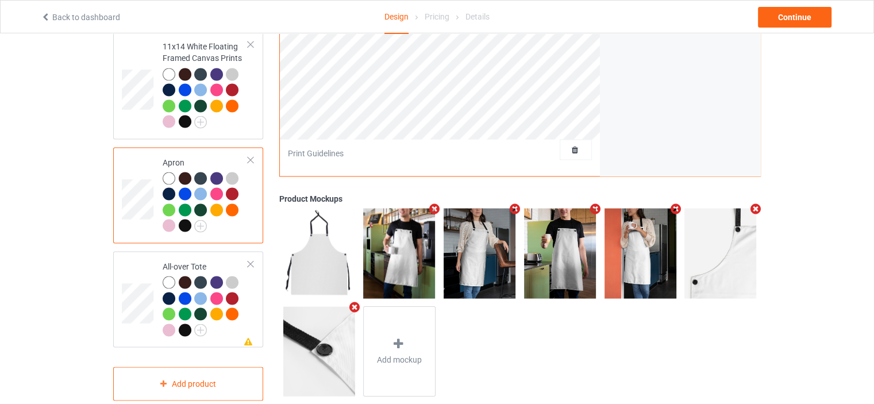
scroll to position [2094, 0]
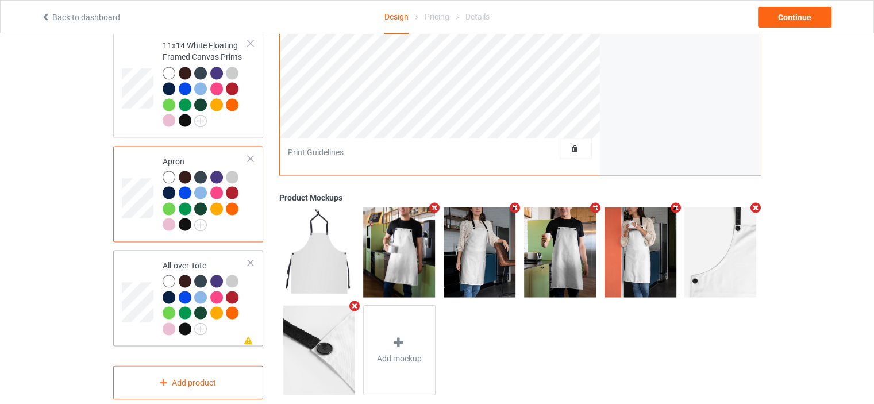
click at [182, 259] on div "All-over Tote" at bounding box center [206, 296] width 86 height 75
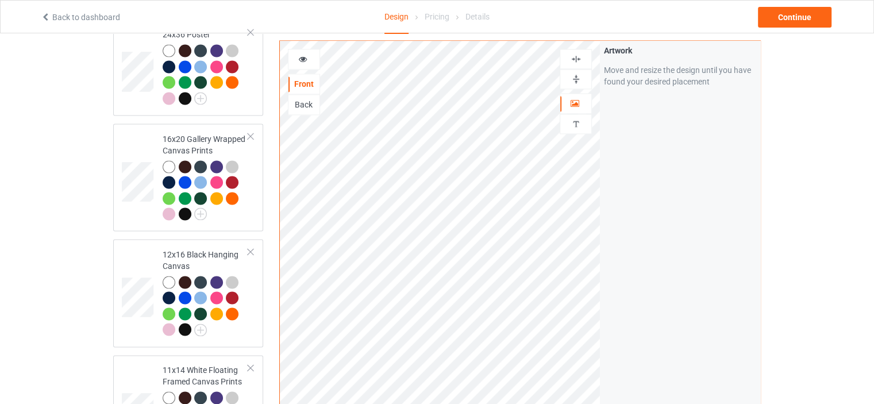
scroll to position [1750, 0]
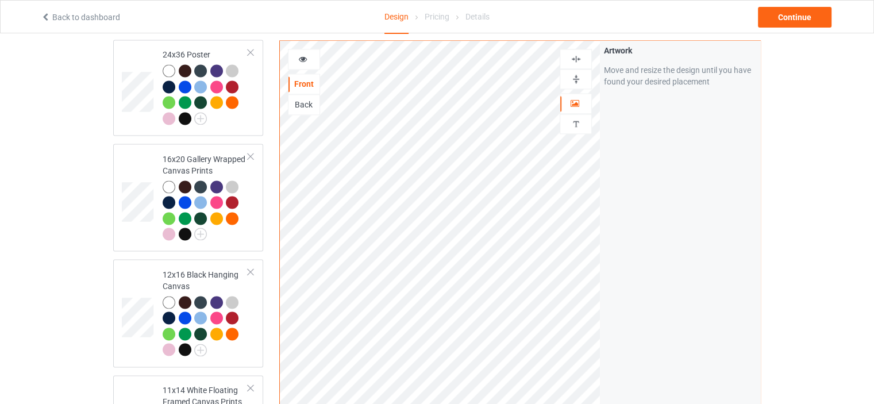
click at [577, 57] on img at bounding box center [576, 58] width 11 height 11
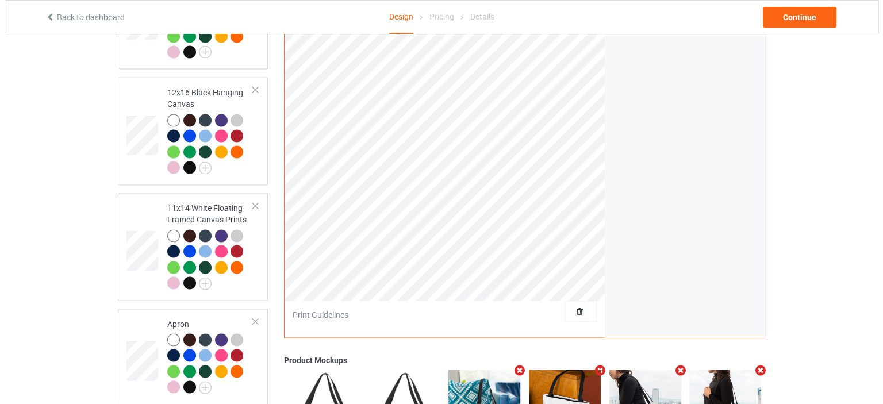
scroll to position [2094, 0]
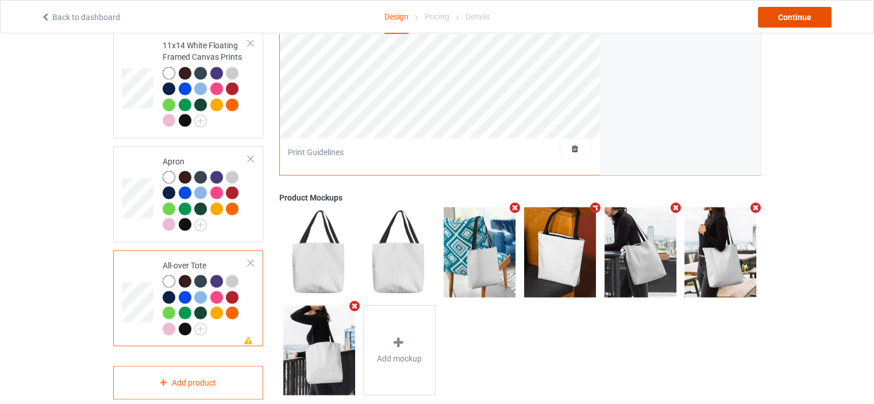
click at [799, 20] on div "Continue" at bounding box center [795, 17] width 74 height 21
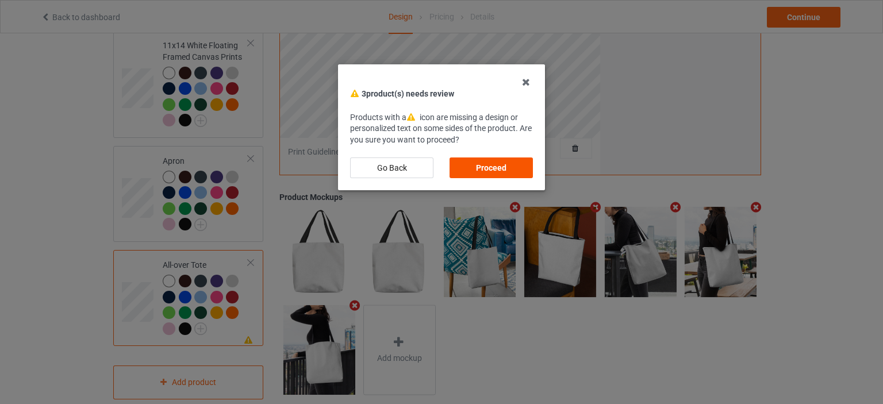
click at [488, 159] on div "Proceed" at bounding box center [490, 167] width 83 height 21
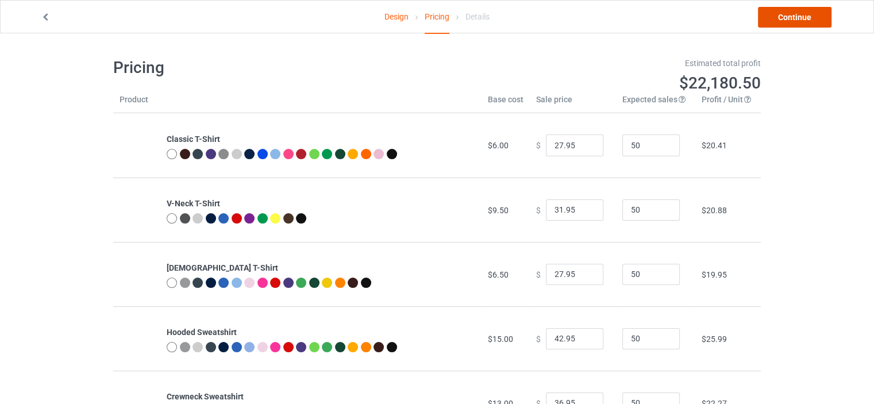
click at [812, 16] on link "Continue" at bounding box center [795, 17] width 74 height 21
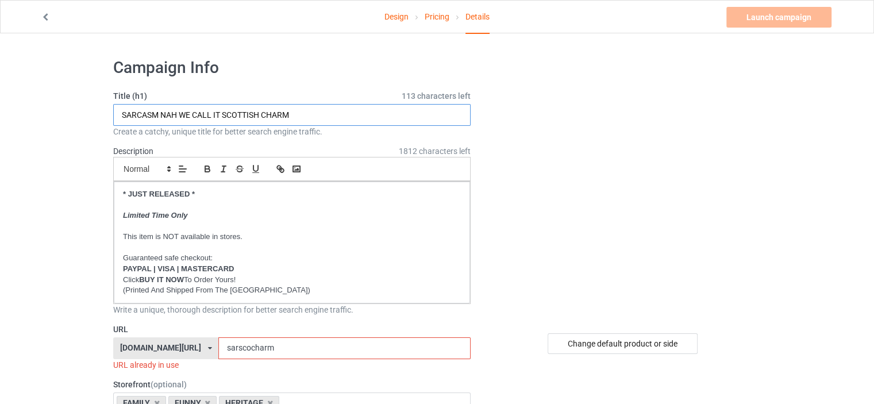
drag, startPoint x: 260, startPoint y: 114, endPoint x: 227, endPoint y: 114, distance: 33.3
click at [223, 114] on input "SARCASM NAH WE CALL IT SCOTTISH CHARM" at bounding box center [291, 115] width 357 height 22
type input "SARCASM NAH WE CALL IT DANISH CHARM"
click at [163, 339] on div "[DOMAIN_NAME][URL] [DOMAIN_NAME][URL] [DOMAIN_NAME][URL] [DOMAIN_NAME][URL] [DO…" at bounding box center [165, 348] width 105 height 22
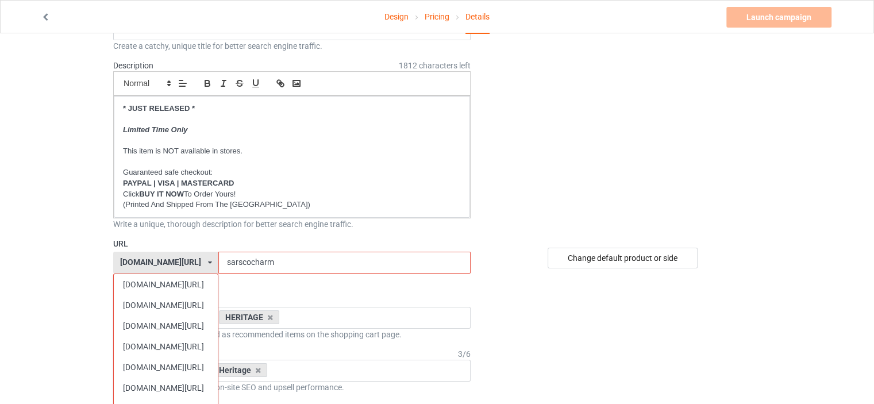
scroll to position [230, 0]
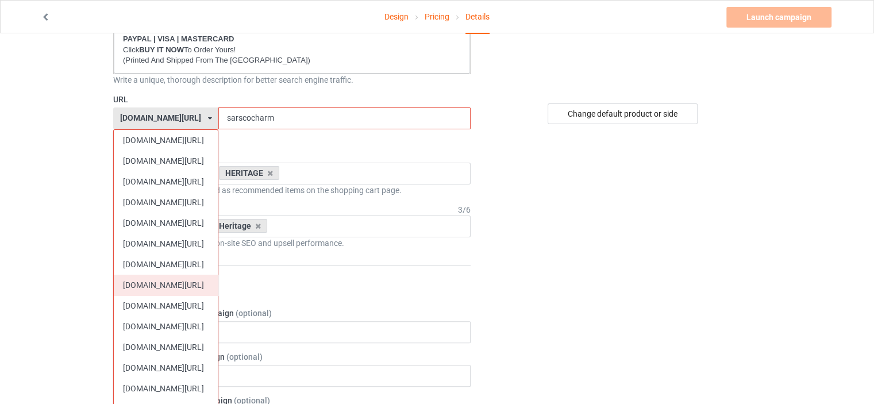
click at [185, 286] on div "[DOMAIN_NAME][URL]" at bounding box center [166, 285] width 104 height 21
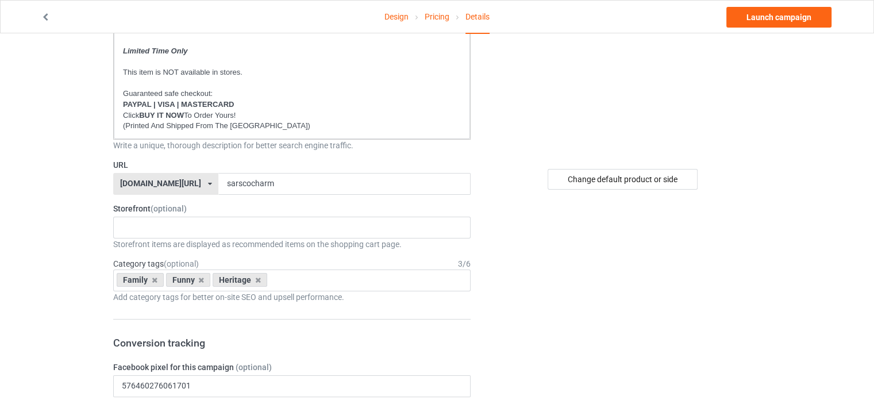
scroll to position [115, 0]
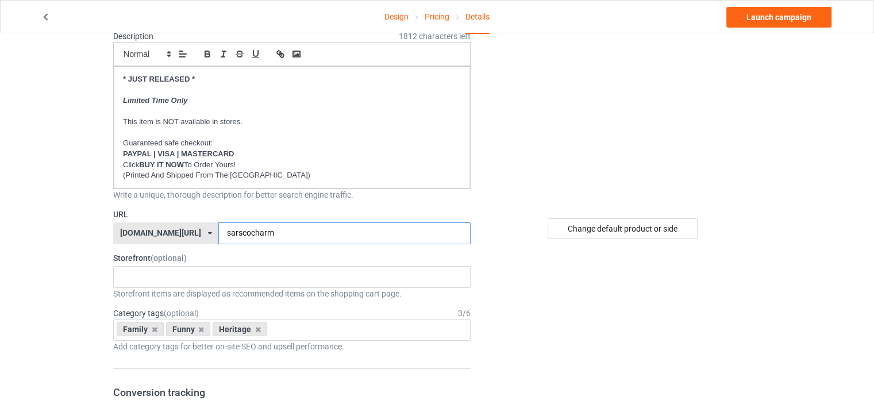
drag, startPoint x: 251, startPoint y: 233, endPoint x: 239, endPoint y: 233, distance: 11.5
click at [239, 233] on input "sarscocharm" at bounding box center [344, 233] width 252 height 22
type input "sardancharm"
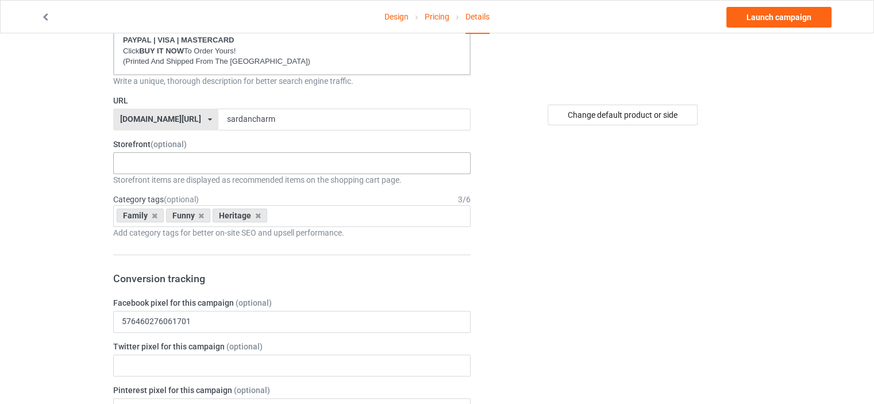
scroll to position [230, 0]
click at [142, 154] on div "HERITAGE FUNNY FAMILY GLAEDELIG [DATE] 5dc3581dfd46227d59c33a57 5dc350229502f40…" at bounding box center [291, 162] width 357 height 22
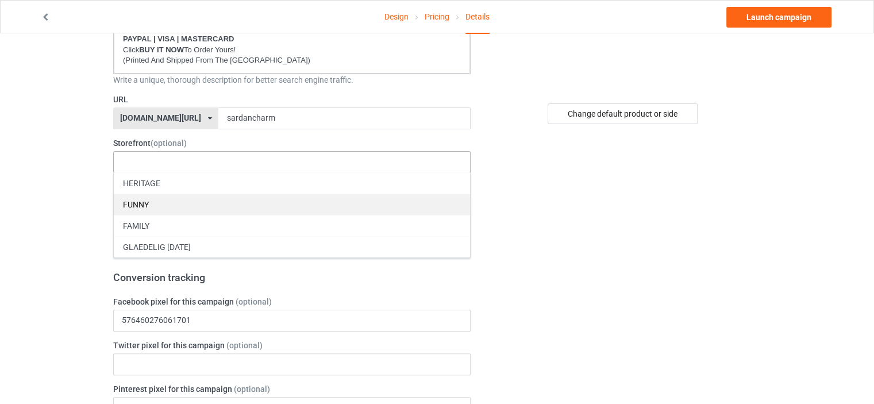
click at [151, 209] on div "FUNNY" at bounding box center [292, 204] width 356 height 21
click at [147, 195] on div "FAMILY" at bounding box center [292, 204] width 356 height 21
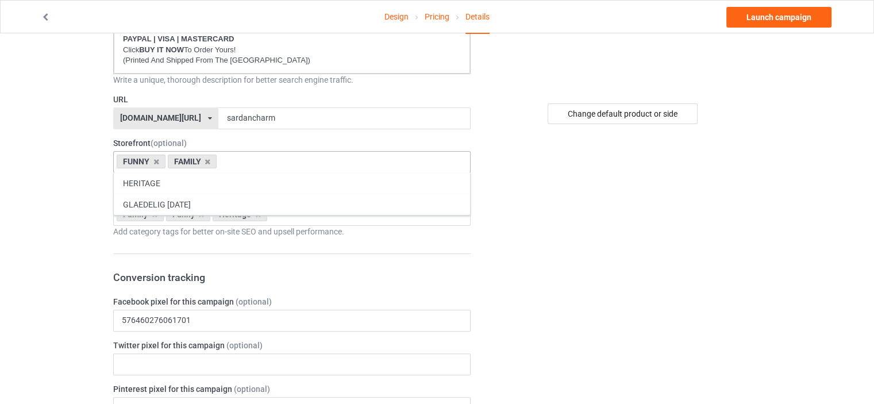
click at [140, 182] on div "HERITAGE" at bounding box center [292, 182] width 356 height 21
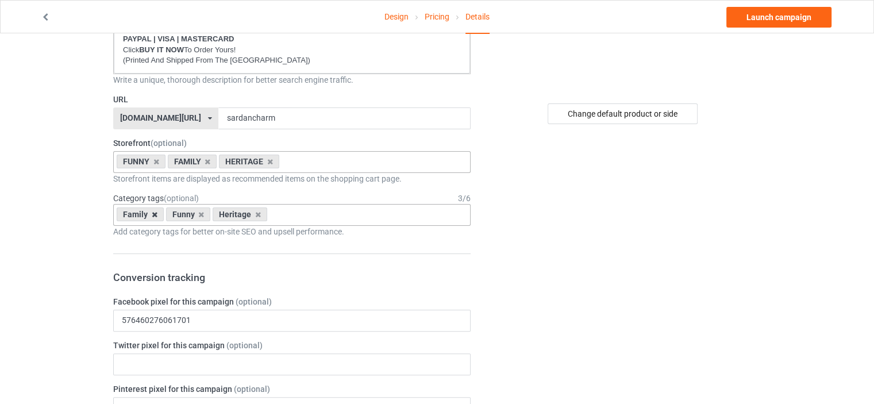
click at [152, 214] on icon at bounding box center [155, 214] width 6 height 7
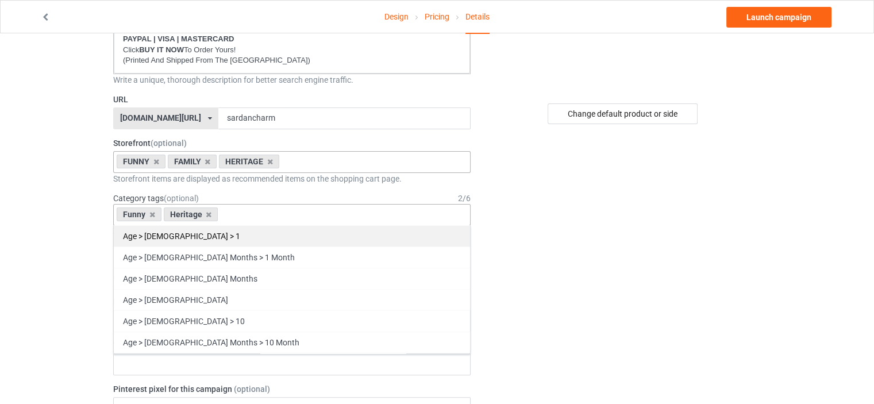
click at [207, 214] on icon at bounding box center [209, 214] width 6 height 7
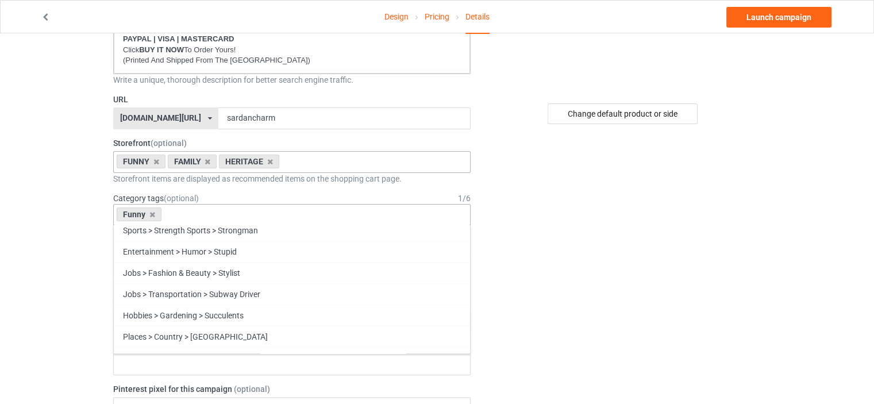
scroll to position [49222, 0]
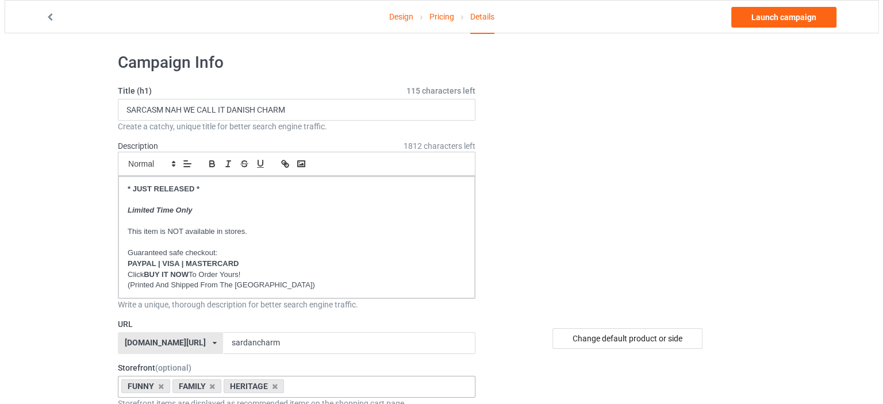
scroll to position [0, 0]
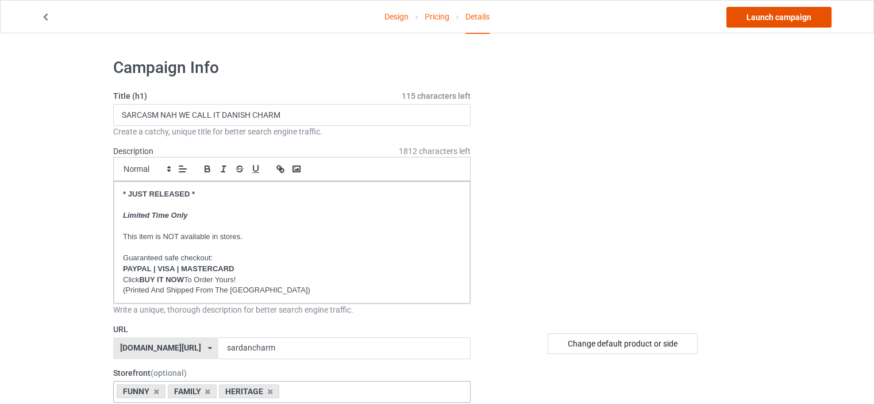
click at [804, 16] on link "Launch campaign" at bounding box center [778, 17] width 105 height 21
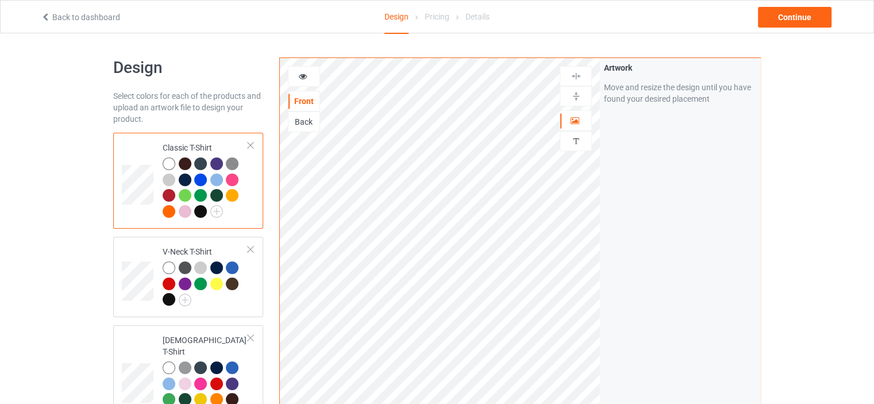
scroll to position [2094, 0]
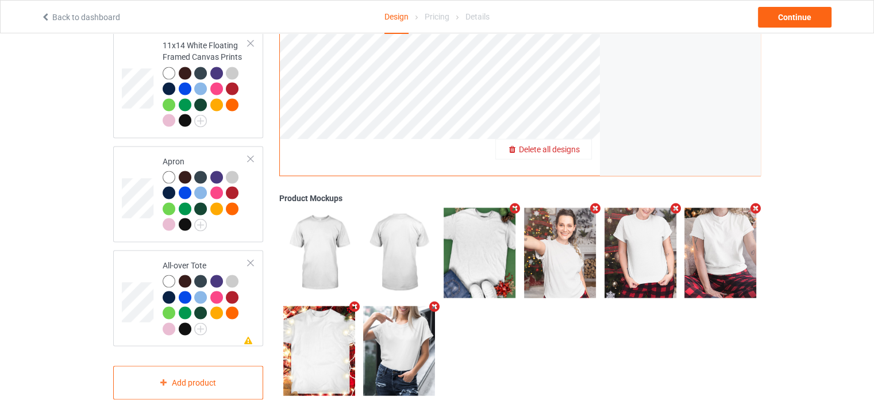
click at [571, 144] on span "Delete all designs" at bounding box center [549, 148] width 61 height 9
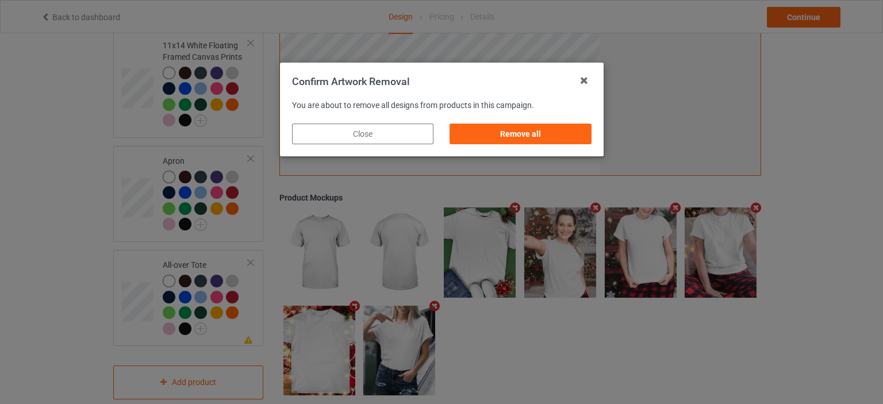
click at [533, 131] on div "Remove all" at bounding box center [519, 134] width 141 height 21
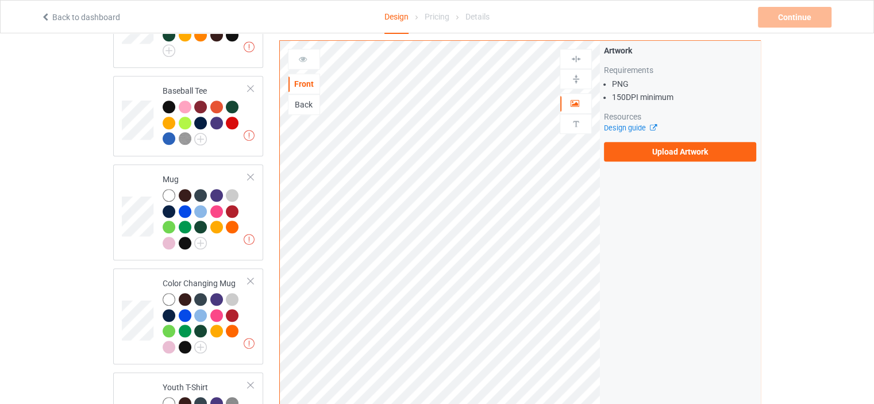
scroll to position [0, 0]
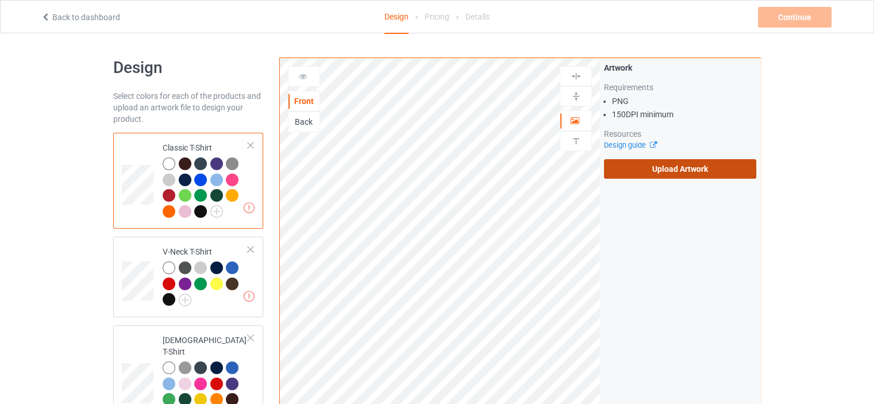
click at [680, 162] on label "Upload Artwork" at bounding box center [680, 169] width 152 height 20
click at [0, 0] on input "Upload Artwork" at bounding box center [0, 0] width 0 height 0
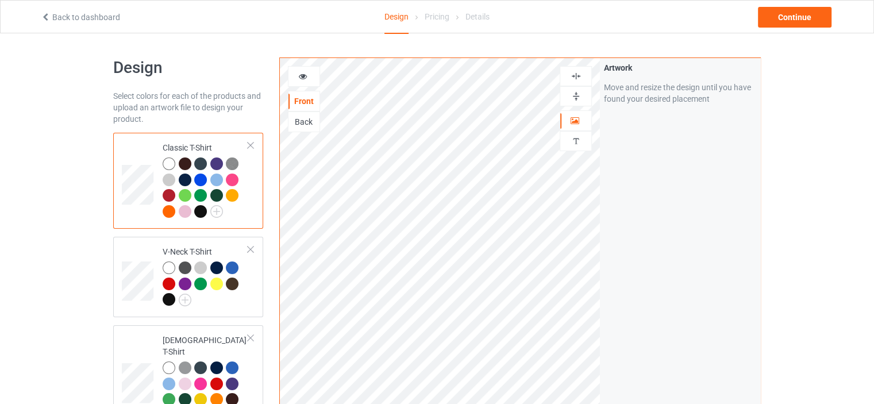
click at [201, 213] on div at bounding box center [200, 211] width 13 height 13
click at [164, 162] on div at bounding box center [169, 163] width 13 height 13
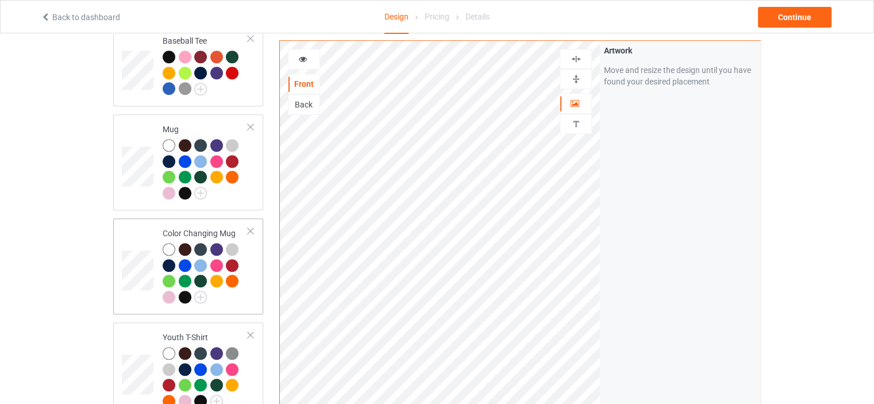
scroll to position [862, 0]
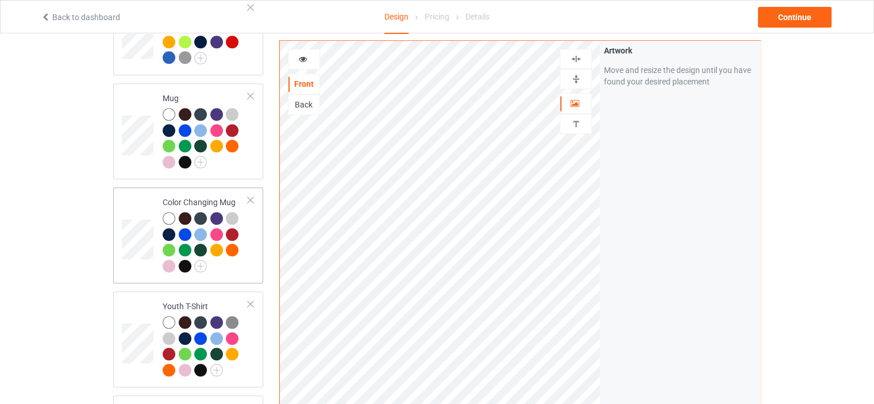
click at [194, 197] on div "Color Changing Mug" at bounding box center [206, 234] width 86 height 75
click at [578, 79] on img at bounding box center [576, 79] width 11 height 11
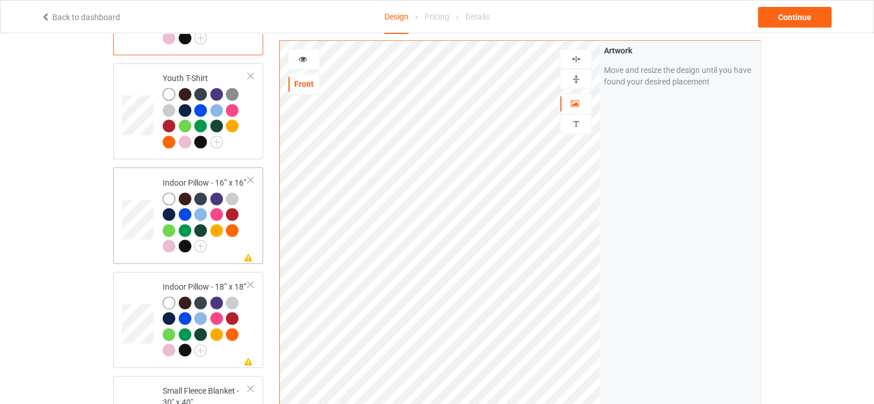
scroll to position [1092, 0]
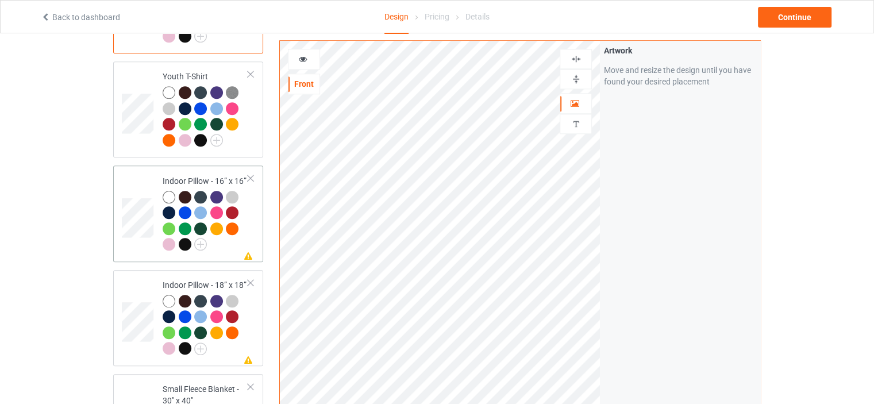
click at [210, 175] on div "Indoor Pillow - 16” x 16”" at bounding box center [206, 212] width 86 height 75
click at [578, 76] on img at bounding box center [576, 79] width 11 height 11
click at [577, 59] on img at bounding box center [576, 58] width 11 height 11
click at [198, 275] on td "Missing artwork on 1 side(s) Indoor Pillow - 18” x 18”" at bounding box center [205, 318] width 98 height 87
click at [577, 75] on img at bounding box center [576, 79] width 11 height 11
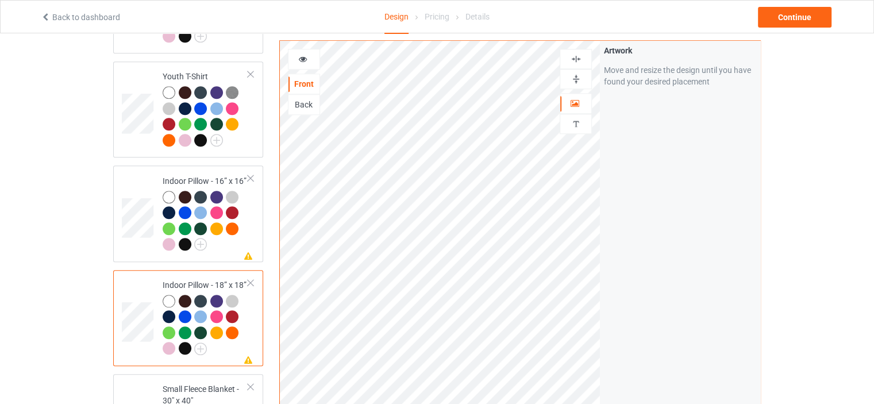
click at [575, 56] on img at bounding box center [576, 58] width 11 height 11
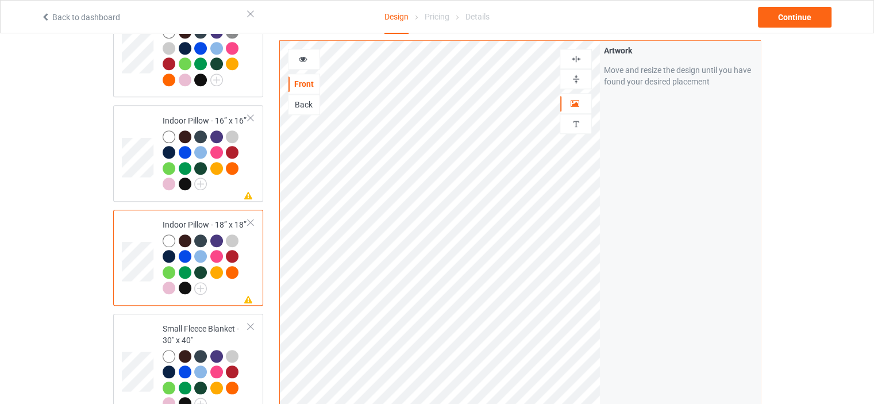
scroll to position [1207, 0]
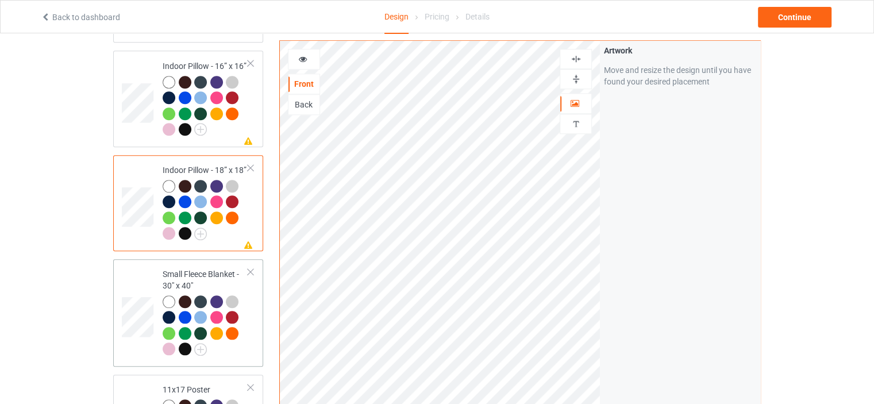
click at [195, 264] on td "Small Fleece Blanket - 30" x 40"" at bounding box center [205, 313] width 98 height 98
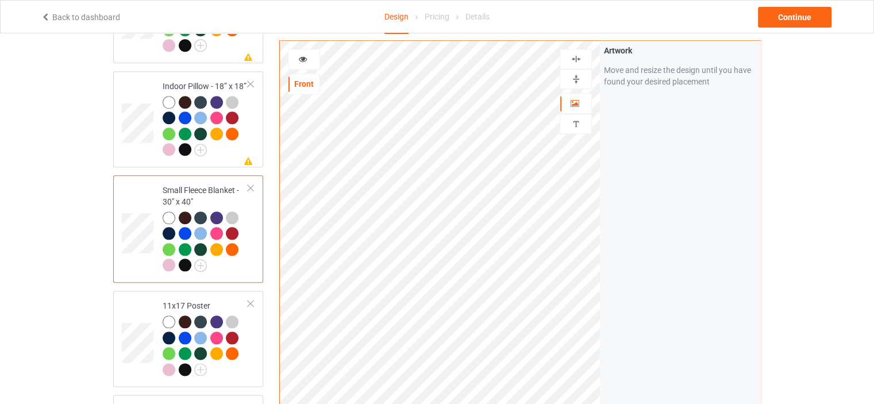
scroll to position [1379, 0]
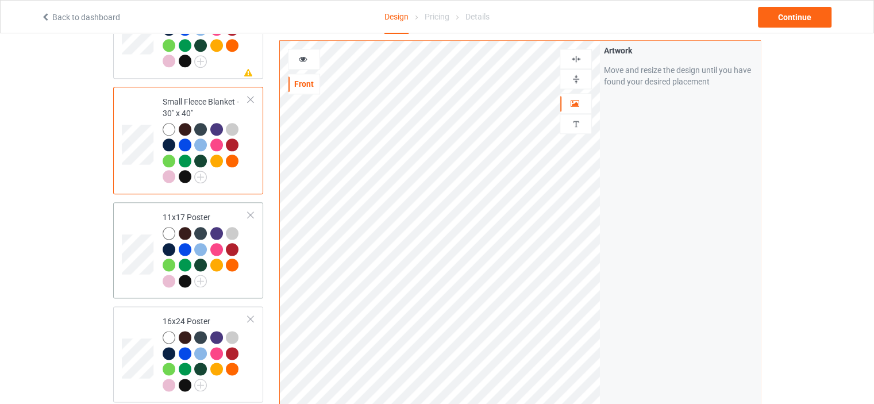
click at [199, 207] on td "11x17 Poster" at bounding box center [205, 250] width 98 height 87
drag, startPoint x: 568, startPoint y: 78, endPoint x: 581, endPoint y: 55, distance: 26.8
click at [569, 78] on div at bounding box center [575, 79] width 31 height 11
click at [581, 55] on div at bounding box center [575, 58] width 31 height 11
drag, startPoint x: 575, startPoint y: 74, endPoint x: 577, endPoint y: 64, distance: 10.0
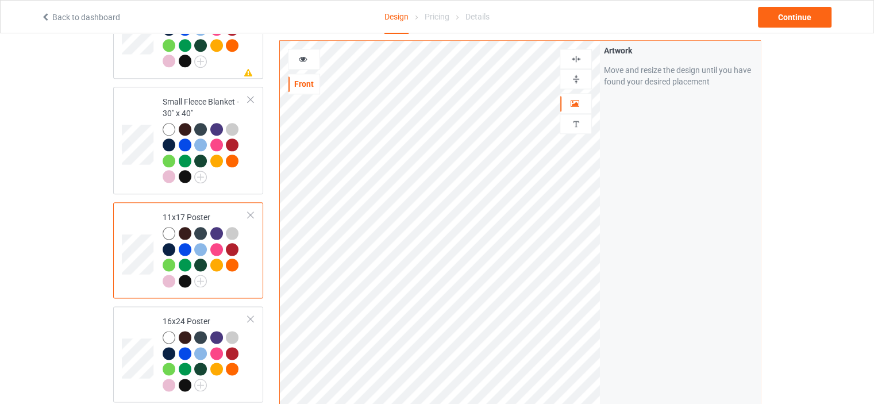
click at [574, 74] on img at bounding box center [576, 79] width 11 height 11
click at [576, 58] on img at bounding box center [576, 58] width 11 height 11
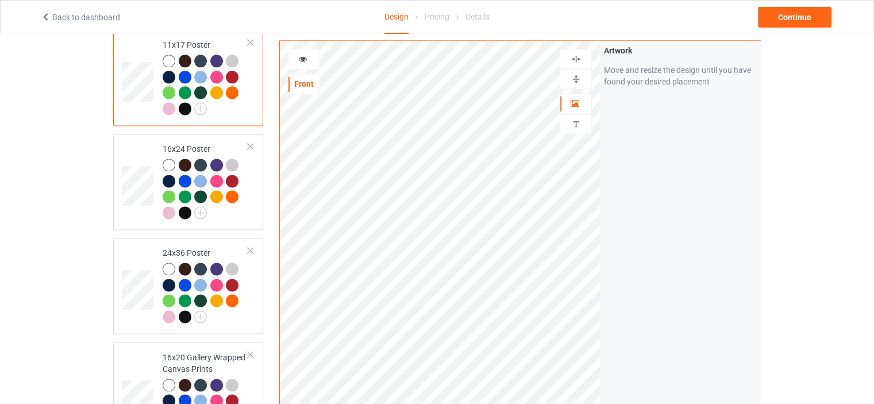
scroll to position [1609, 0]
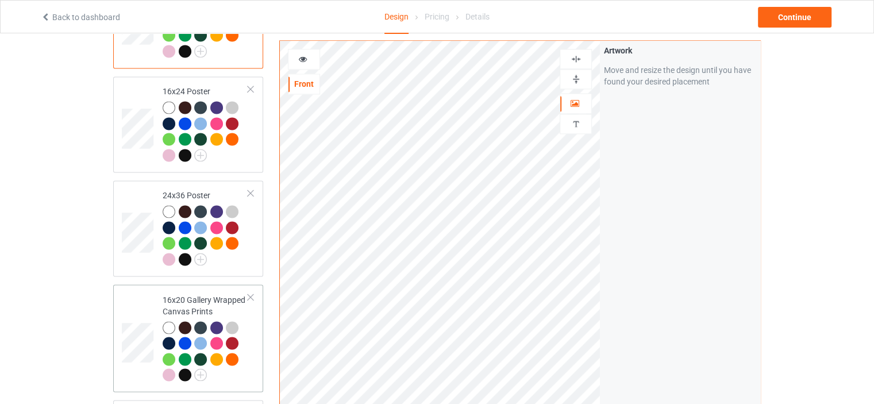
click at [191, 289] on td "16x20 Gallery Wrapped Canvas Prints" at bounding box center [205, 338] width 98 height 98
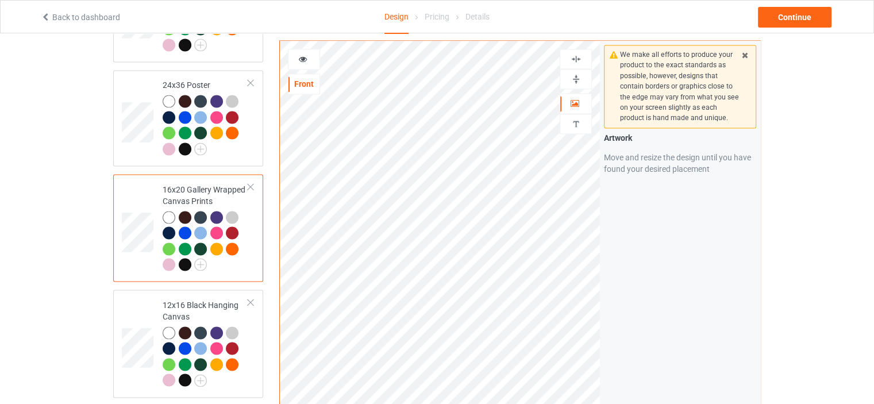
scroll to position [1724, 0]
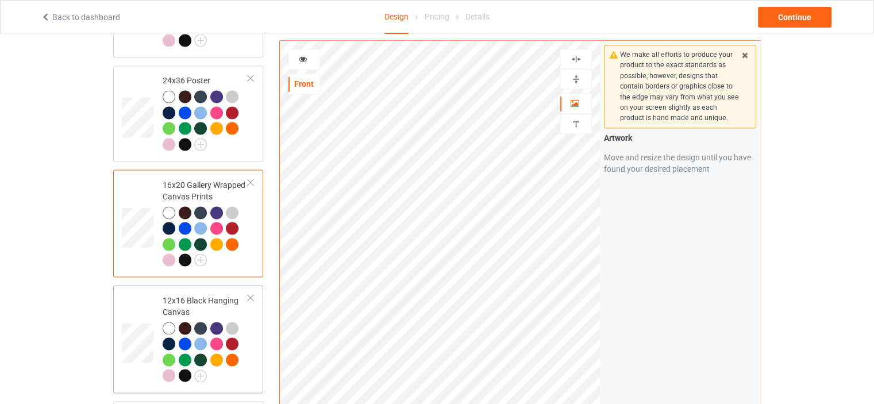
click at [206, 295] on div "12x16 Black Hanging Canvas" at bounding box center [206, 338] width 86 height 86
click at [577, 78] on img at bounding box center [576, 79] width 11 height 11
click at [577, 57] on img at bounding box center [576, 58] width 11 height 11
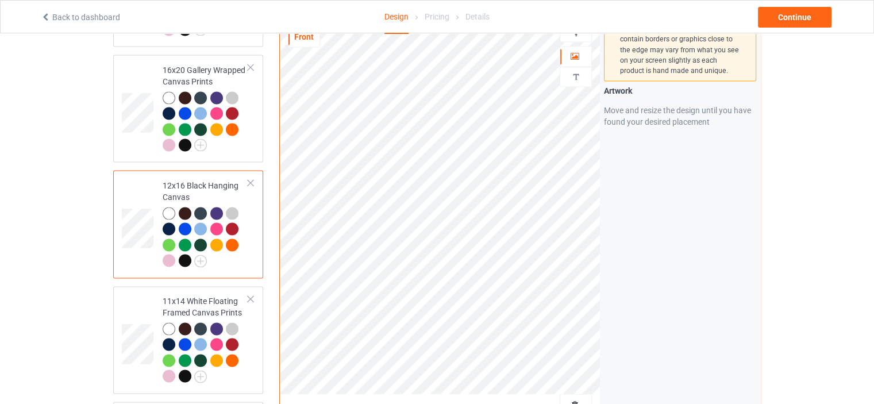
scroll to position [1896, 0]
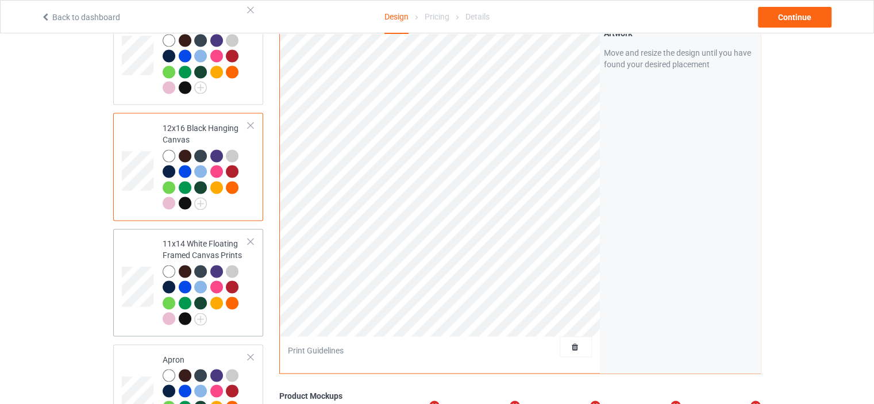
click at [188, 238] on div "11x14 White Floating Framed Canvas Prints" at bounding box center [206, 281] width 86 height 86
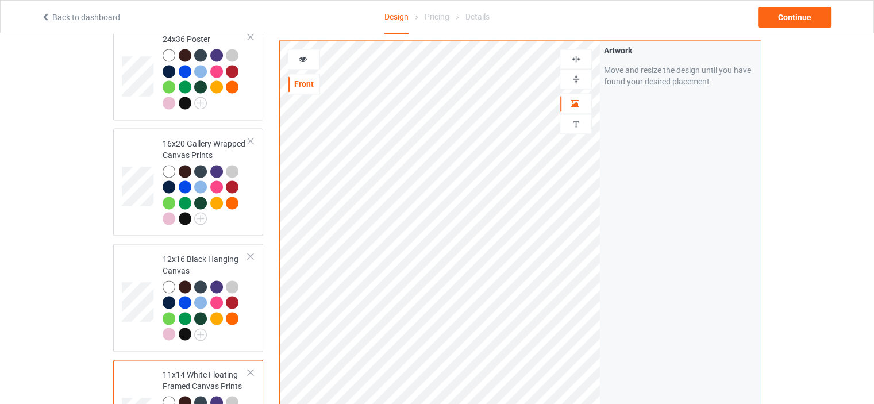
scroll to position [1724, 0]
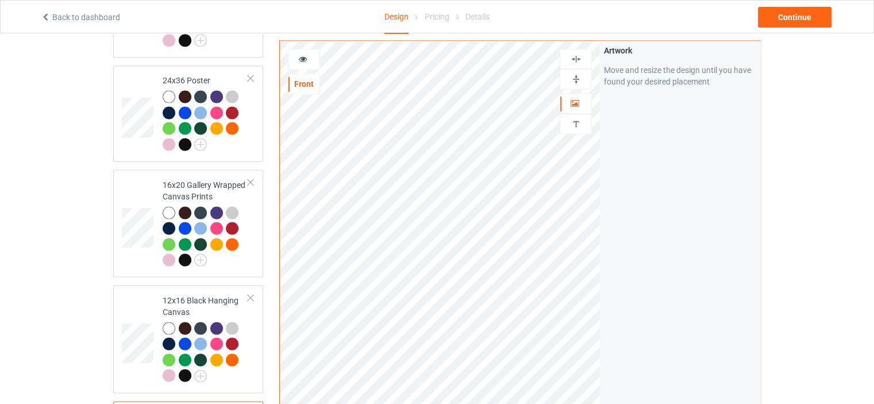
click at [575, 80] on img at bounding box center [576, 79] width 11 height 11
click at [580, 52] on div at bounding box center [576, 59] width 32 height 20
click at [579, 59] on img at bounding box center [576, 58] width 11 height 11
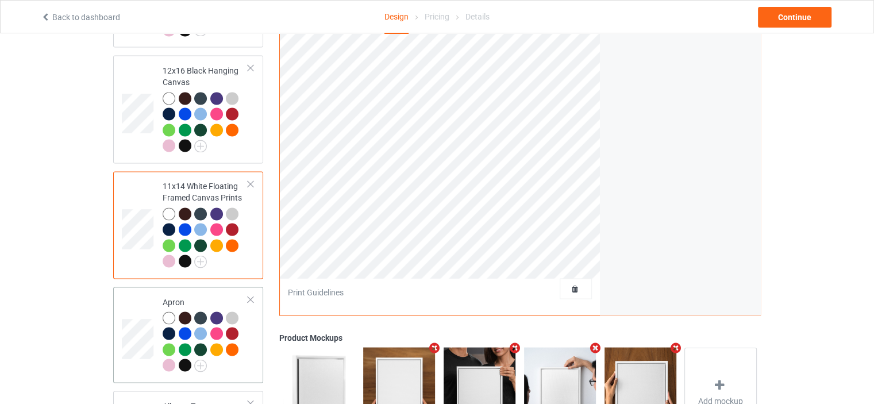
click at [200, 296] on div "Apron" at bounding box center [206, 333] width 86 height 75
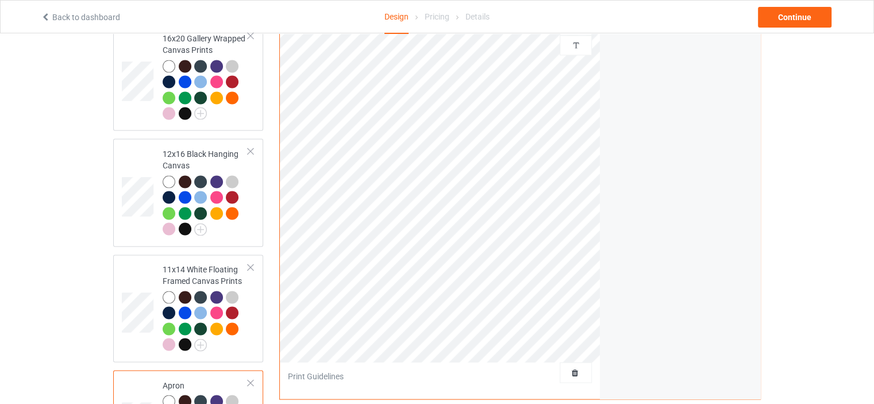
scroll to position [1781, 0]
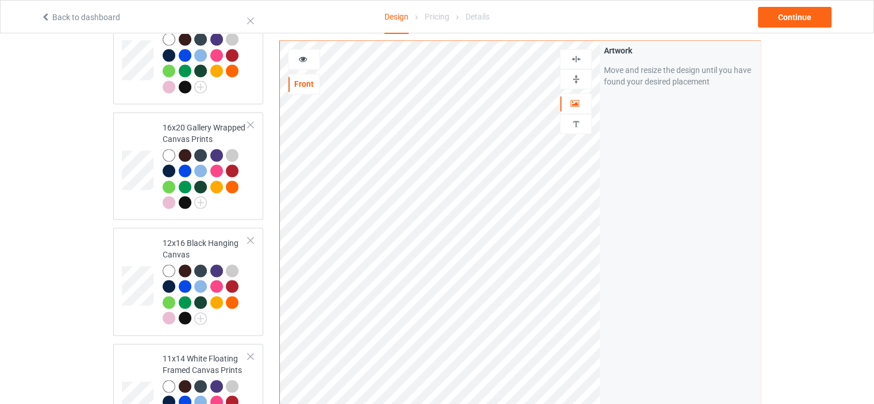
click at [577, 53] on img at bounding box center [576, 58] width 11 height 11
click at [579, 53] on img at bounding box center [576, 58] width 11 height 11
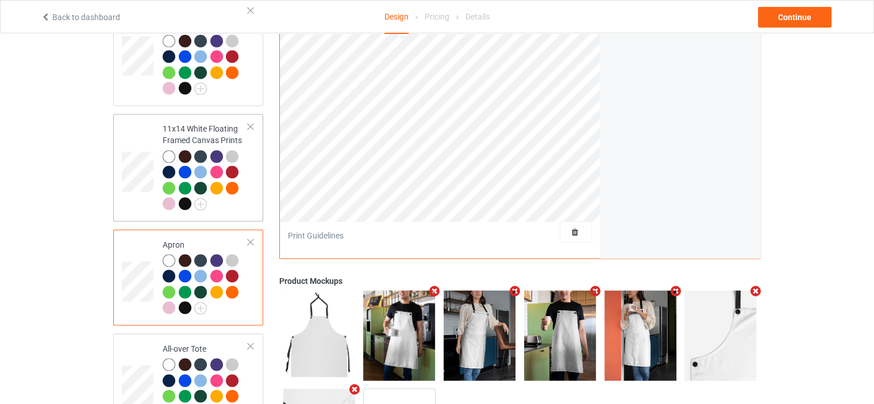
scroll to position [2094, 0]
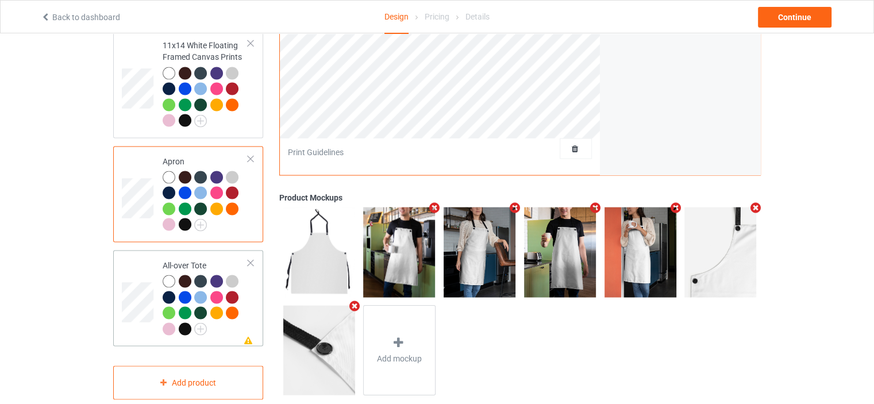
click at [190, 259] on div "All-over Tote" at bounding box center [206, 296] width 86 height 75
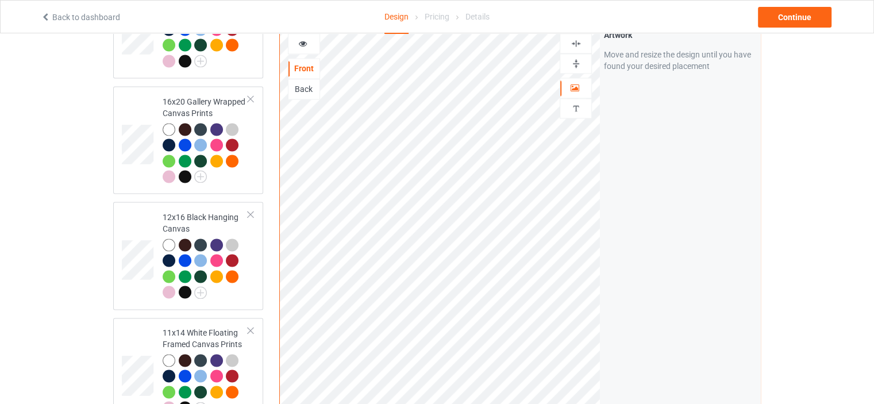
scroll to position [1692, 0]
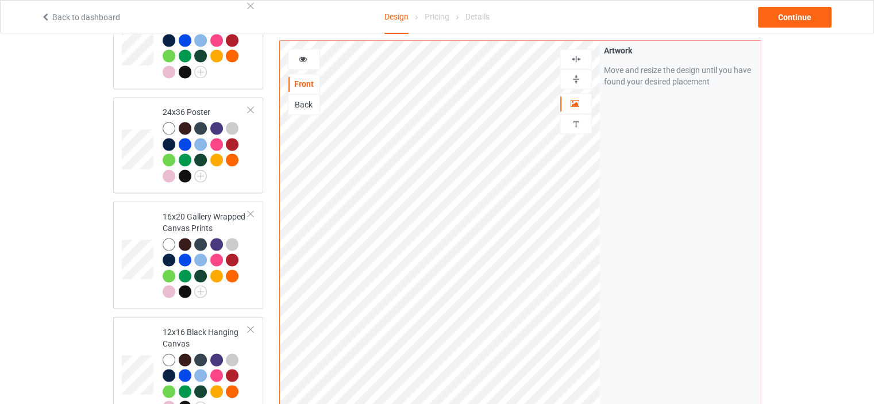
click at [579, 56] on img at bounding box center [576, 58] width 11 height 11
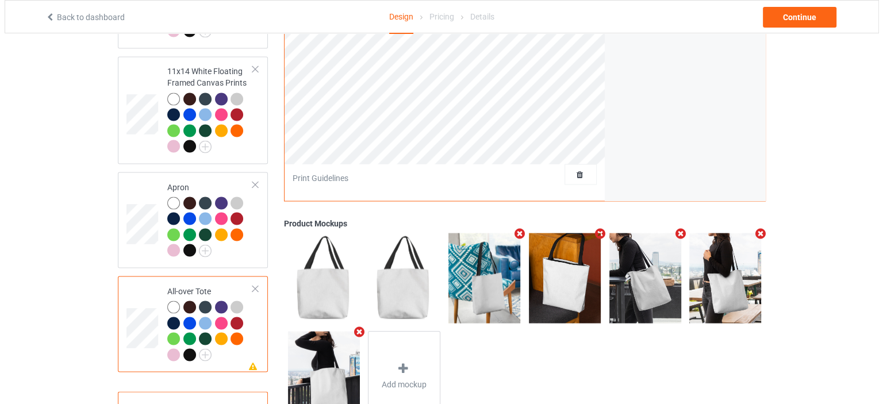
scroll to position [2094, 0]
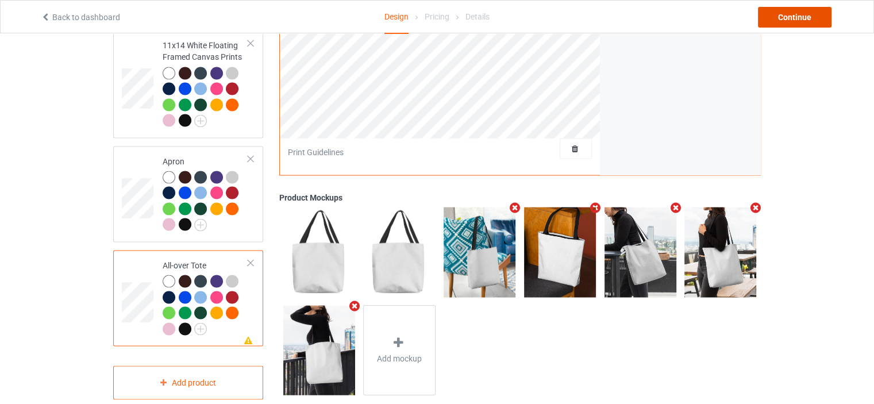
click at [799, 18] on div "Continue" at bounding box center [795, 17] width 74 height 21
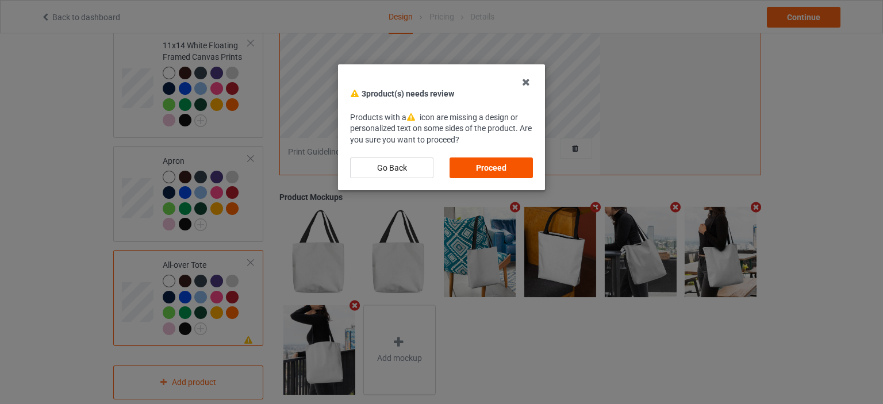
click at [464, 162] on div "Proceed" at bounding box center [490, 167] width 83 height 21
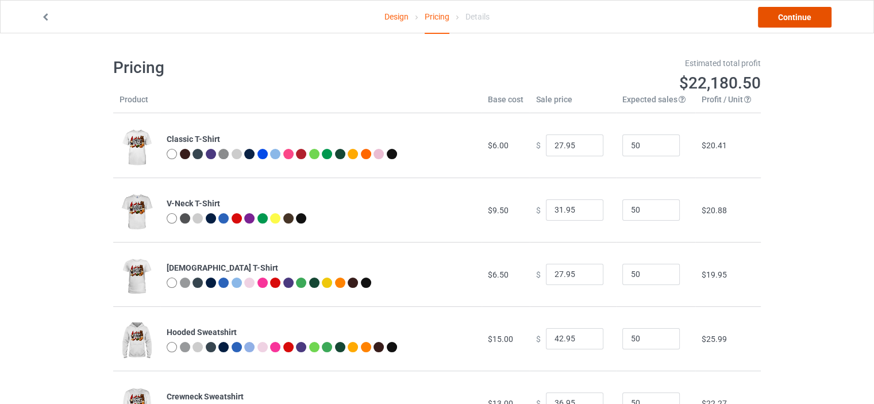
click at [814, 16] on link "Continue" at bounding box center [795, 17] width 74 height 21
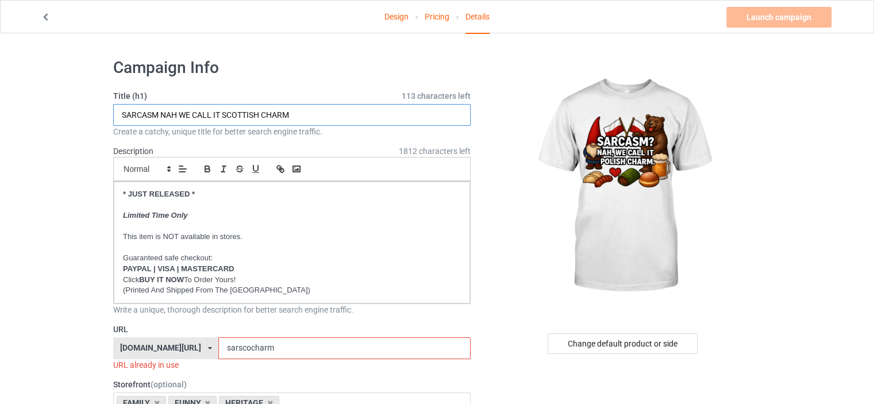
drag, startPoint x: 261, startPoint y: 114, endPoint x: 223, endPoint y: 114, distance: 37.9
click at [223, 114] on input "SARCASM NAH WE CALL IT SCOTTISH CHARM" at bounding box center [291, 115] width 357 height 22
type input "SARCASM NAH WE CALL IT POLISH CHARM"
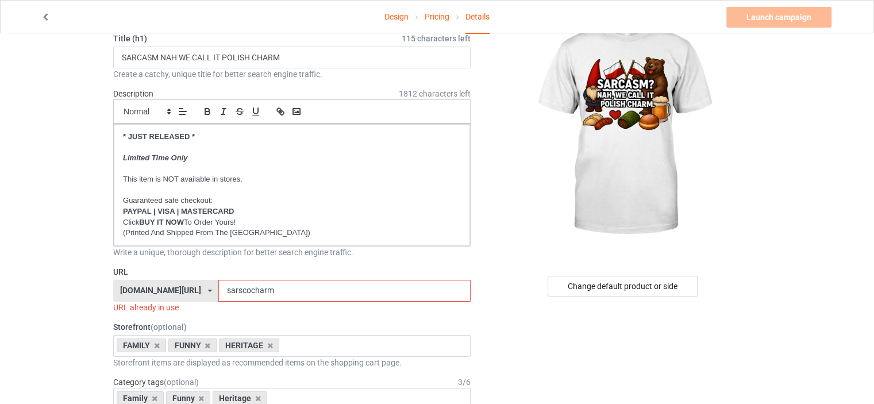
drag, startPoint x: 249, startPoint y: 290, endPoint x: 237, endPoint y: 290, distance: 12.1
click at [237, 290] on input "sarscocharm" at bounding box center [344, 291] width 252 height 22
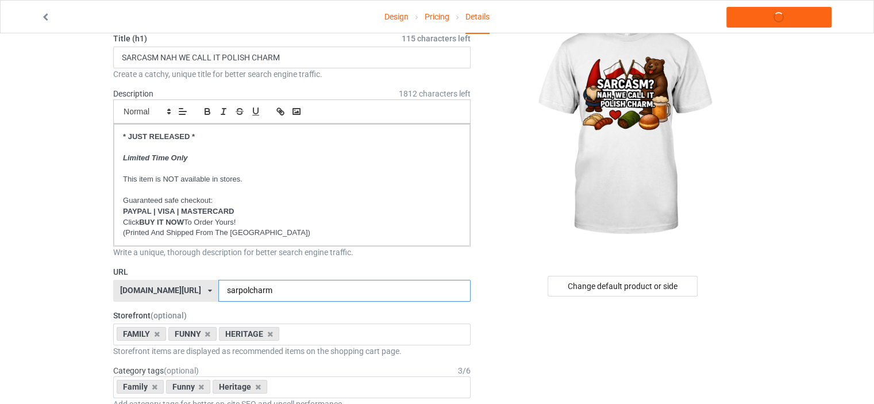
type input "sarpolcharm"
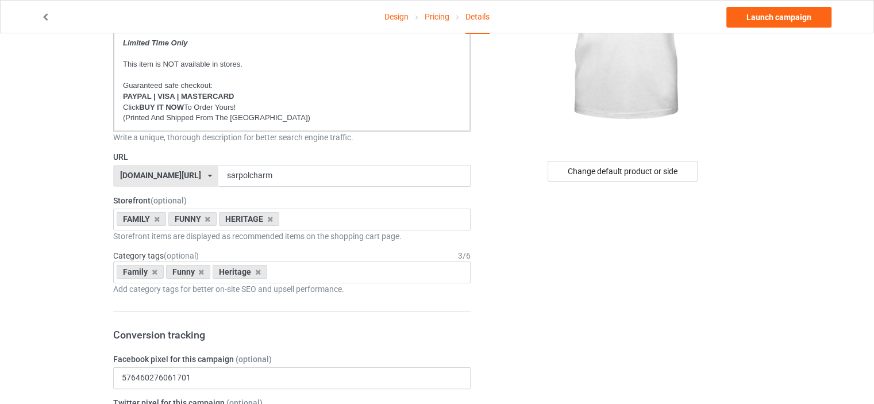
click at [168, 175] on div "[DOMAIN_NAME][URL]" at bounding box center [160, 175] width 81 height 8
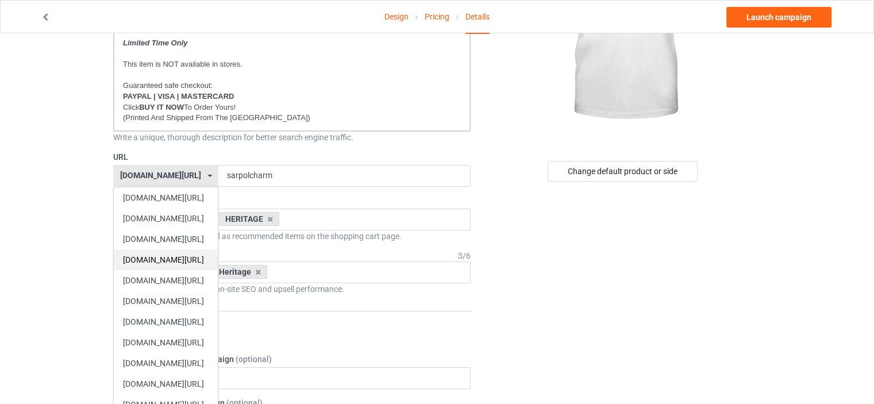
scroll to position [345, 0]
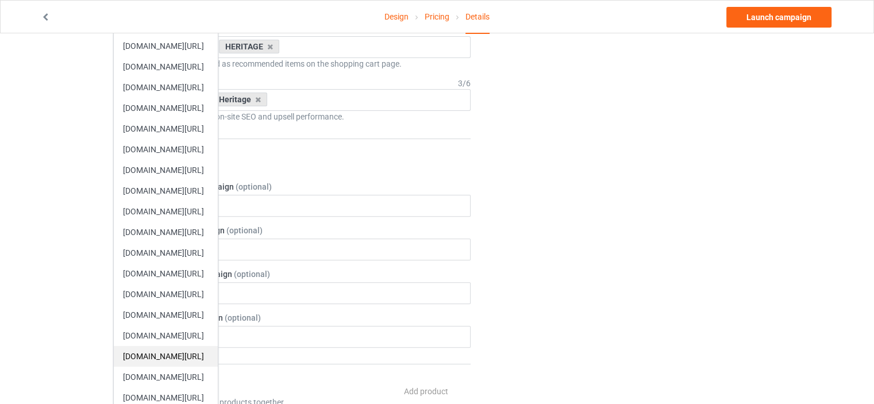
click at [178, 355] on div "[DOMAIN_NAME][URL]" at bounding box center [166, 356] width 104 height 21
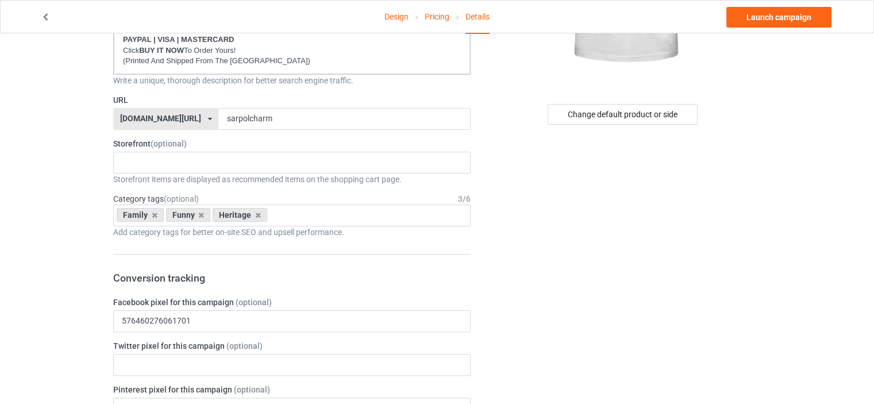
scroll to position [172, 0]
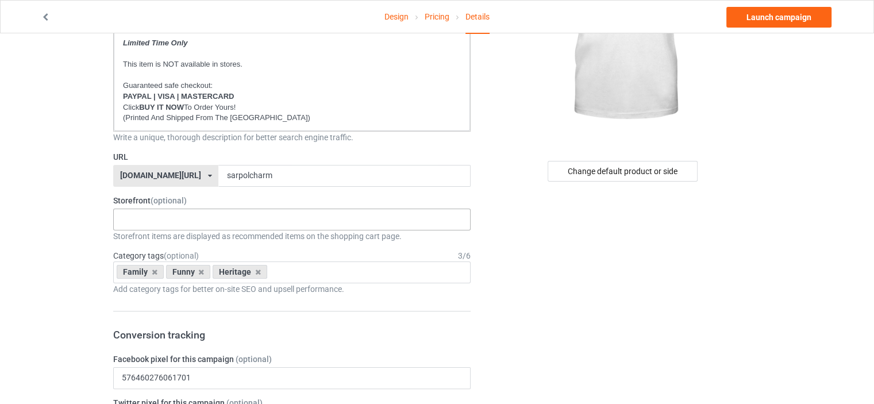
click at [163, 213] on div "No result found" at bounding box center [291, 220] width 357 height 22
click at [153, 268] on icon at bounding box center [155, 271] width 6 height 7
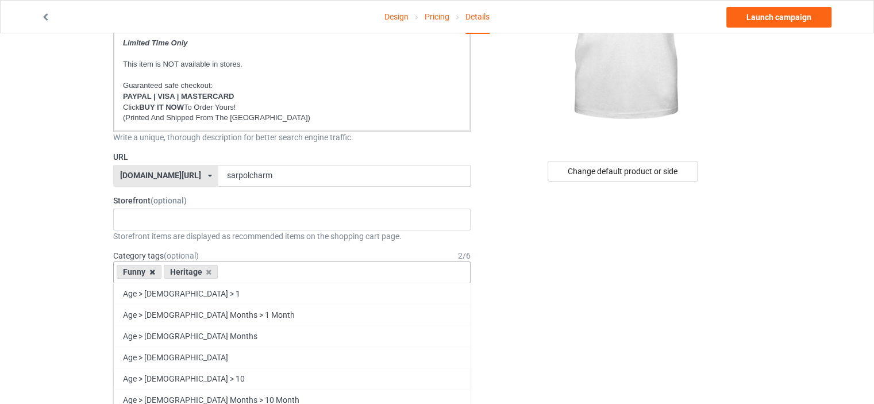
click at [153, 270] on icon at bounding box center [152, 271] width 6 height 7
click at [163, 271] on icon at bounding box center [162, 271] width 6 height 7
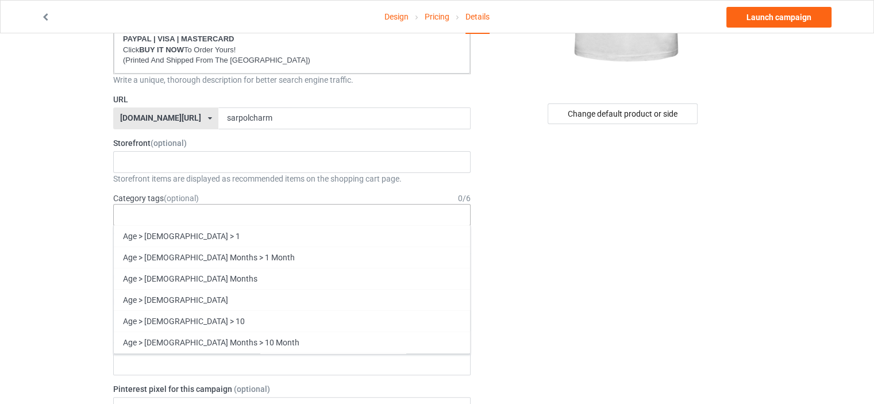
scroll to position [49222, 0]
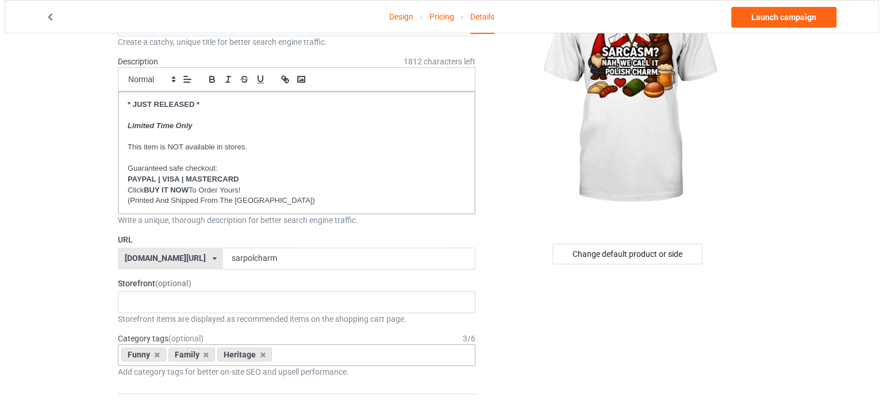
scroll to position [0, 0]
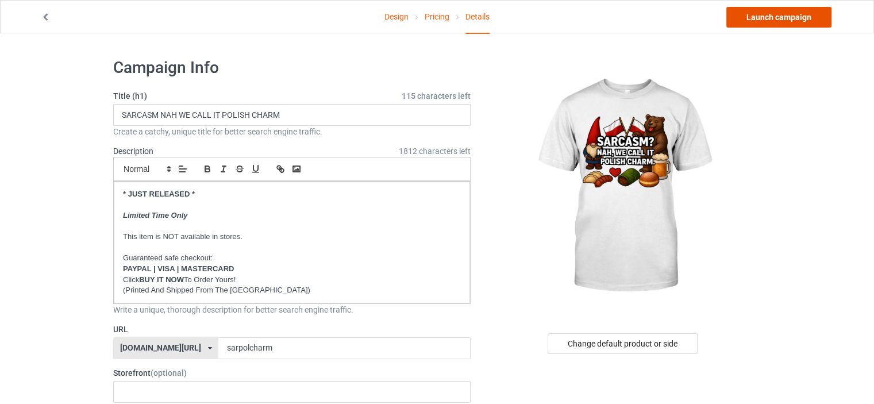
click at [781, 18] on link "Launch campaign" at bounding box center [778, 17] width 105 height 21
